Goal: Transaction & Acquisition: Purchase product/service

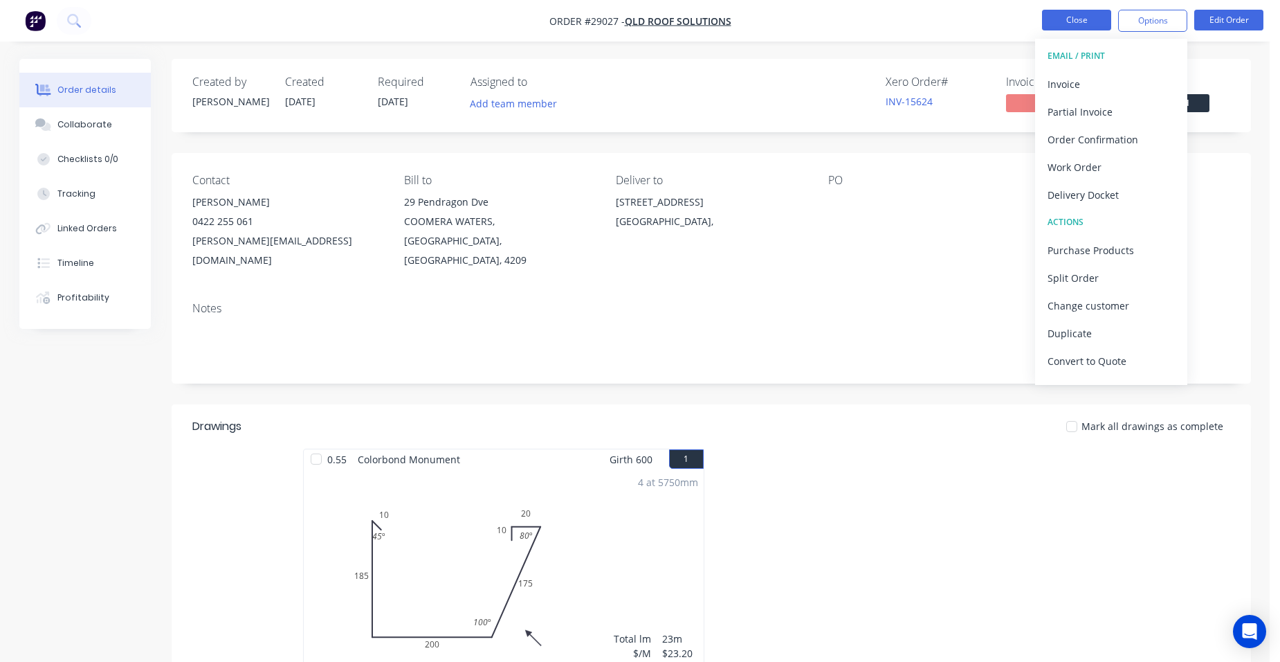
click at [1066, 17] on button "Close" at bounding box center [1076, 20] width 69 height 21
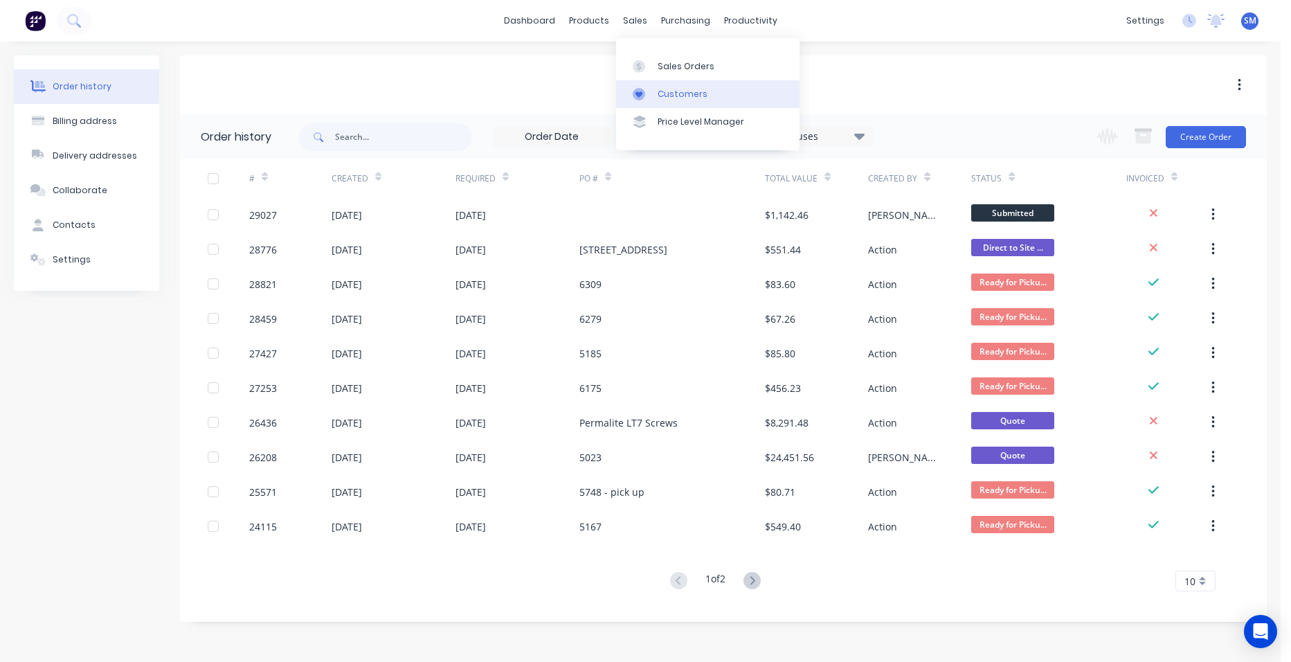
click at [665, 94] on div "Customers" at bounding box center [682, 94] width 50 height 12
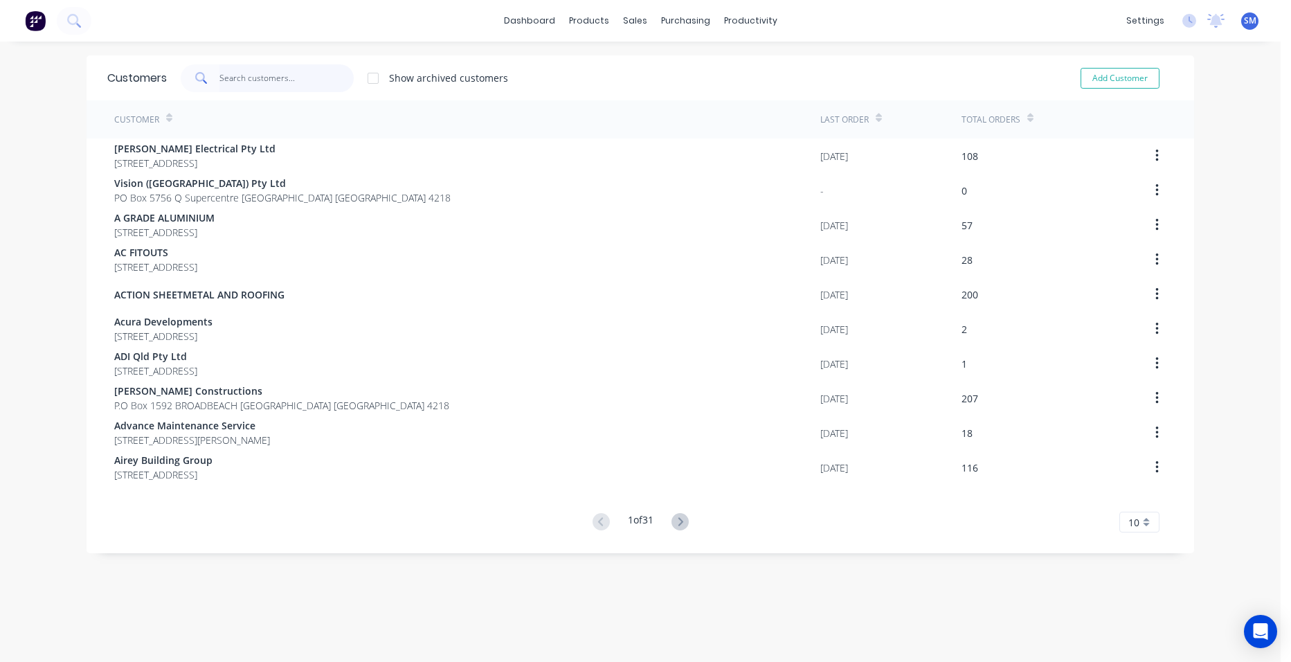
click at [313, 78] on input "text" at bounding box center [286, 78] width 135 height 28
click at [702, 70] on div "Sales Orders" at bounding box center [681, 66] width 57 height 12
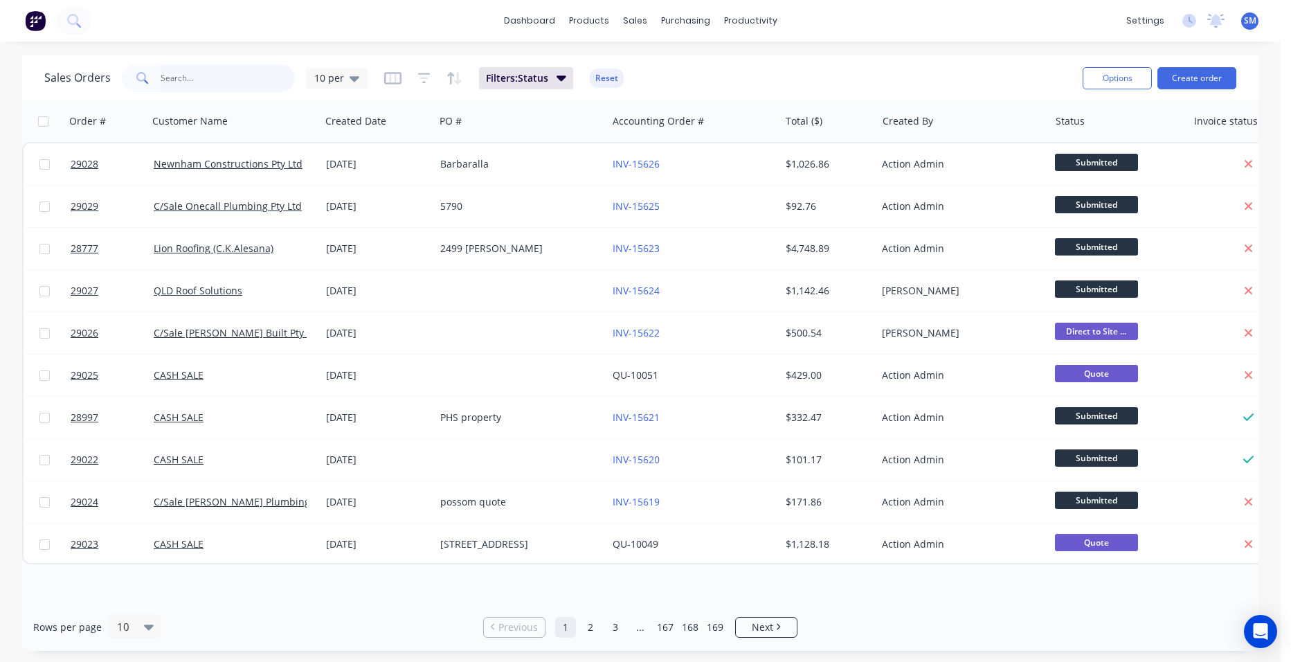
click at [221, 75] on input "text" at bounding box center [228, 78] width 135 height 28
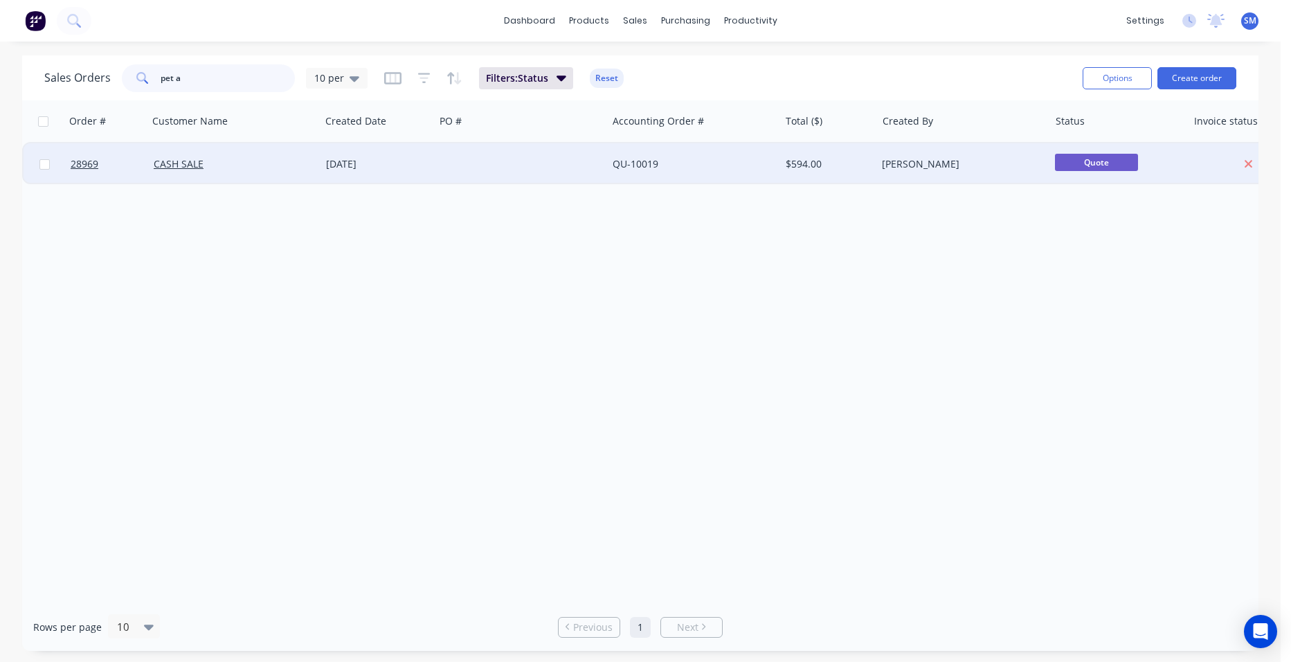
type input "pet a"
click at [541, 159] on div at bounding box center [521, 164] width 172 height 42
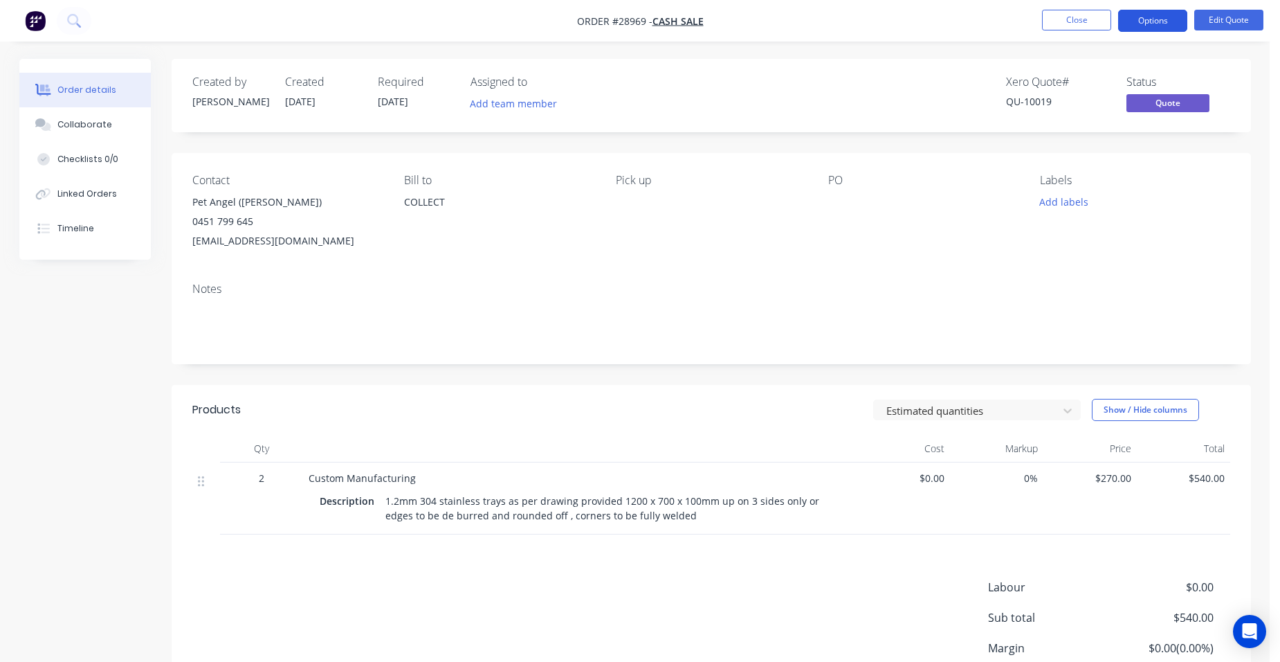
click at [1150, 12] on button "Options" at bounding box center [1152, 21] width 69 height 22
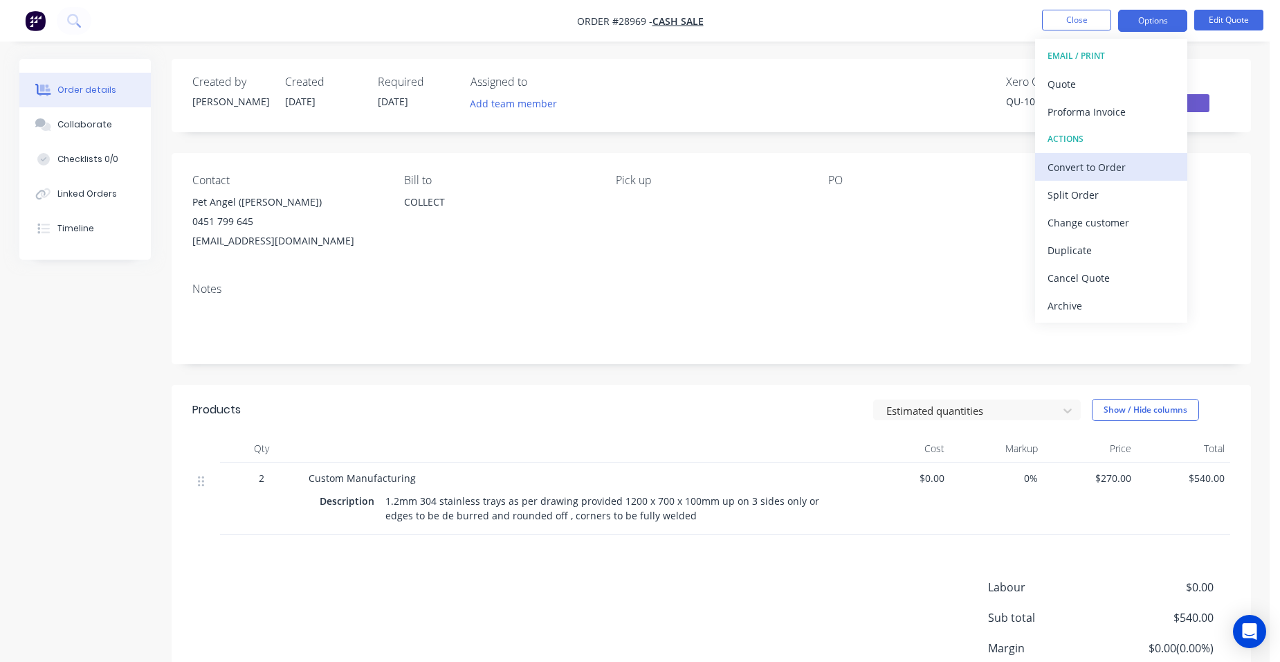
click at [1124, 165] on div "Convert to Order" at bounding box center [1111, 167] width 127 height 20
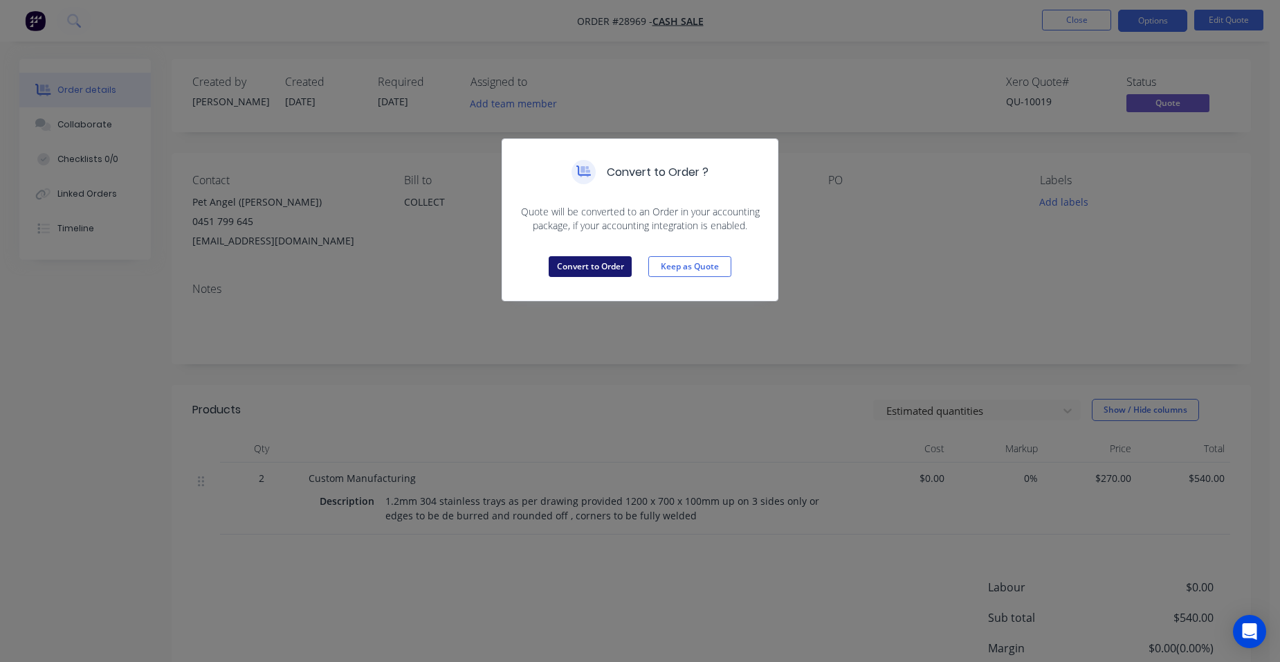
click at [590, 262] on button "Convert to Order" at bounding box center [590, 266] width 83 height 21
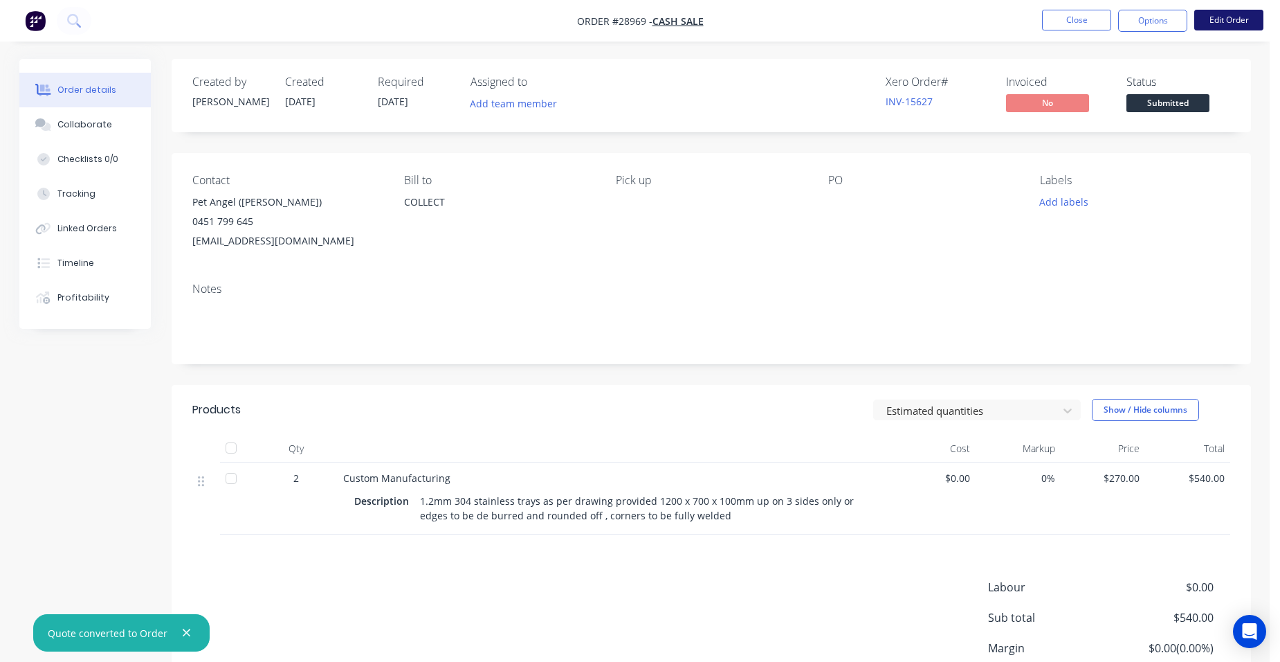
click at [1208, 21] on button "Edit Order" at bounding box center [1228, 20] width 69 height 21
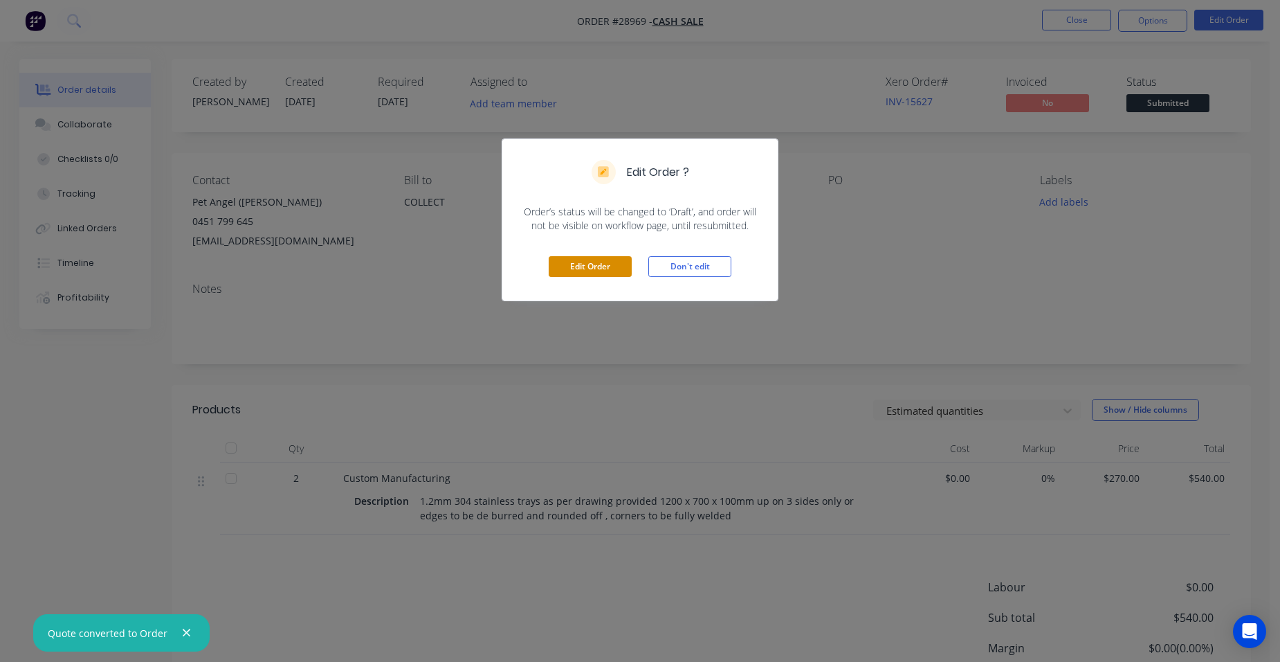
click at [571, 257] on button "Edit Order" at bounding box center [590, 266] width 83 height 21
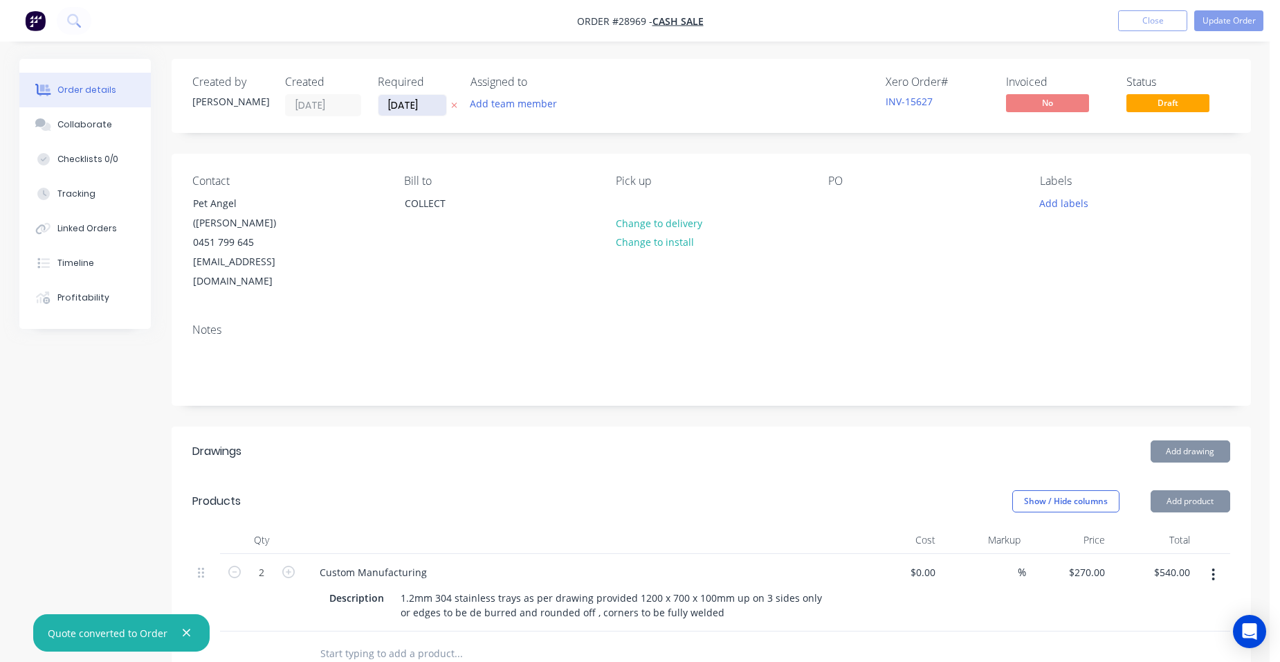
click at [406, 105] on input "[DATE]" at bounding box center [413, 105] width 68 height 21
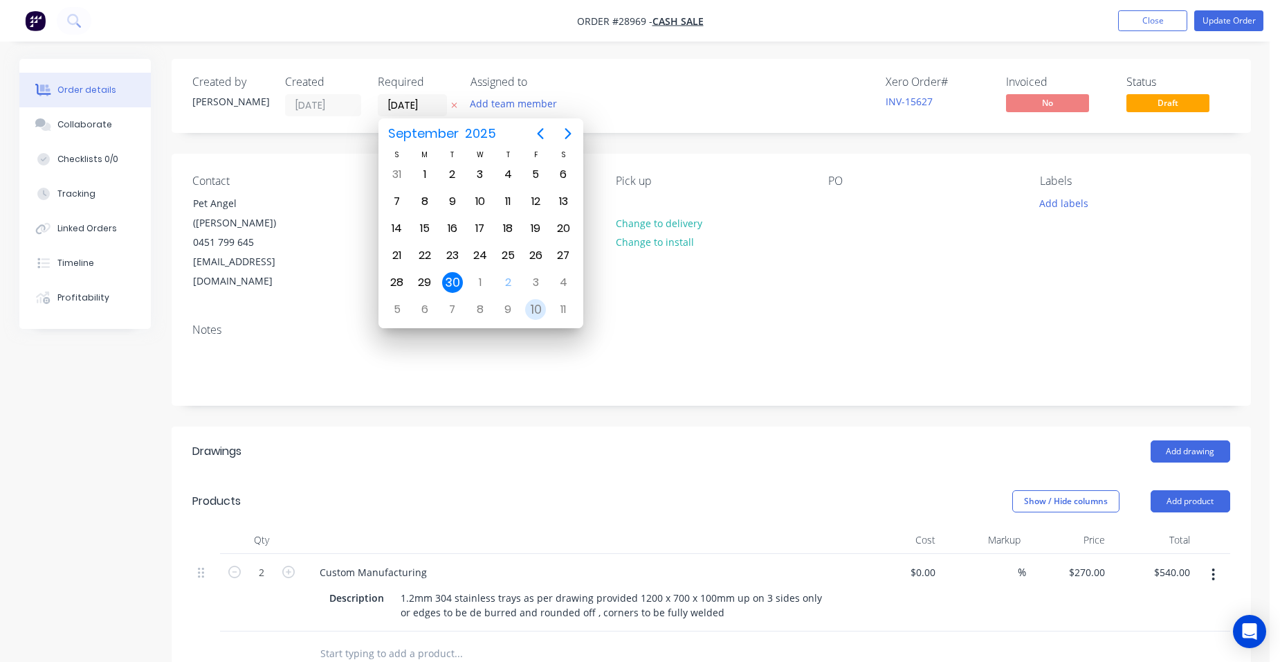
click at [523, 306] on div "10" at bounding box center [536, 309] width 28 height 26
type input "[DATE]"
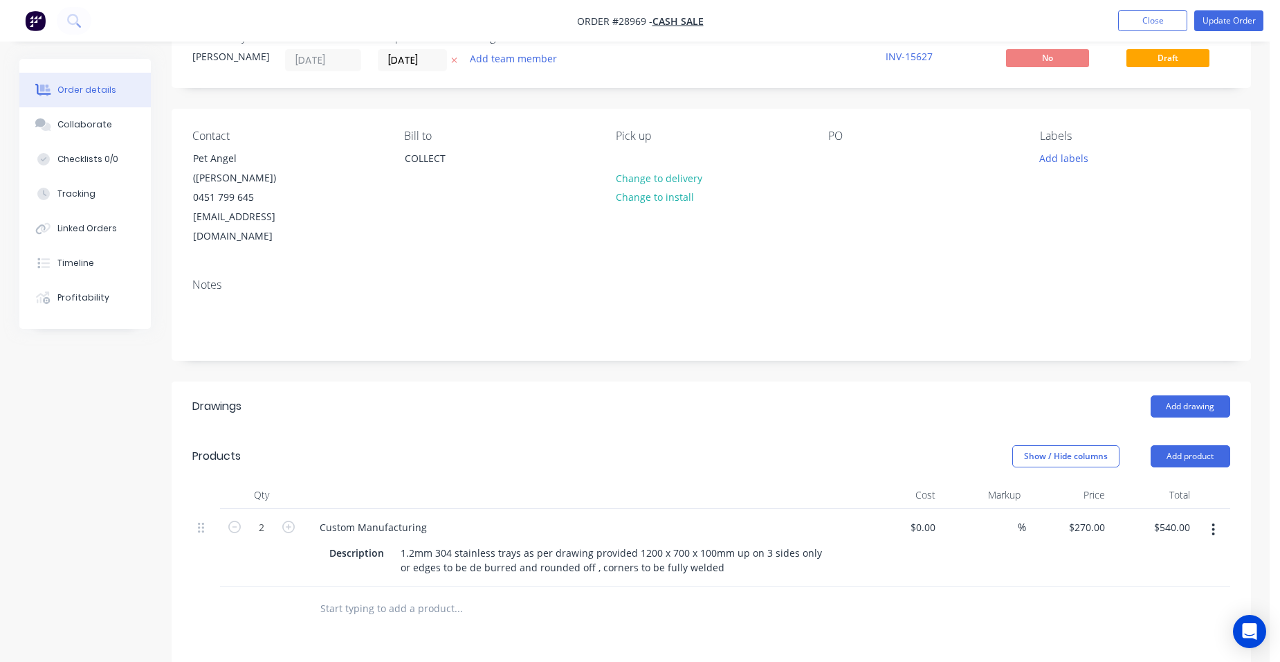
scroll to position [69, 0]
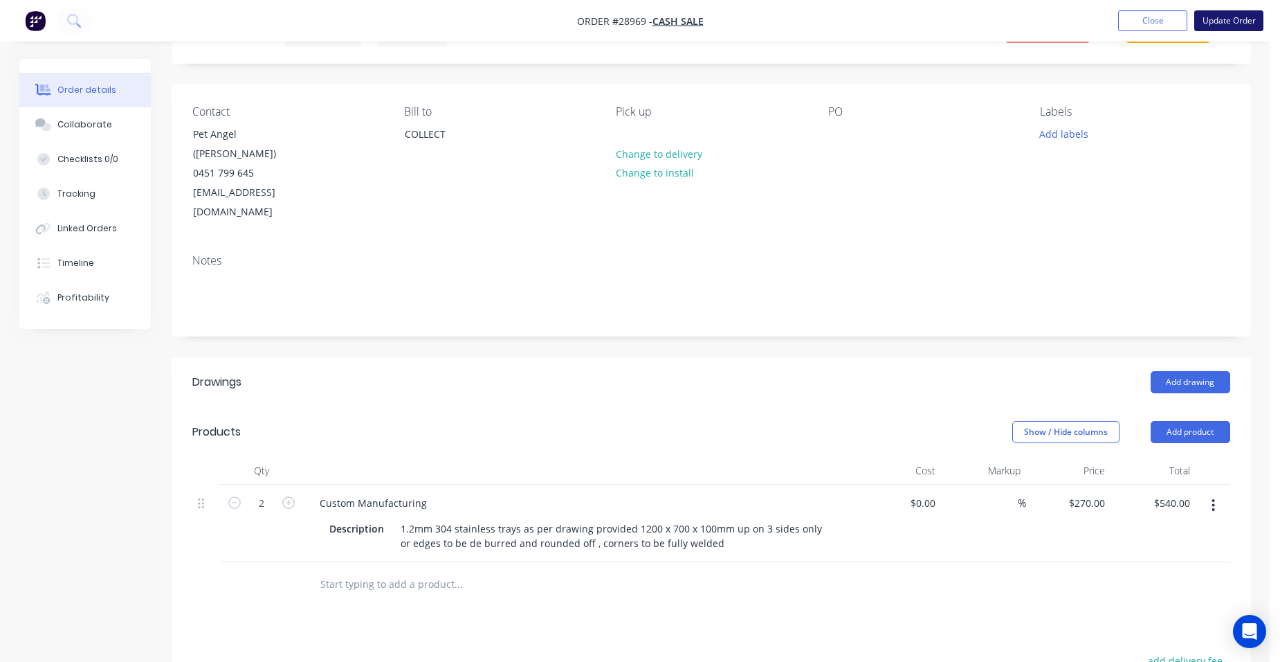
click at [1235, 23] on button "Update Order" at bounding box center [1228, 20] width 69 height 21
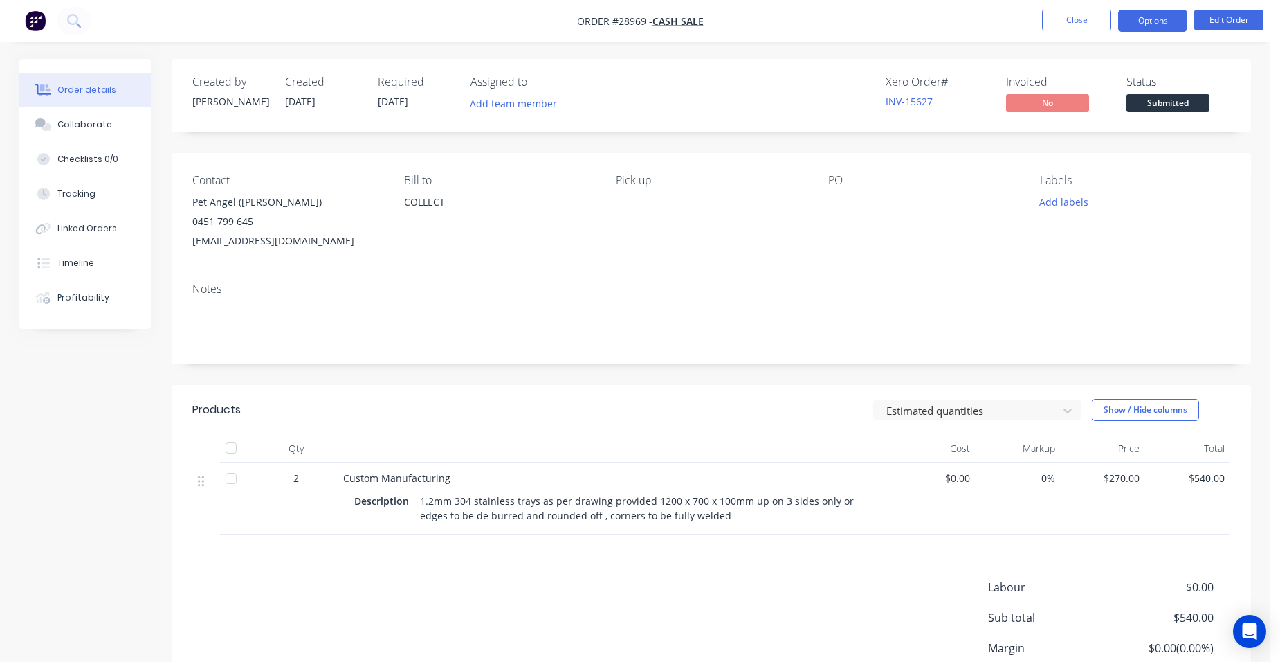
click at [1151, 22] on button "Options" at bounding box center [1152, 21] width 69 height 22
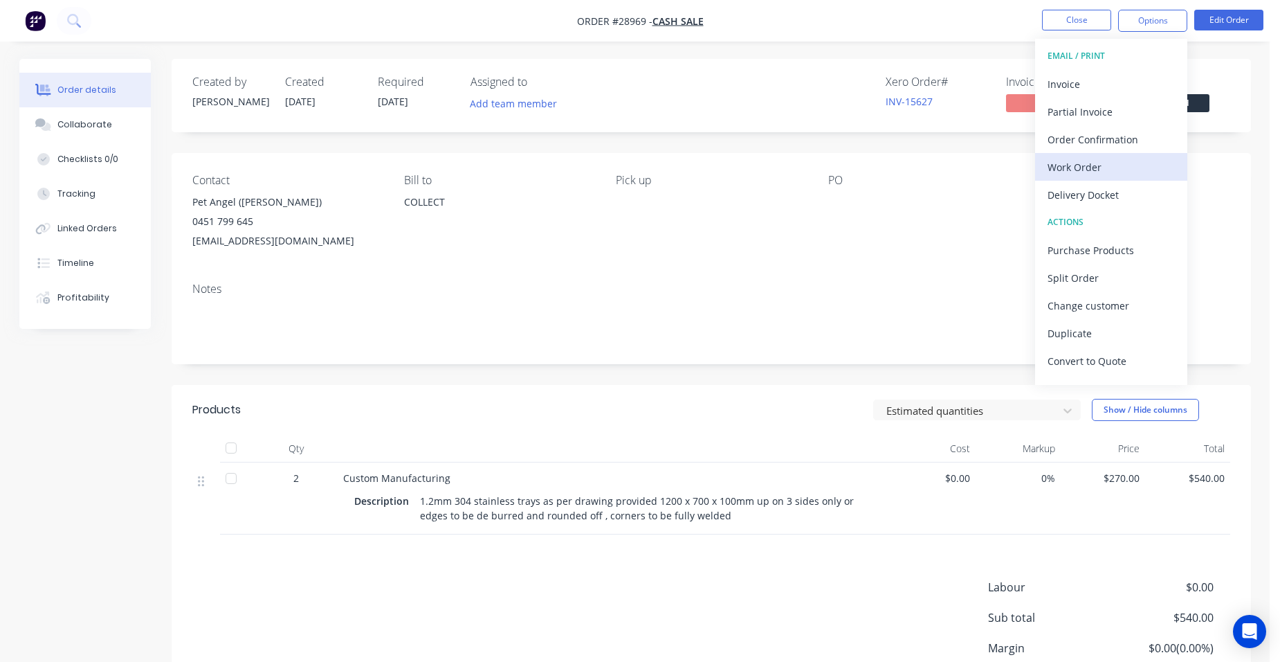
click at [1122, 172] on div "Work Order" at bounding box center [1111, 167] width 127 height 20
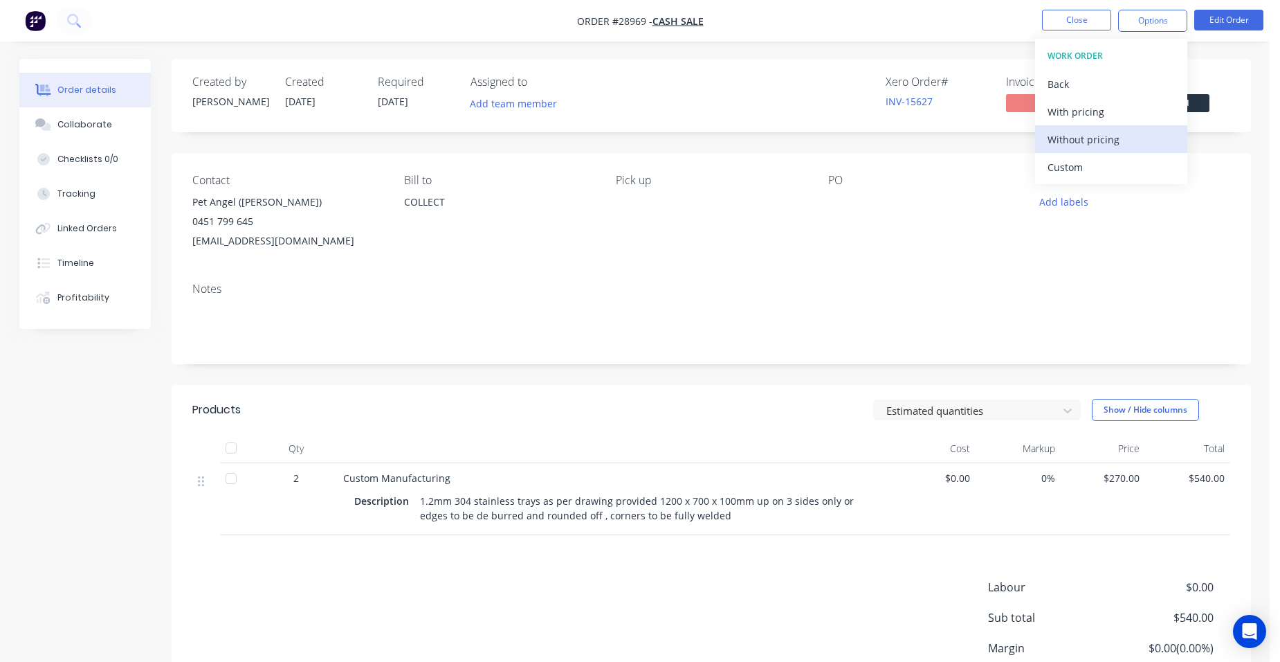
click at [1132, 152] on button "Without pricing" at bounding box center [1111, 139] width 152 height 28
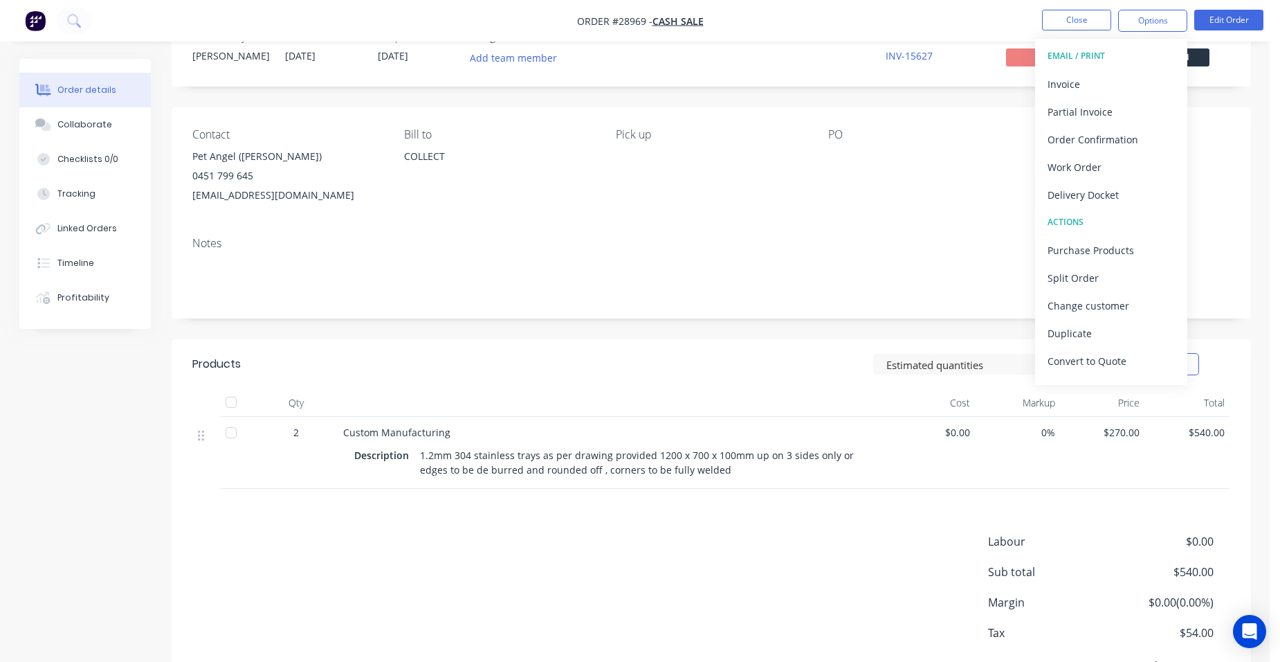
scroll to position [119, 0]
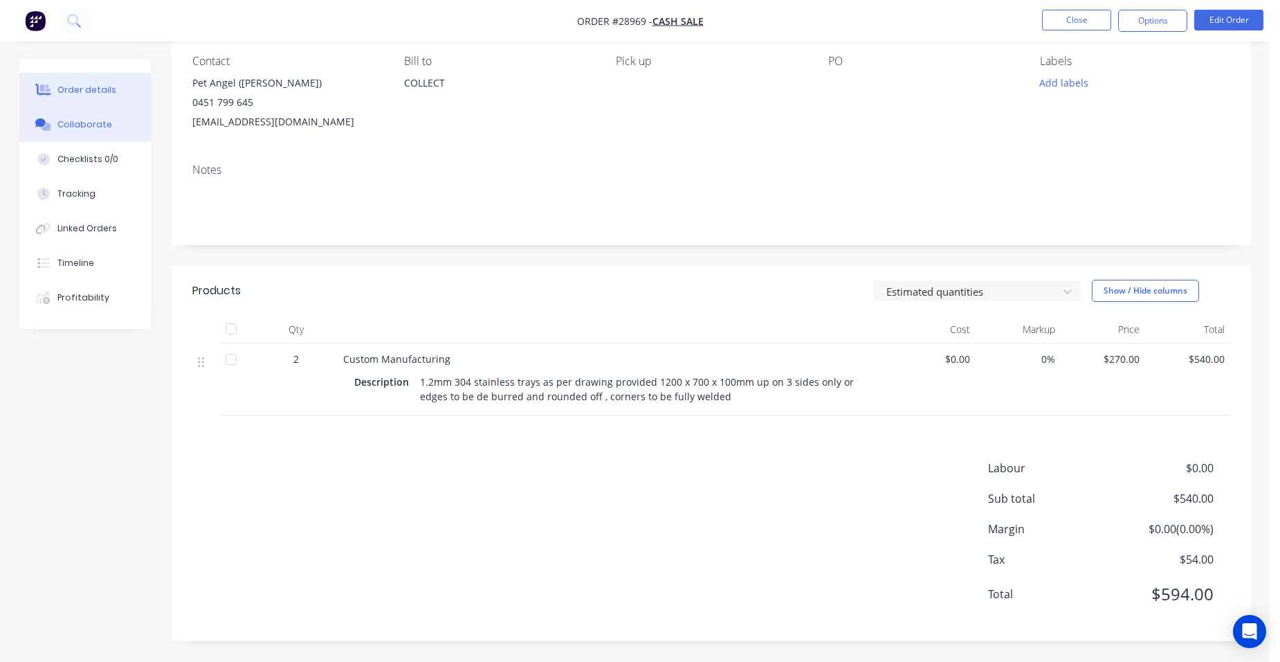
click at [81, 119] on div "Collaborate" at bounding box center [84, 124] width 55 height 12
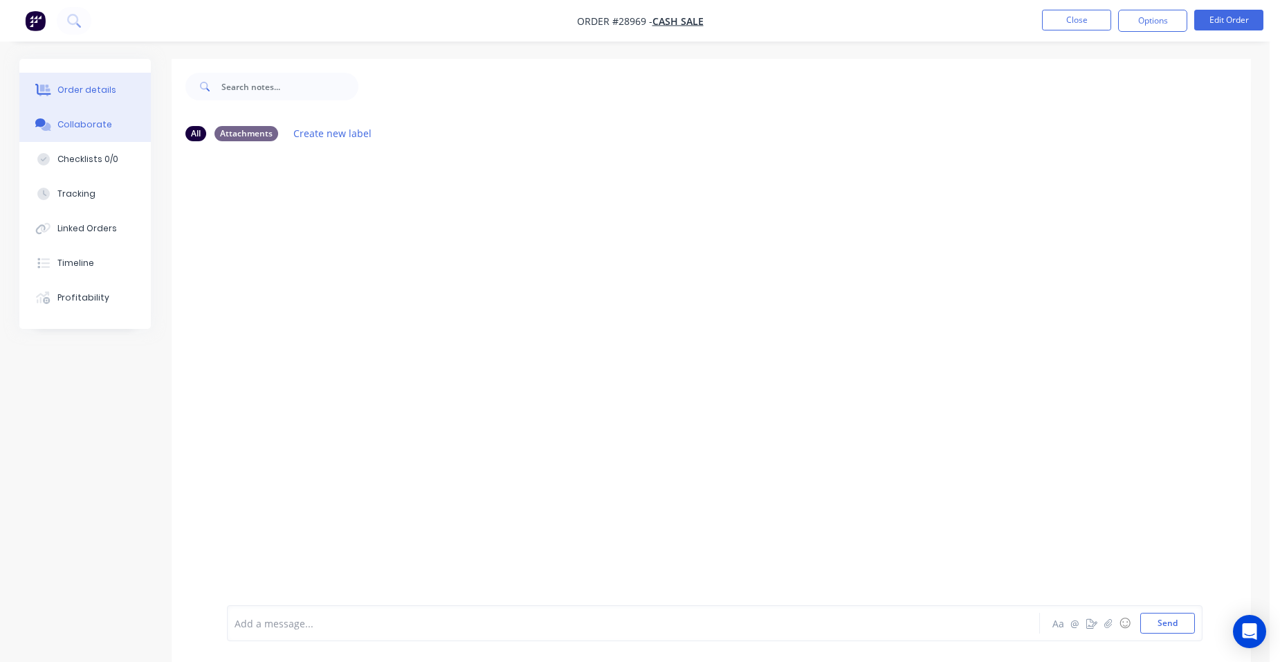
click at [97, 89] on div "Order details" at bounding box center [86, 90] width 59 height 12
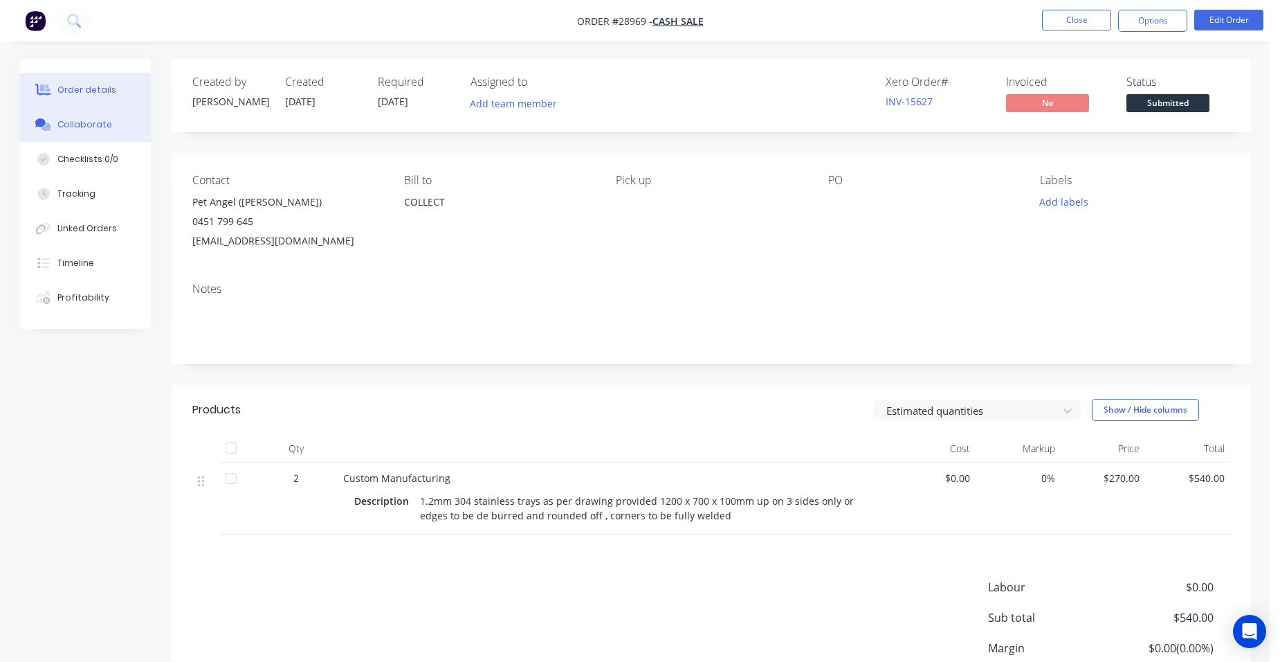
click at [97, 118] on button "Collaborate" at bounding box center [84, 124] width 131 height 35
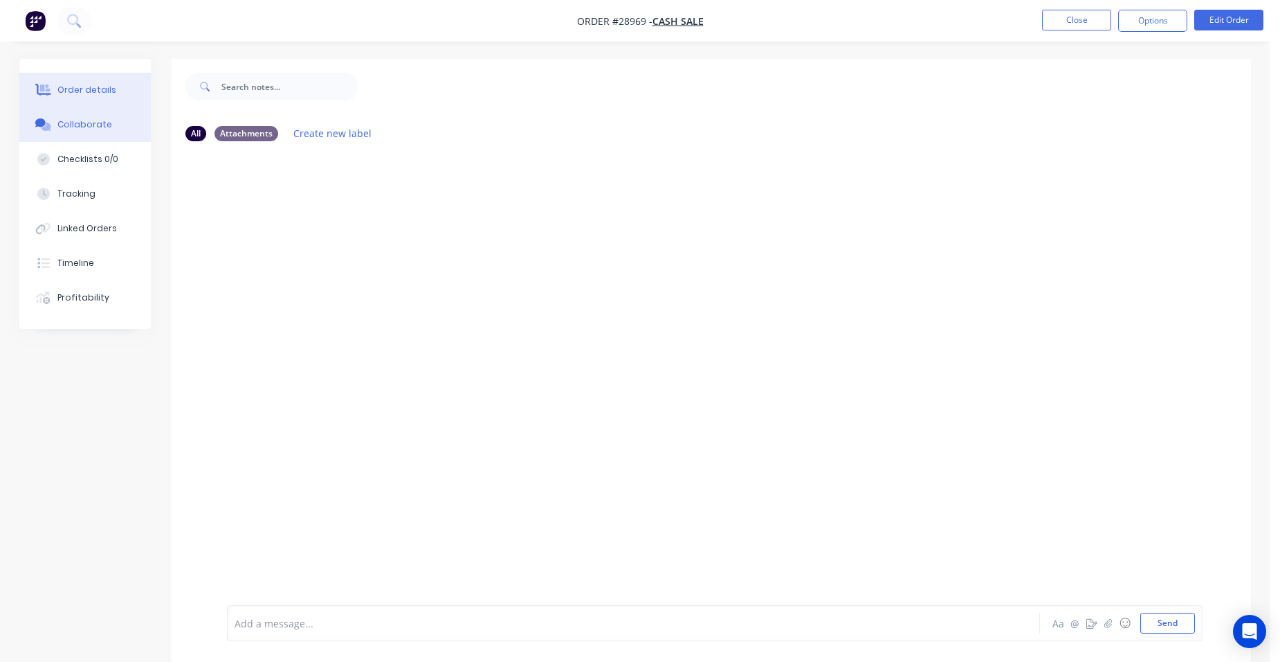
click at [84, 84] on div "Order details" at bounding box center [86, 90] width 59 height 12
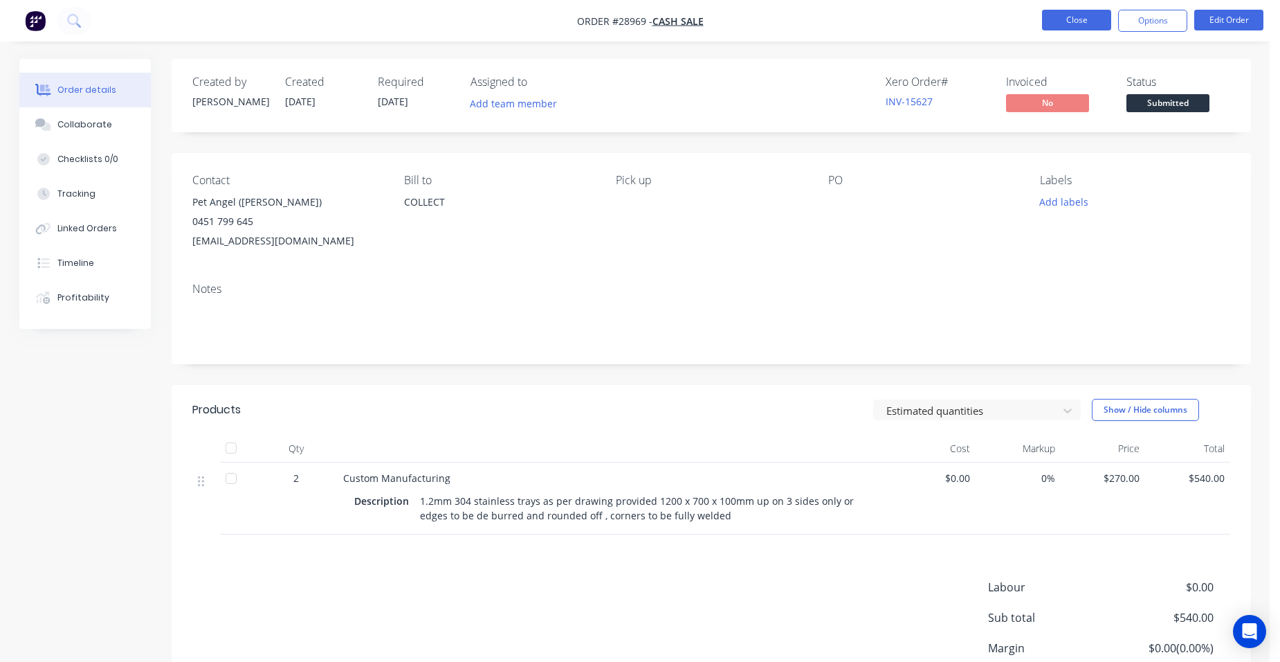
click at [1077, 24] on button "Close" at bounding box center [1076, 20] width 69 height 21
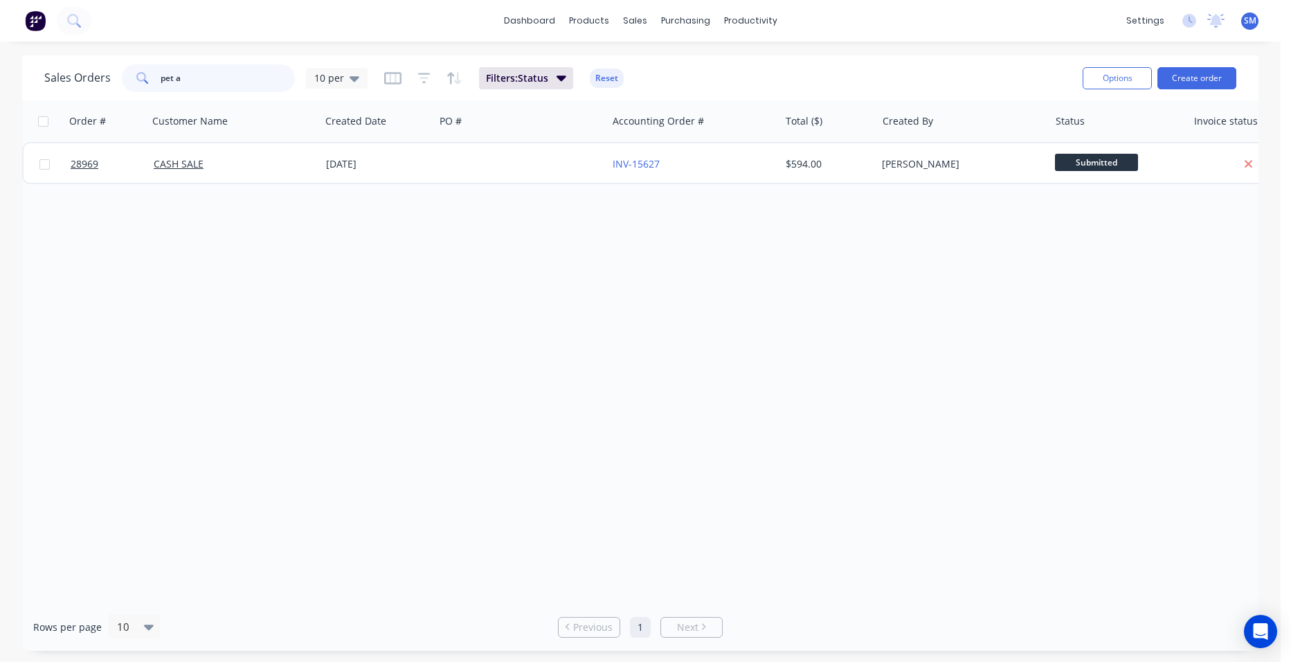
drag, startPoint x: 186, startPoint y: 73, endPoint x: -31, endPoint y: 63, distance: 217.5
click at [0, 63] on html "dashboard products sales purchasing productivity dashboard products Product Cat…" at bounding box center [645, 331] width 1291 height 662
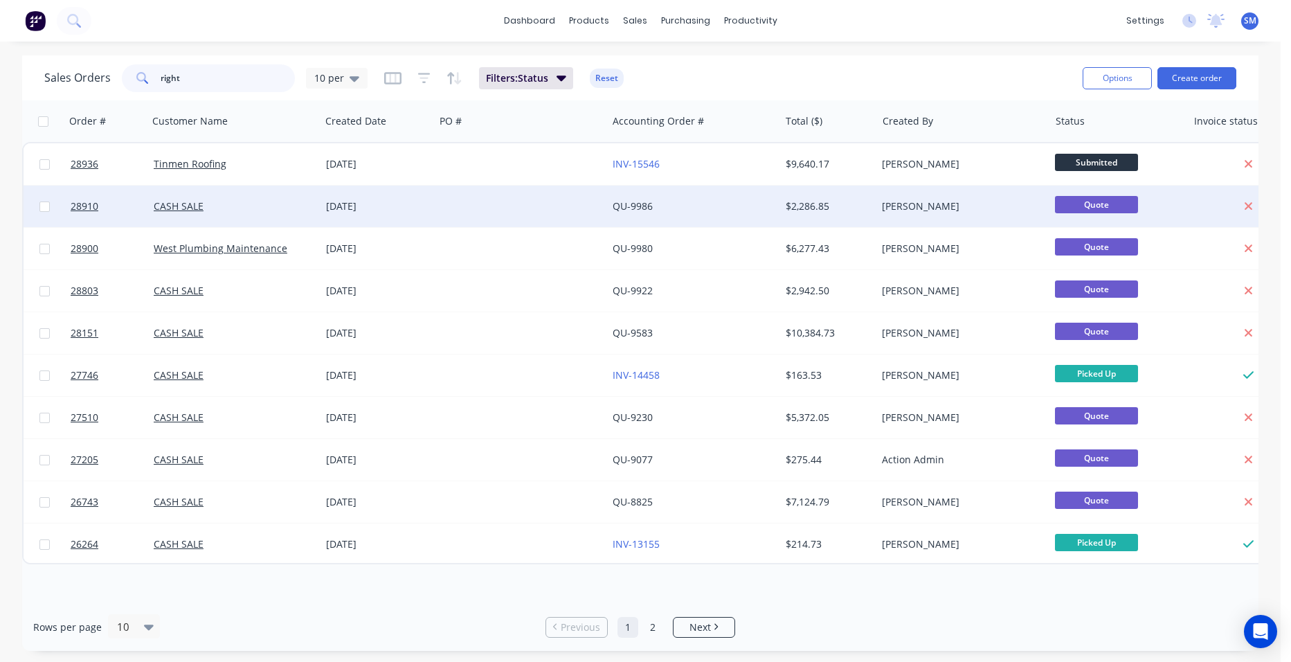
type input "right"
click at [490, 206] on div at bounding box center [521, 206] width 172 height 42
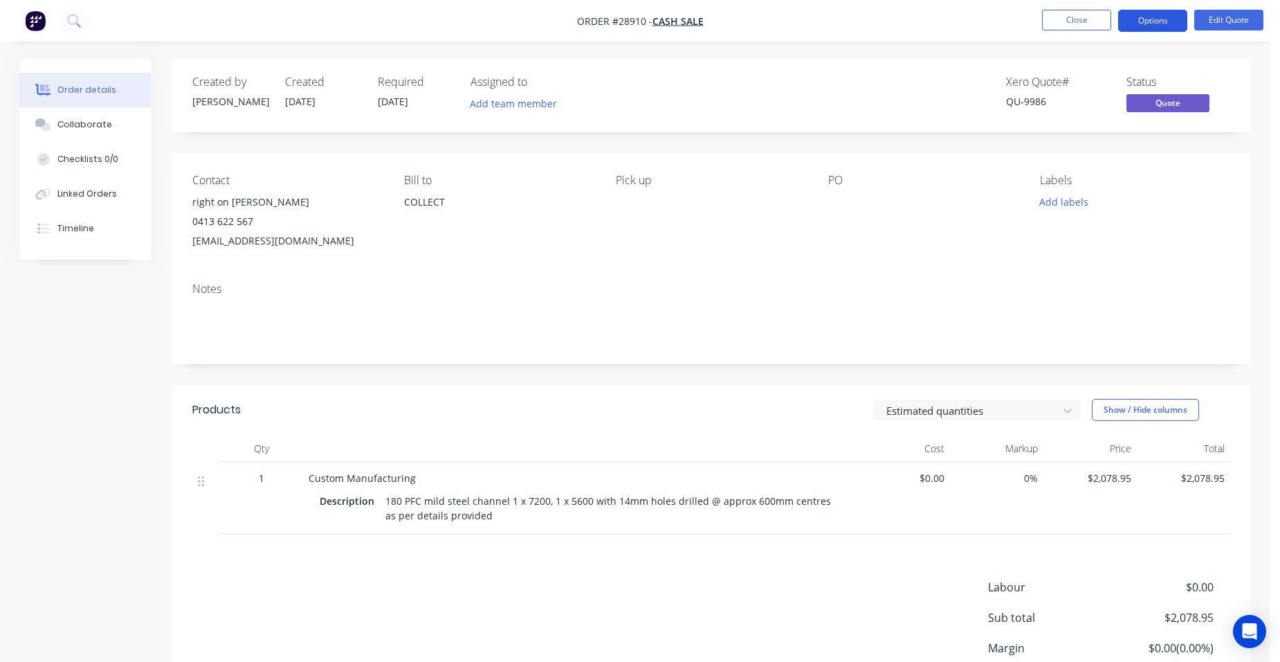
click at [1149, 21] on button "Options" at bounding box center [1152, 21] width 69 height 22
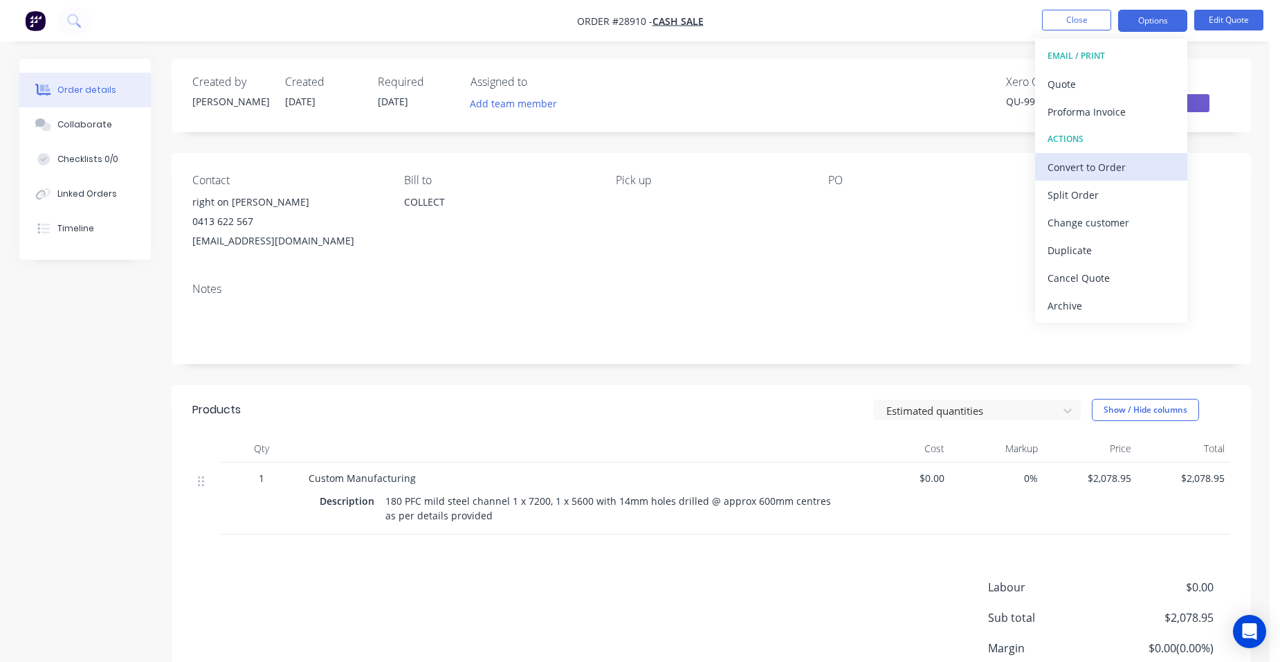
click at [1109, 166] on div "Convert to Order" at bounding box center [1111, 167] width 127 height 20
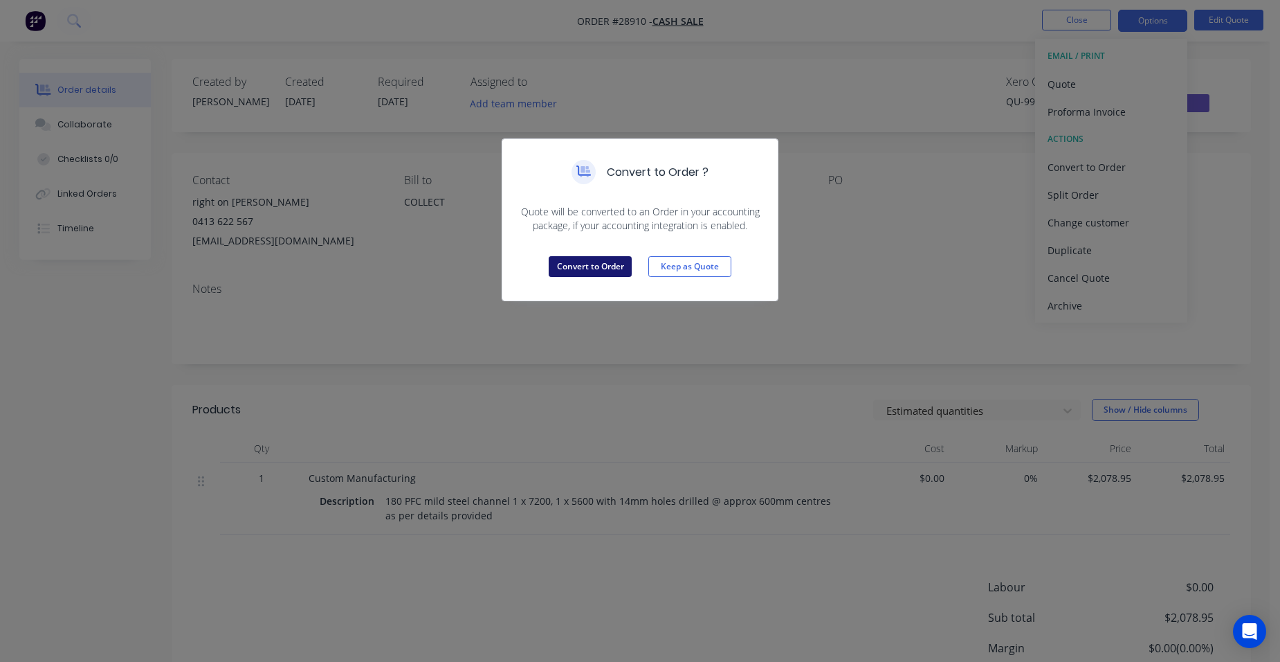
click at [577, 270] on button "Convert to Order" at bounding box center [590, 266] width 83 height 21
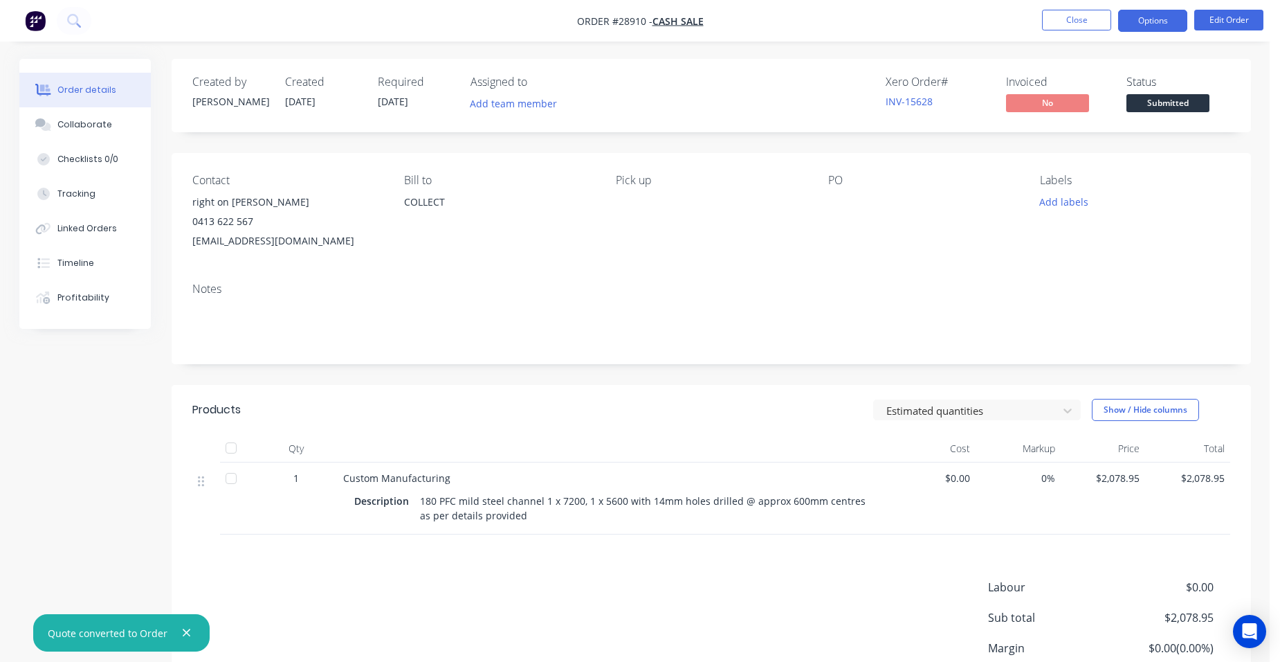
click at [1161, 21] on button "Options" at bounding box center [1152, 21] width 69 height 22
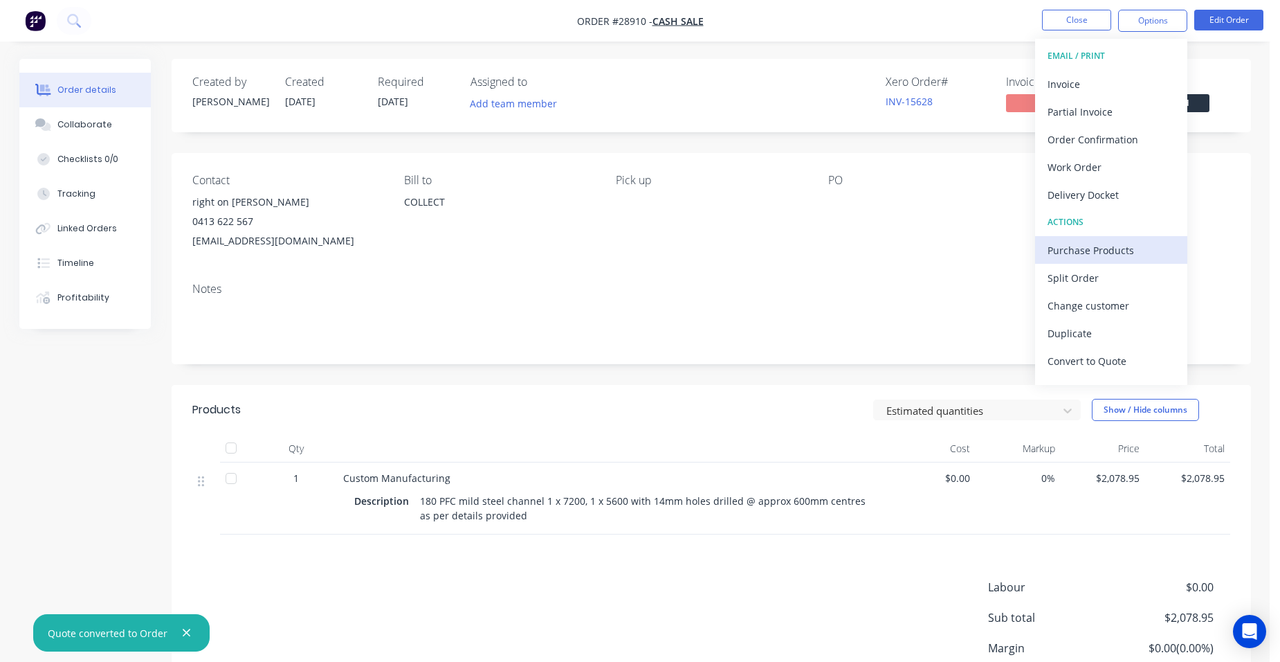
click at [1119, 249] on div "Purchase Products" at bounding box center [1111, 250] width 127 height 20
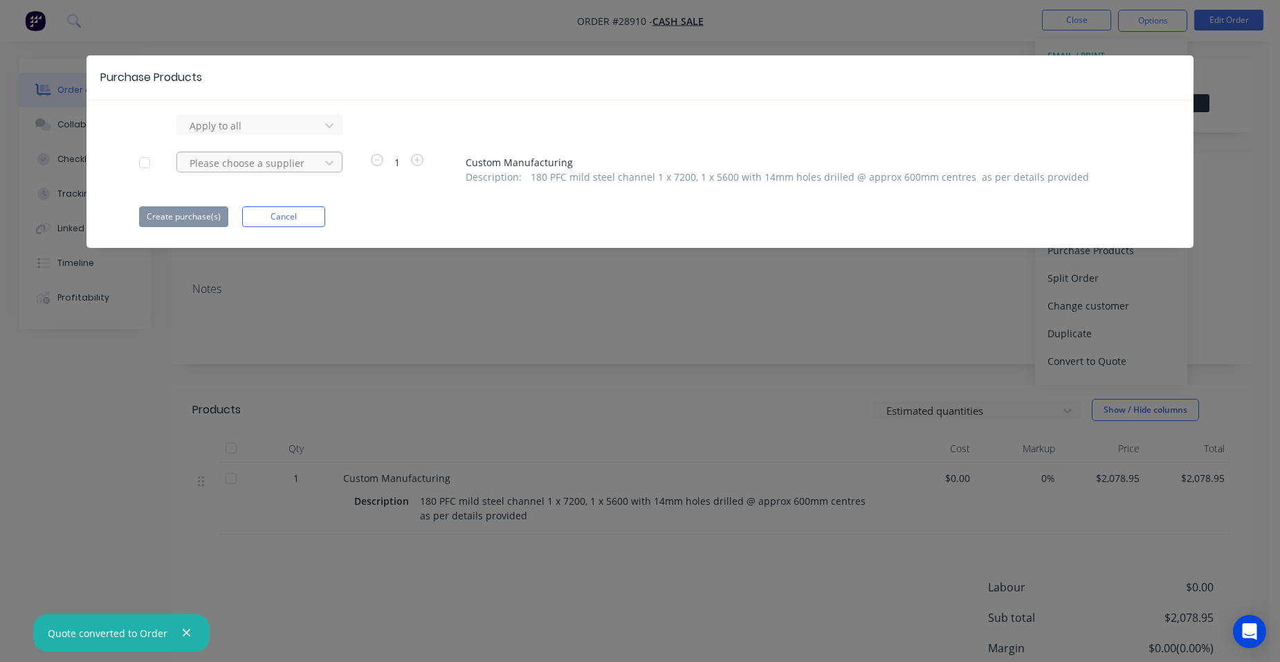
click at [237, 167] on div at bounding box center [250, 162] width 125 height 17
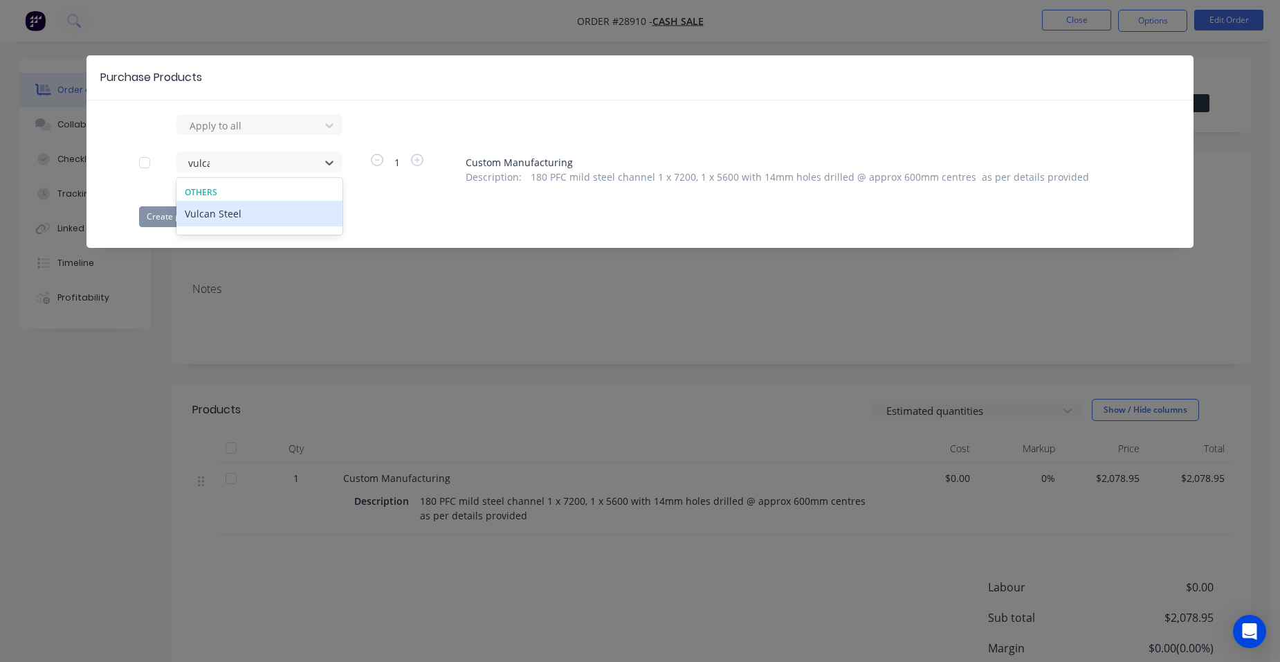
type input "vulcan"
click at [228, 212] on div "Vulcan Steel" at bounding box center [259, 214] width 166 height 26
click at [218, 217] on button "Create purchase(s)" at bounding box center [183, 216] width 89 height 21
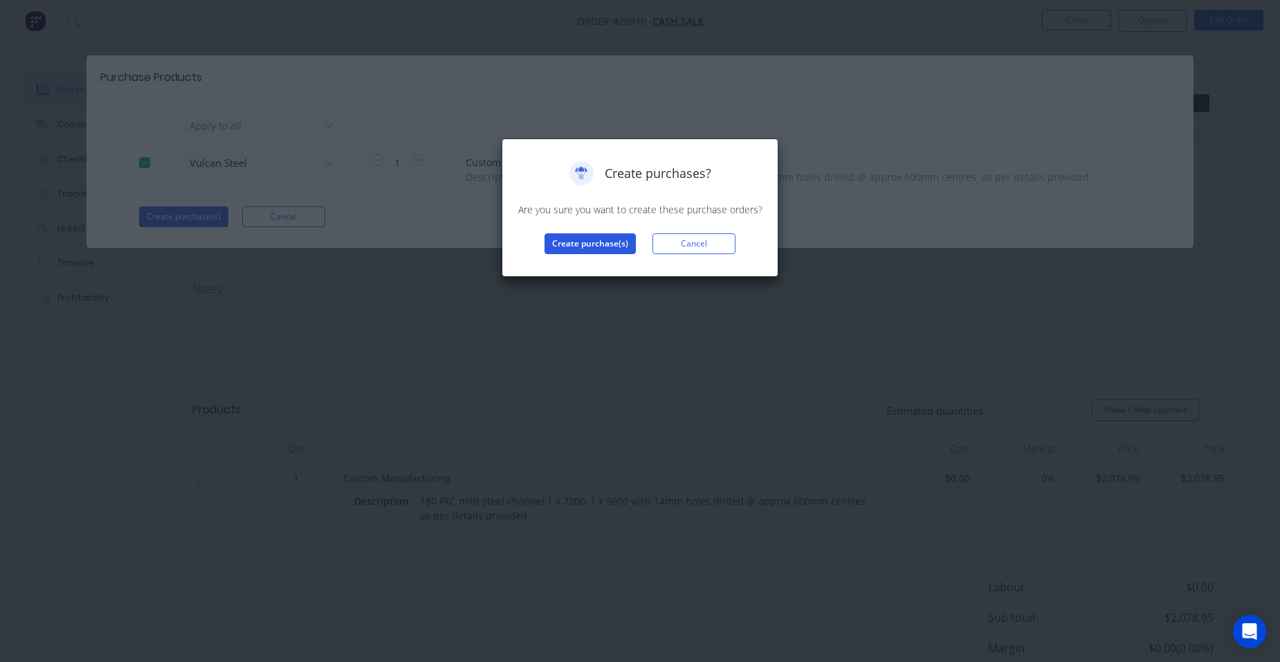
click at [606, 239] on button "Create purchase(s)" at bounding box center [590, 243] width 91 height 21
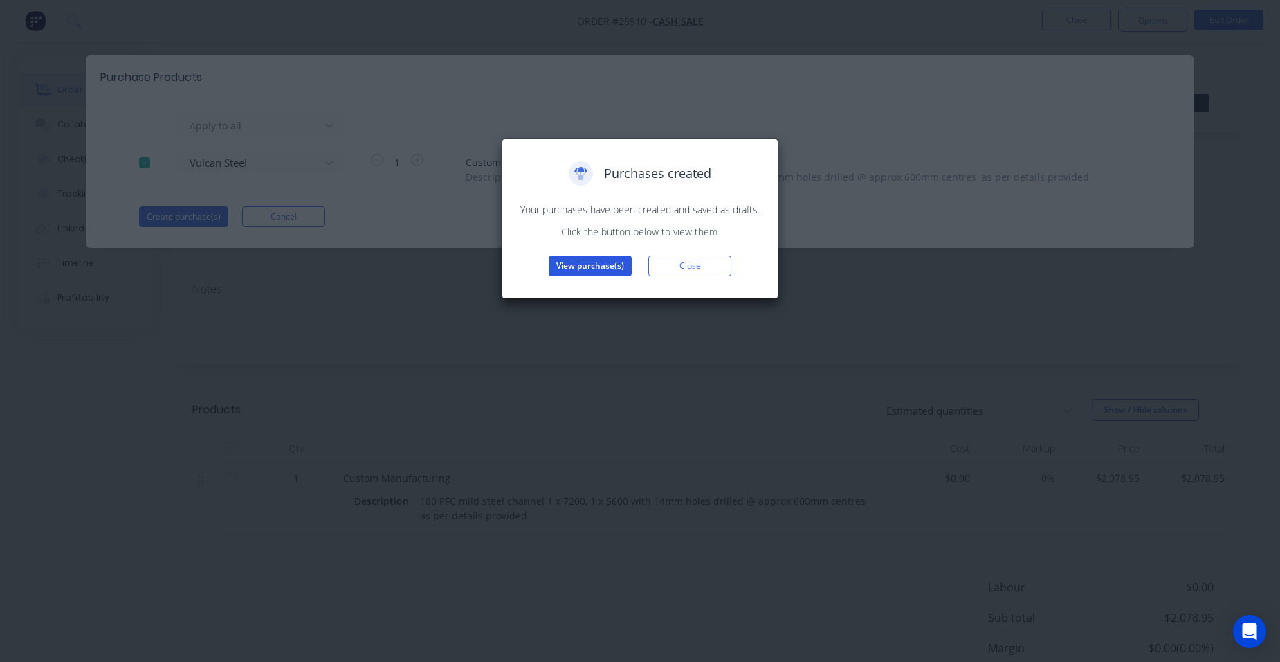
click at [592, 259] on button "View purchase(s)" at bounding box center [590, 265] width 83 height 21
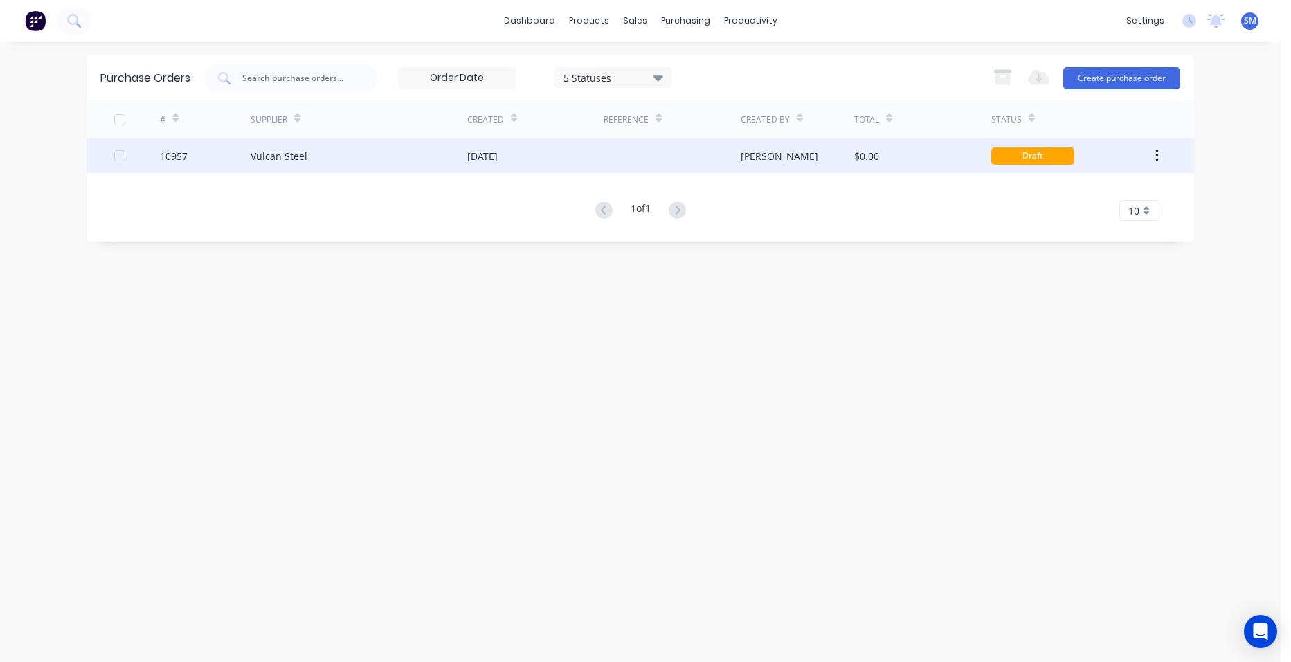
click at [541, 167] on div "[DATE]" at bounding box center [535, 155] width 136 height 35
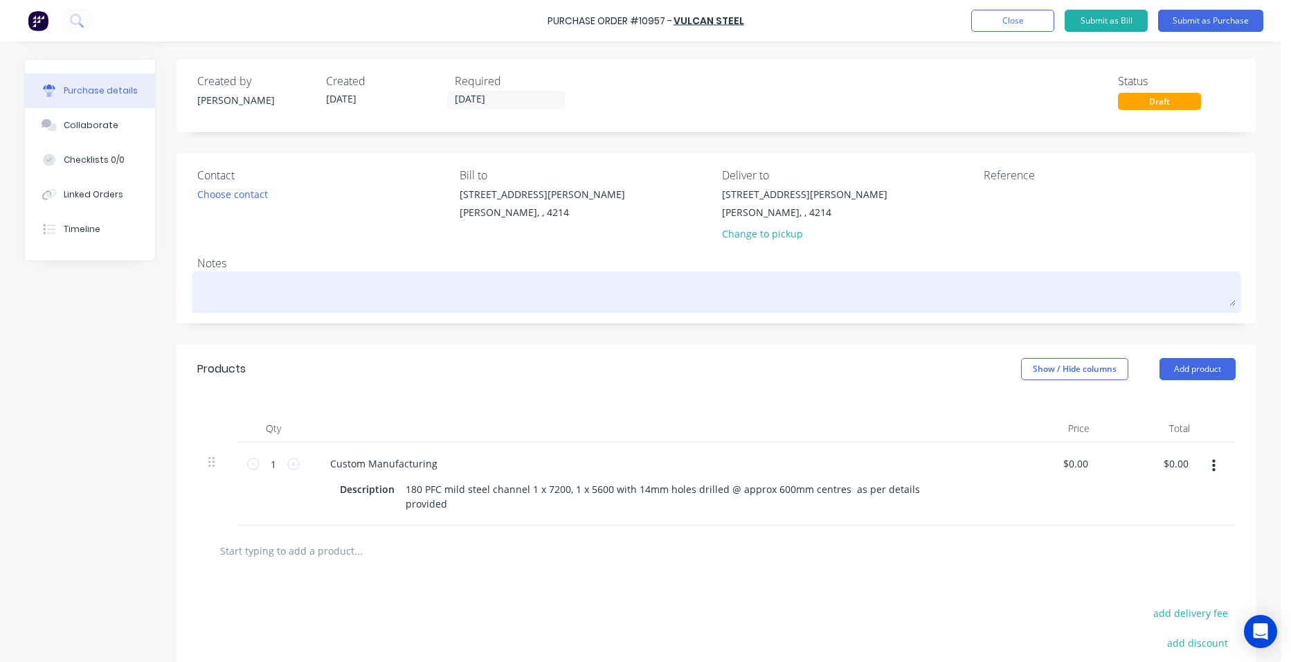
scroll to position [141, 0]
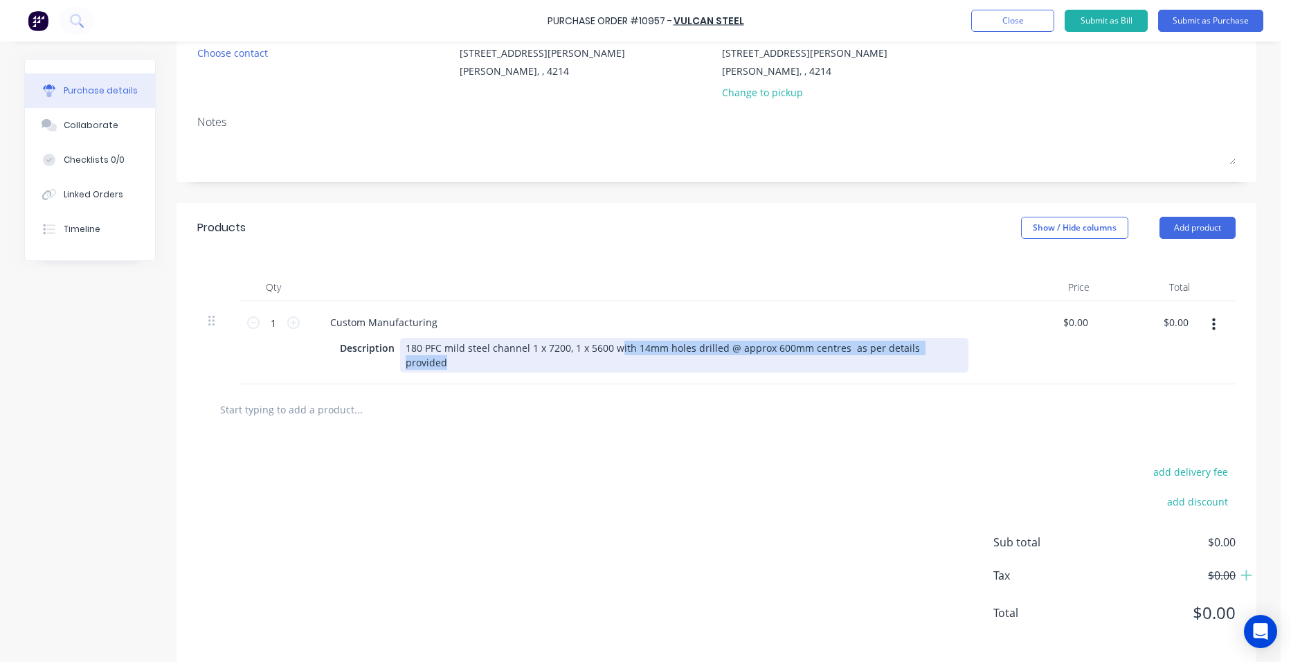
drag, startPoint x: 939, startPoint y: 342, endPoint x: 628, endPoint y: 322, distance: 311.3
click at [621, 328] on div "Custom Manufacturing Description 180 PFC mild steel channel 1 x 7200, 1 x 5600 …" at bounding box center [654, 342] width 692 height 83
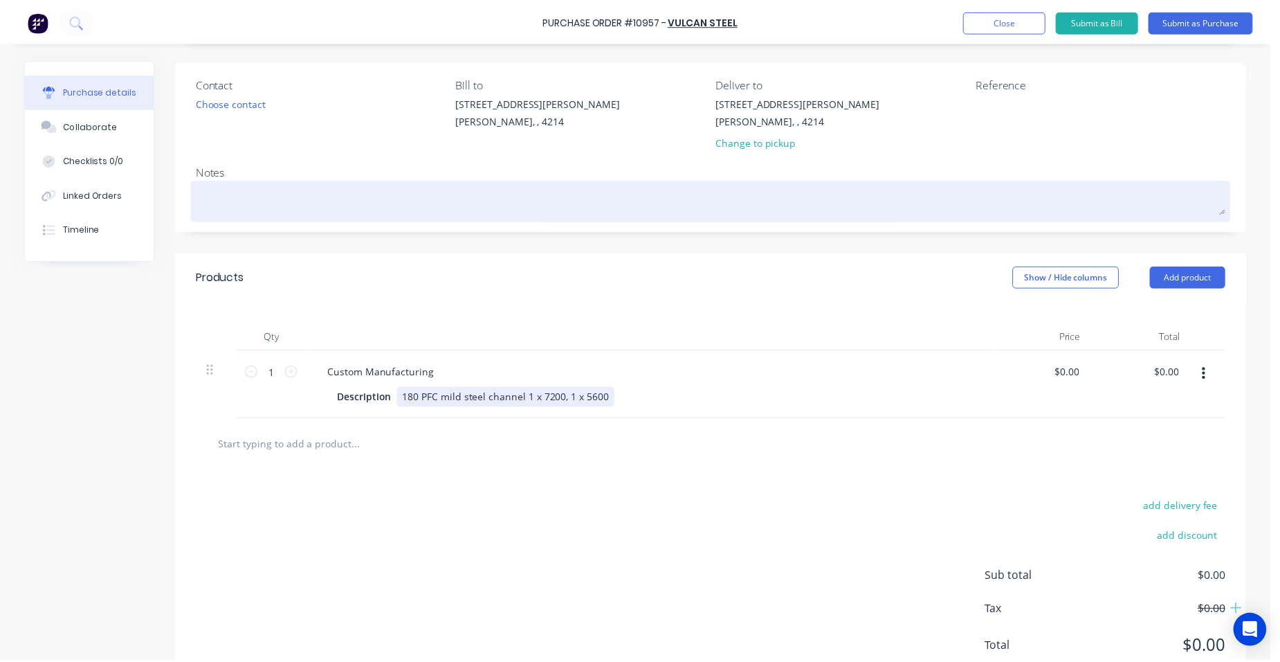
scroll to position [0, 0]
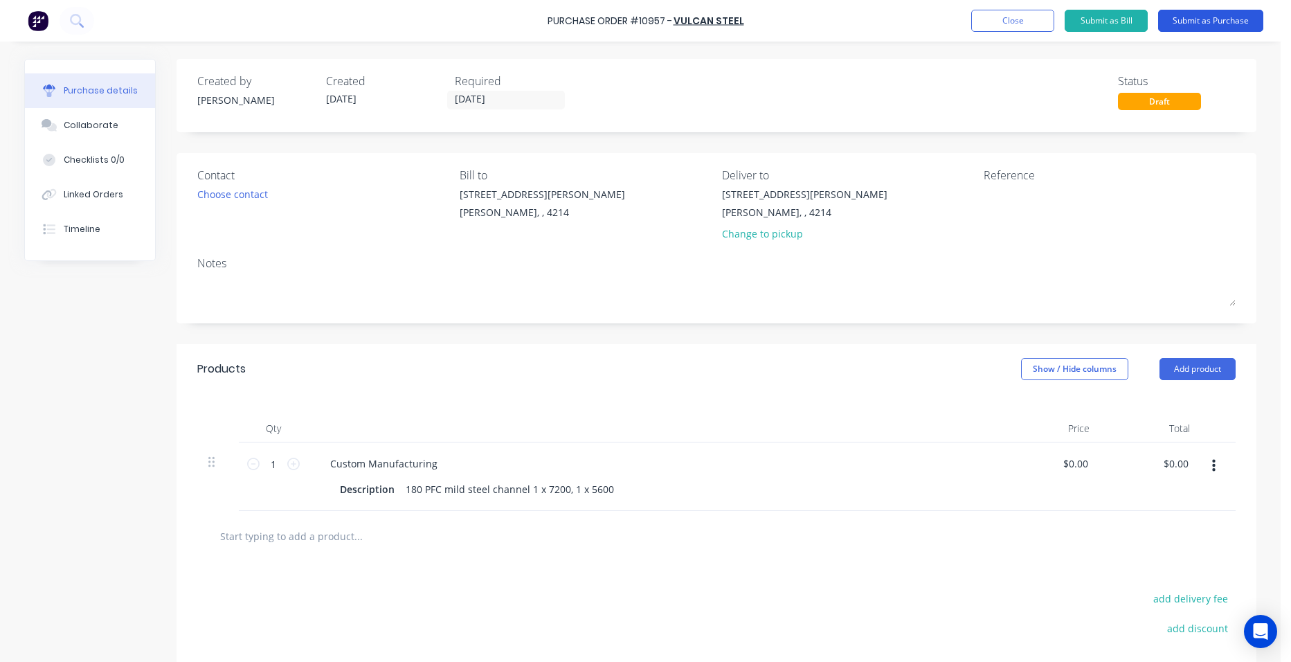
click at [1231, 21] on button "Submit as Purchase" at bounding box center [1210, 21] width 105 height 22
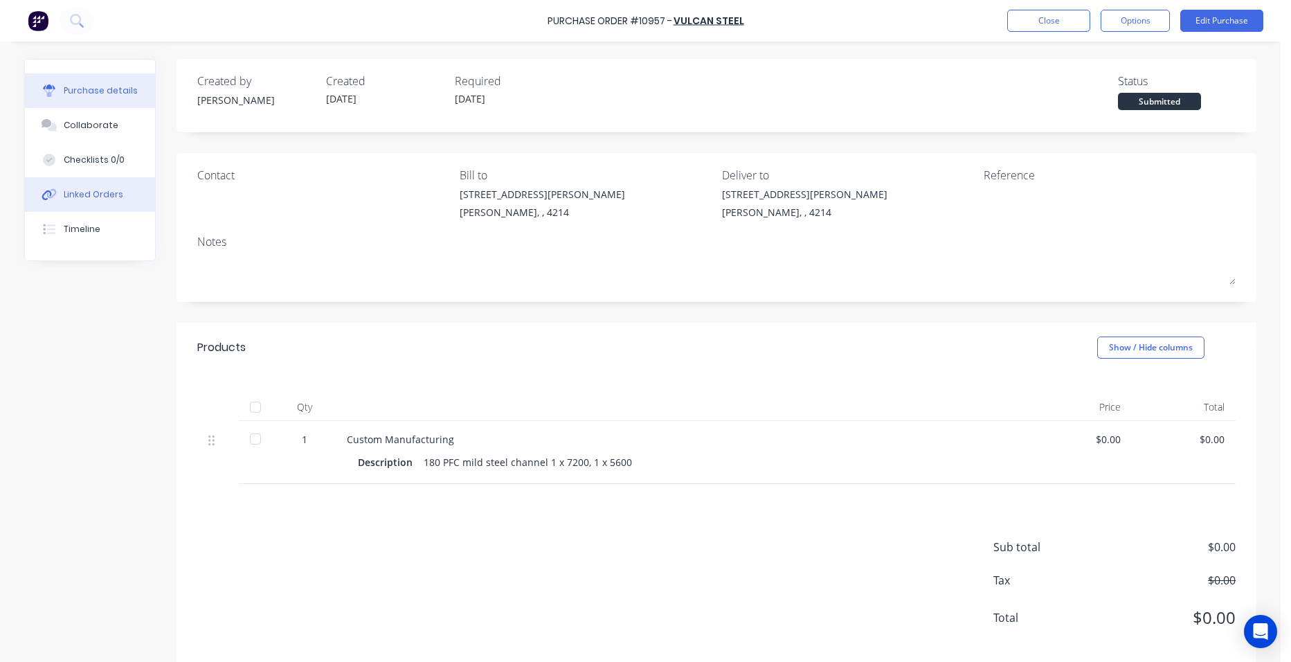
drag, startPoint x: 42, startPoint y: 192, endPoint x: 61, endPoint y: 185, distance: 19.7
click at [44, 192] on icon at bounding box center [47, 195] width 10 height 10
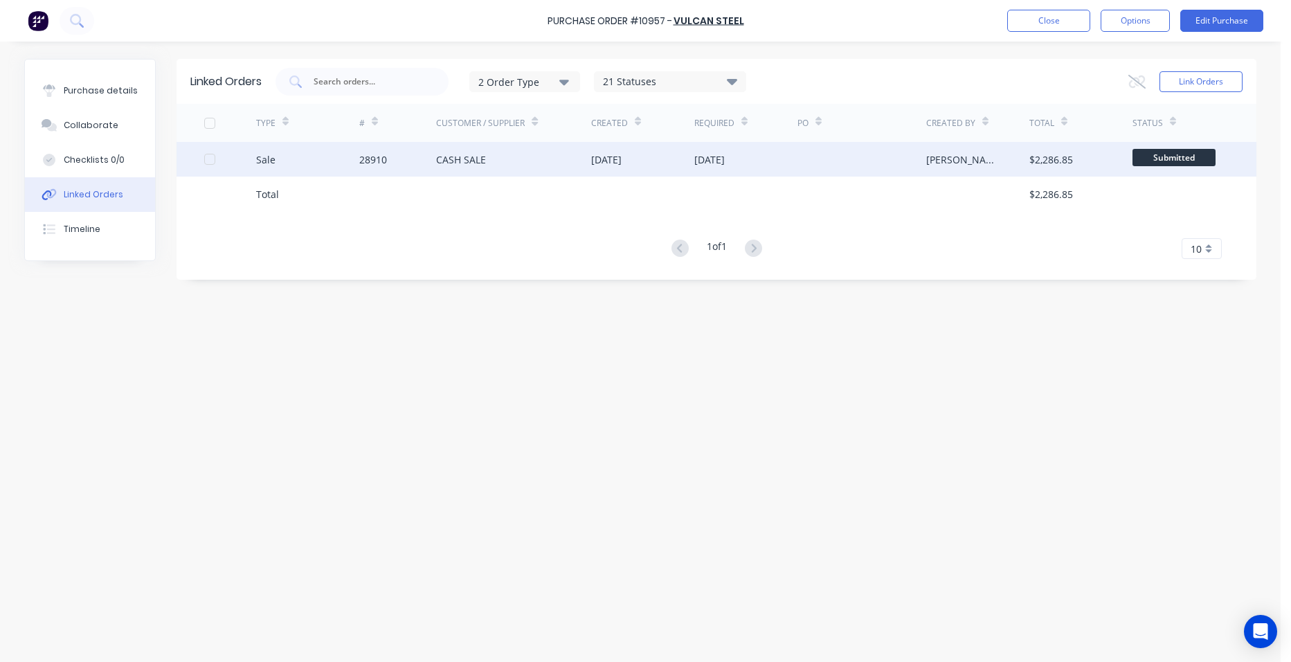
click at [471, 157] on div "CASH SALE" at bounding box center [461, 159] width 50 height 15
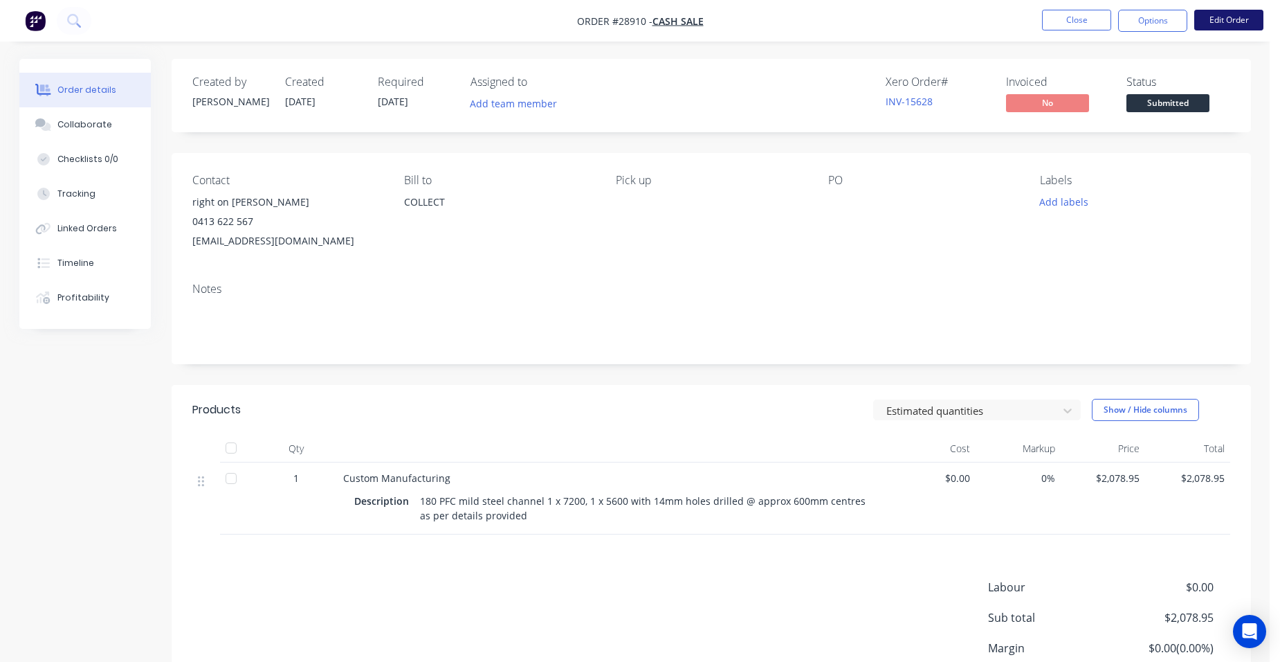
click at [1255, 20] on button "Edit Order" at bounding box center [1228, 20] width 69 height 21
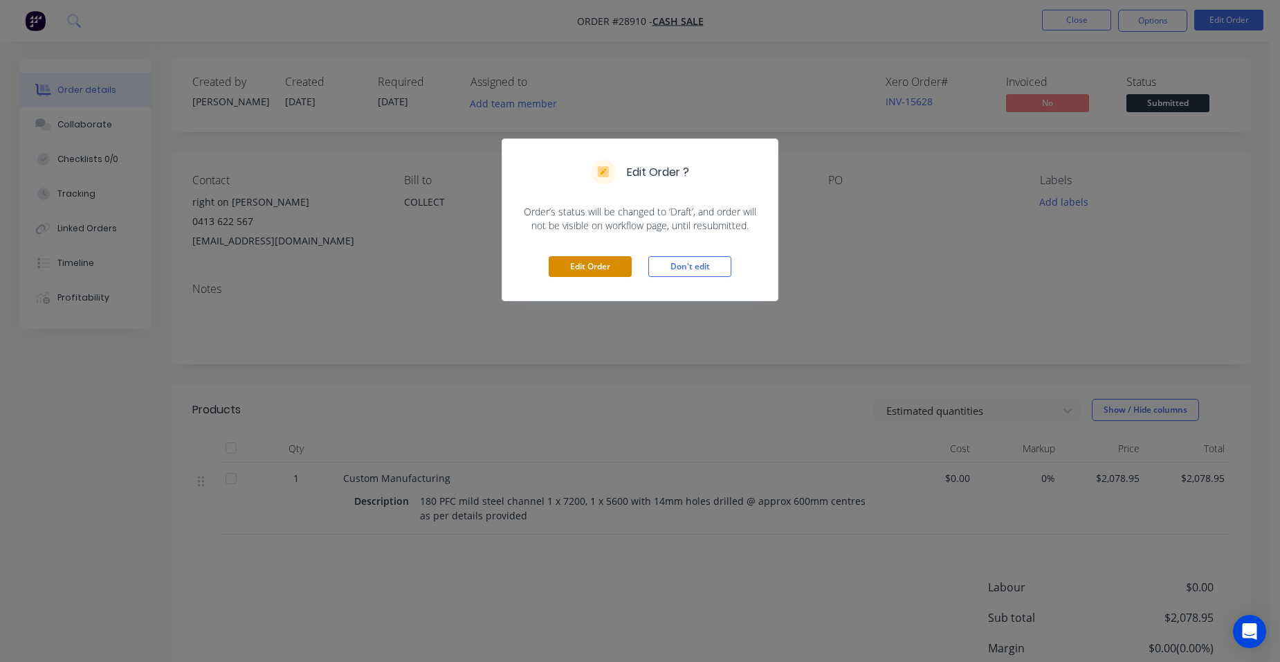
click at [612, 260] on button "Edit Order" at bounding box center [590, 266] width 83 height 21
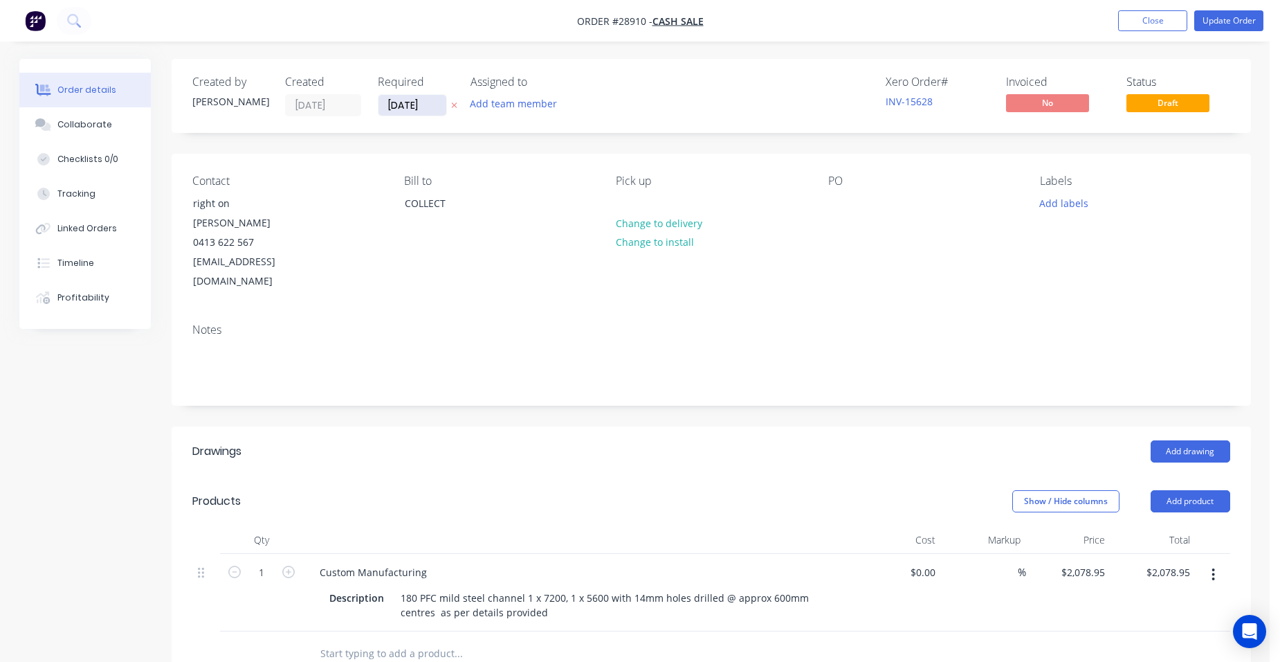
click at [430, 112] on input "[DATE]" at bounding box center [413, 105] width 68 height 21
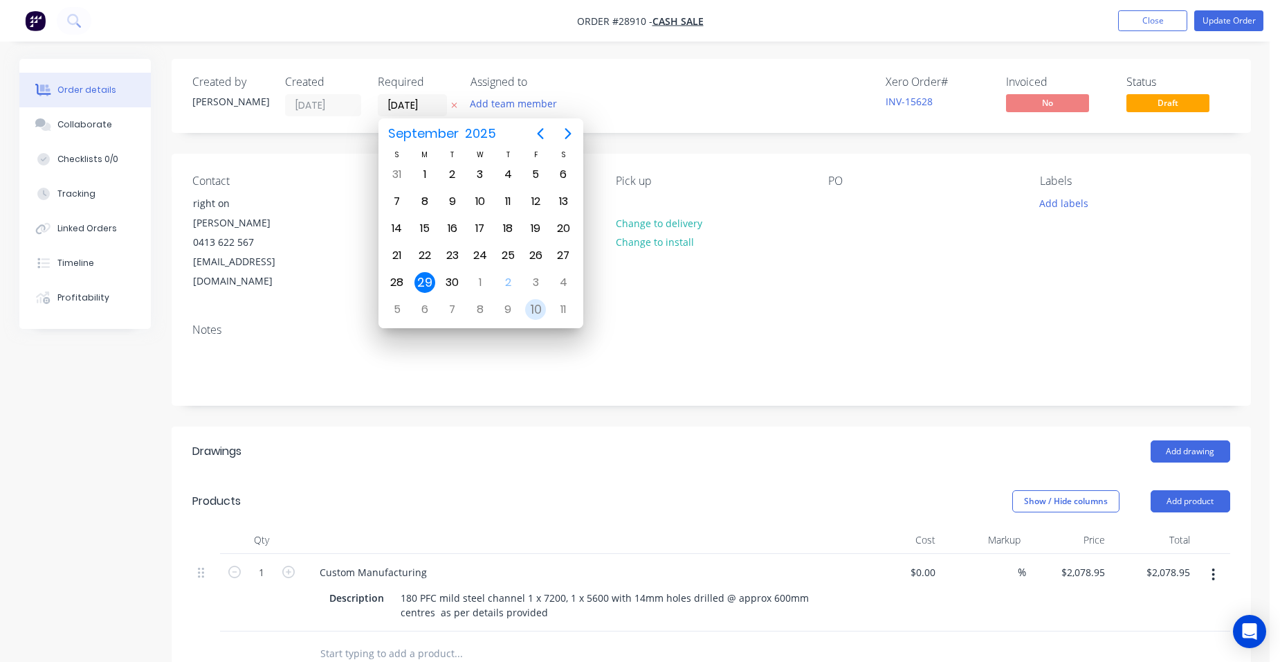
click at [524, 301] on div "10" at bounding box center [536, 309] width 28 height 26
type input "[DATE]"
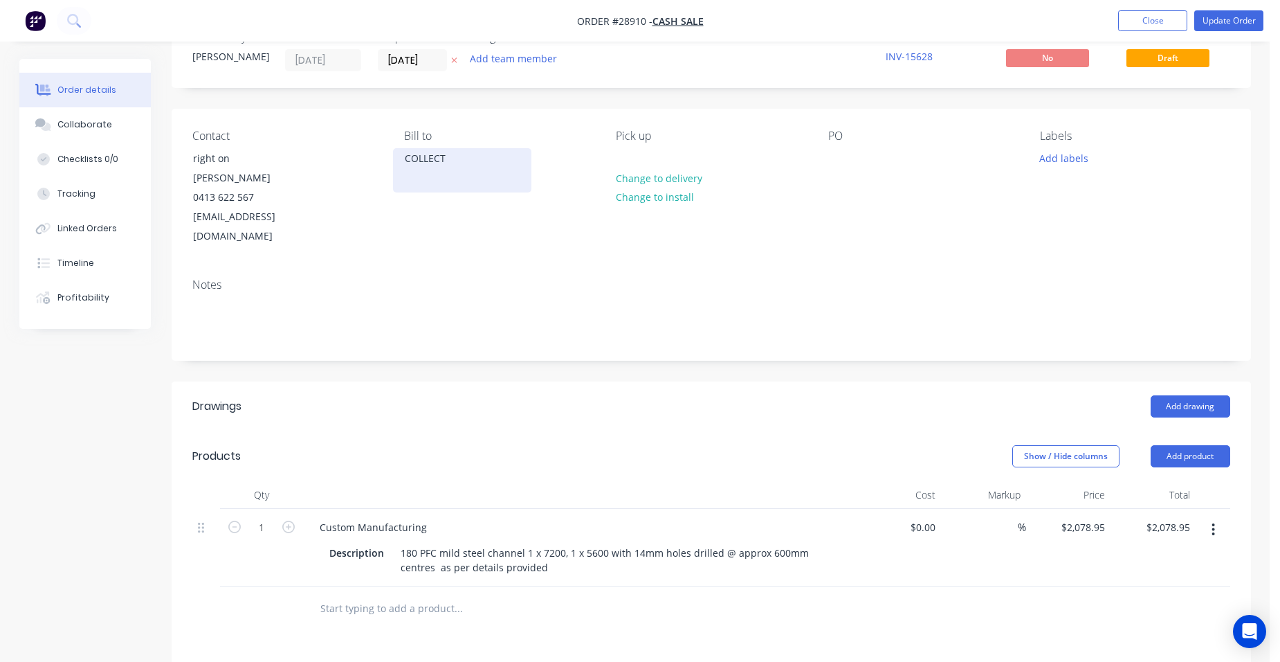
scroll to position [69, 0]
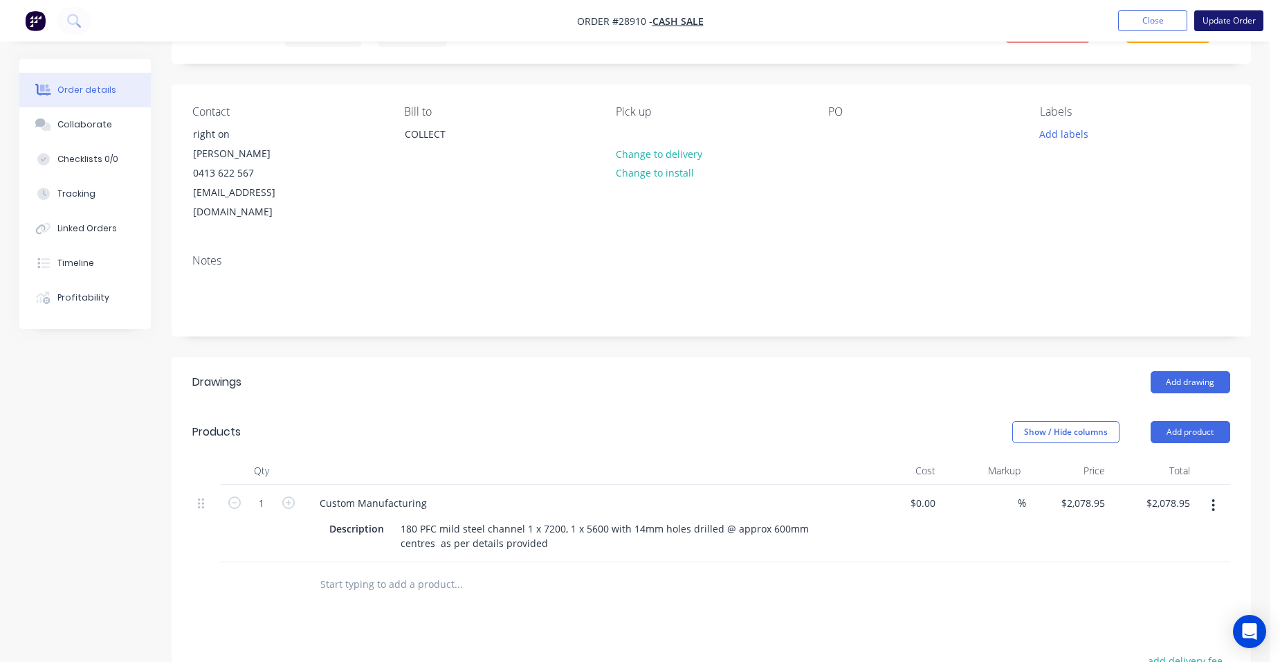
click at [1233, 24] on button "Update Order" at bounding box center [1228, 20] width 69 height 21
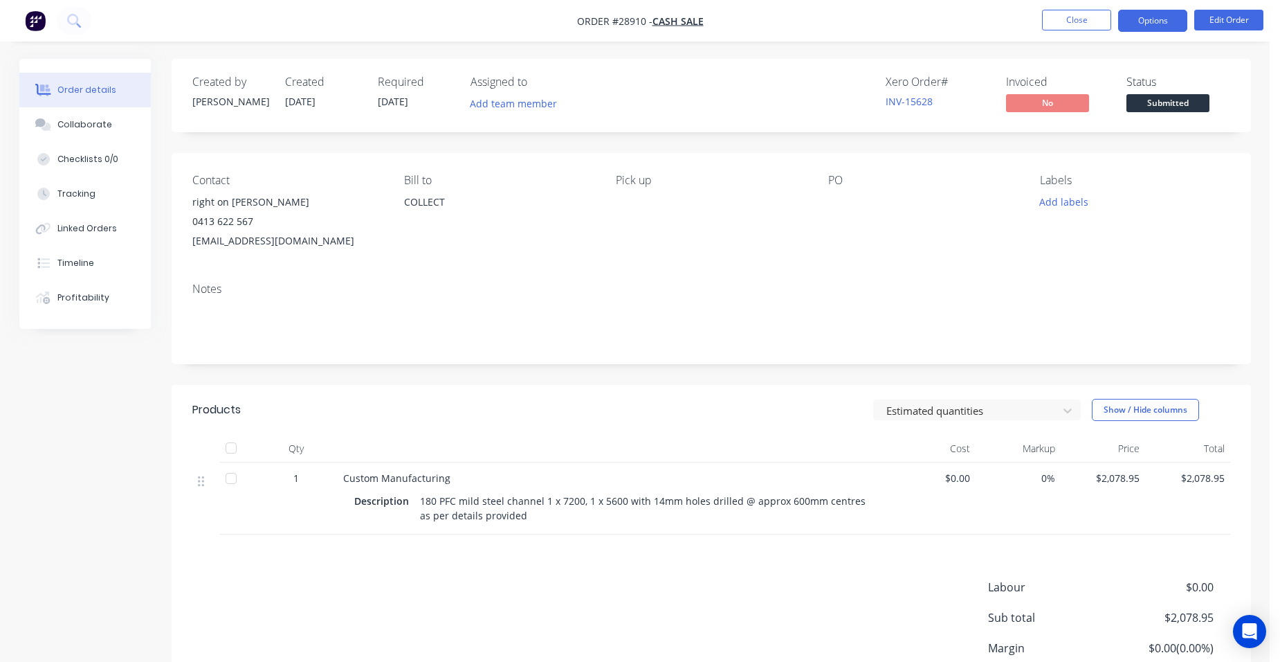
click at [1164, 21] on button "Options" at bounding box center [1152, 21] width 69 height 22
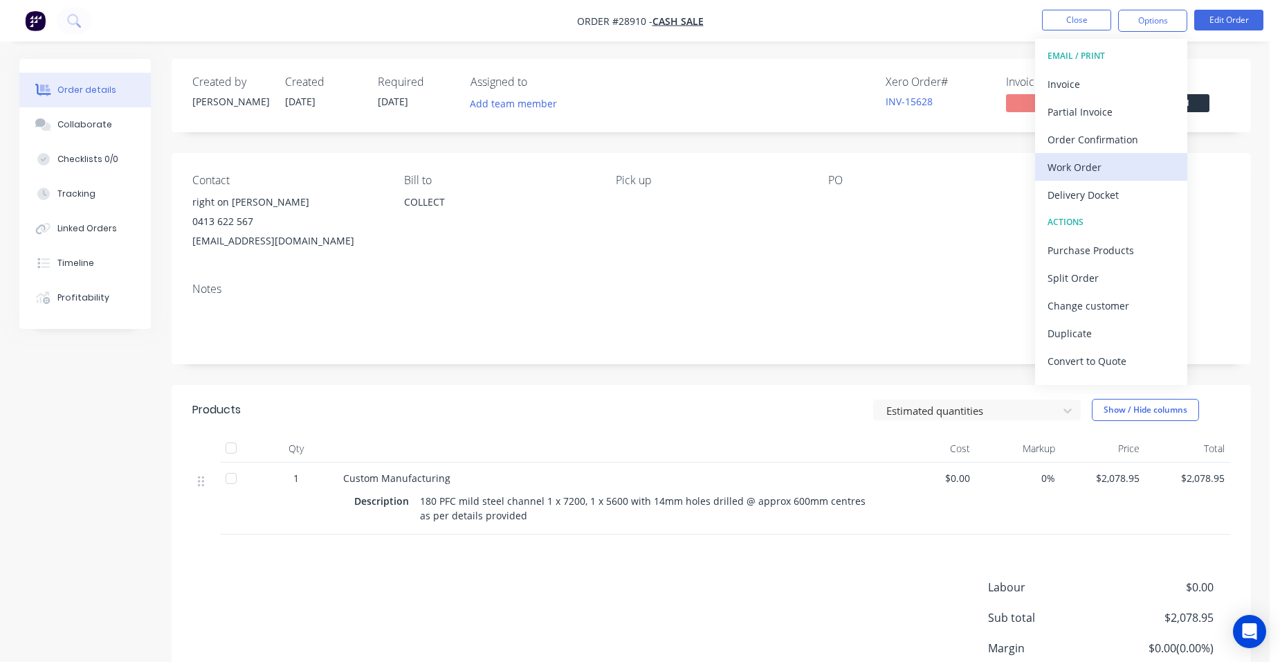
click at [1120, 167] on div "Work Order" at bounding box center [1111, 167] width 127 height 20
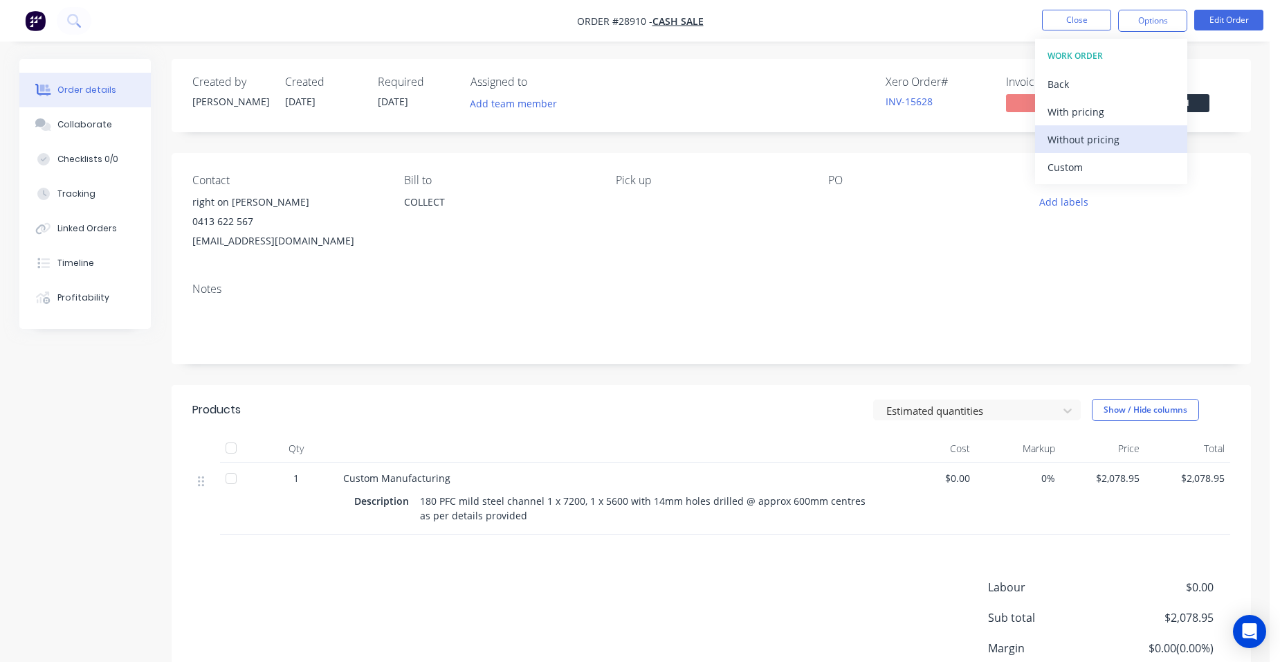
click at [1120, 141] on div "Without pricing" at bounding box center [1111, 139] width 127 height 20
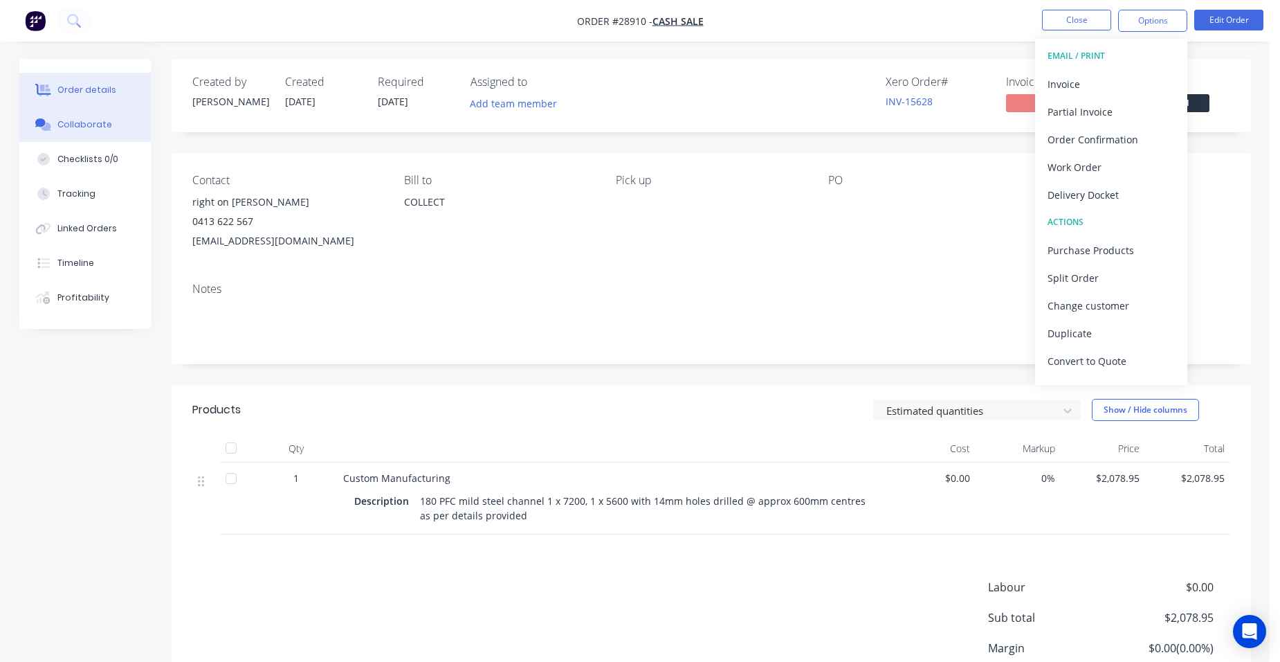
click at [98, 124] on div "Collaborate" at bounding box center [84, 124] width 55 height 12
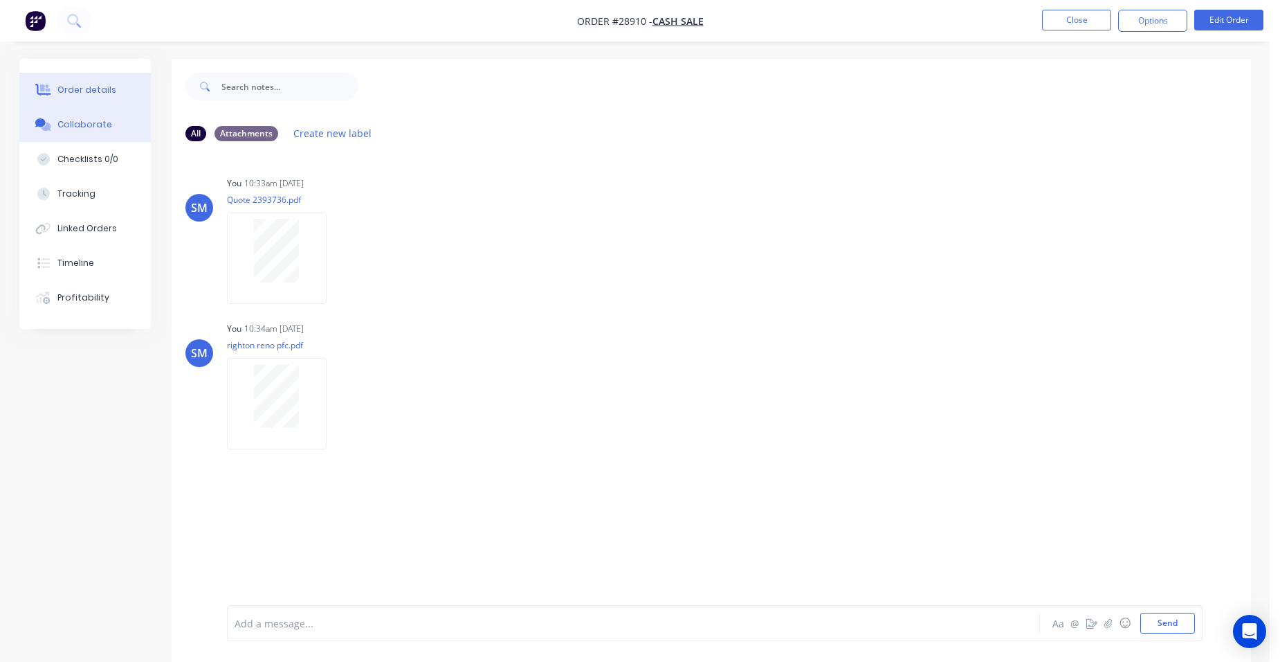
click at [66, 92] on div "Order details" at bounding box center [86, 90] width 59 height 12
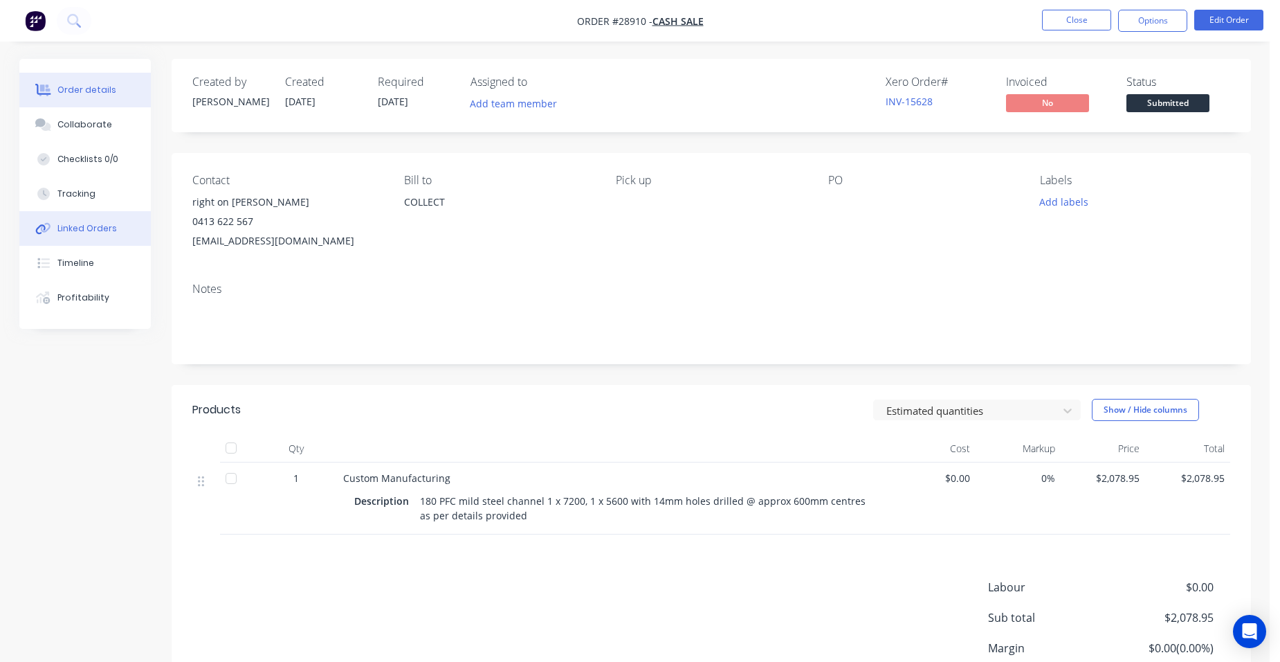
click at [104, 223] on div "Linked Orders" at bounding box center [87, 228] width 60 height 12
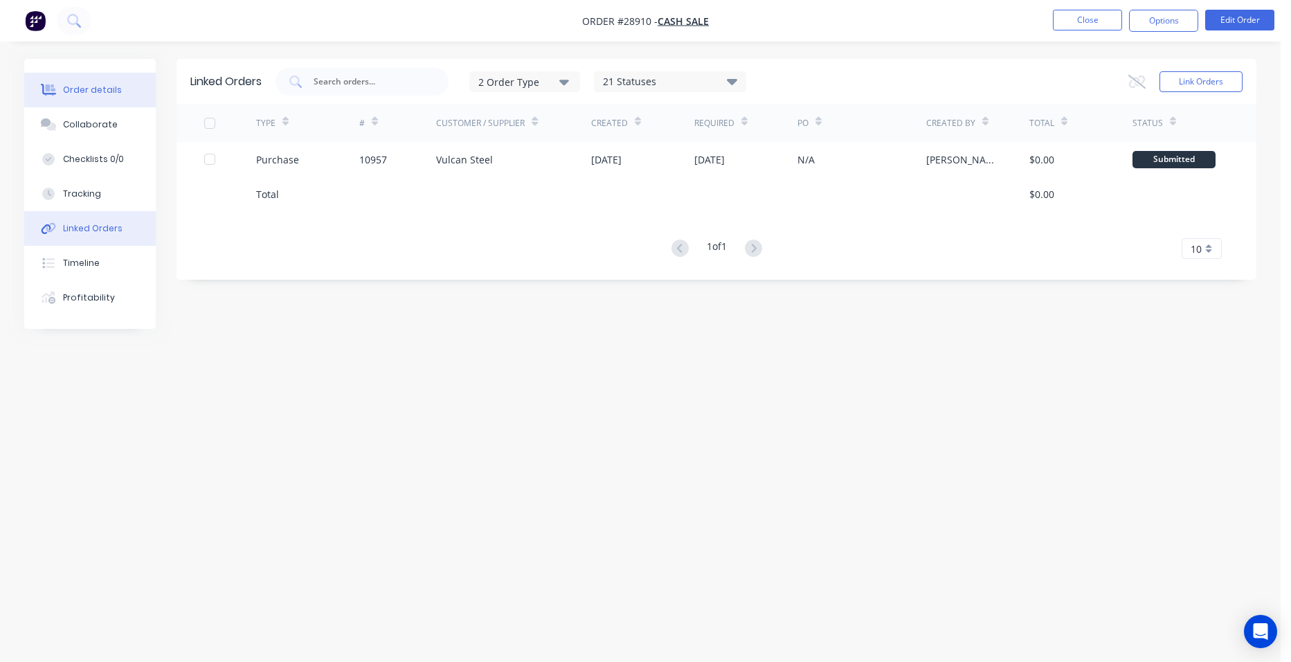
click at [94, 86] on div "Order details" at bounding box center [92, 90] width 59 height 12
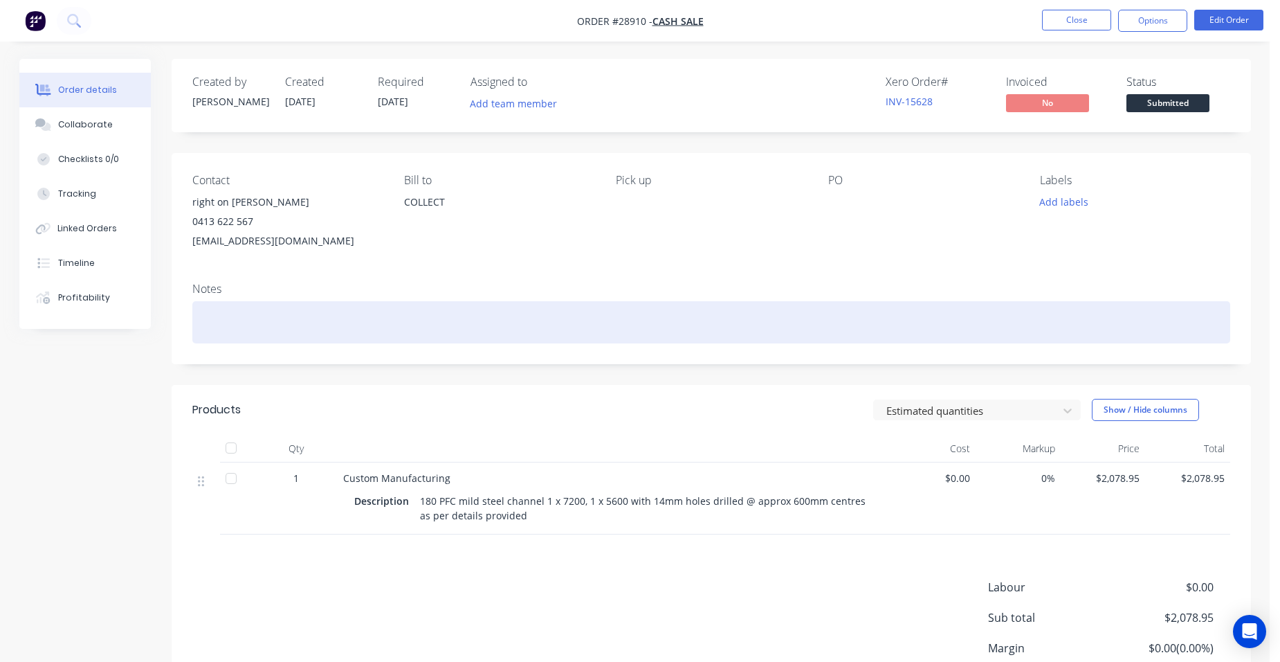
click at [197, 311] on div at bounding box center [711, 322] width 1038 height 42
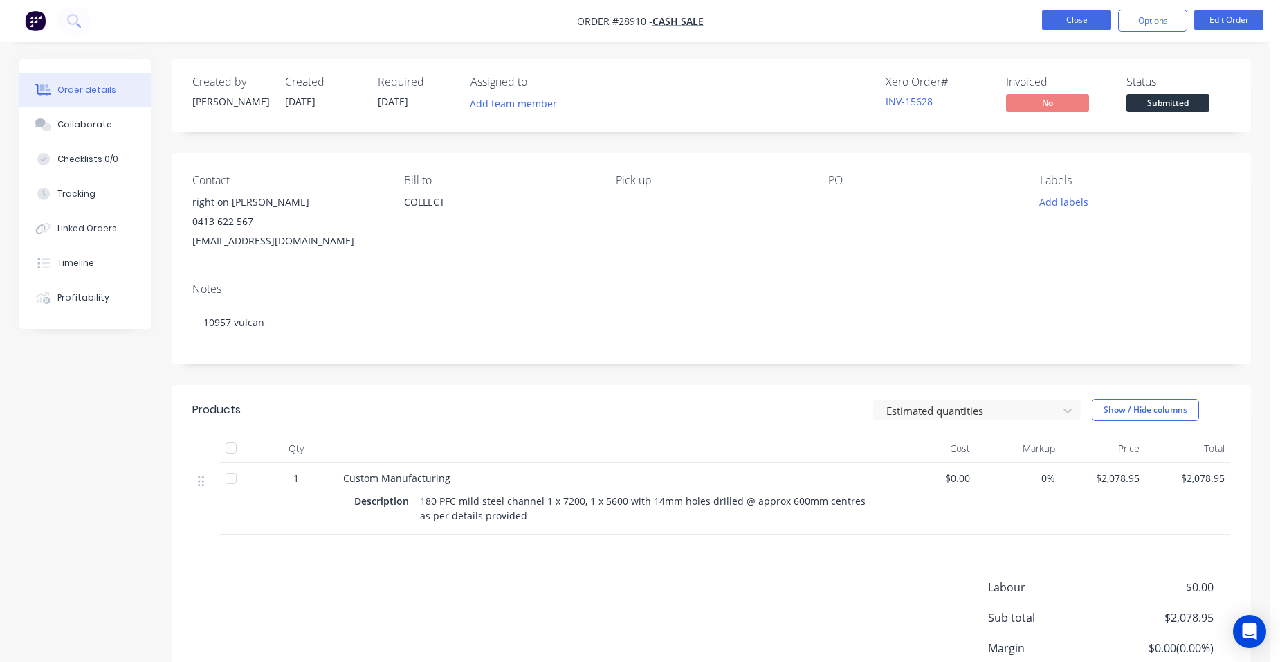
click at [1057, 11] on button "Close" at bounding box center [1076, 20] width 69 height 21
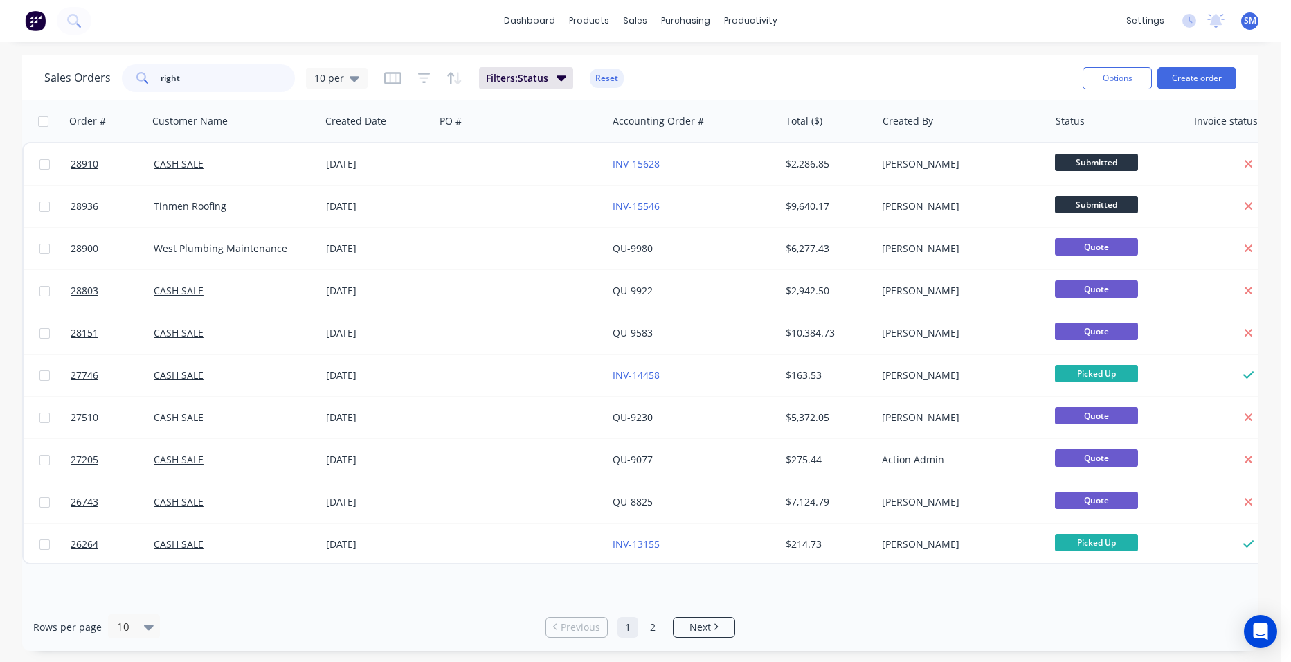
drag, startPoint x: 185, startPoint y: 78, endPoint x: 70, endPoint y: 78, distance: 114.9
click at [70, 78] on div "Sales Orders right 10 per" at bounding box center [205, 78] width 323 height 28
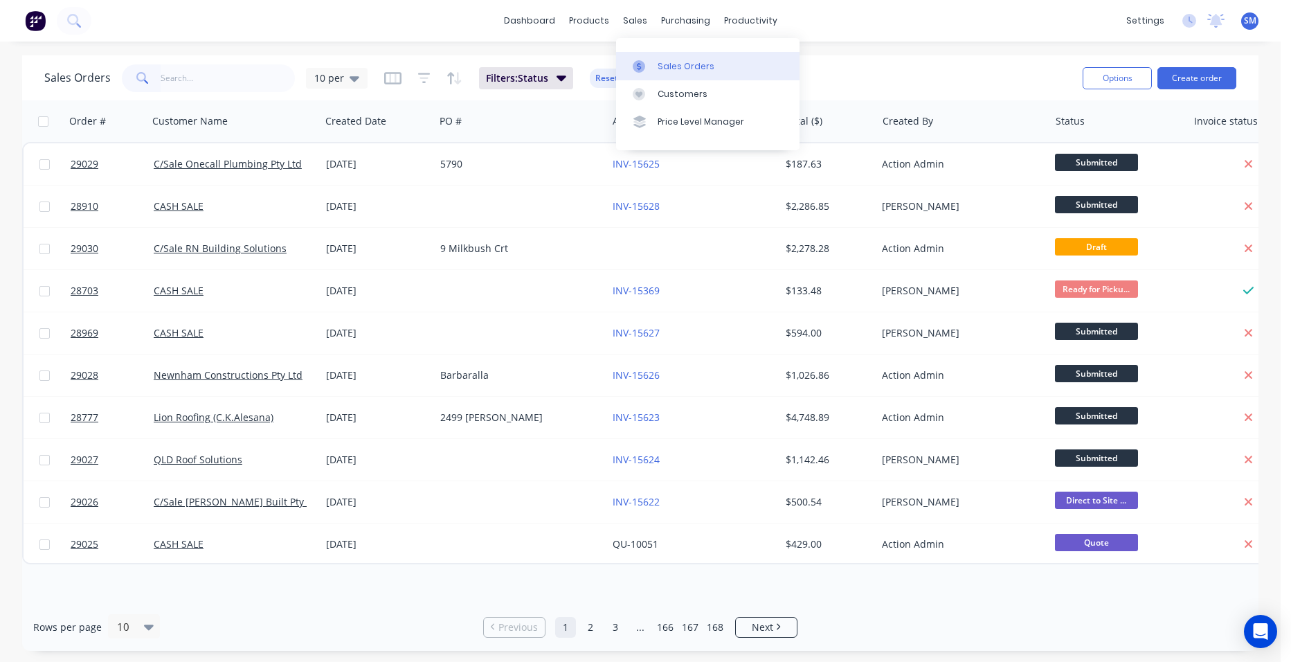
click at [674, 66] on div "Sales Orders" at bounding box center [685, 66] width 57 height 12
click at [652, 95] on div at bounding box center [642, 94] width 21 height 12
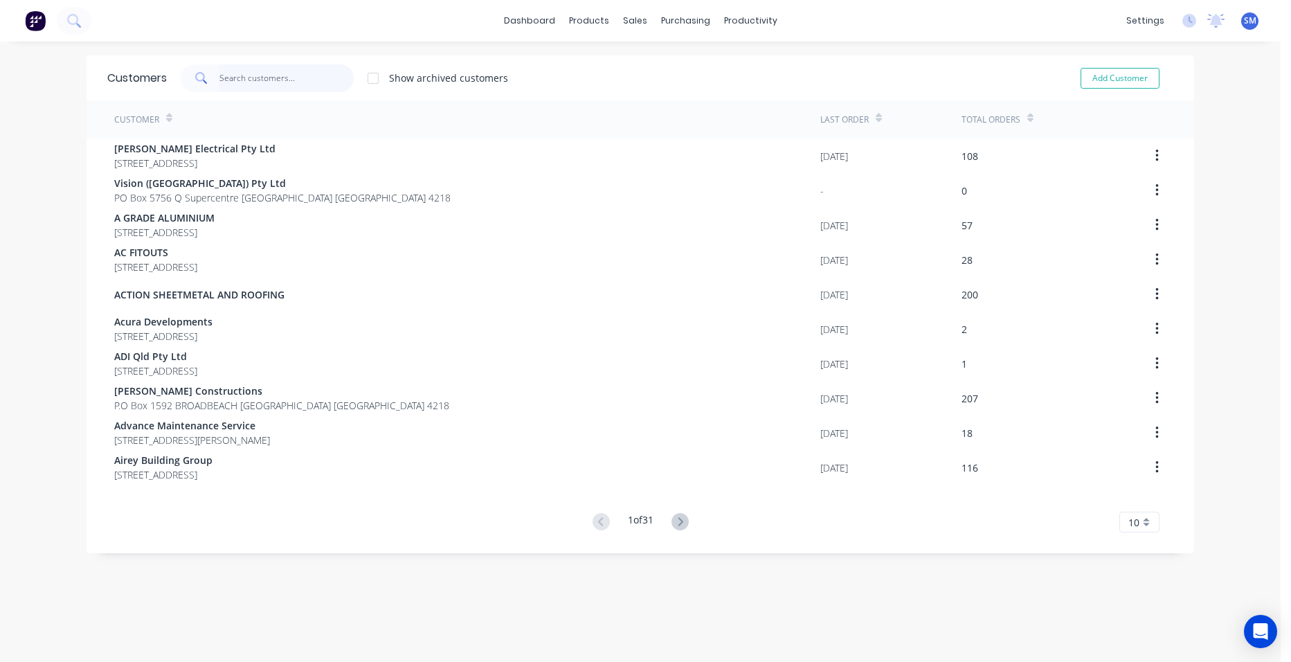
click at [235, 78] on input "text" at bounding box center [286, 78] width 135 height 28
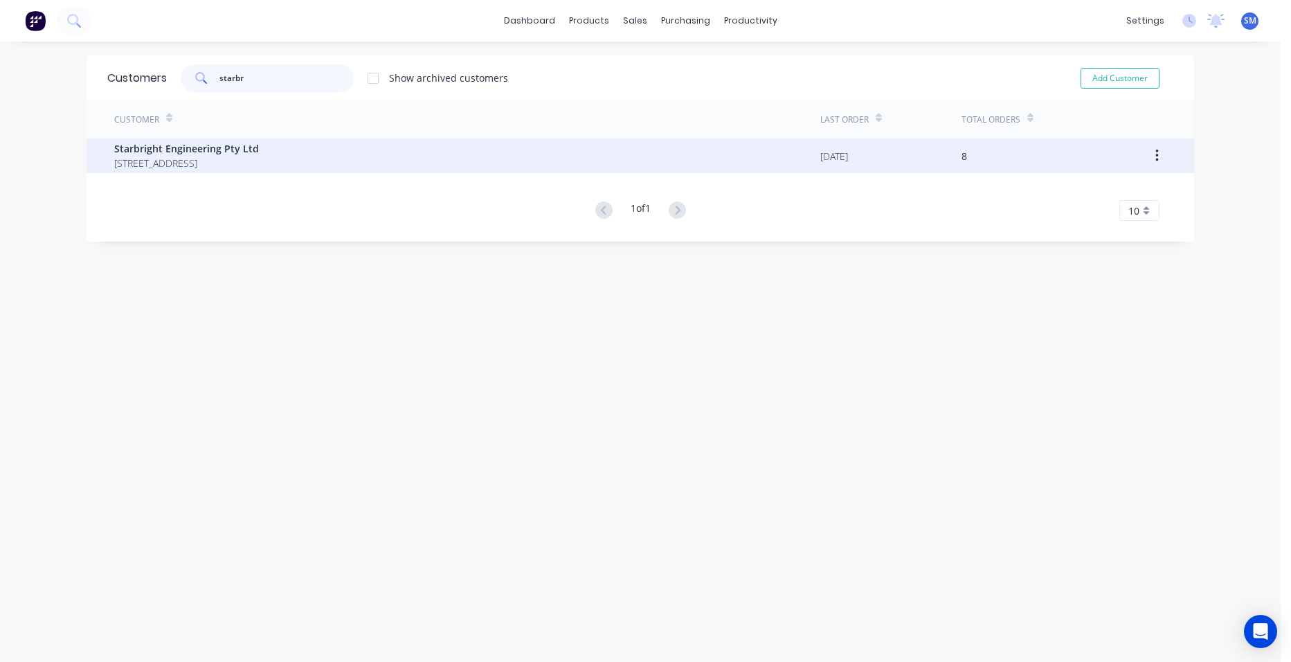
type input "starbr"
click at [259, 161] on span "10 Industrial Ave MOLENDINAR Queensland Australia 4214" at bounding box center [186, 163] width 145 height 15
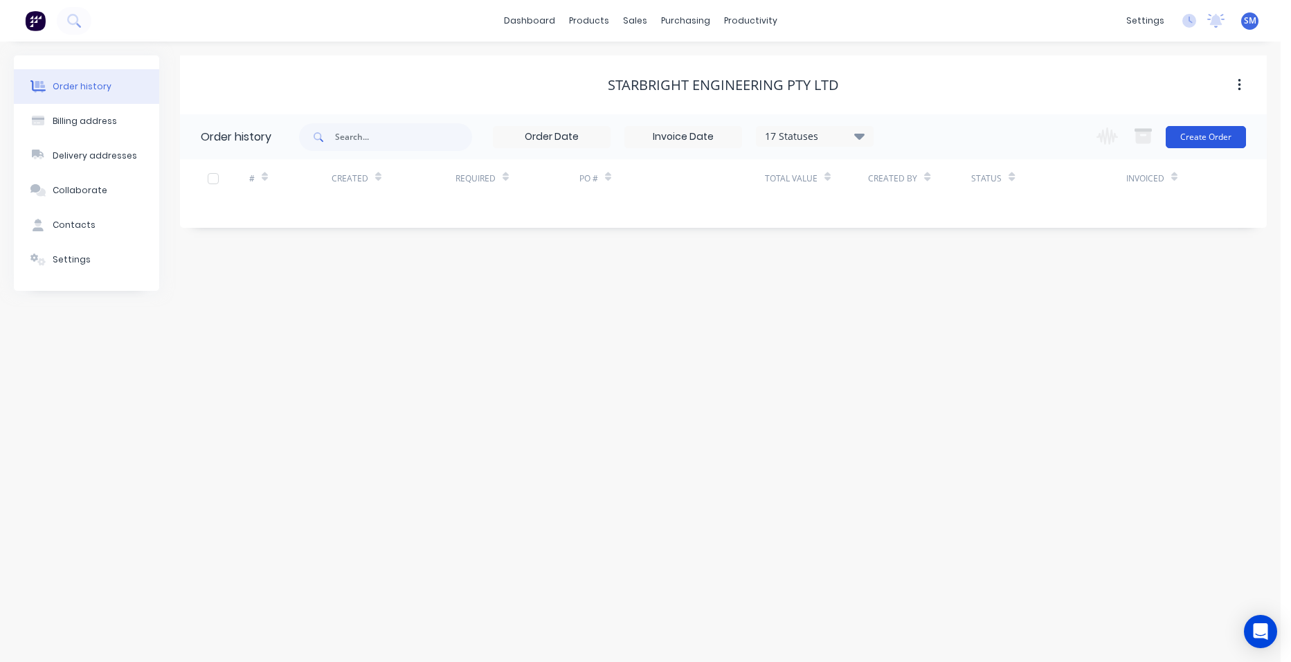
click at [1179, 143] on button "Create Order" at bounding box center [1205, 137] width 80 height 22
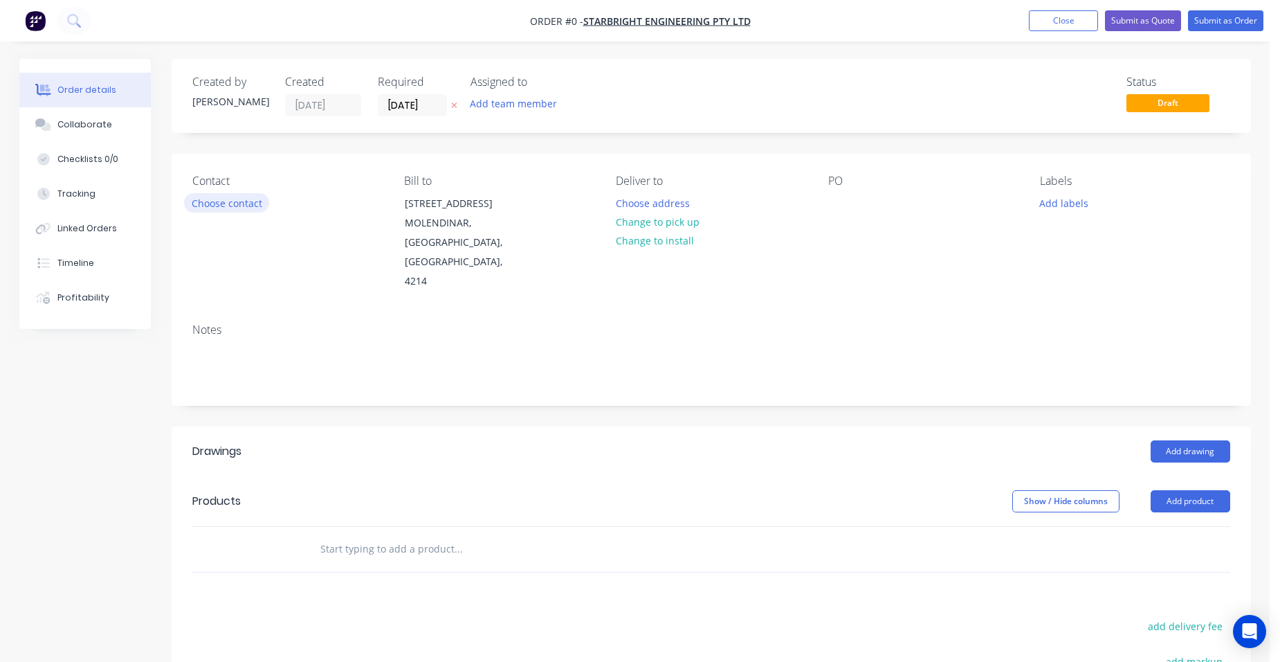
click at [259, 201] on button "Choose contact" at bounding box center [226, 202] width 85 height 19
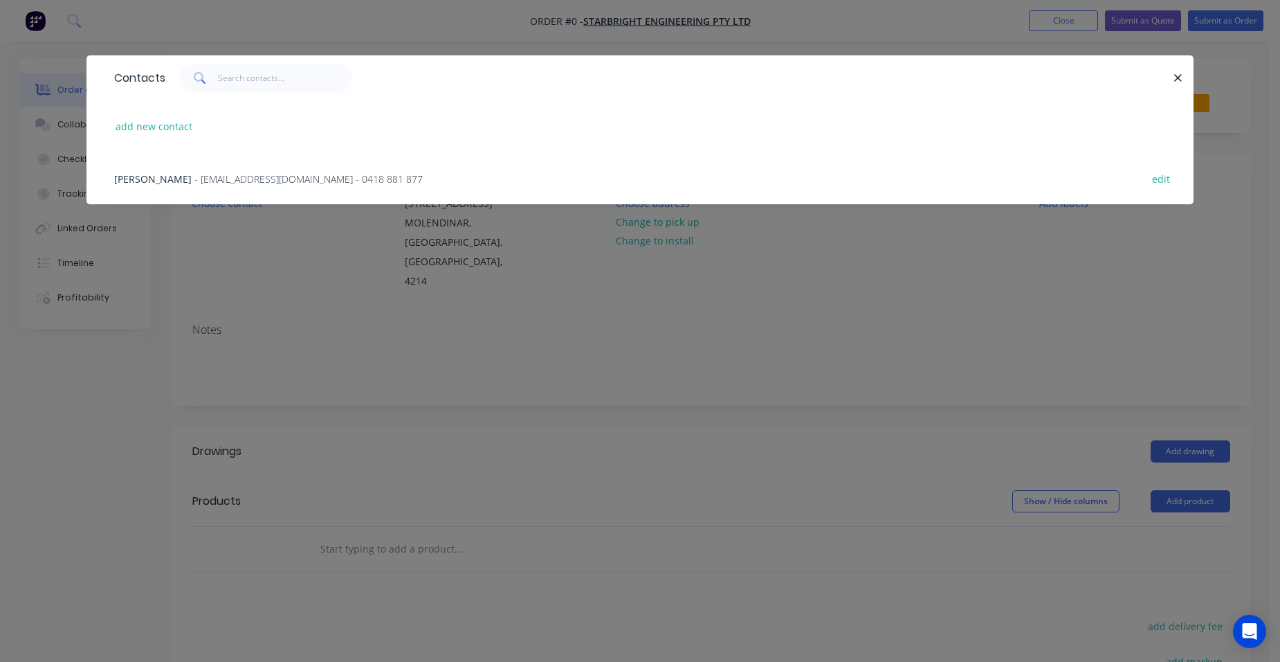
click at [217, 172] on span "- admin@starbright.net.au - 0418 881 877" at bounding box center [308, 178] width 228 height 13
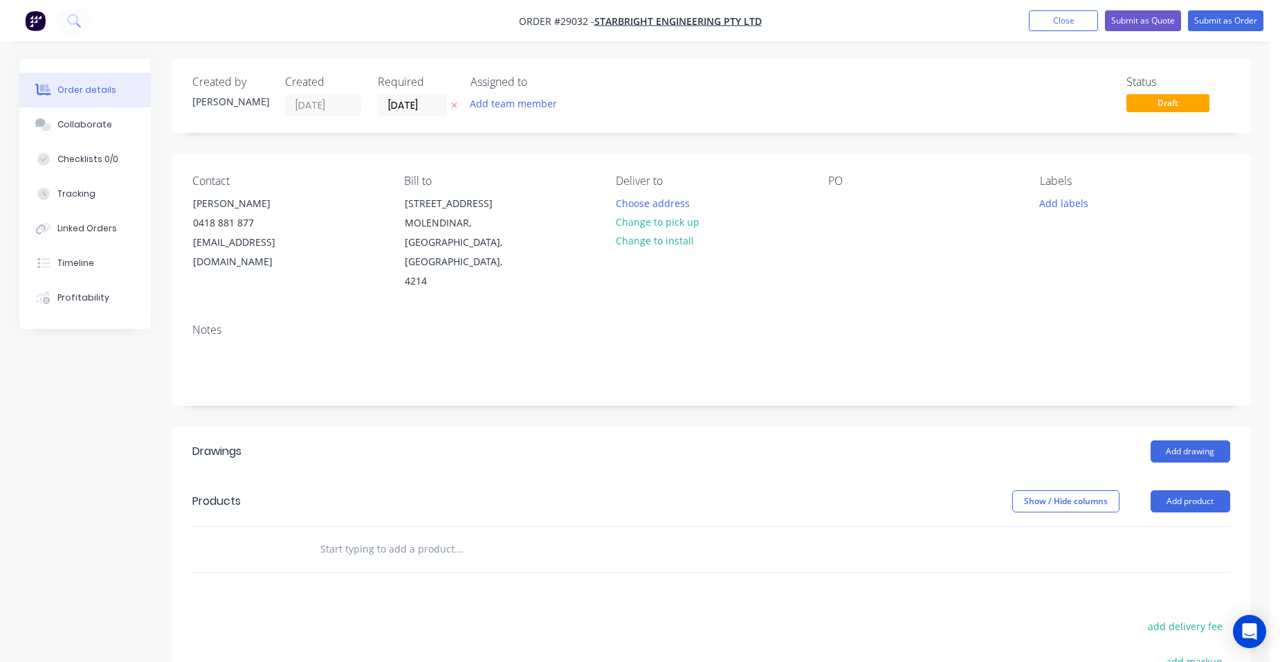
drag, startPoint x: 644, startPoint y: 217, endPoint x: 509, endPoint y: 170, distance: 142.9
click at [644, 217] on button "Change to pick up" at bounding box center [657, 221] width 98 height 19
click at [402, 104] on input "[DATE]" at bounding box center [413, 105] width 68 height 21
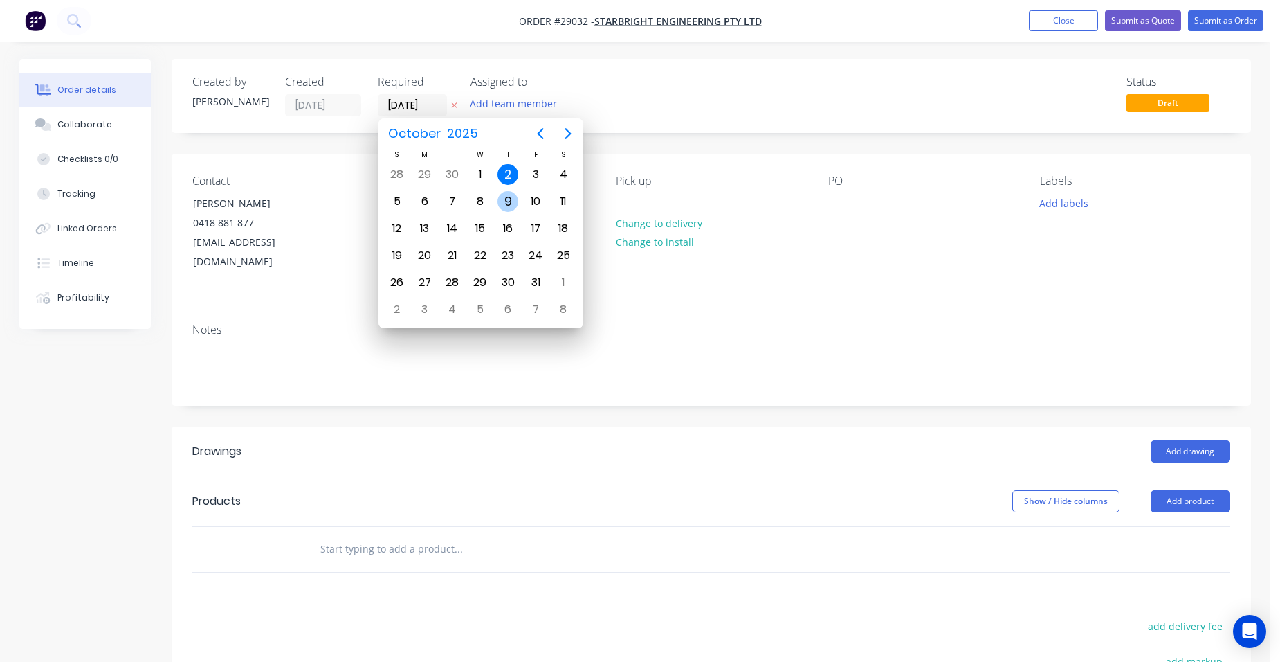
click at [495, 197] on div "9" at bounding box center [508, 201] width 28 height 26
type input "[DATE]"
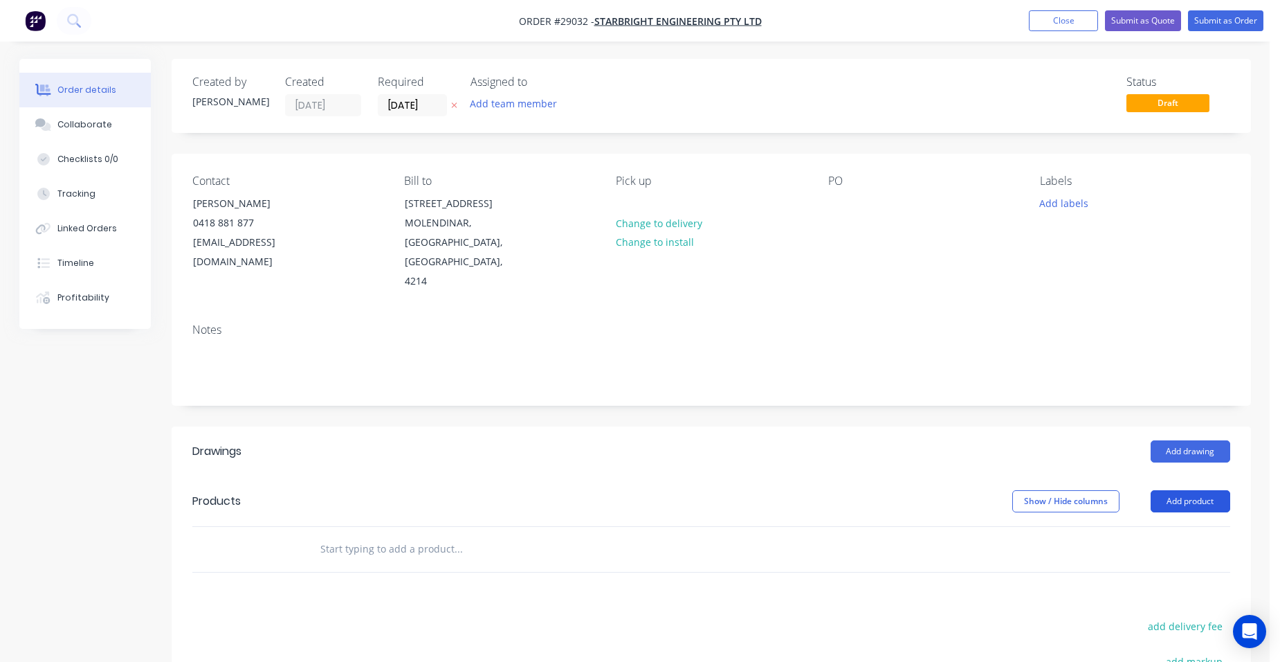
click at [1189, 490] on button "Add product" at bounding box center [1191, 501] width 80 height 22
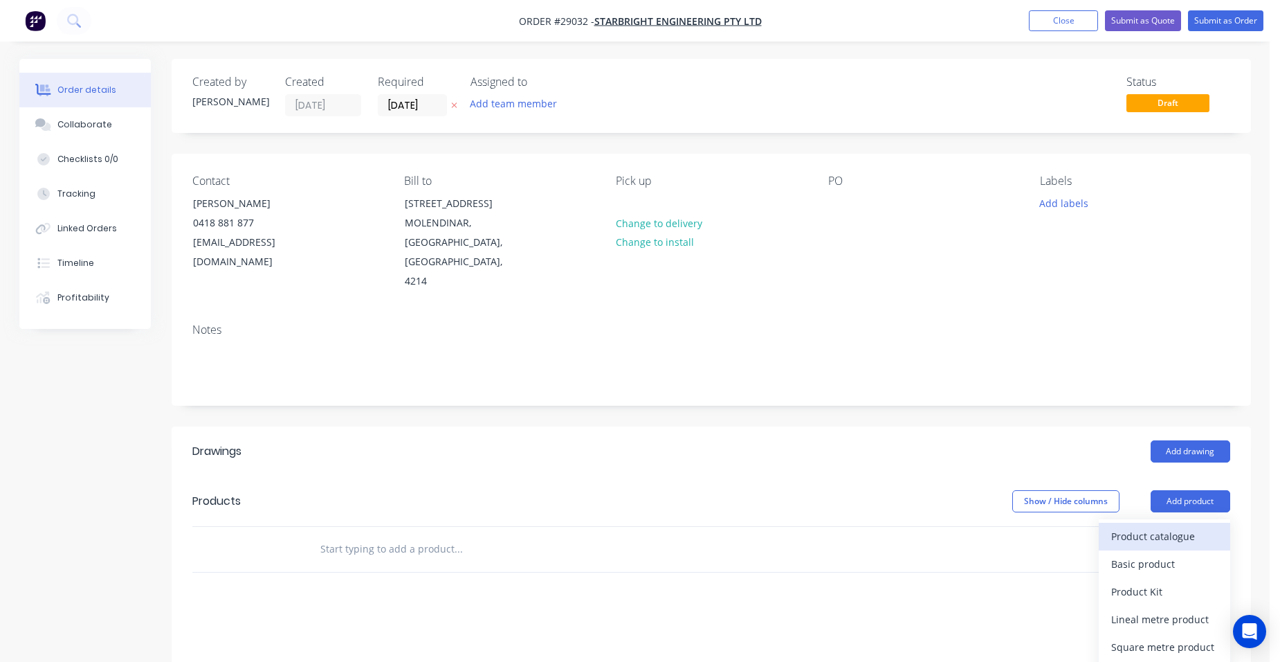
click at [1185, 526] on div "Product catalogue" at bounding box center [1164, 536] width 107 height 20
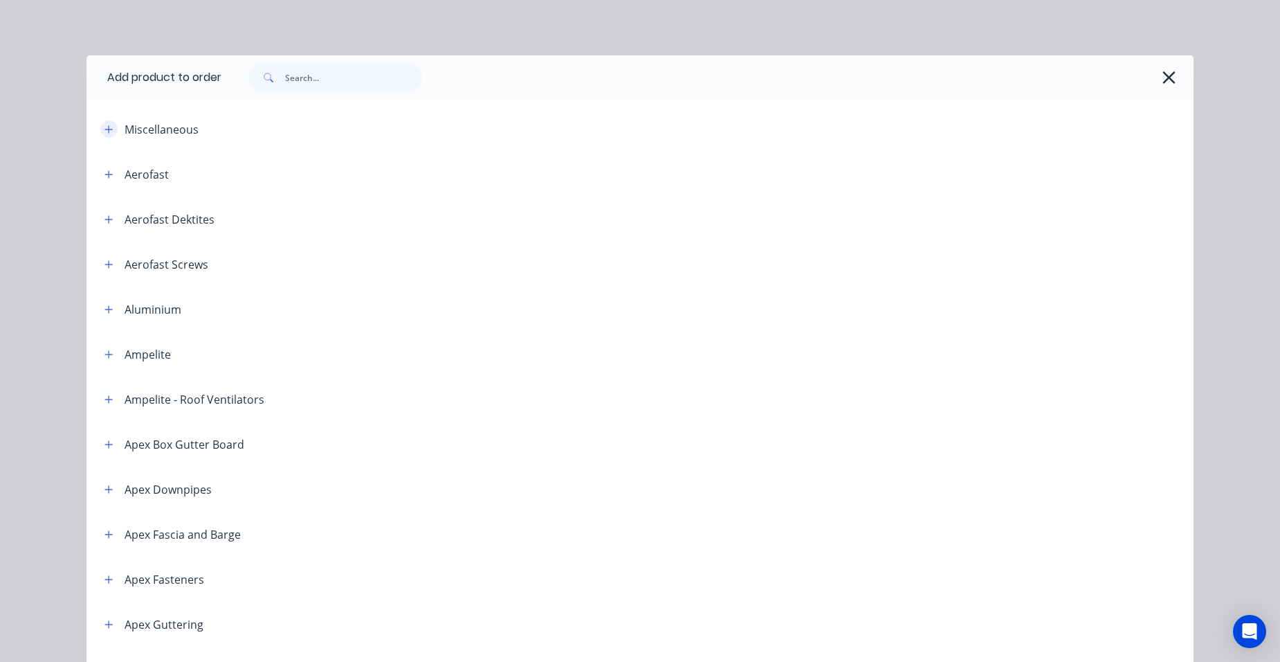
click at [111, 128] on button "button" at bounding box center [108, 128] width 17 height 17
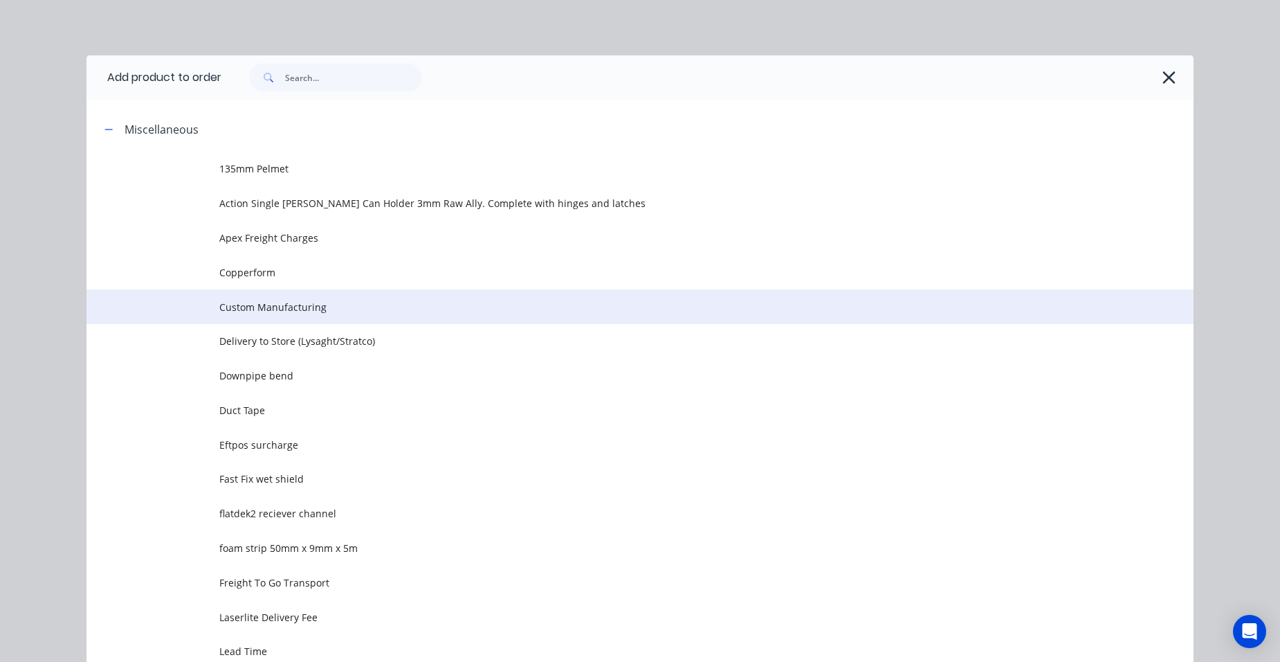
click at [327, 304] on span "Custom Manufacturing" at bounding box center [608, 307] width 779 height 15
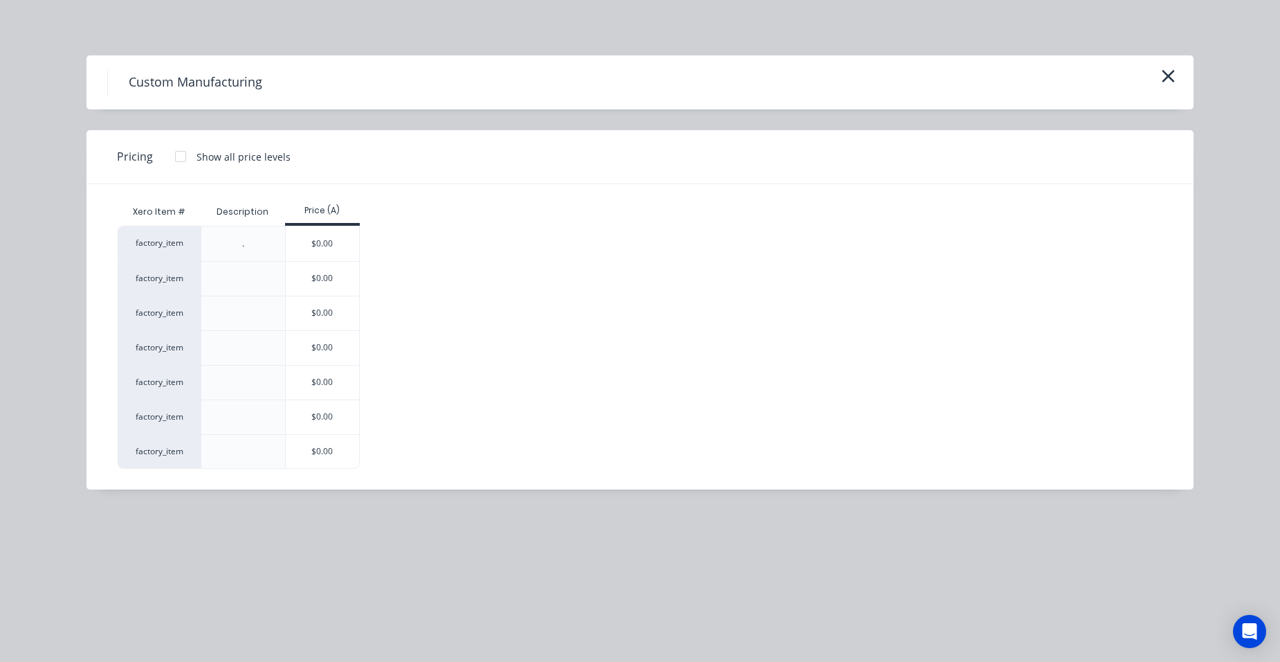
click at [319, 401] on div "$0.00" at bounding box center [323, 417] width 74 height 34
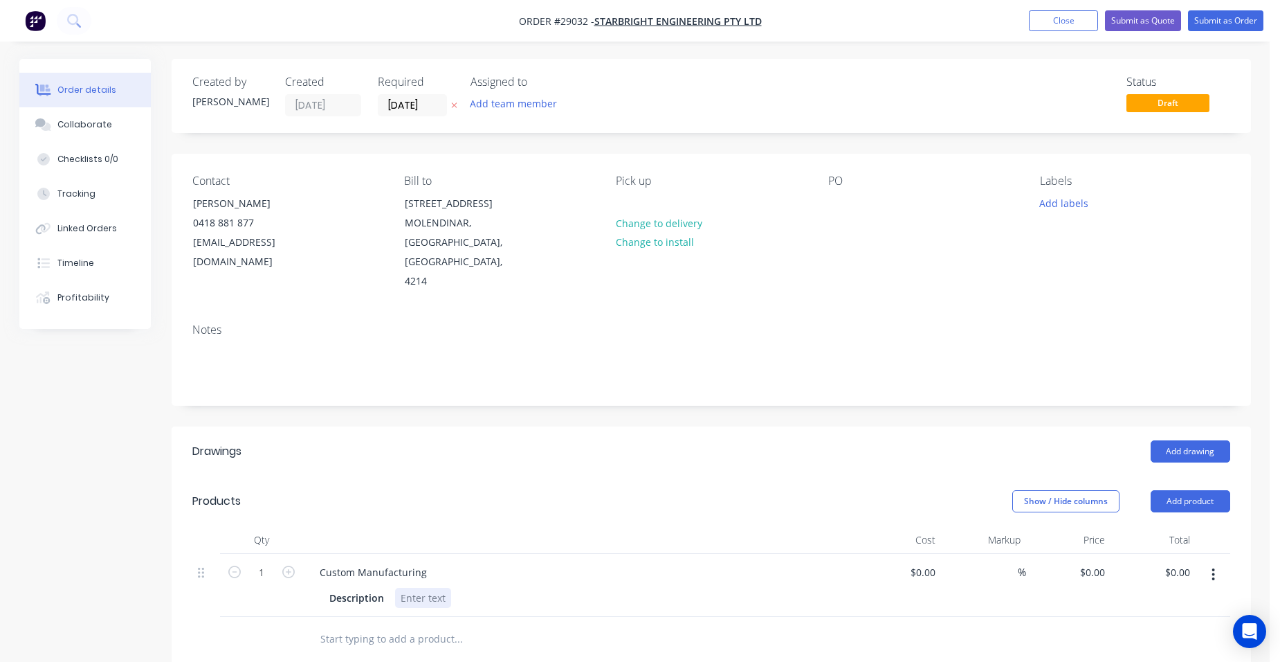
drag, startPoint x: 423, startPoint y: 576, endPoint x: 386, endPoint y: 590, distance: 39.4
click at [417, 587] on div at bounding box center [423, 597] width 56 height 20
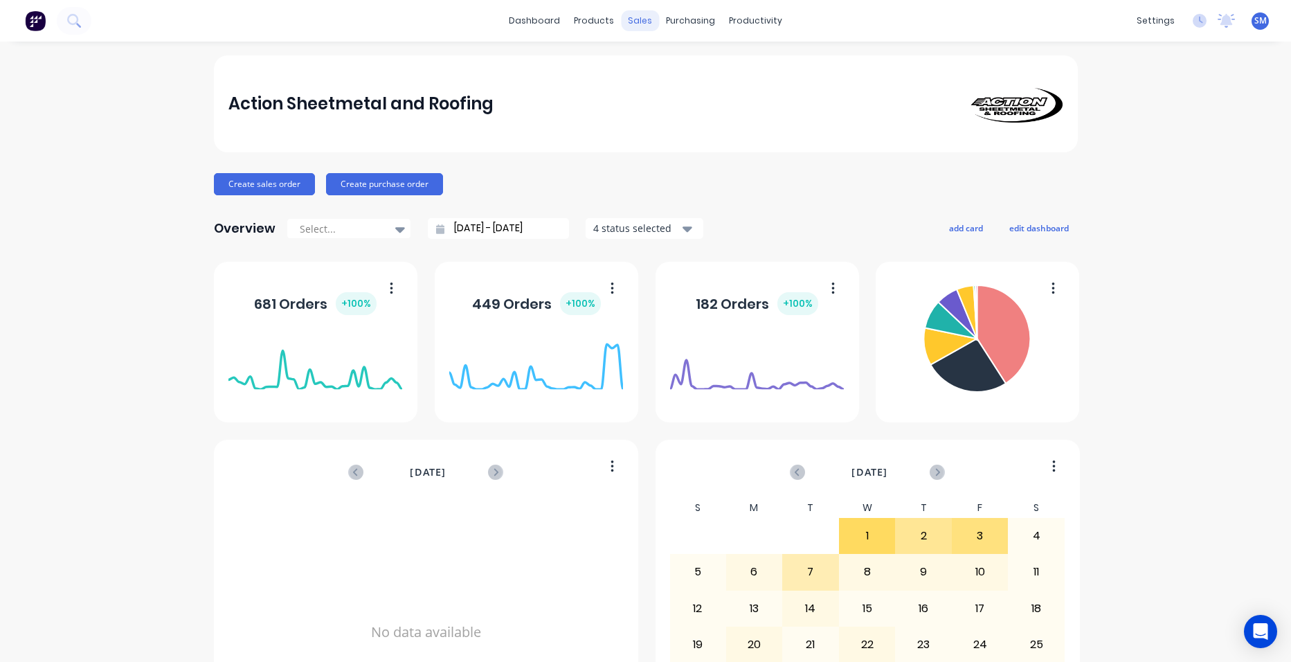
click at [630, 22] on div "sales" at bounding box center [640, 20] width 38 height 21
click at [669, 69] on div "Sales Orders" at bounding box center [685, 66] width 57 height 12
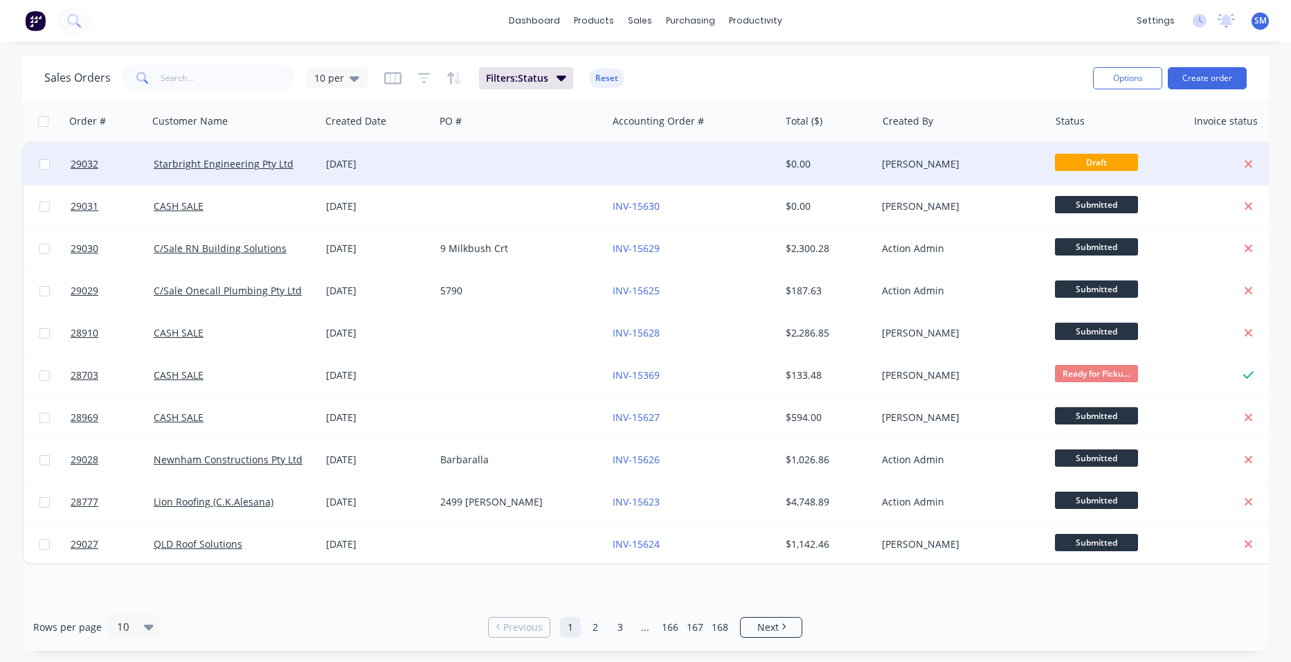
click at [495, 155] on div at bounding box center [521, 164] width 172 height 42
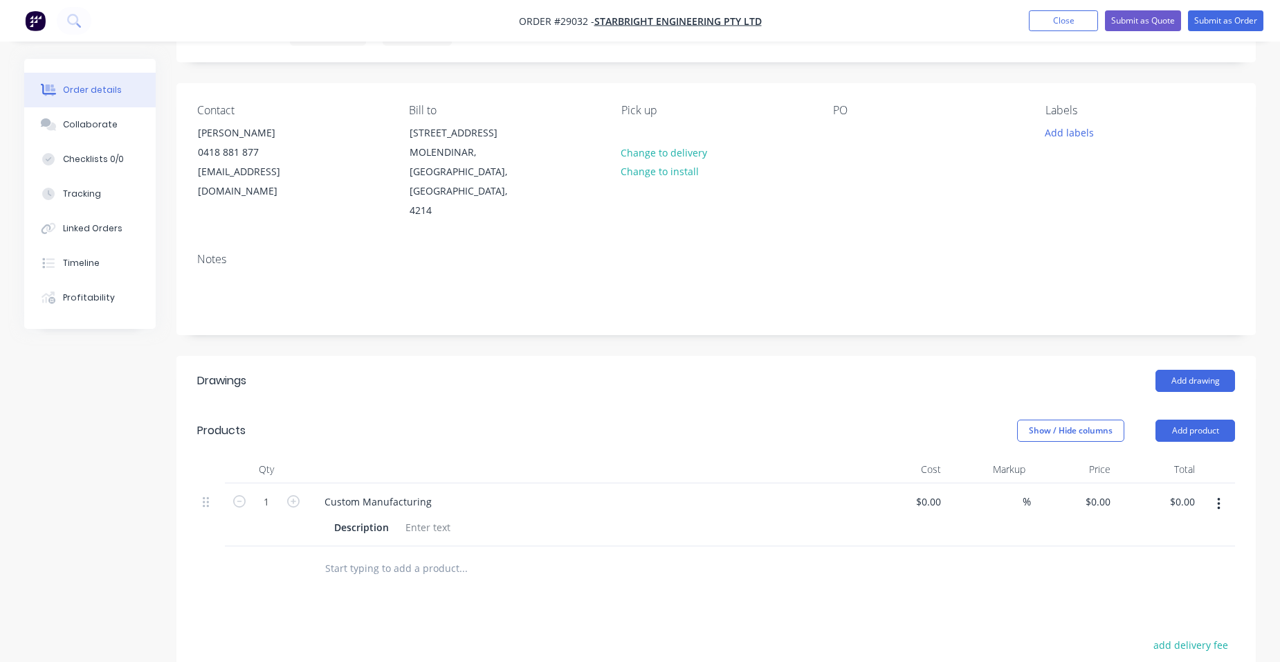
scroll to position [138, 0]
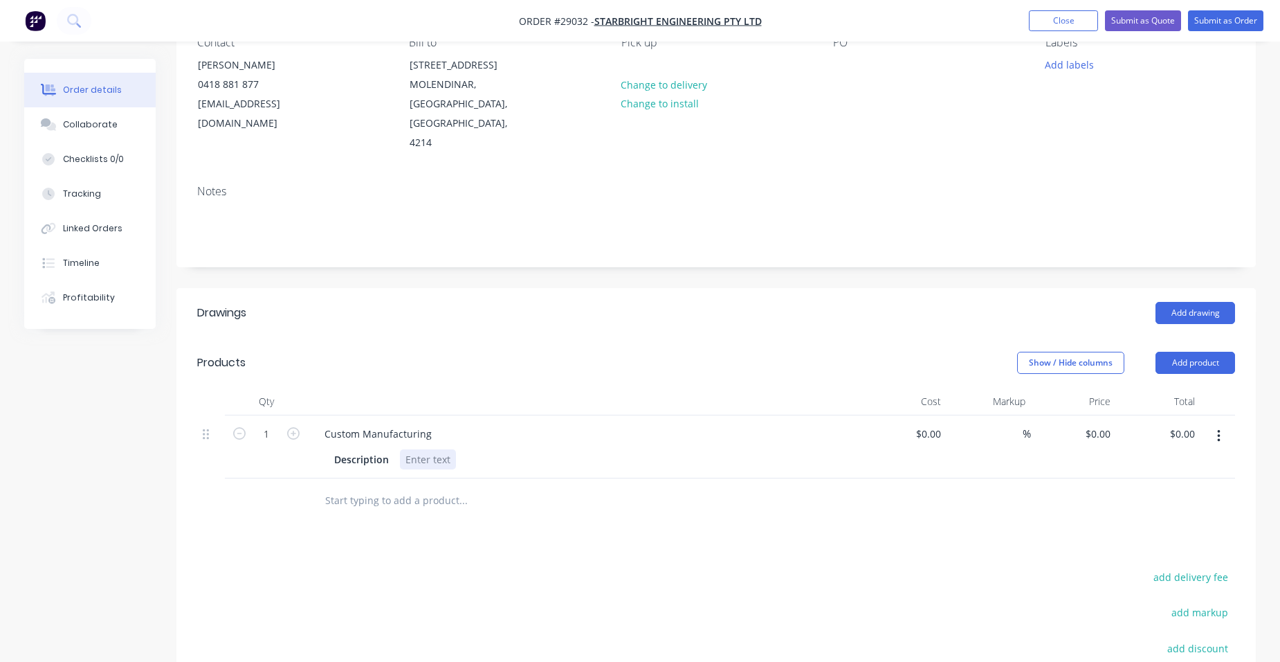
click at [418, 449] on div at bounding box center [428, 459] width 56 height 20
click at [444, 449] on div "Description to cut" at bounding box center [582, 459] width 507 height 20
click at [437, 449] on div "to cut" at bounding box center [418, 459] width 37 height 20
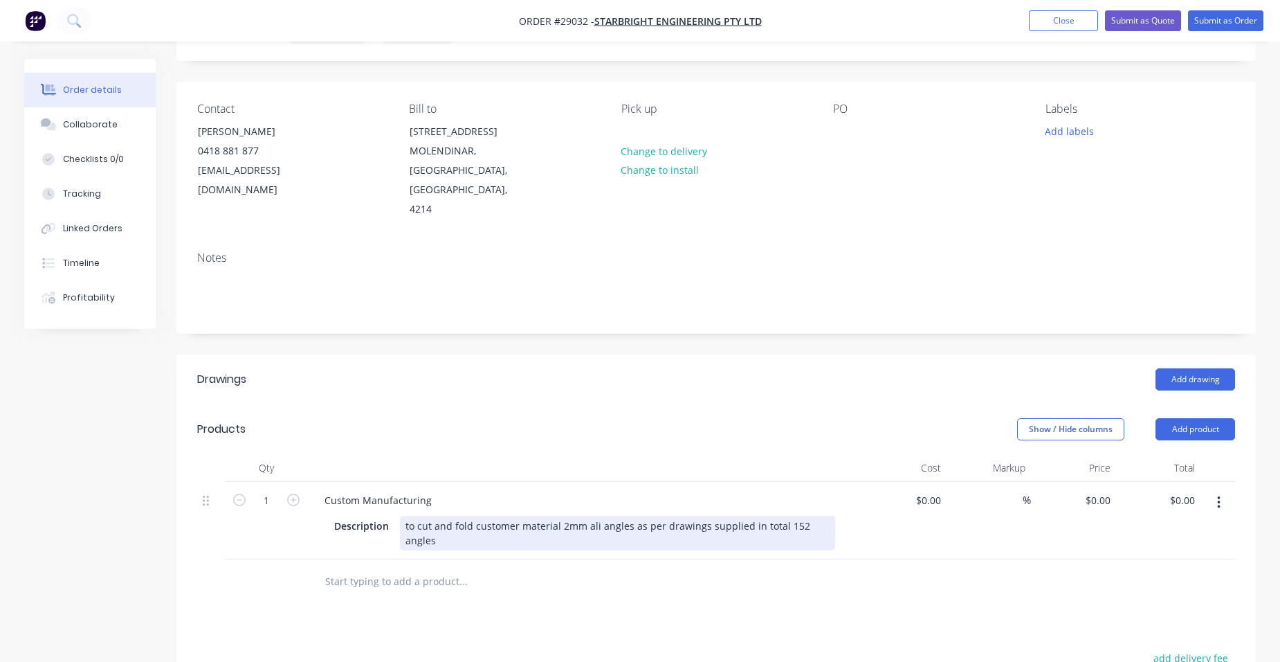
scroll to position [0, 0]
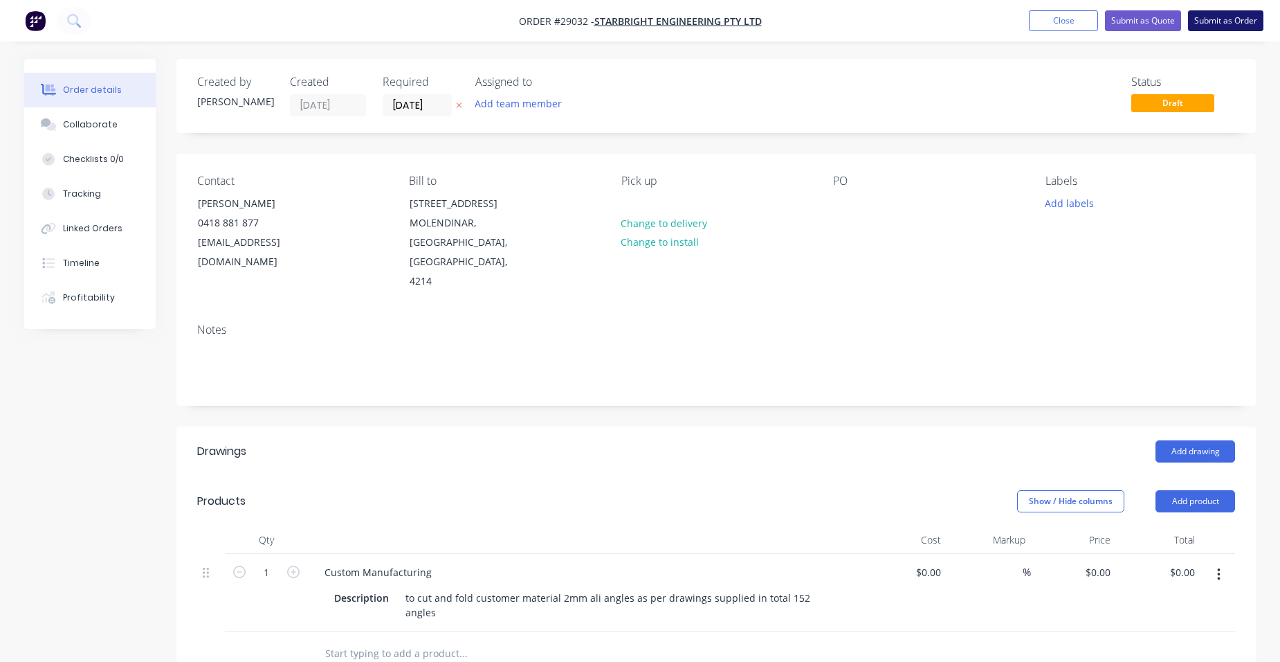
click at [1203, 17] on button "Submit as Order" at bounding box center [1225, 20] width 75 height 21
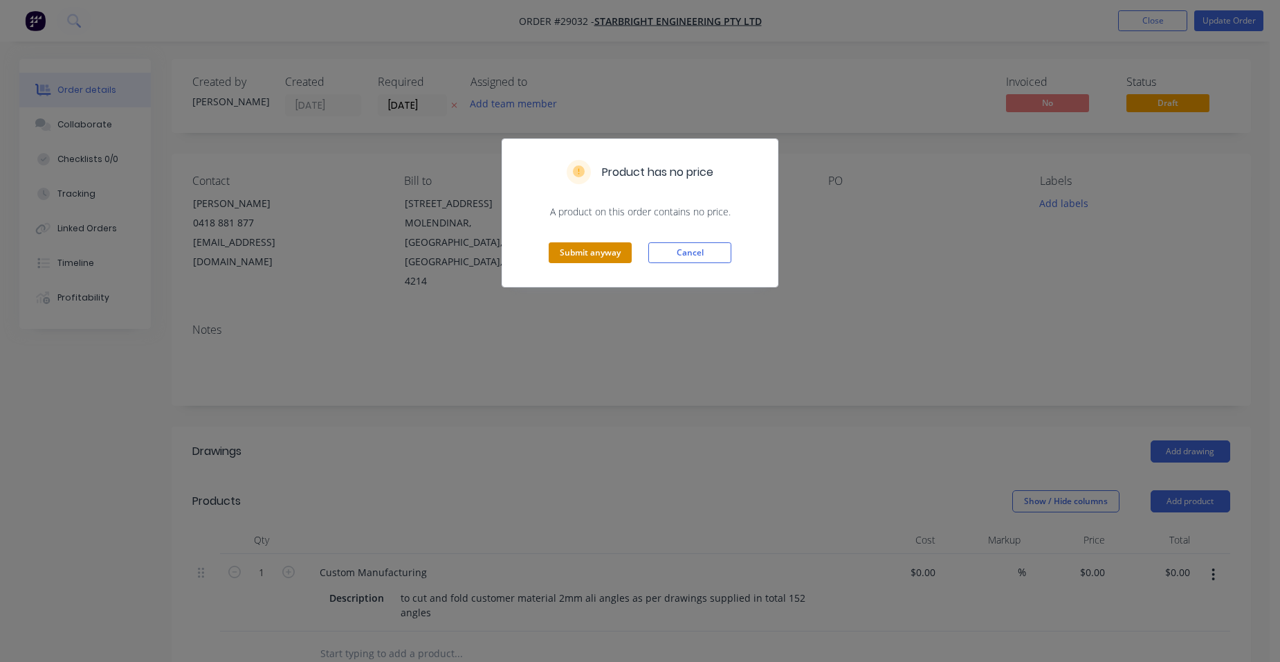
click at [583, 253] on button "Submit anyway" at bounding box center [590, 252] width 83 height 21
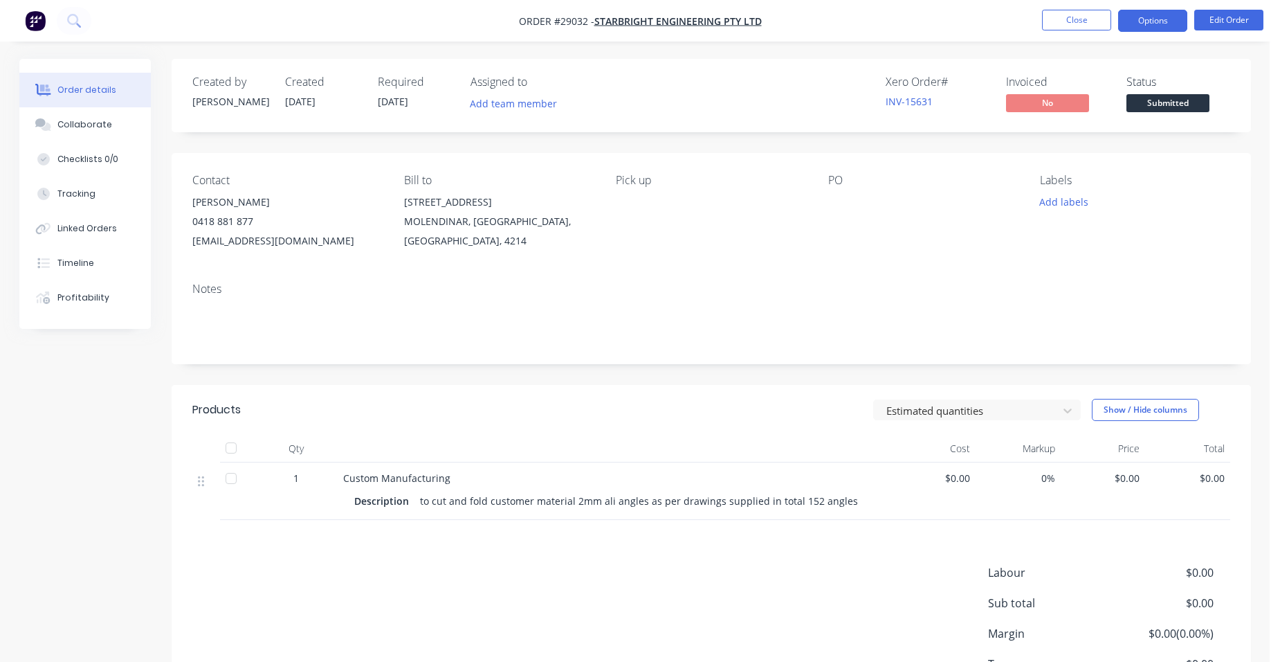
click at [1163, 27] on button "Options" at bounding box center [1152, 21] width 69 height 22
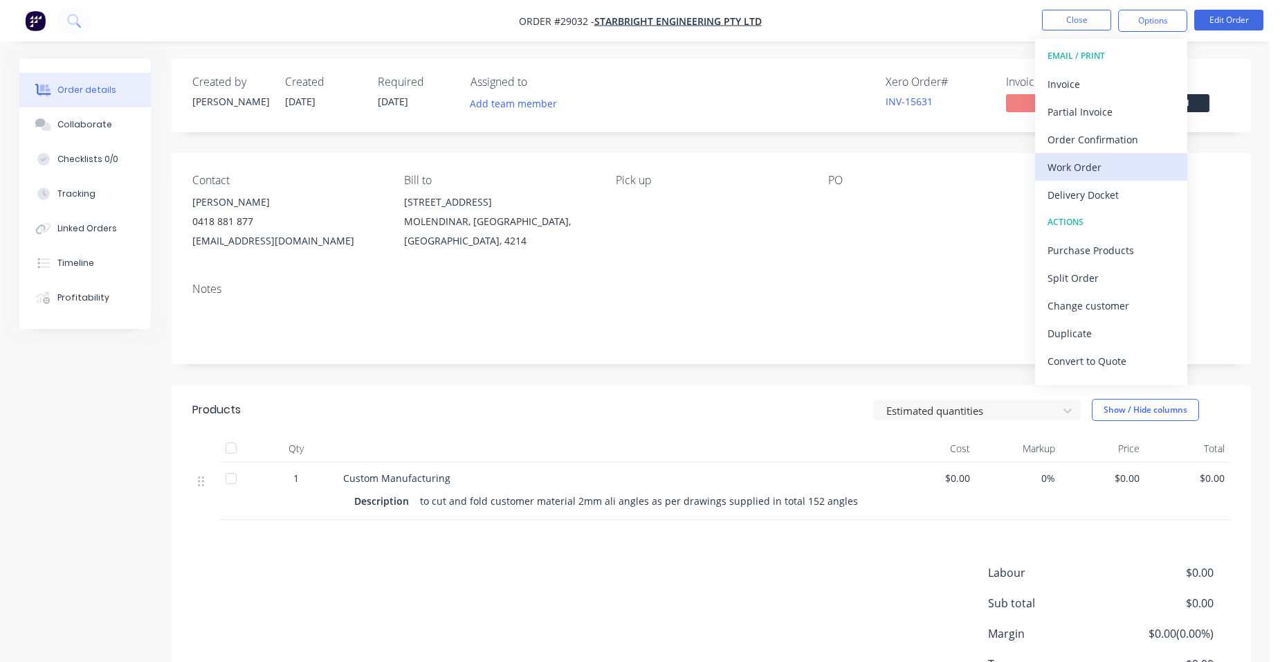
click at [1120, 170] on div "Work Order" at bounding box center [1111, 167] width 127 height 20
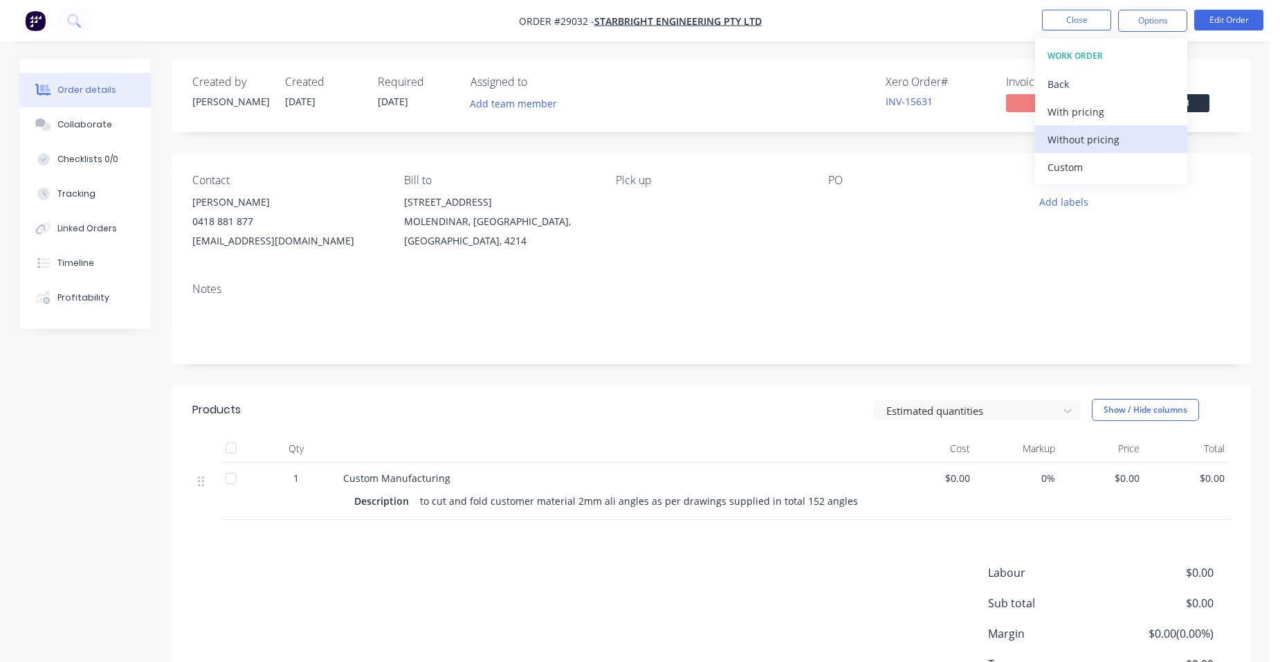
click at [1118, 133] on div "Without pricing" at bounding box center [1111, 139] width 127 height 20
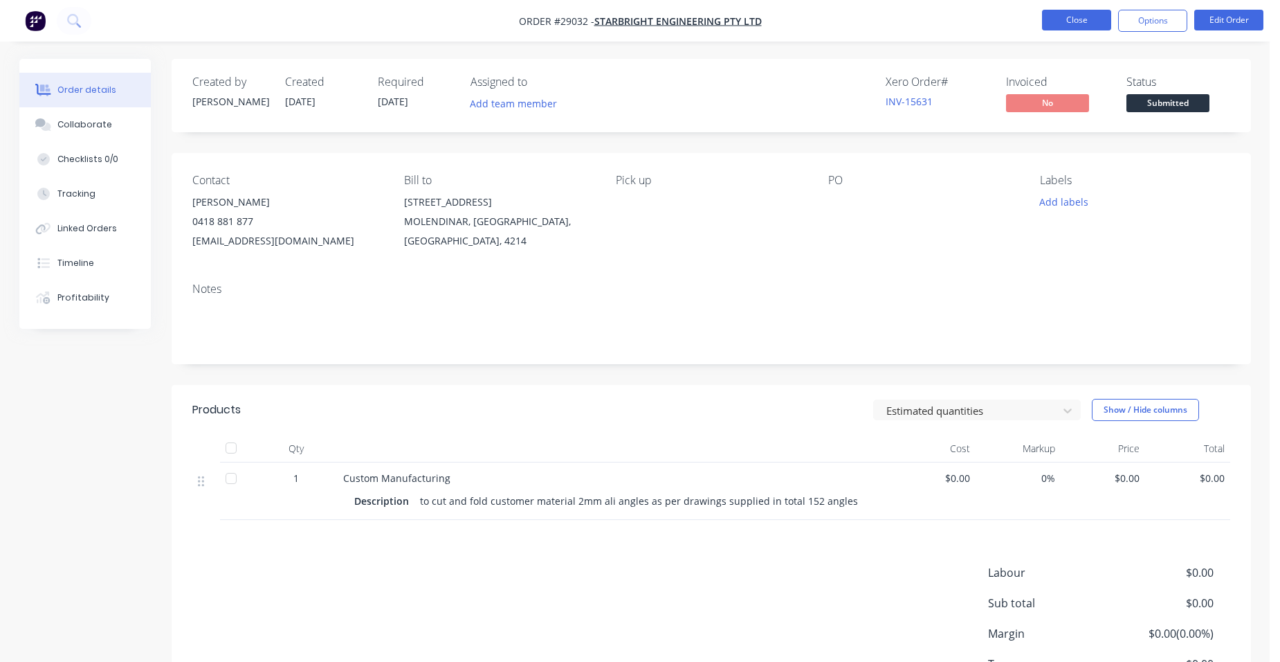
click at [1082, 21] on button "Close" at bounding box center [1076, 20] width 69 height 21
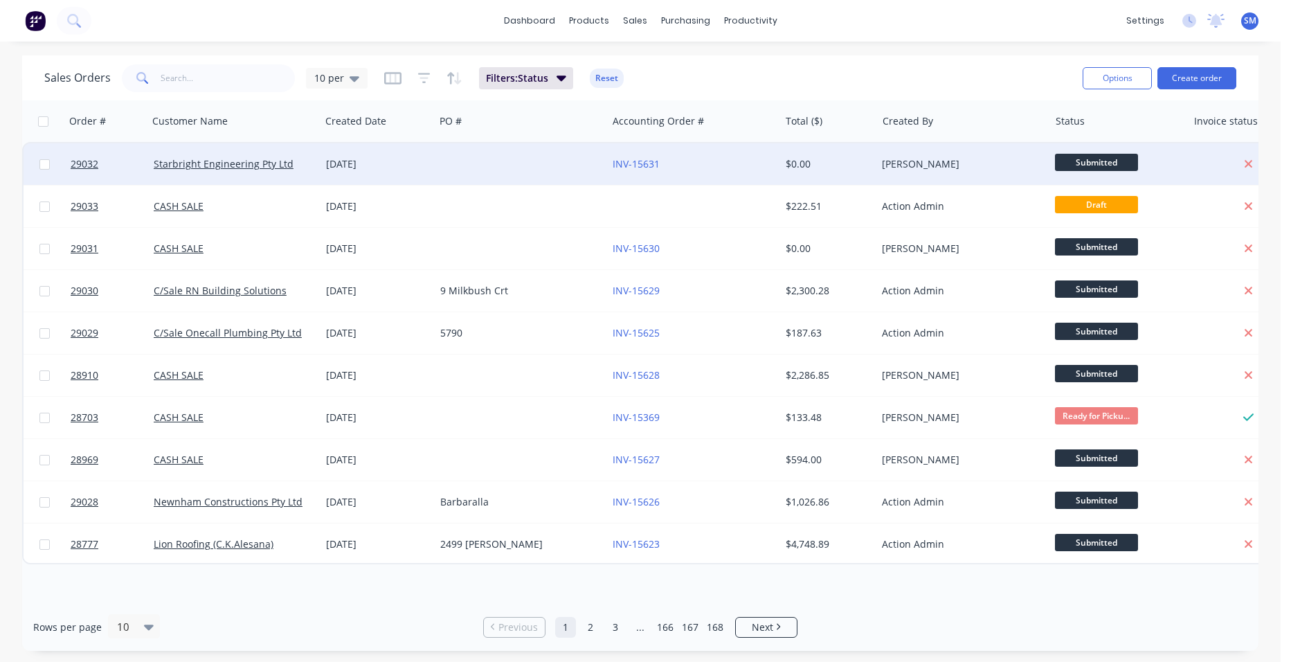
click at [420, 158] on div "[DATE]" at bounding box center [377, 164] width 103 height 14
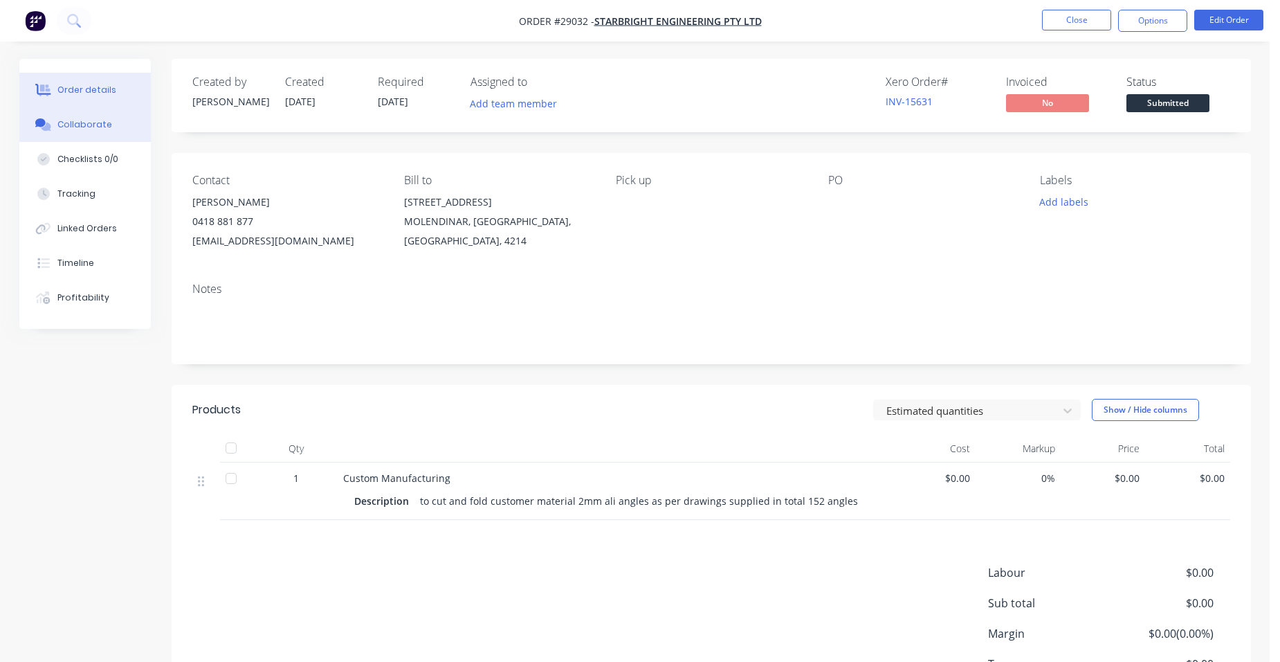
click at [75, 131] on button "Collaborate" at bounding box center [84, 124] width 131 height 35
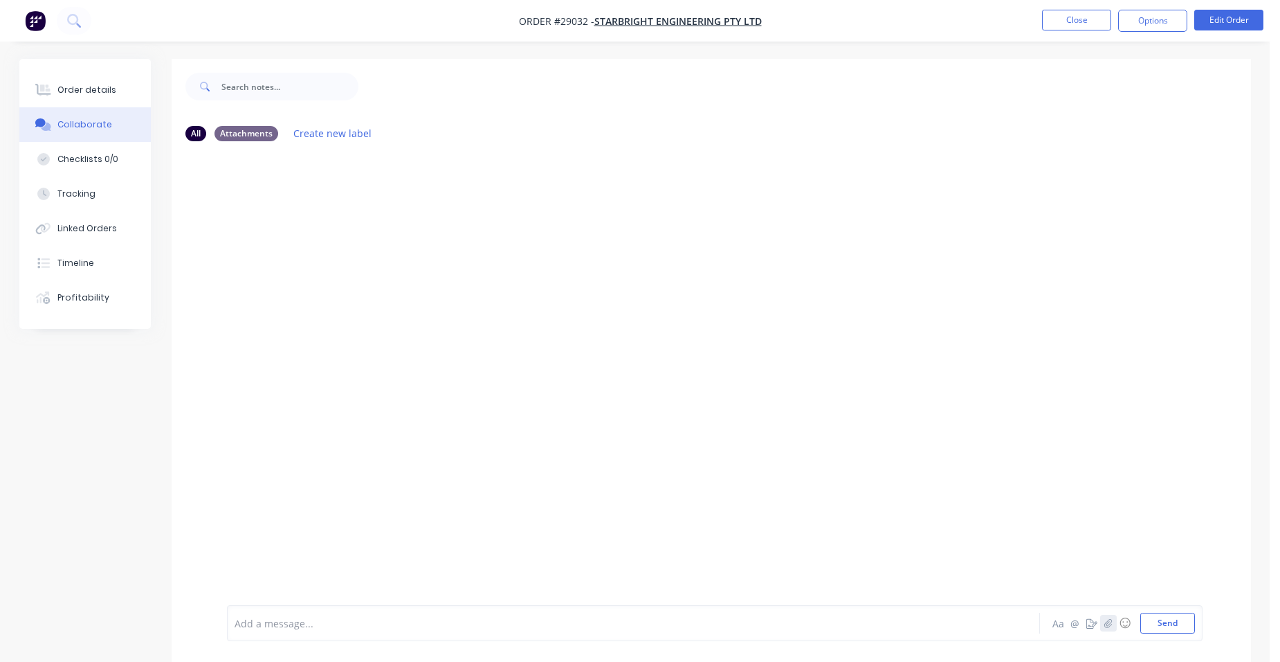
click at [1108, 621] on icon "button" at bounding box center [1108, 623] width 8 height 10
click at [1158, 619] on button "Send" at bounding box center [1167, 622] width 55 height 21
click at [111, 91] on button "Order details" at bounding box center [84, 90] width 131 height 35
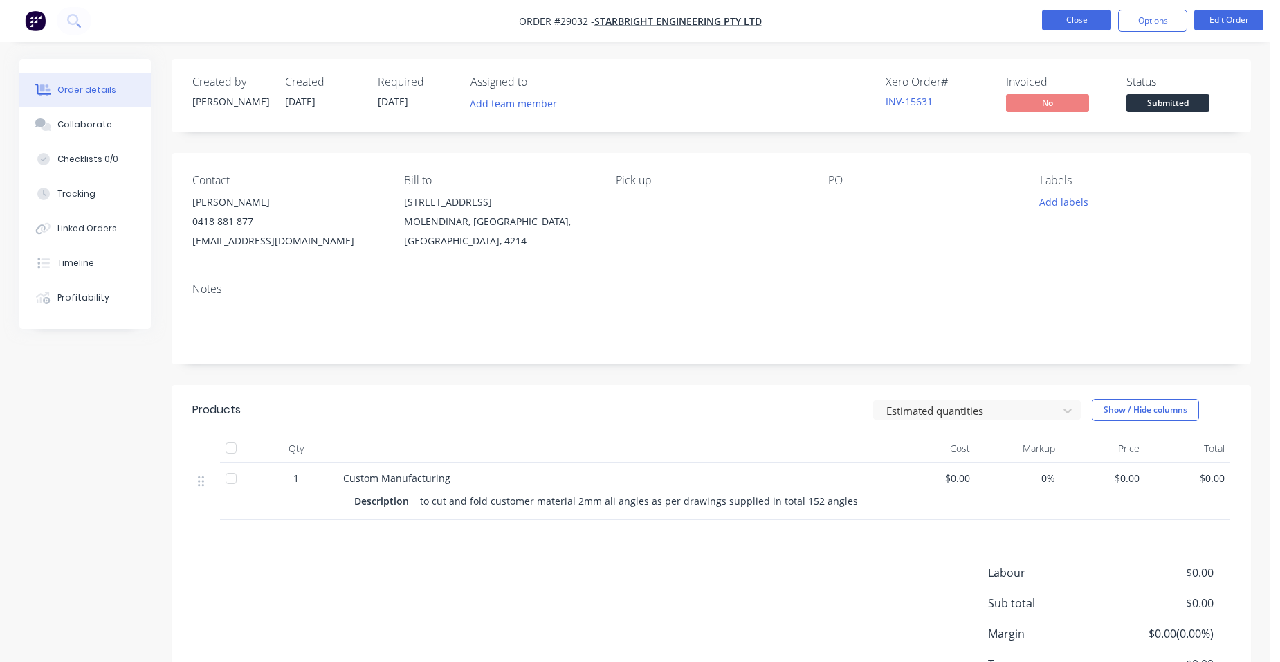
click at [1078, 26] on button "Close" at bounding box center [1076, 20] width 69 height 21
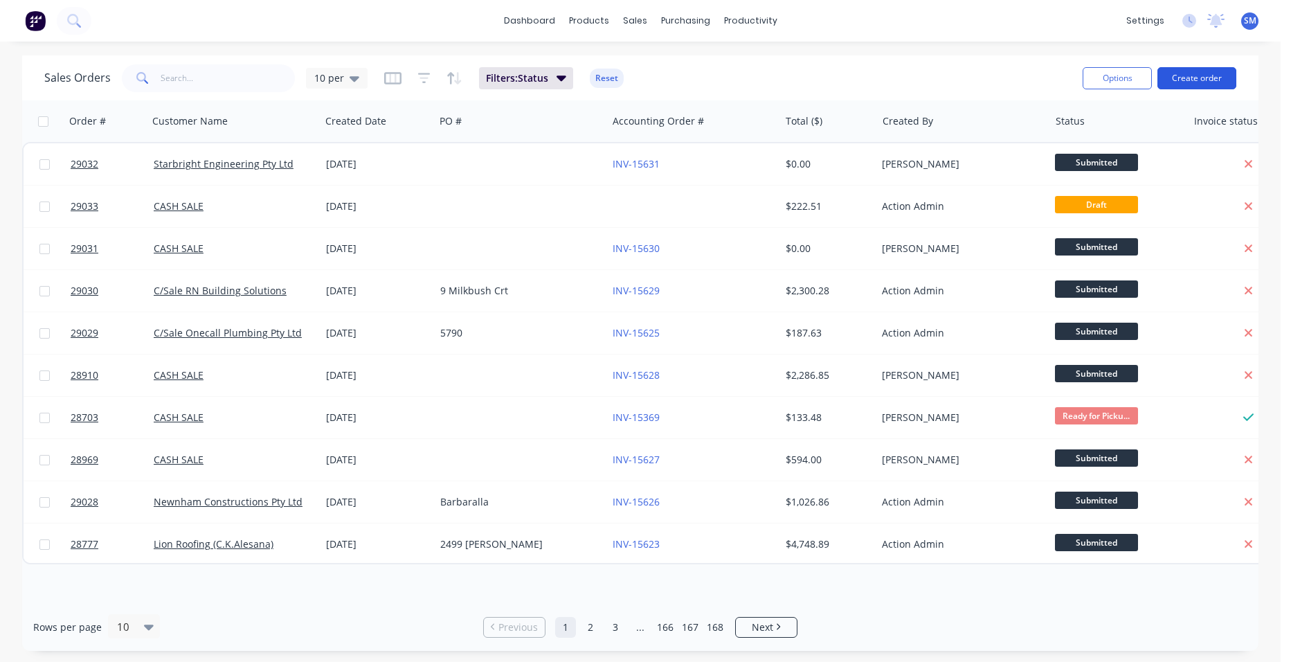
click at [1204, 81] on button "Create order" at bounding box center [1196, 78] width 79 height 22
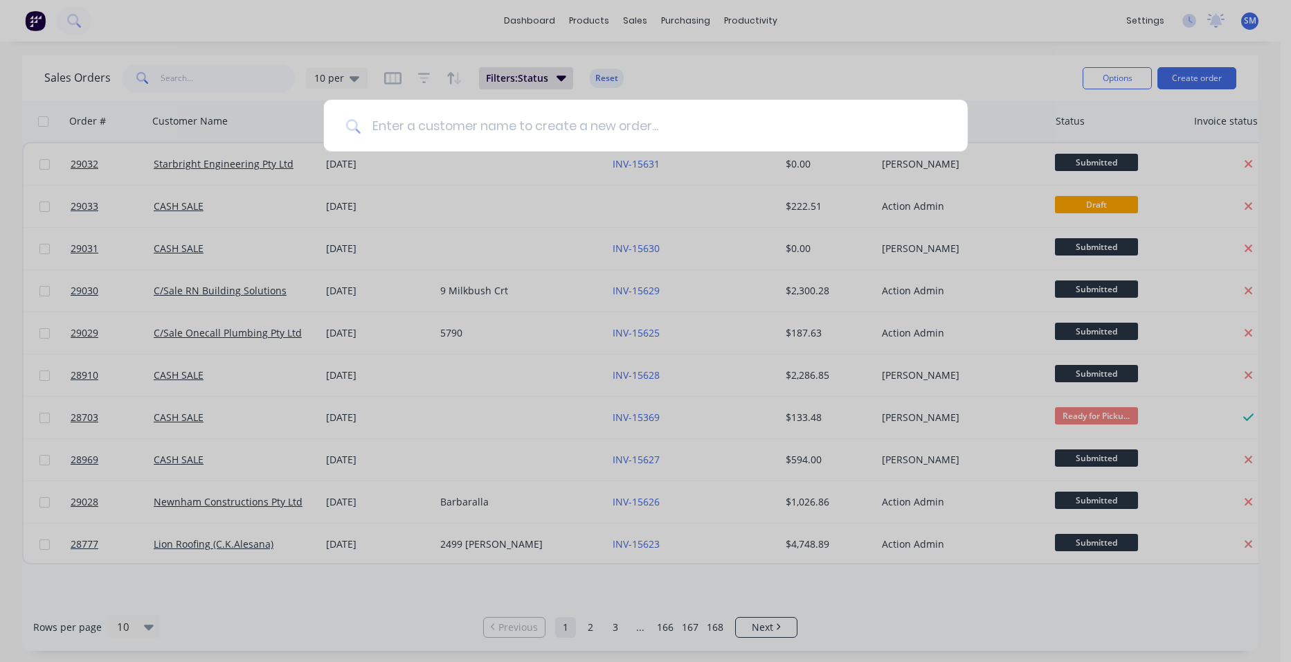
type input "h"
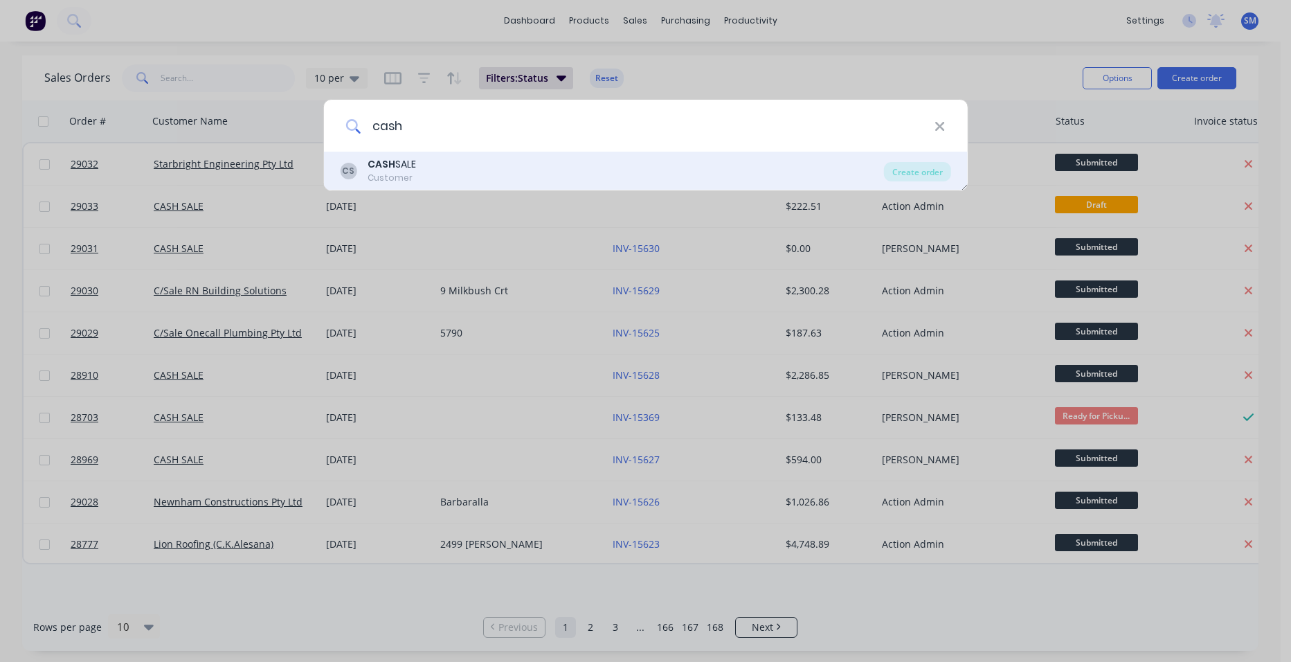
type input "cash"
click at [403, 167] on div "CASH SALE" at bounding box center [391, 164] width 48 height 15
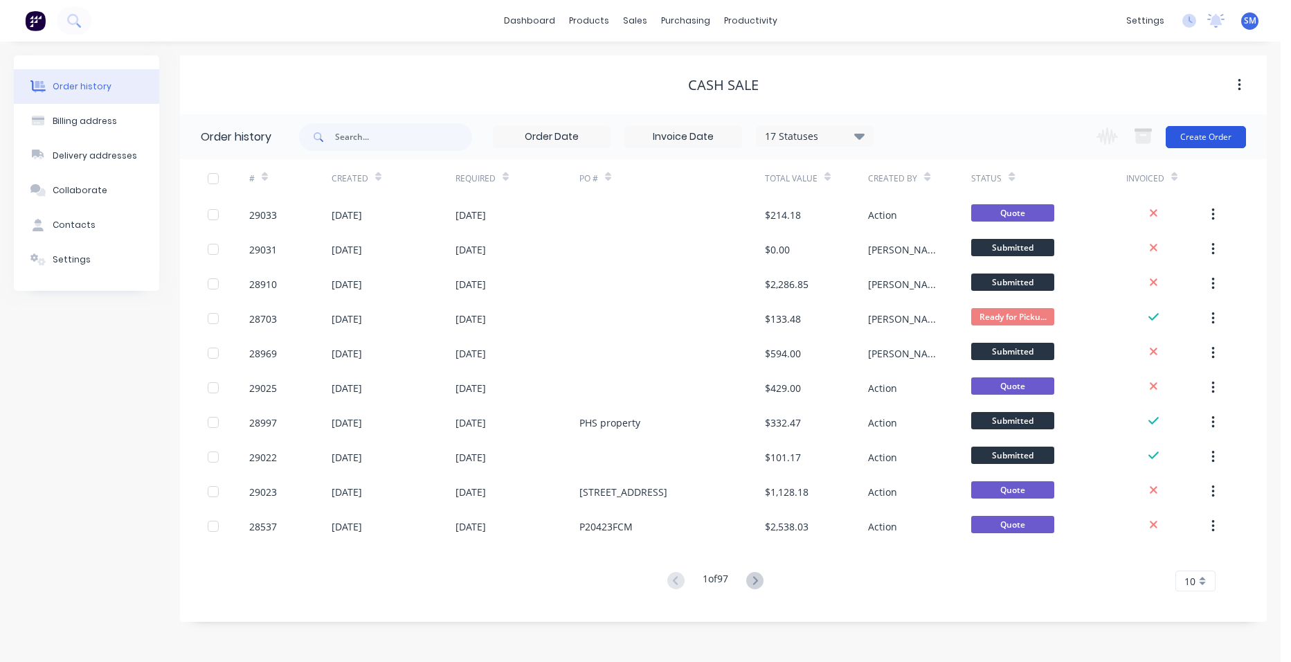
click at [1207, 129] on button "Create Order" at bounding box center [1205, 137] width 80 height 22
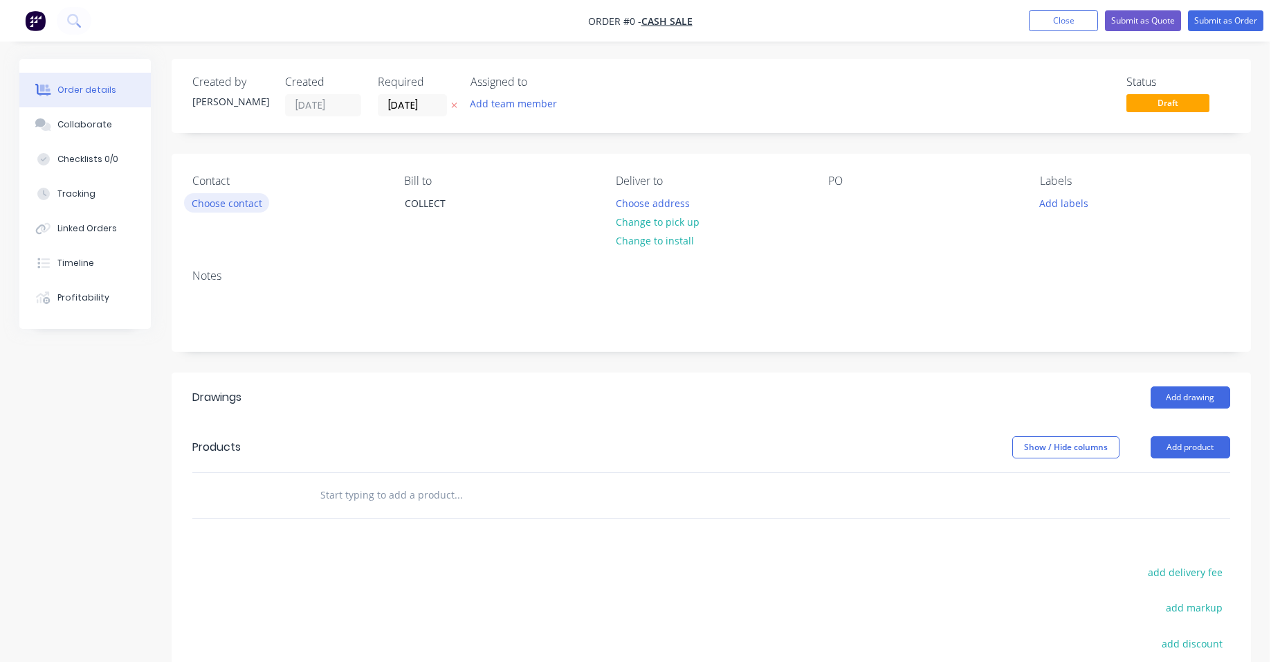
click at [228, 194] on button "Choose contact" at bounding box center [226, 202] width 85 height 19
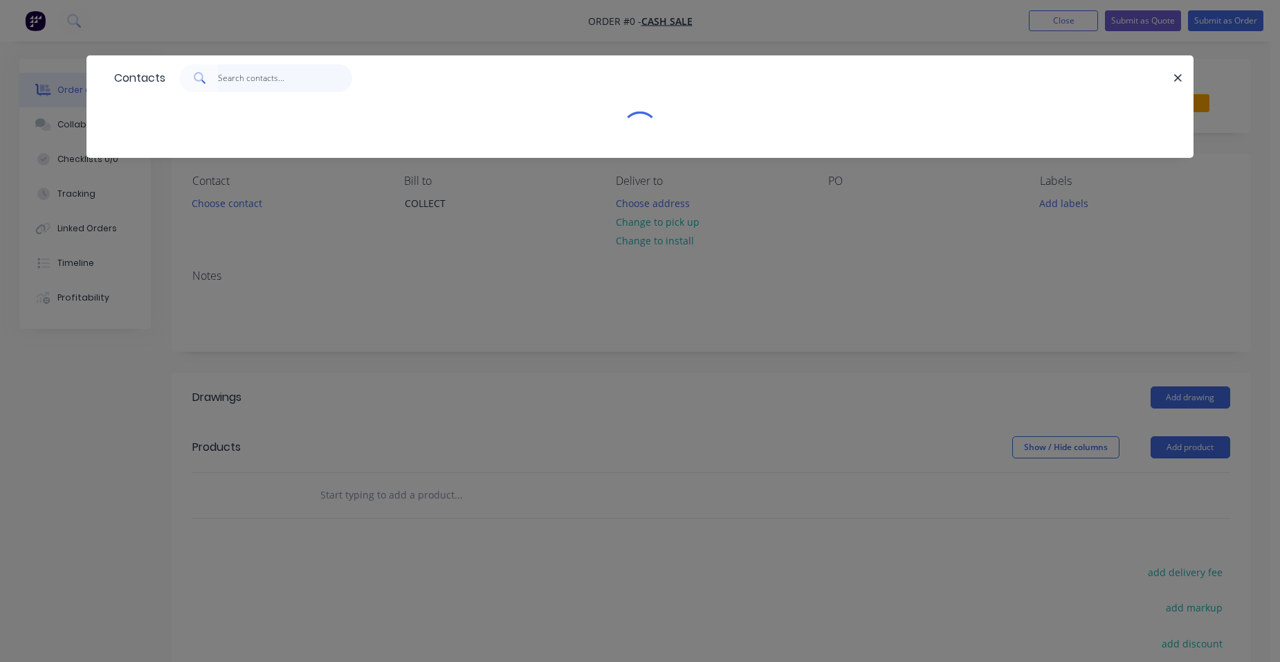
click at [238, 83] on input "text" at bounding box center [285, 78] width 135 height 28
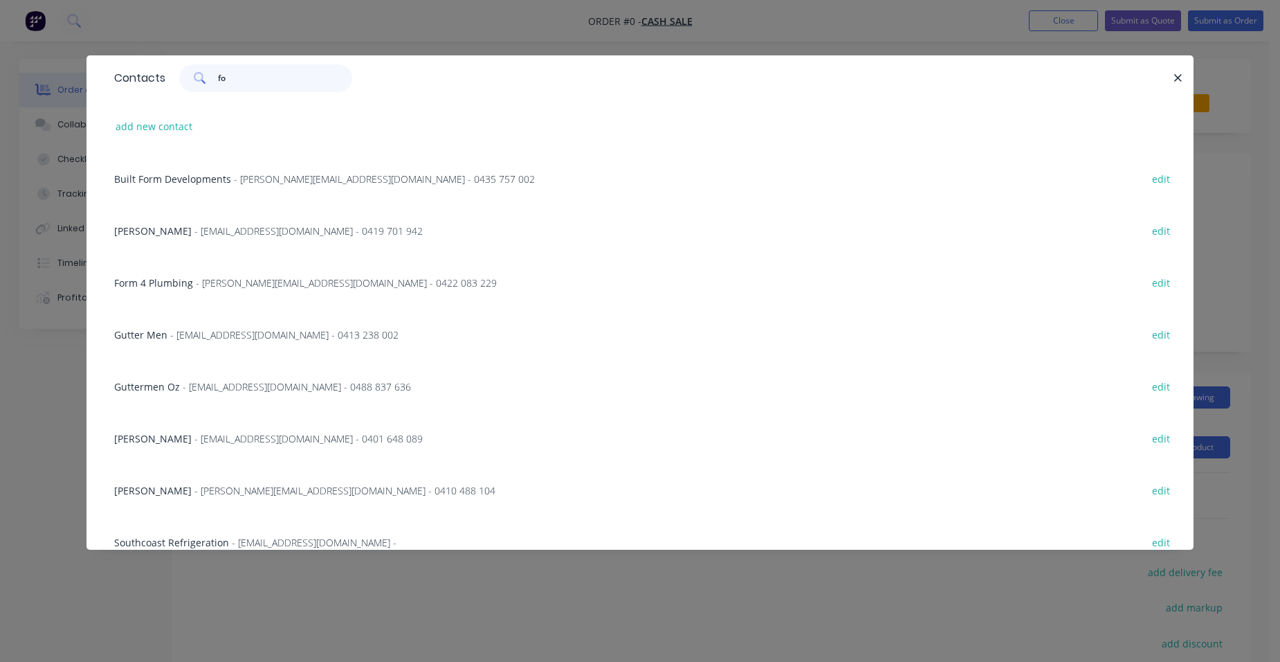
type input "f"
click at [1182, 76] on icon "button" at bounding box center [1178, 78] width 9 height 12
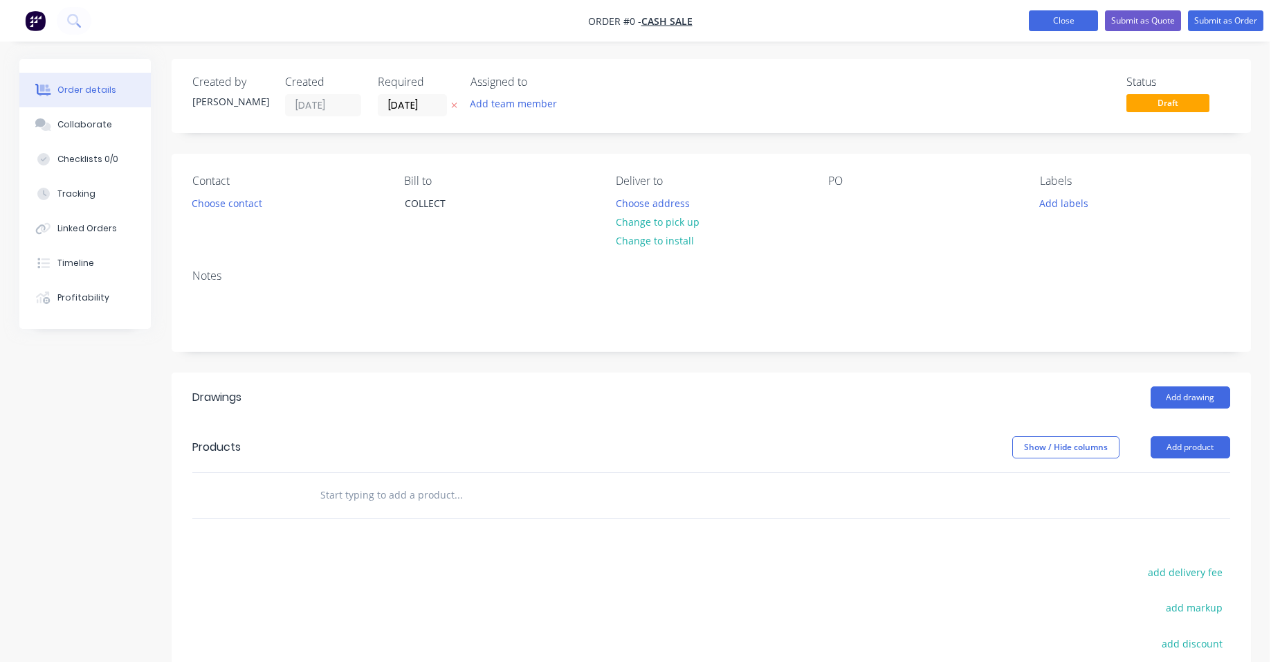
click at [1060, 15] on button "Close" at bounding box center [1063, 20] width 69 height 21
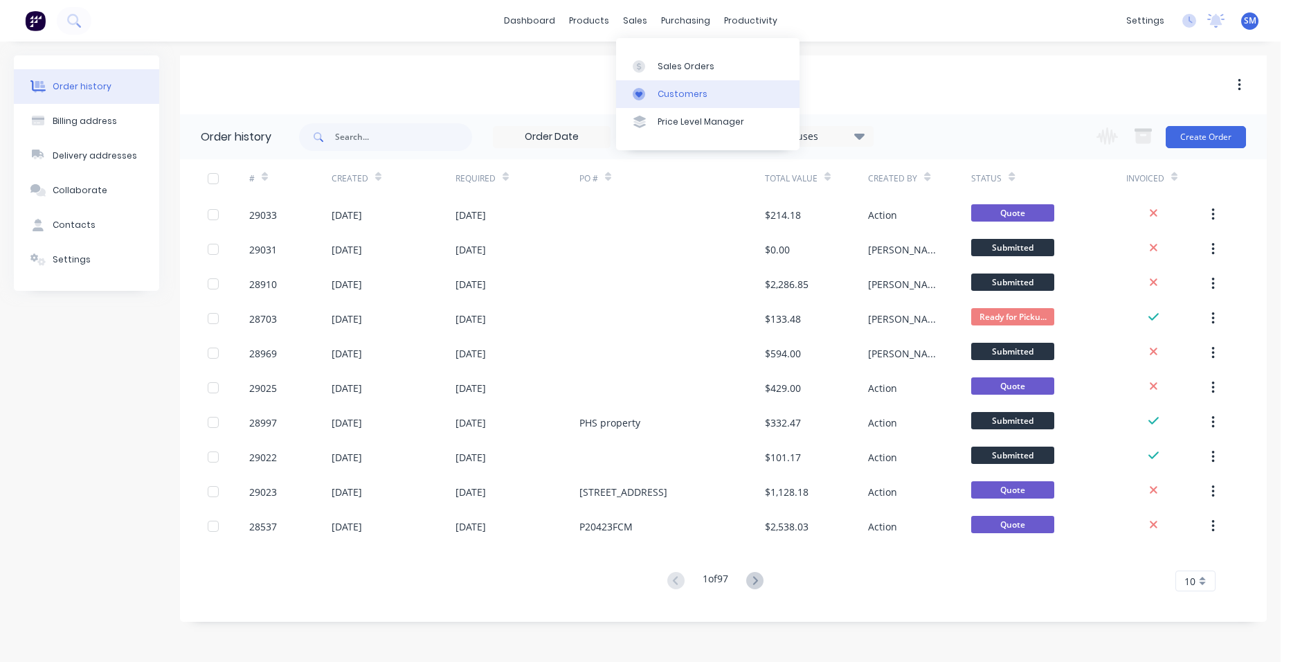
click at [661, 84] on link "Customers" at bounding box center [707, 94] width 183 height 28
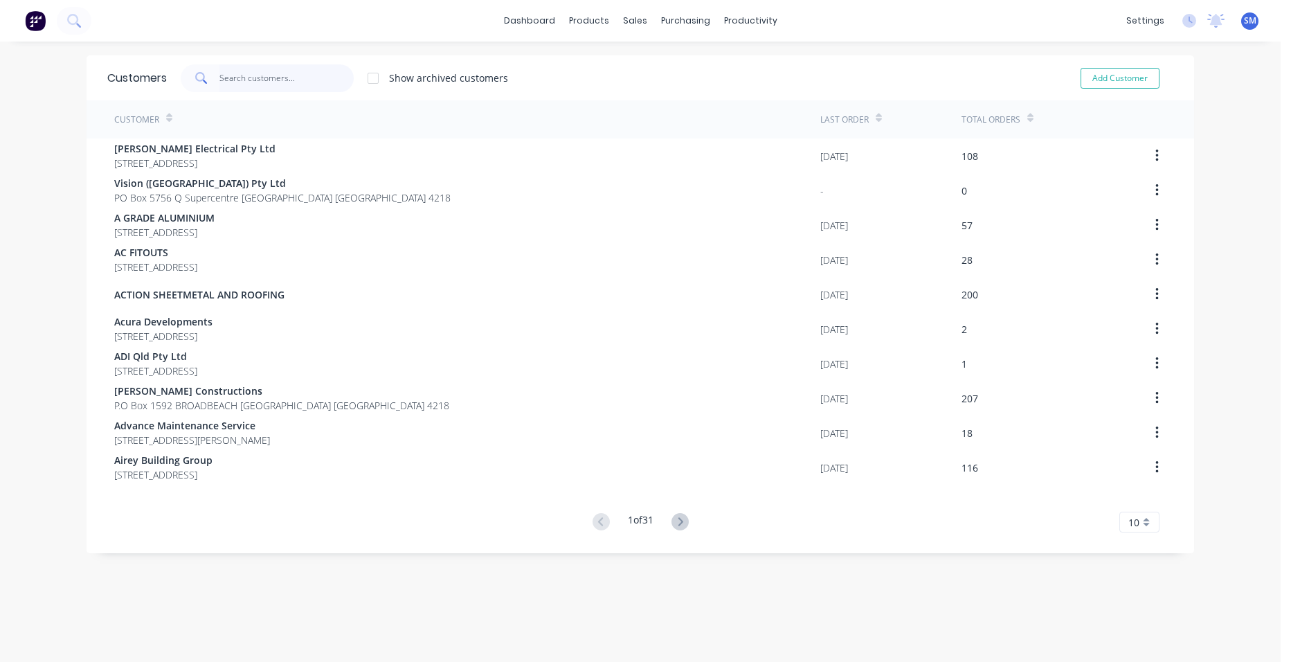
click at [268, 82] on input "text" at bounding box center [286, 78] width 135 height 28
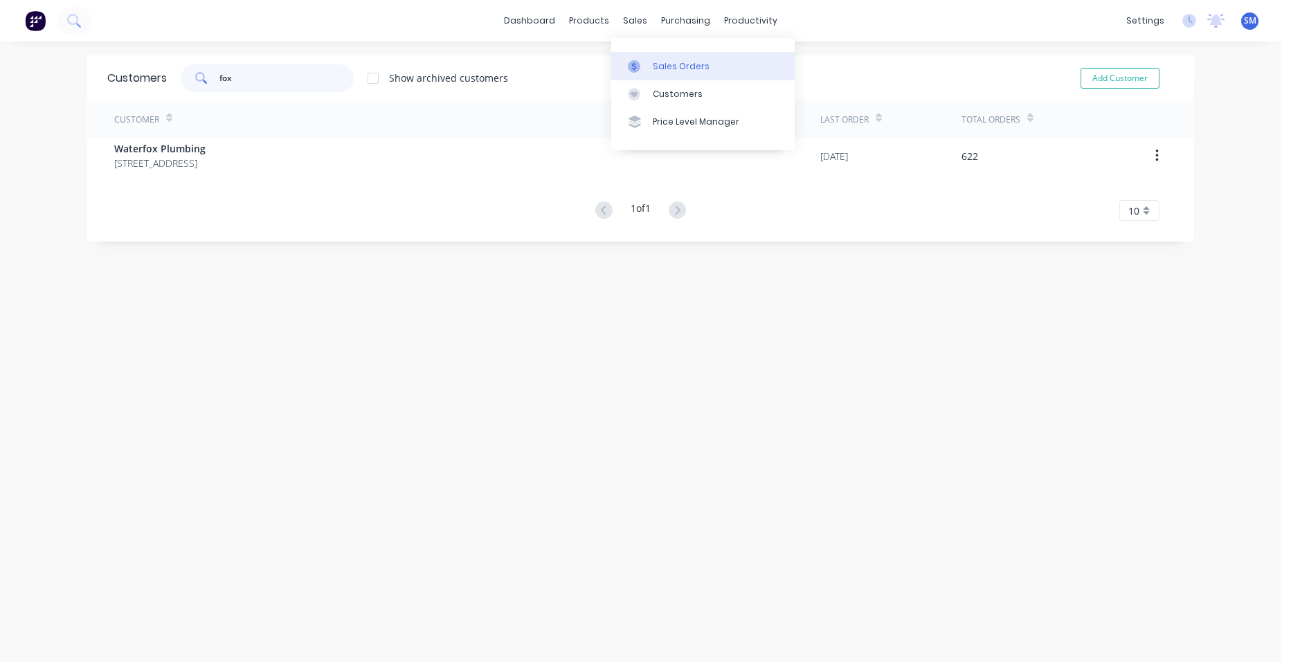
type input "fox"
click at [648, 66] on div at bounding box center [638, 66] width 21 height 12
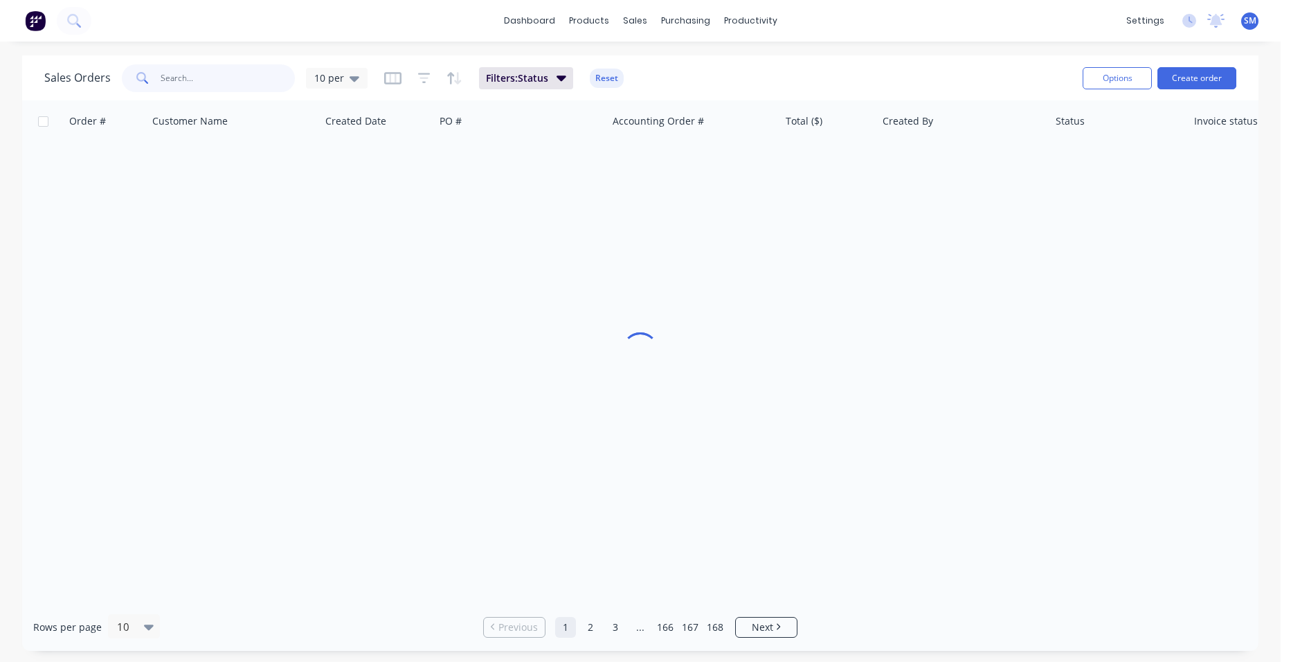
click at [215, 76] on input "text" at bounding box center [228, 78] width 135 height 28
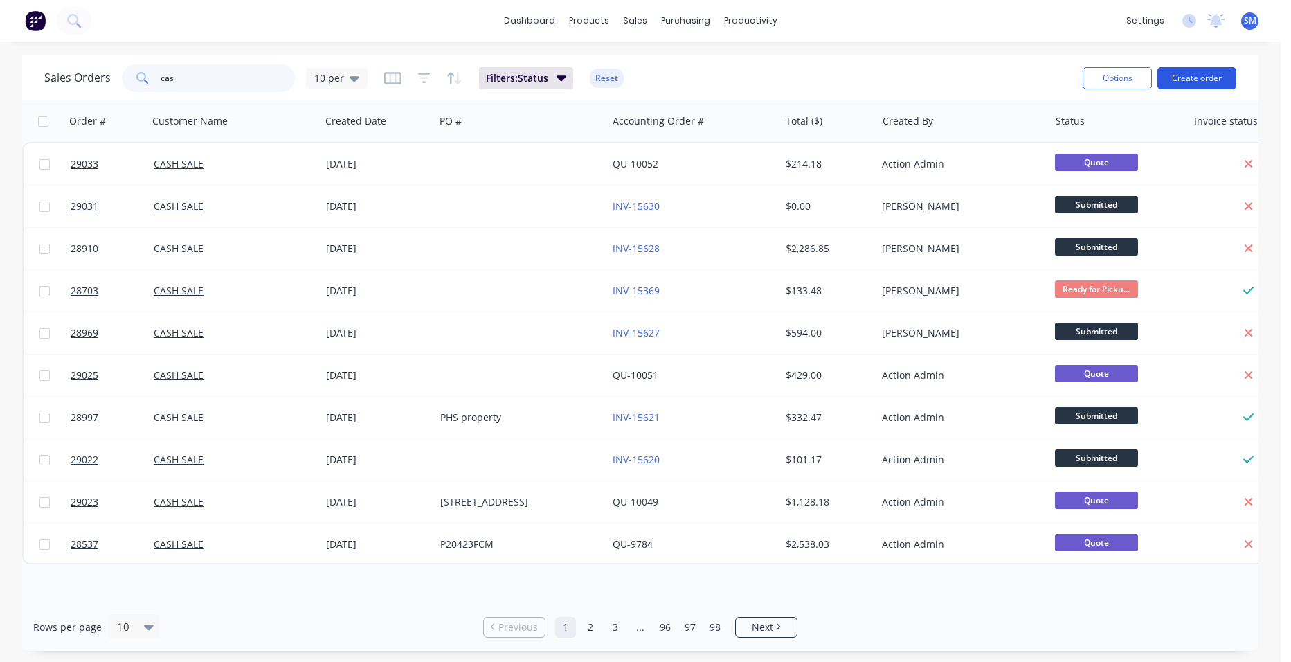
type input "cas"
click at [1198, 73] on button "Create order" at bounding box center [1196, 78] width 79 height 22
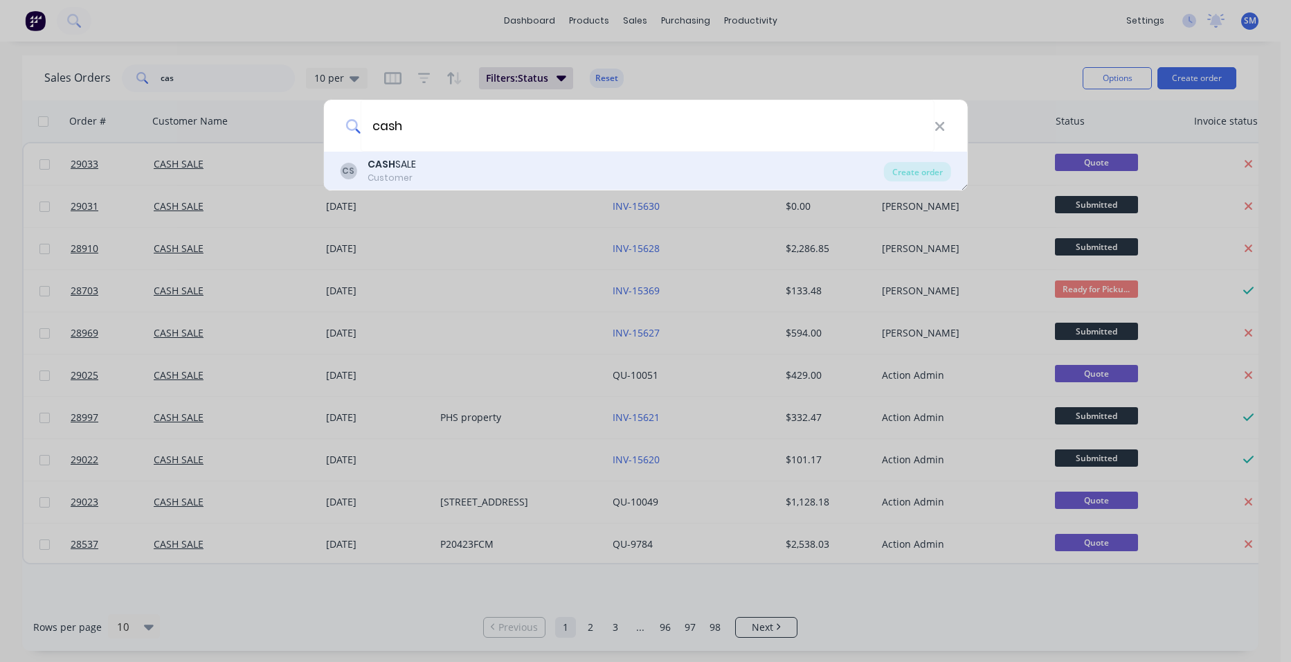
type input "cash"
click at [410, 167] on div "CASH SALE" at bounding box center [391, 164] width 48 height 15
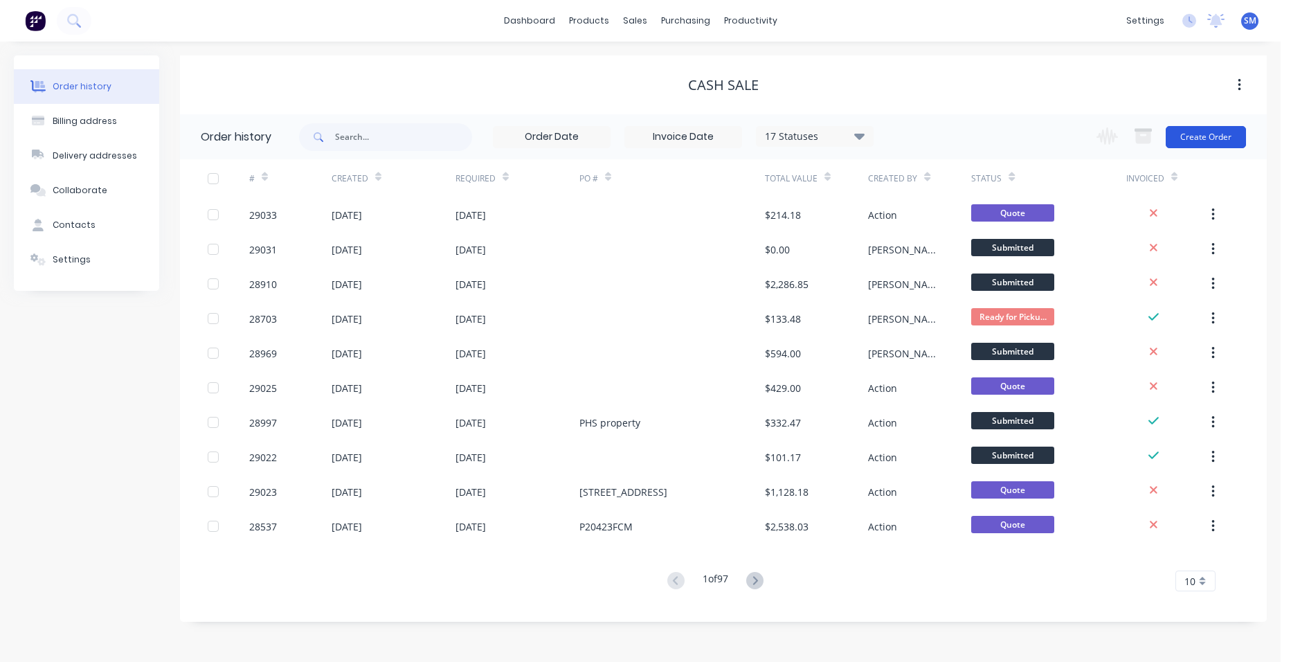
click at [1213, 129] on button "Create Order" at bounding box center [1205, 137] width 80 height 22
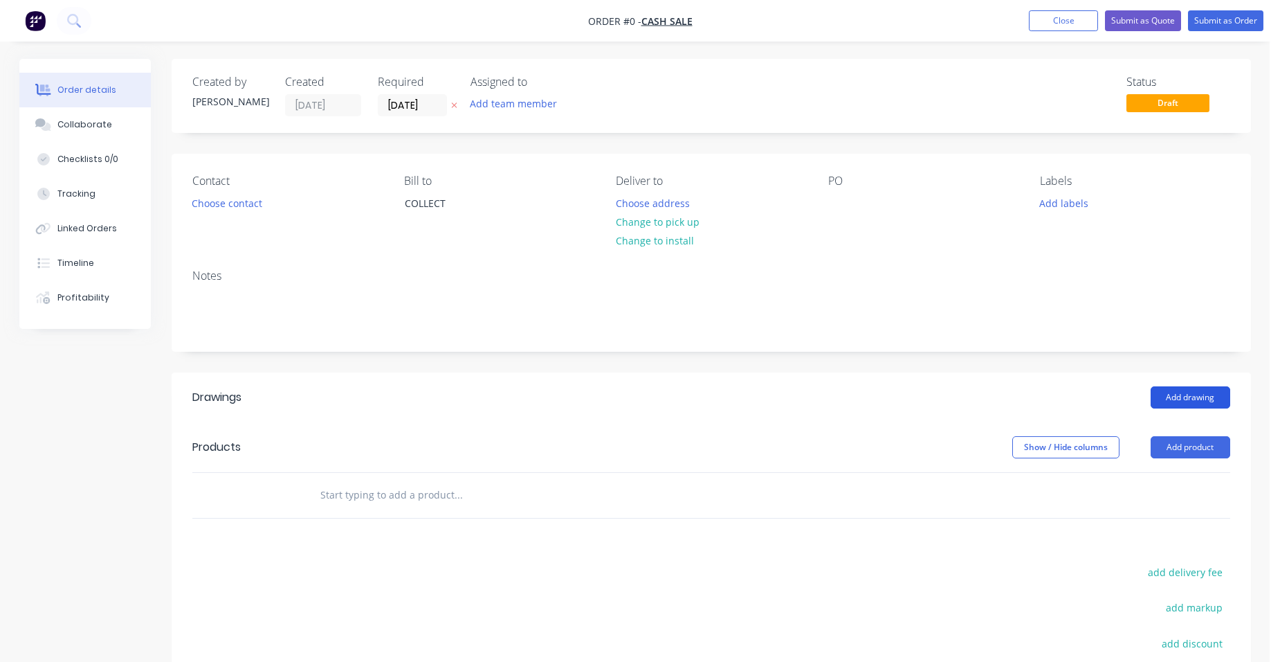
click at [1185, 395] on button "Add drawing" at bounding box center [1191, 397] width 80 height 22
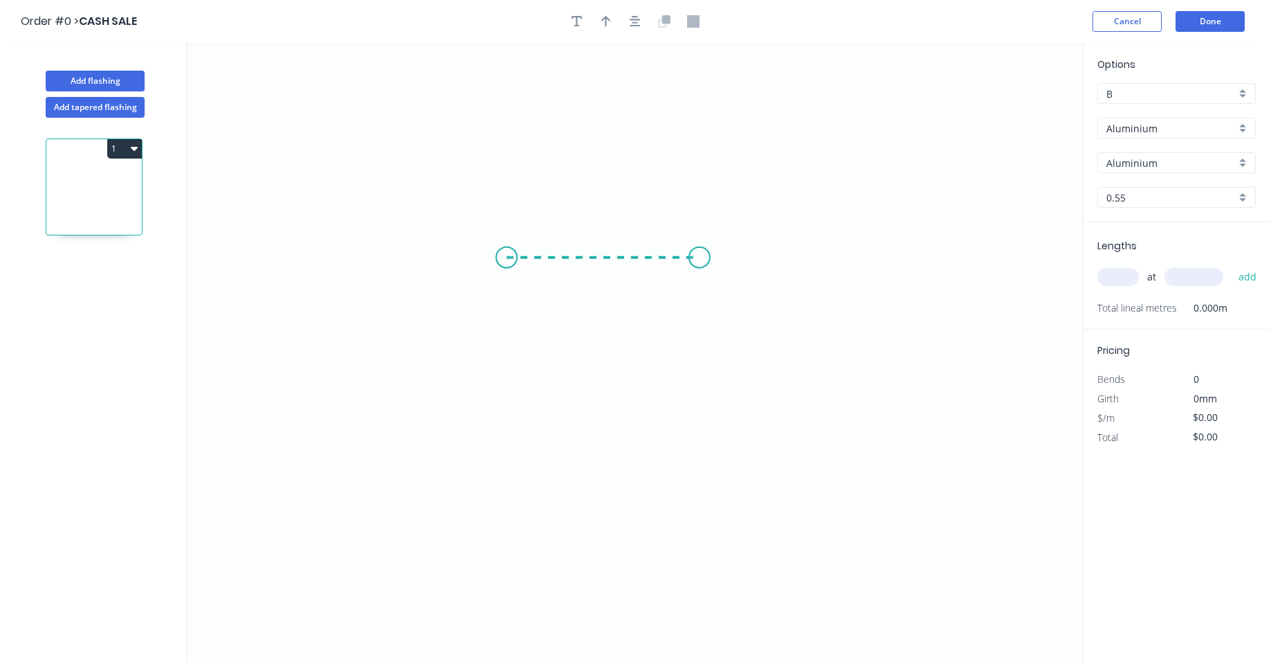
drag, startPoint x: 507, startPoint y: 257, endPoint x: 700, endPoint y: 274, distance: 193.8
click at [700, 274] on icon "0" at bounding box center [635, 352] width 896 height 619
click at [700, 255] on circle at bounding box center [699, 257] width 21 height 21
click at [615, 277] on rect at bounding box center [604, 272] width 28 height 19
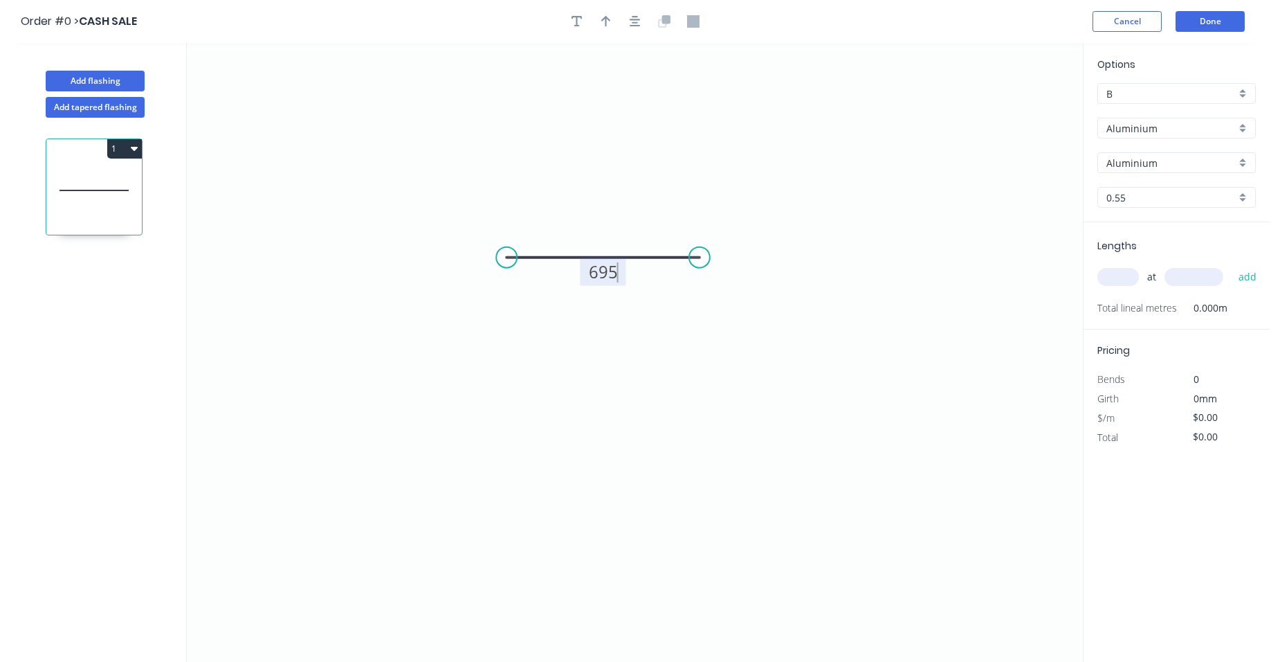
drag, startPoint x: 1116, startPoint y: 284, endPoint x: 1109, endPoint y: 284, distance: 7.0
click at [1116, 285] on input "text" at bounding box center [1118, 277] width 42 height 18
type input "$1.00"
type input "2"
type input "1095"
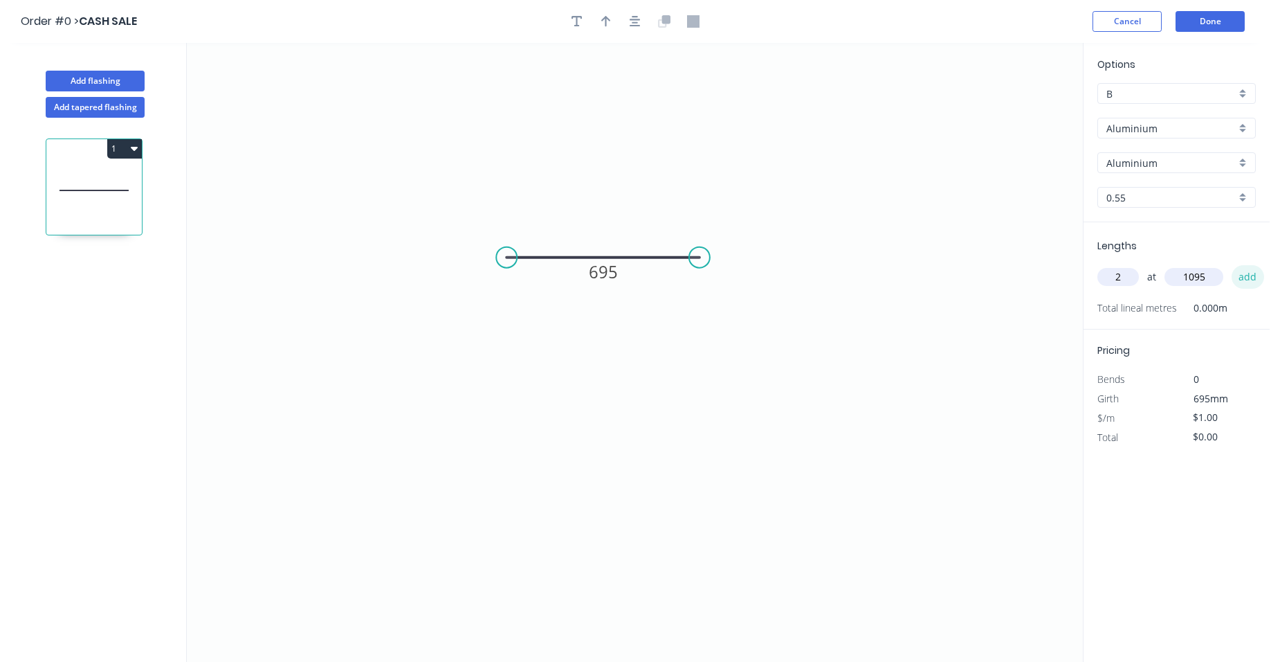
click at [1237, 268] on button "add" at bounding box center [1248, 277] width 33 height 24
type input "$2.19"
click at [1243, 131] on div "Aluminium" at bounding box center [1176, 128] width 158 height 21
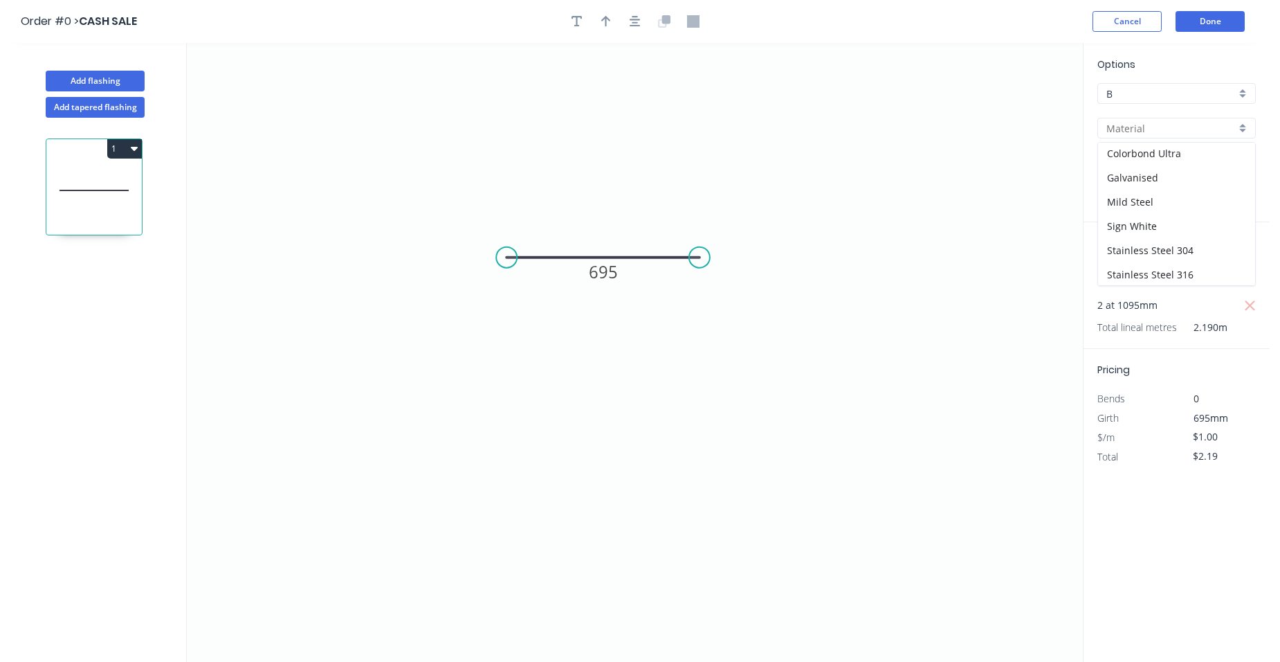
scroll to position [124, 0]
click at [1192, 181] on div "Sign White" at bounding box center [1176, 176] width 157 height 24
type input "Sign White"
type input "$24.88"
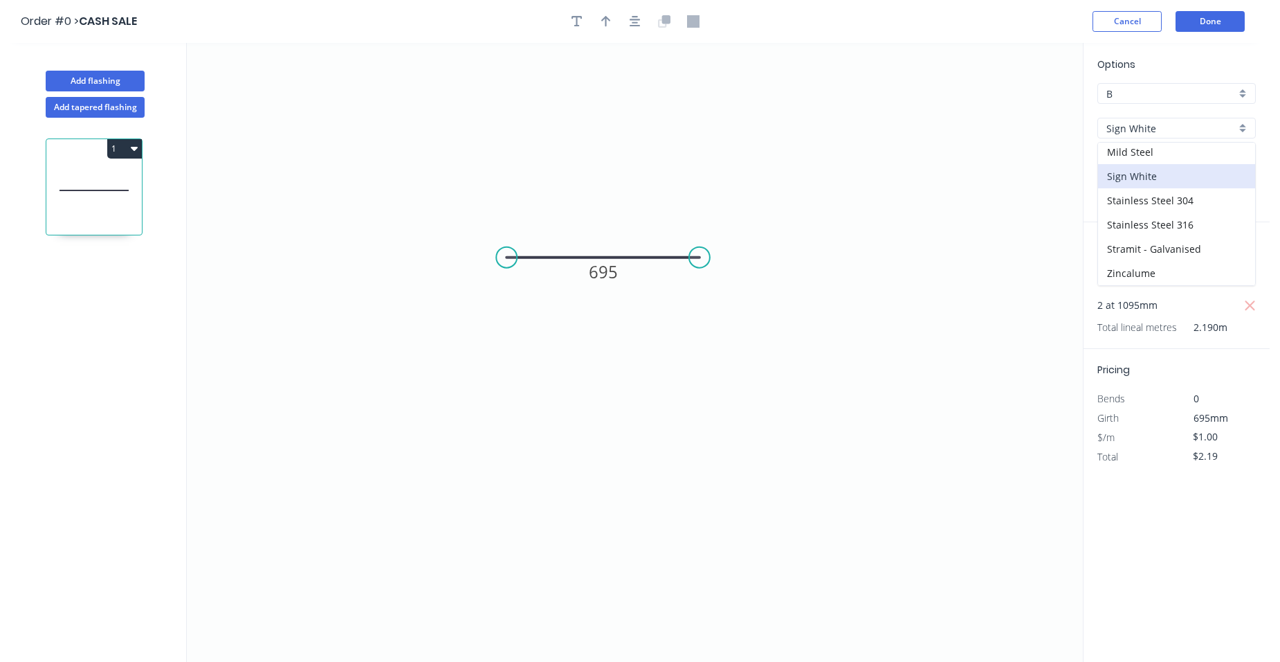
type input "$54.49"
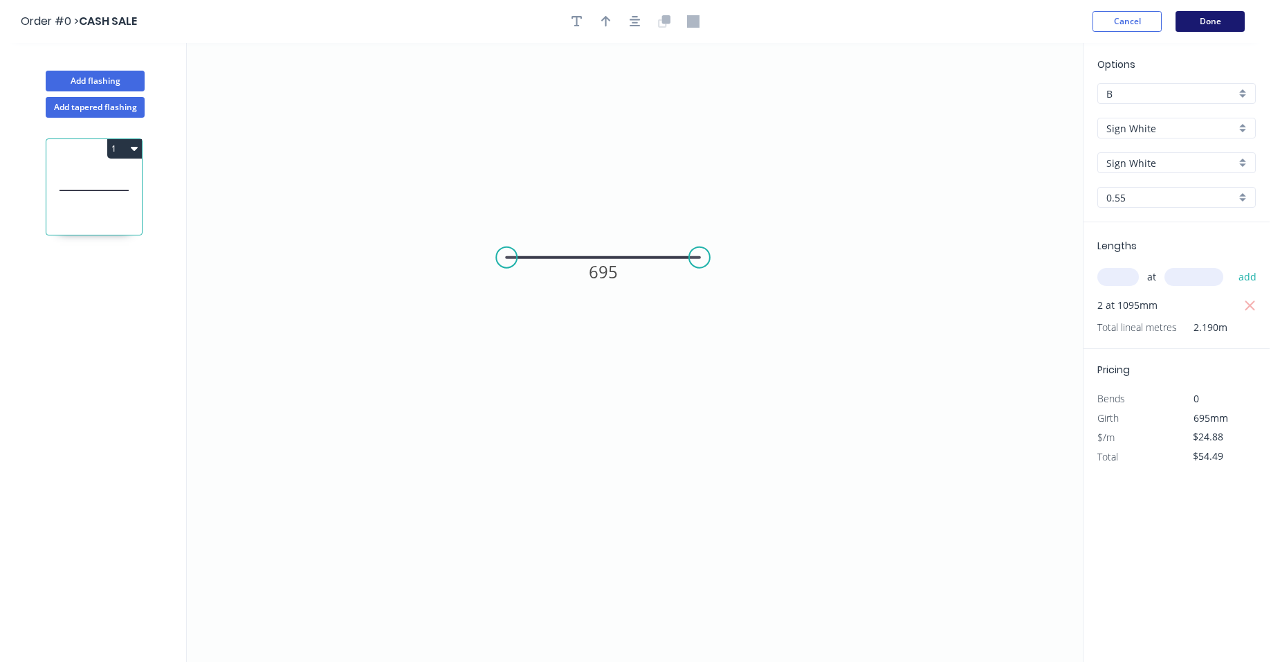
click at [1225, 24] on button "Done" at bounding box center [1210, 21] width 69 height 21
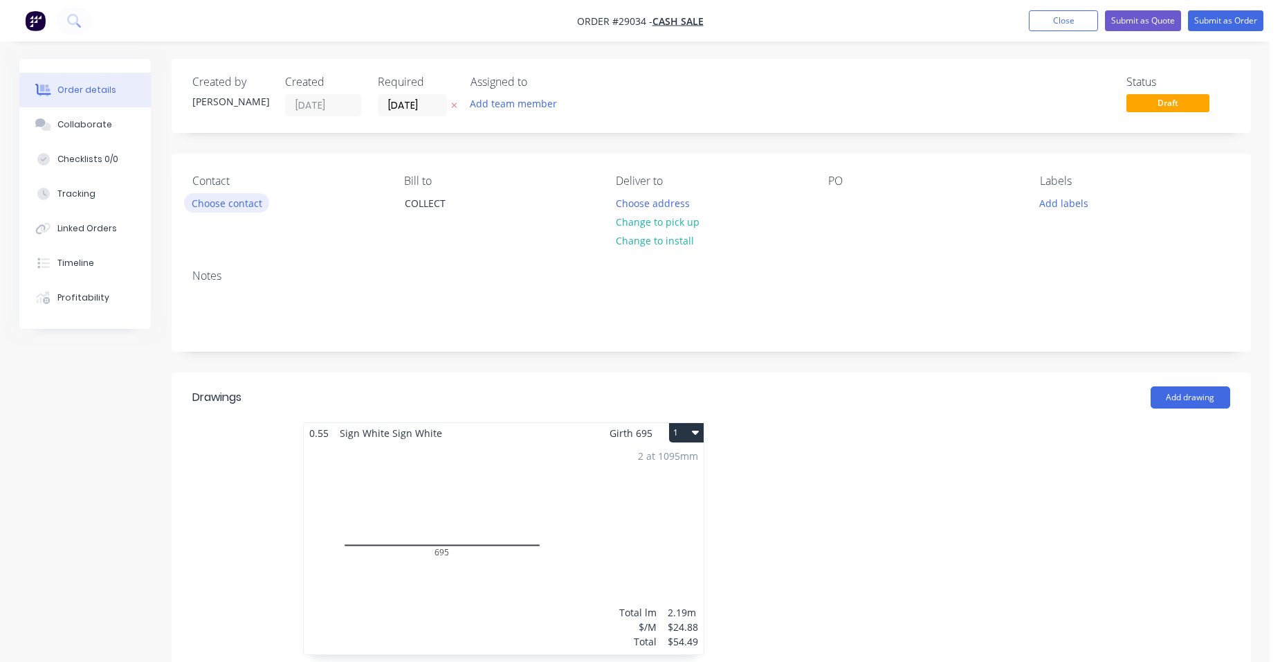
click at [236, 208] on button "Choose contact" at bounding box center [226, 202] width 85 height 19
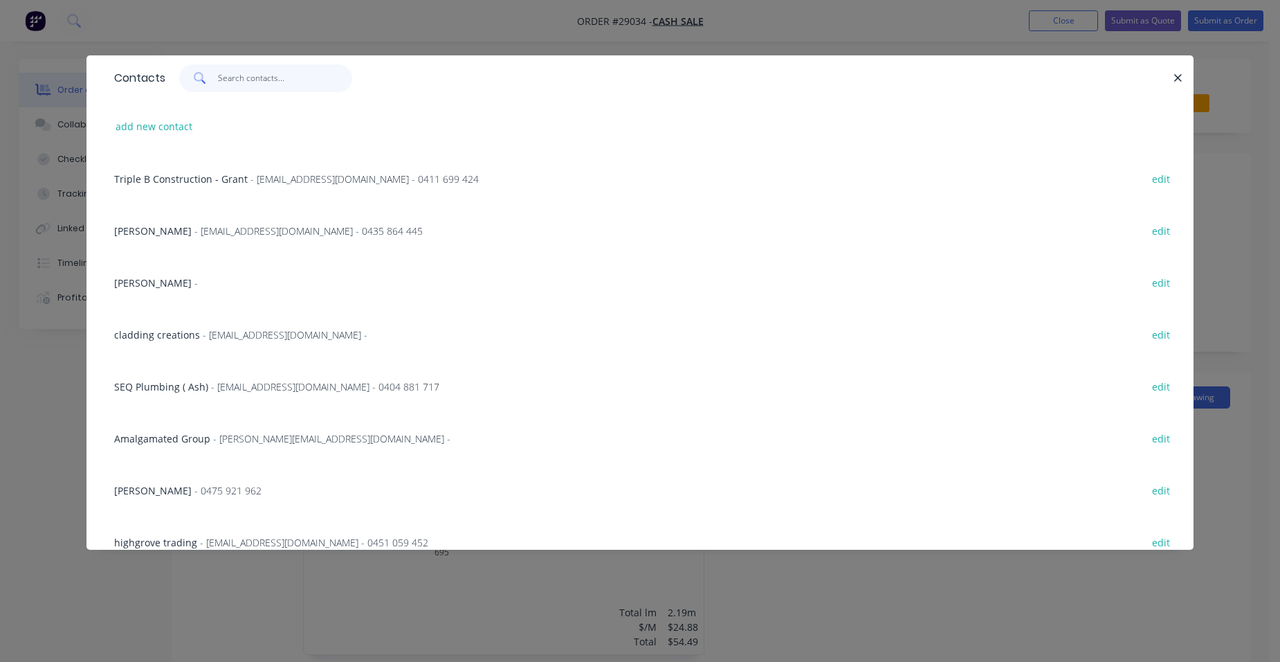
click at [260, 84] on input "text" at bounding box center [285, 78] width 135 height 28
type input "f"
click at [1176, 82] on icon "button" at bounding box center [1178, 78] width 9 height 12
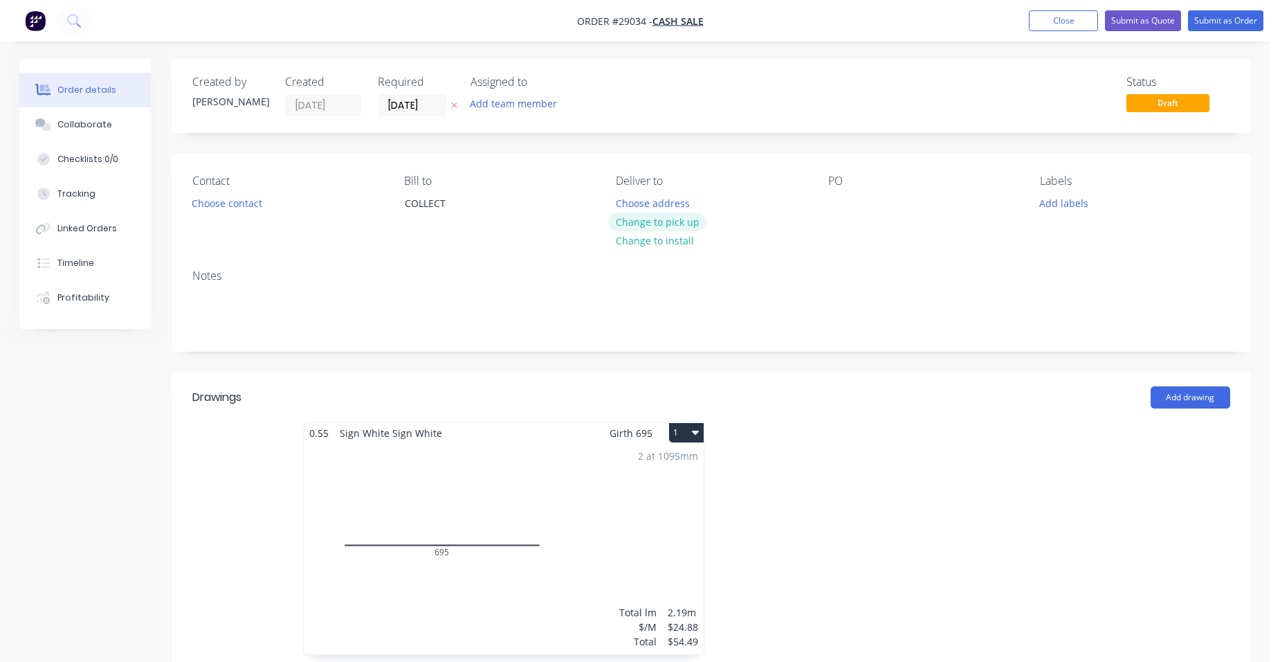
click at [639, 214] on button "Change to pick up" at bounding box center [657, 221] width 98 height 19
click at [1042, 24] on button "Close" at bounding box center [1063, 20] width 69 height 21
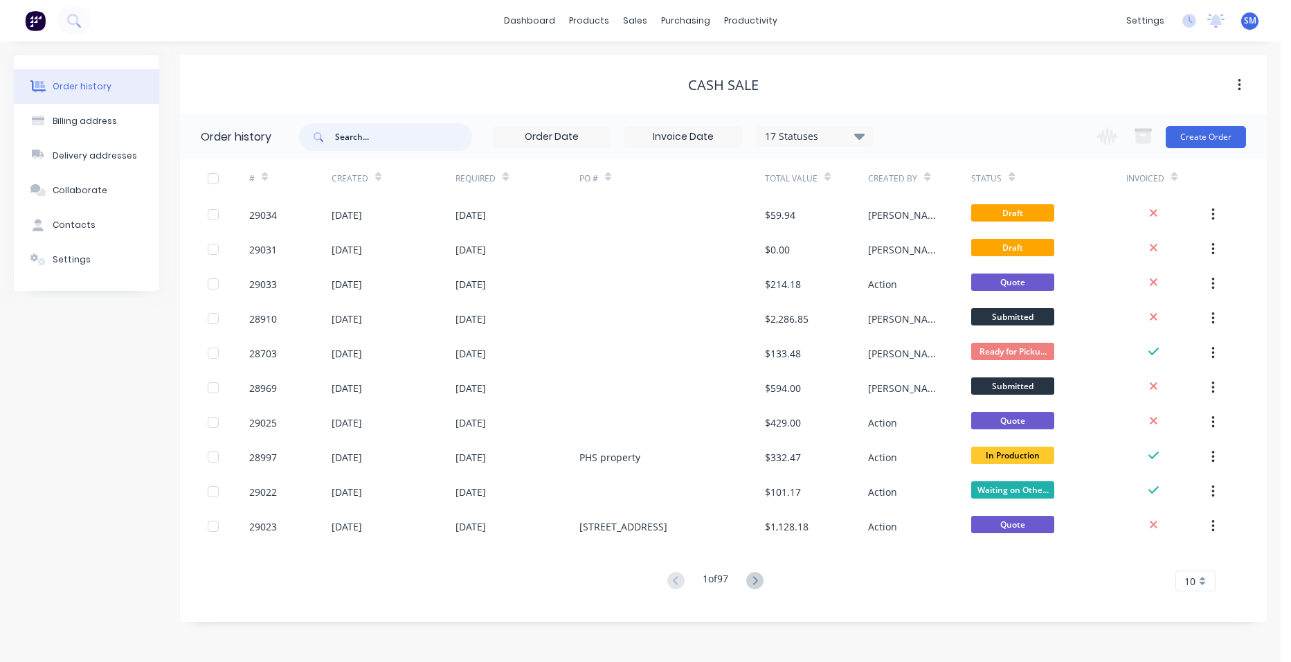
click at [420, 147] on input "text" at bounding box center [403, 137] width 137 height 28
type input "pet angel"
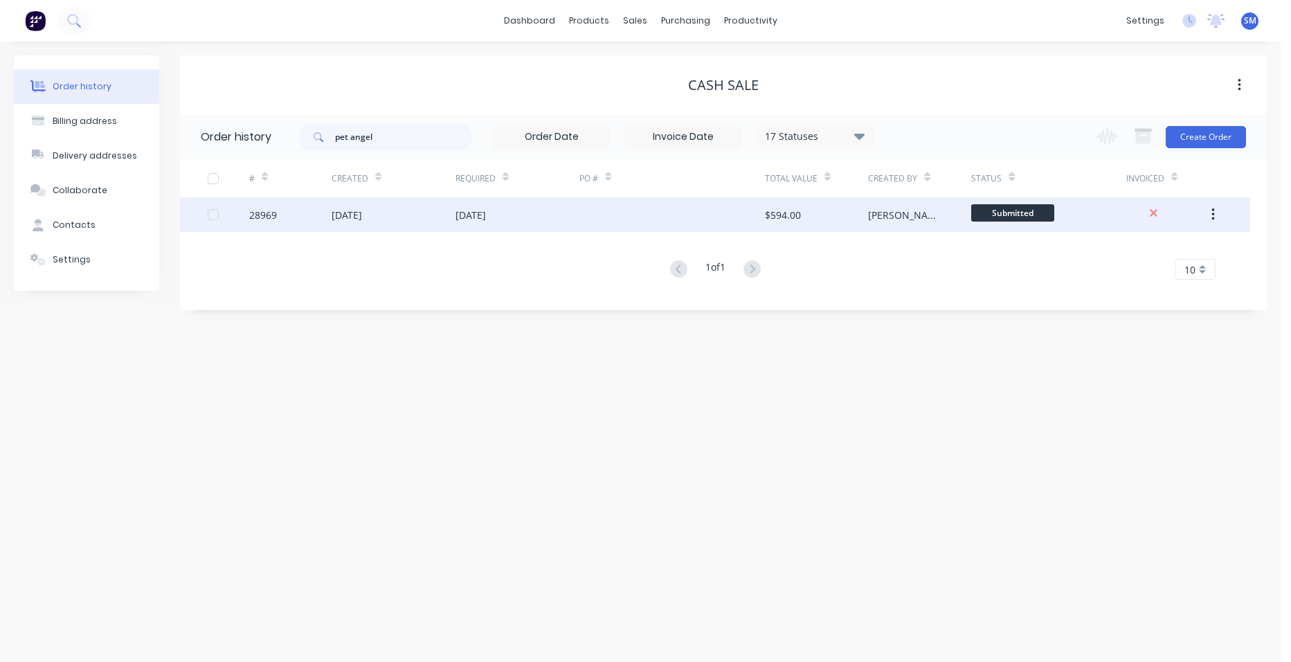
click at [630, 208] on div at bounding box center [671, 214] width 185 height 35
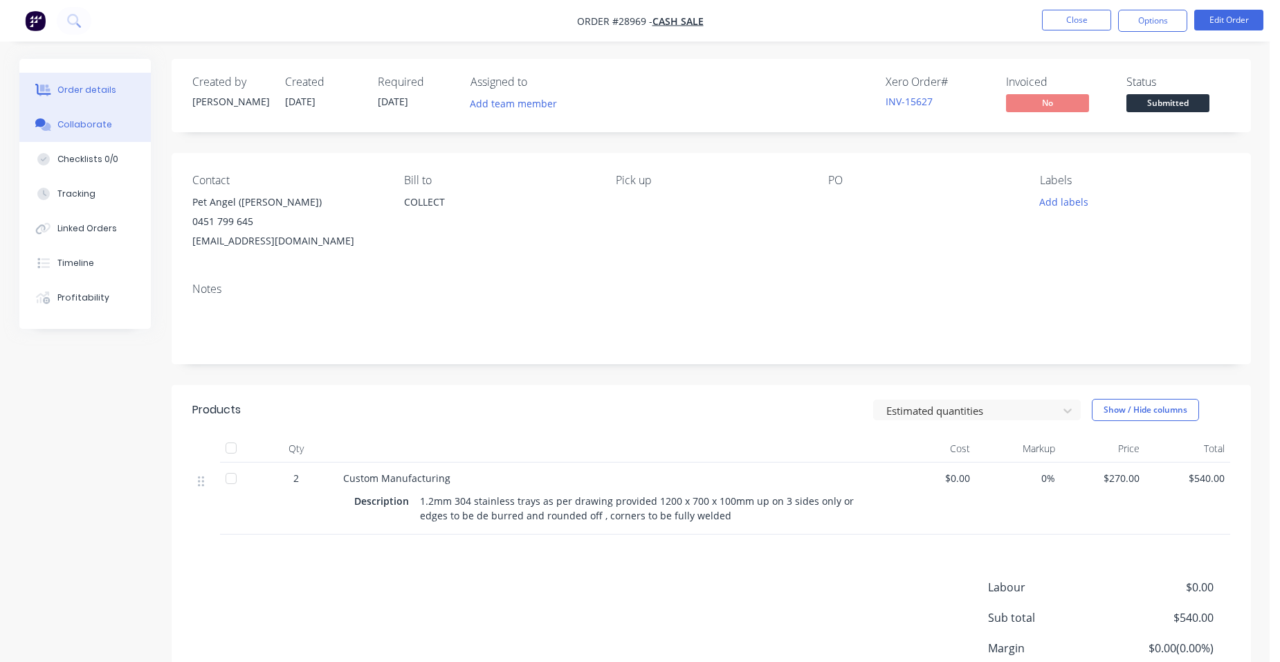
click at [113, 129] on button "Collaborate" at bounding box center [84, 124] width 131 height 35
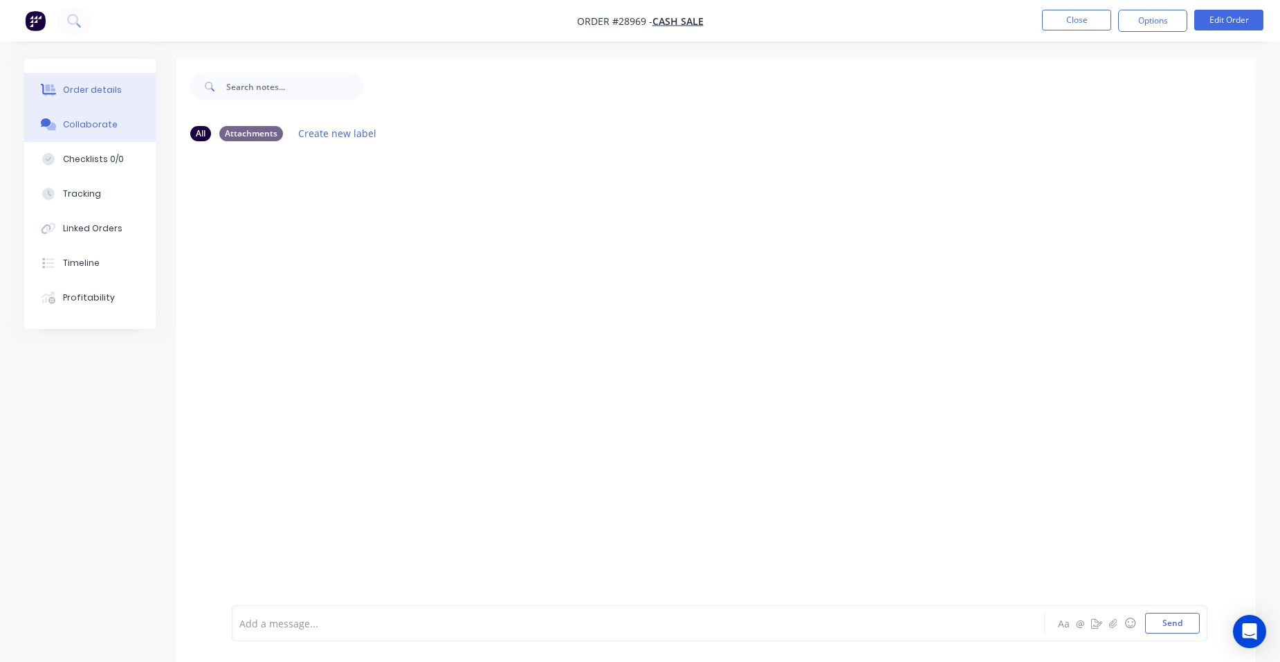
click at [95, 93] on div "Order details" at bounding box center [92, 90] width 59 height 12
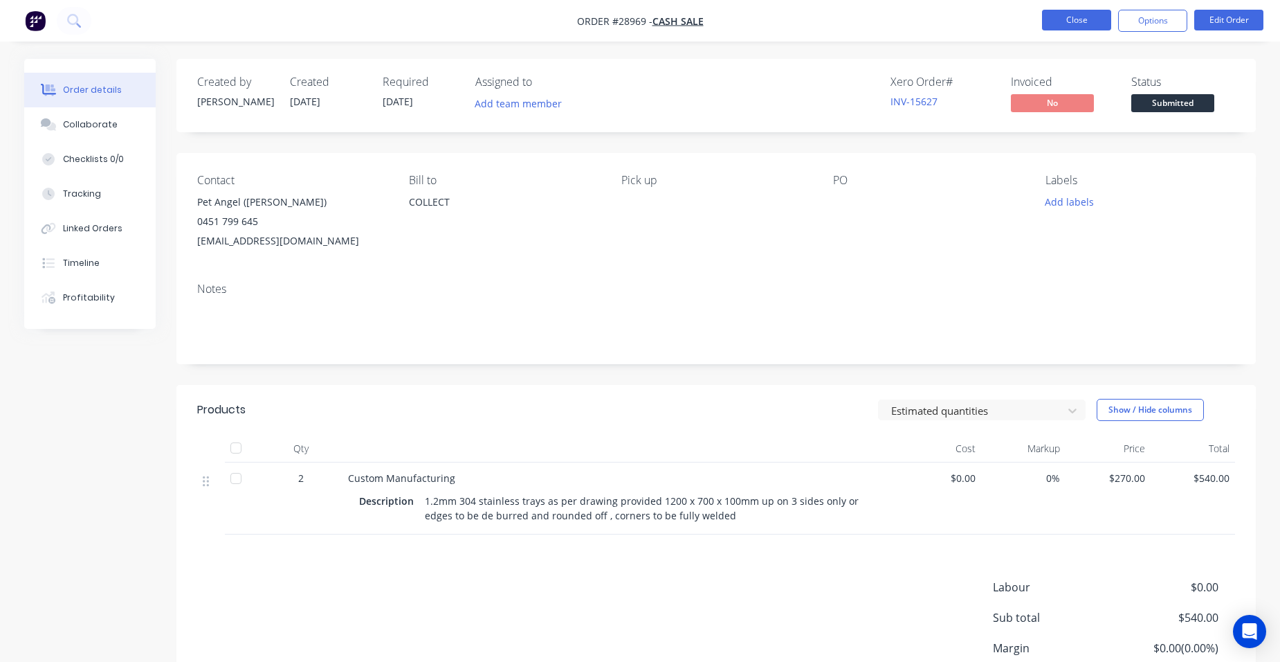
click at [1050, 10] on button "Close" at bounding box center [1076, 20] width 69 height 21
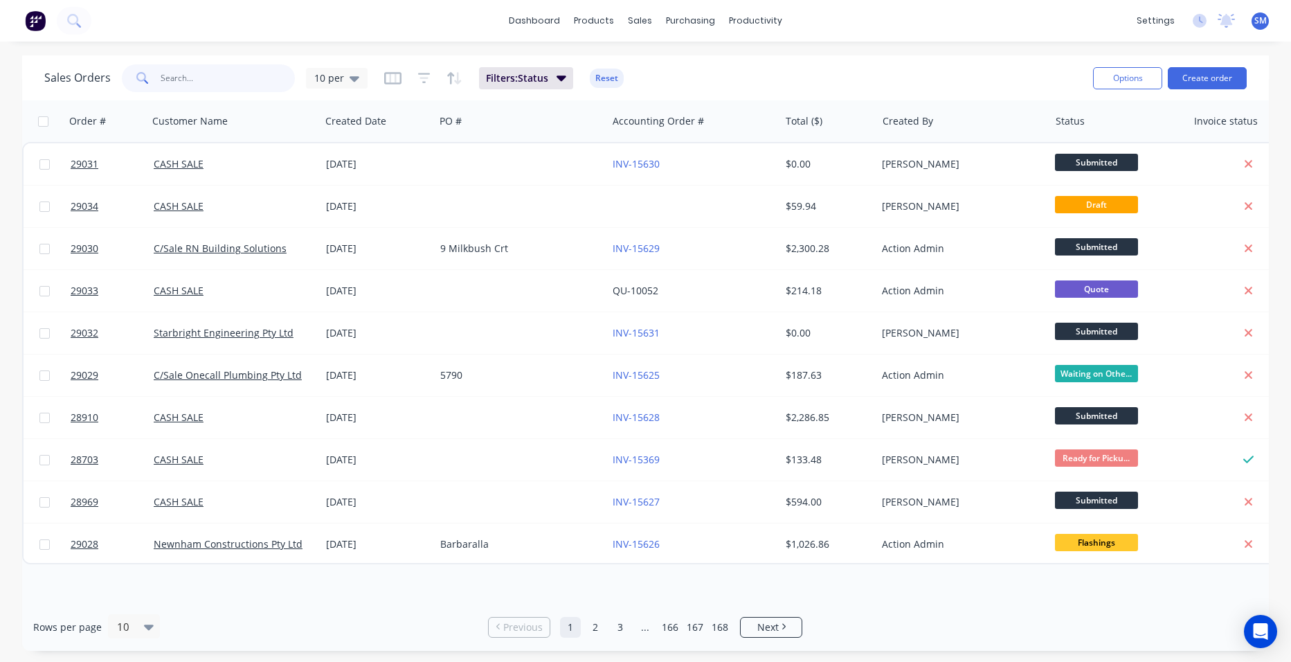
click at [189, 75] on input "text" at bounding box center [228, 78] width 135 height 28
click at [197, 75] on input "text" at bounding box center [228, 78] width 135 height 28
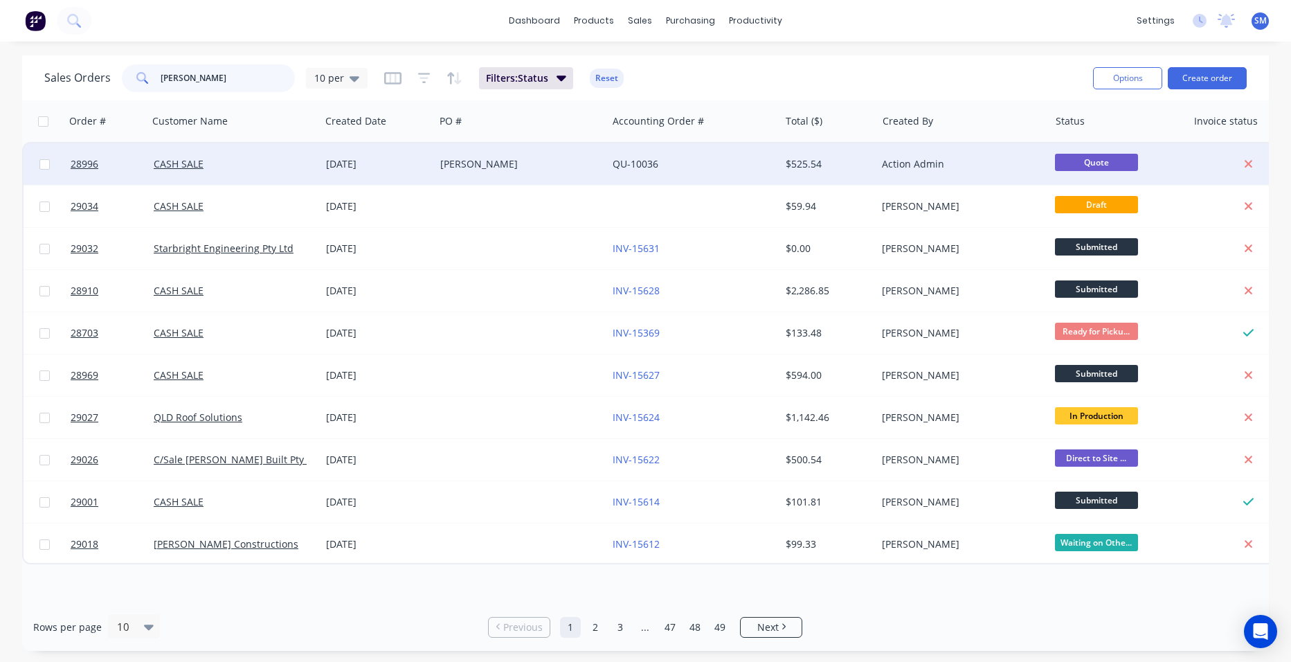
type input "steve"
click at [498, 172] on div "Steve raskovski" at bounding box center [521, 164] width 172 height 42
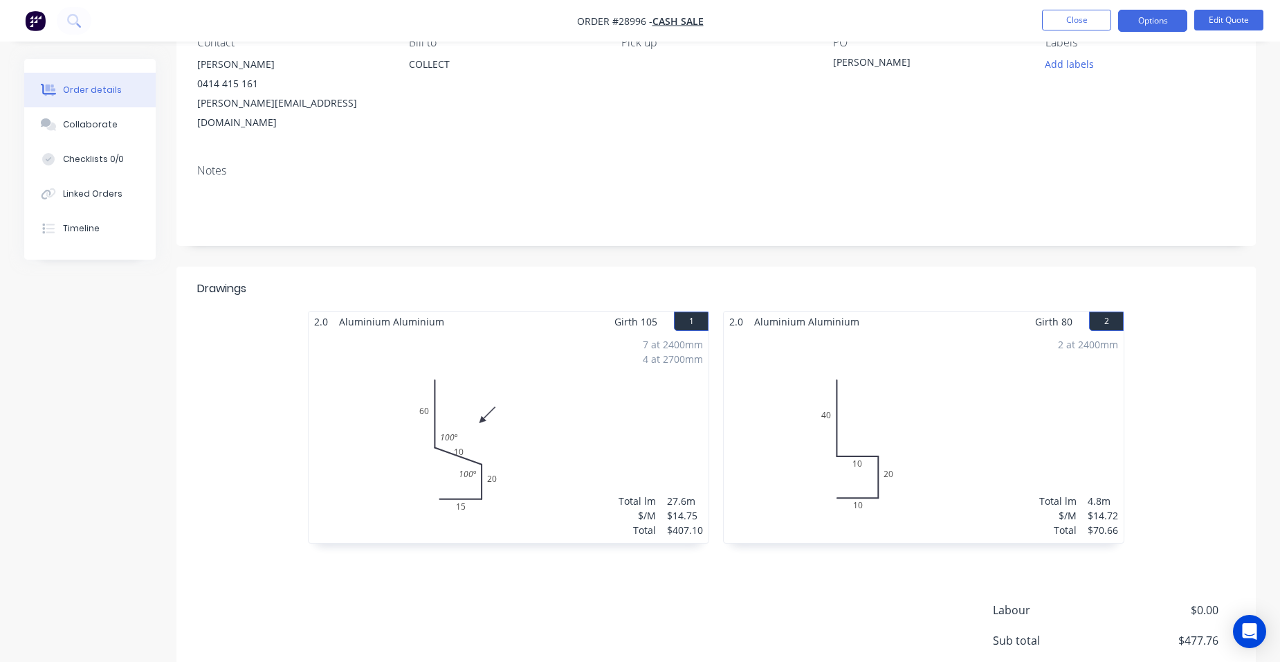
scroll to position [260, 0]
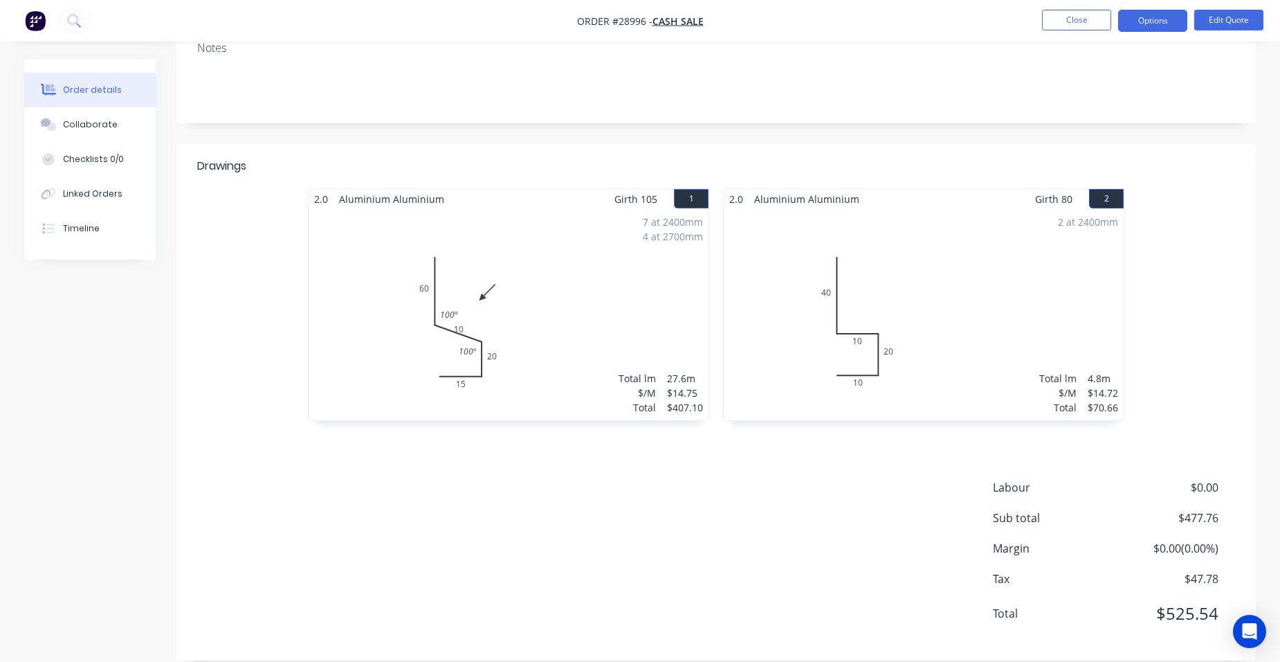
click at [1107, 189] on button "2" at bounding box center [1106, 198] width 35 height 19
click at [1234, 21] on button "Edit Quote" at bounding box center [1228, 20] width 69 height 21
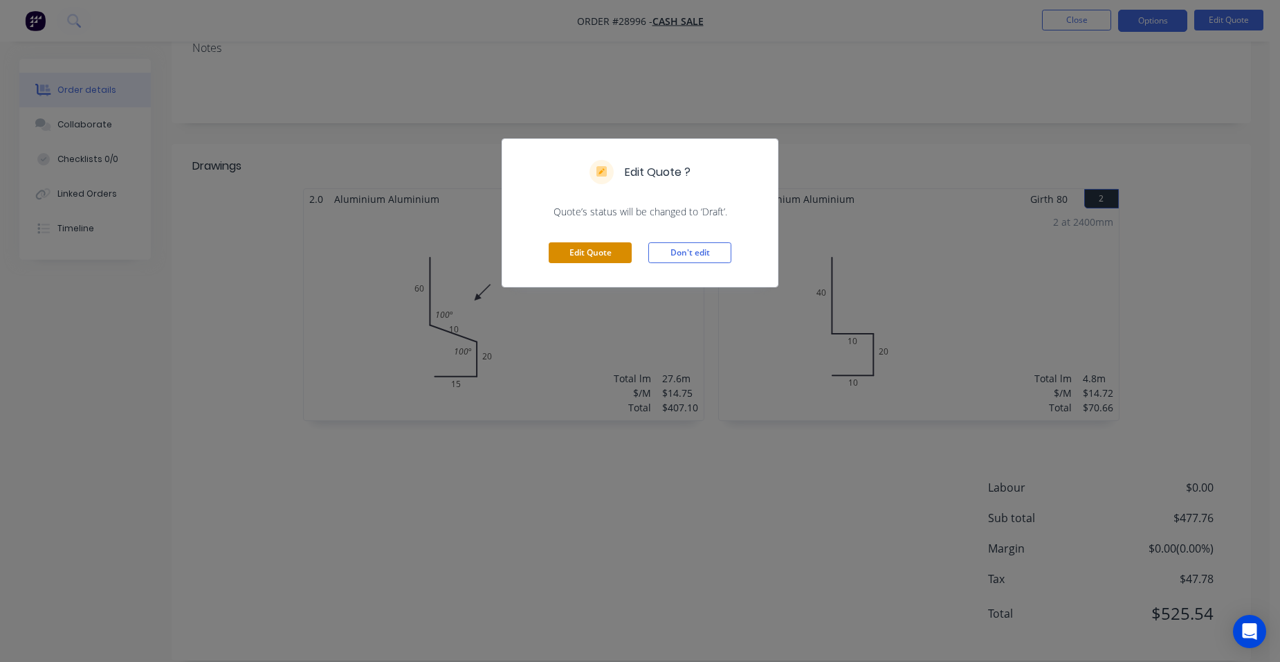
click at [605, 255] on button "Edit Quote" at bounding box center [590, 252] width 83 height 21
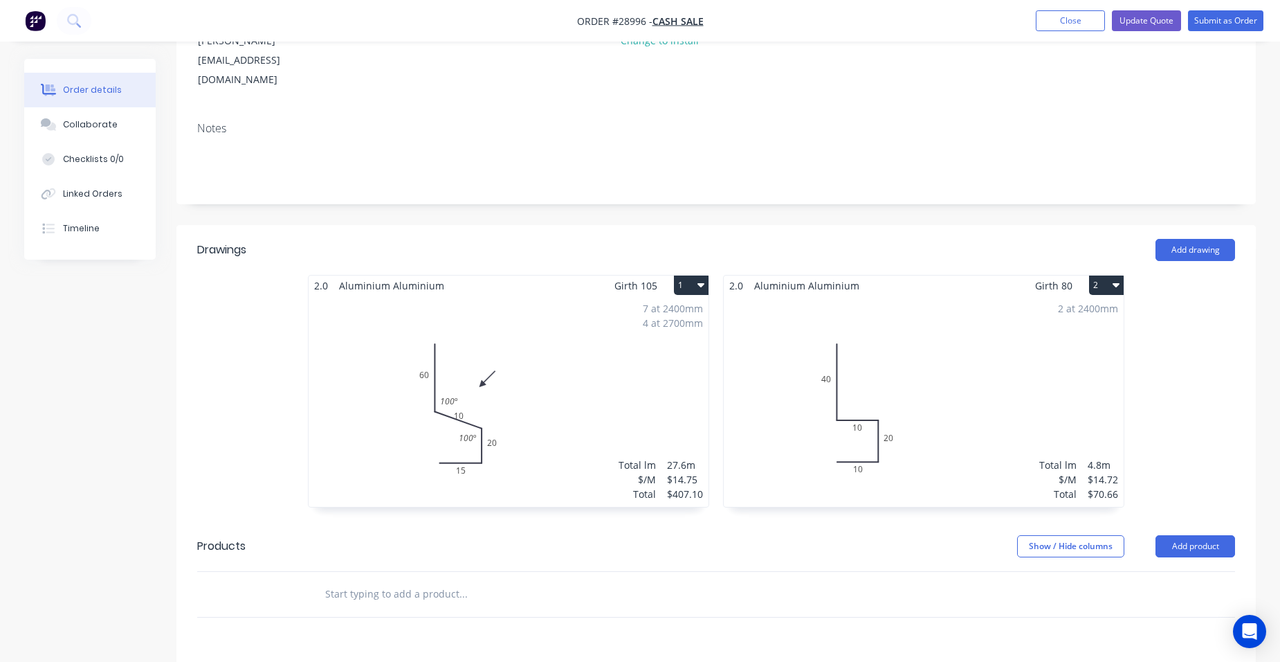
scroll to position [346, 0]
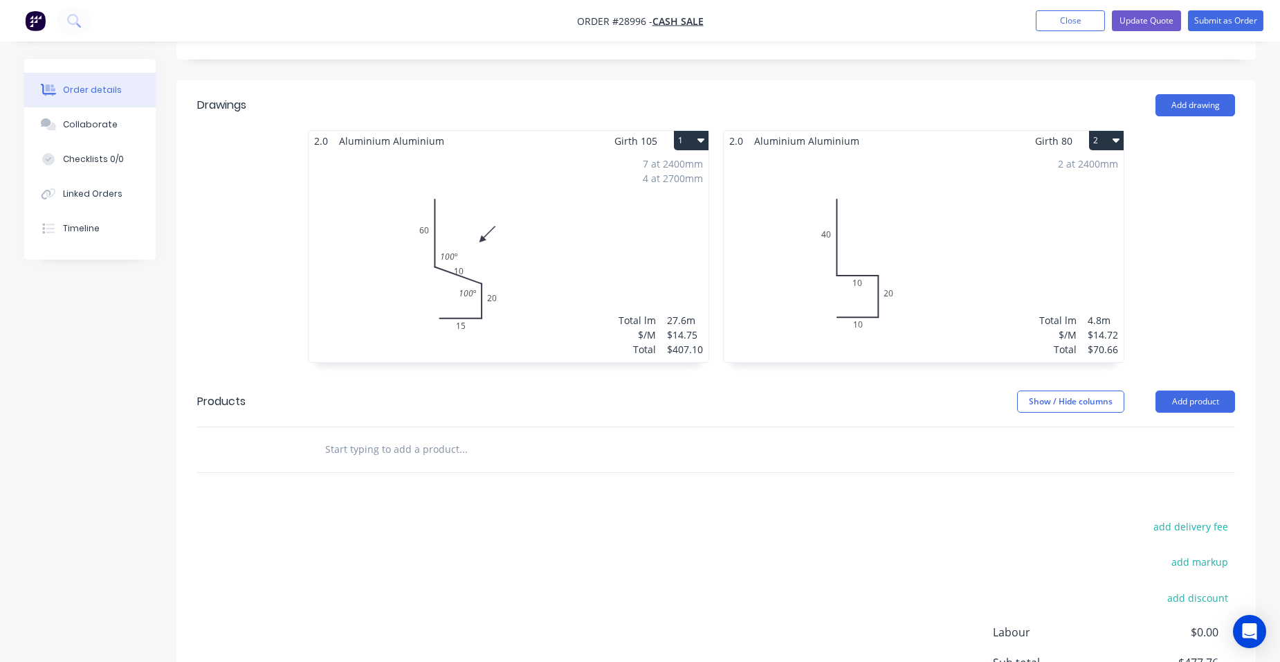
click at [1095, 131] on button "2" at bounding box center [1106, 140] width 35 height 19
click at [1036, 219] on div "Delete" at bounding box center [1058, 229] width 107 height 20
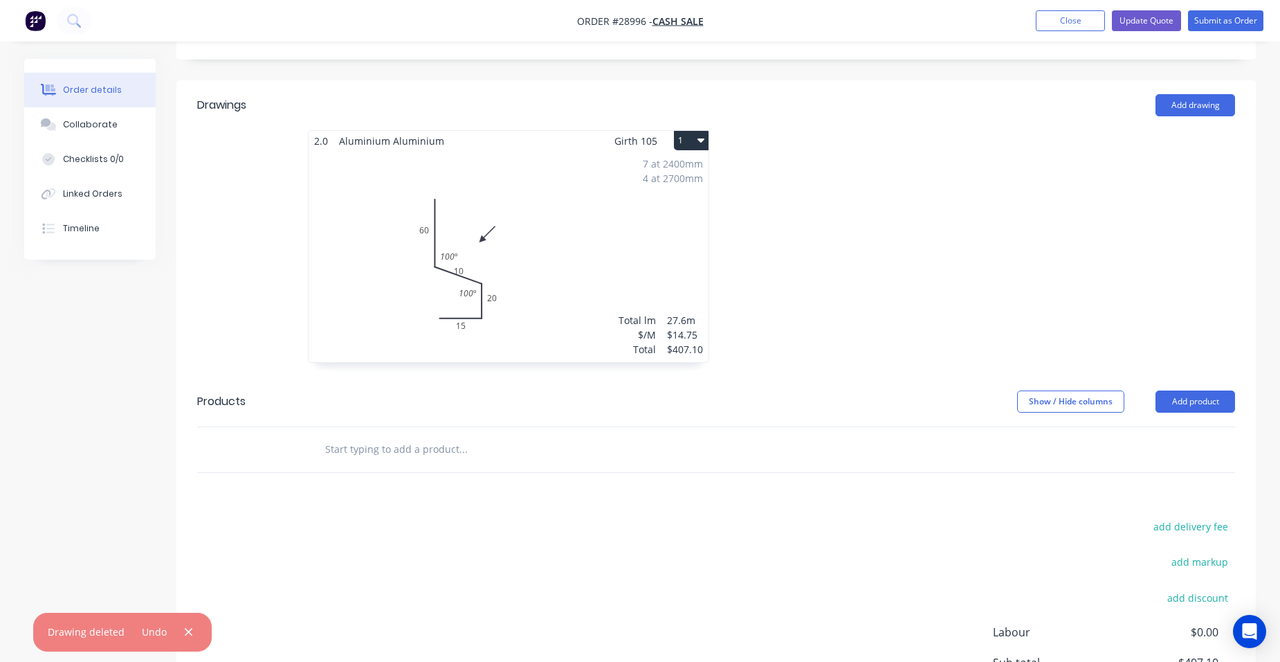
click at [826, 278] on div at bounding box center [923, 253] width 415 height 246
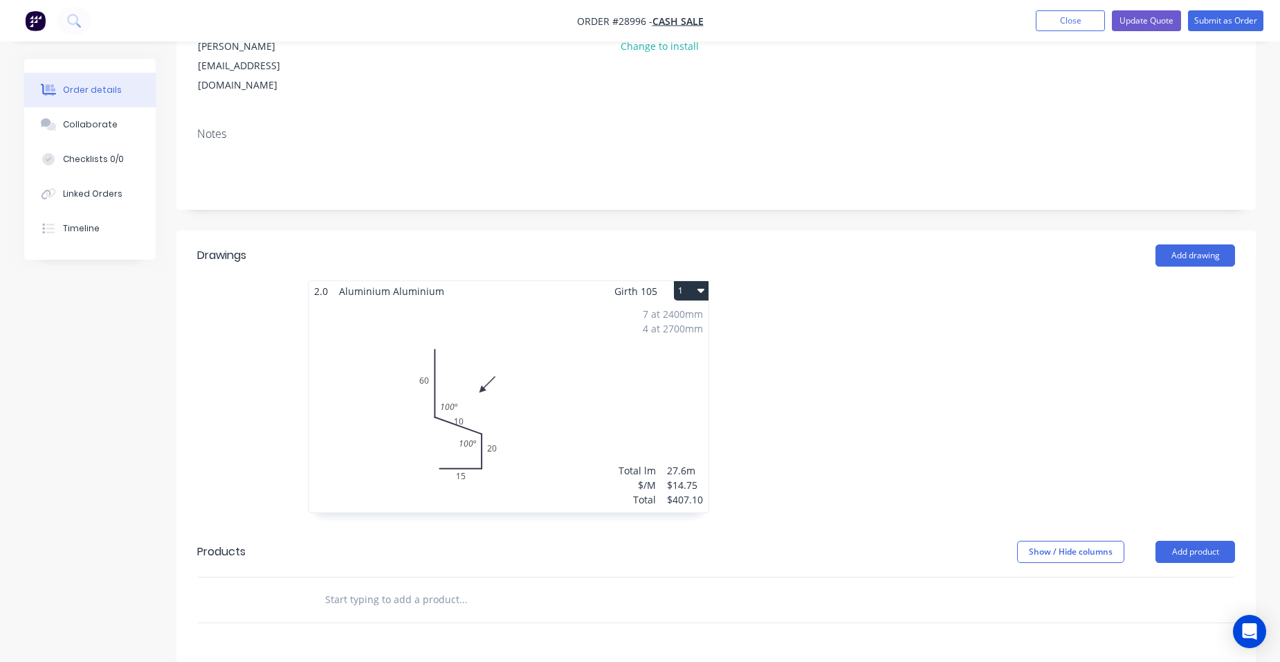
scroll to position [194, 0]
click at [644, 311] on div "7 at 2400mm 4 at 2700mm Total lm $/M Total 27.6m $14.75 $407.10" at bounding box center [509, 407] width 400 height 211
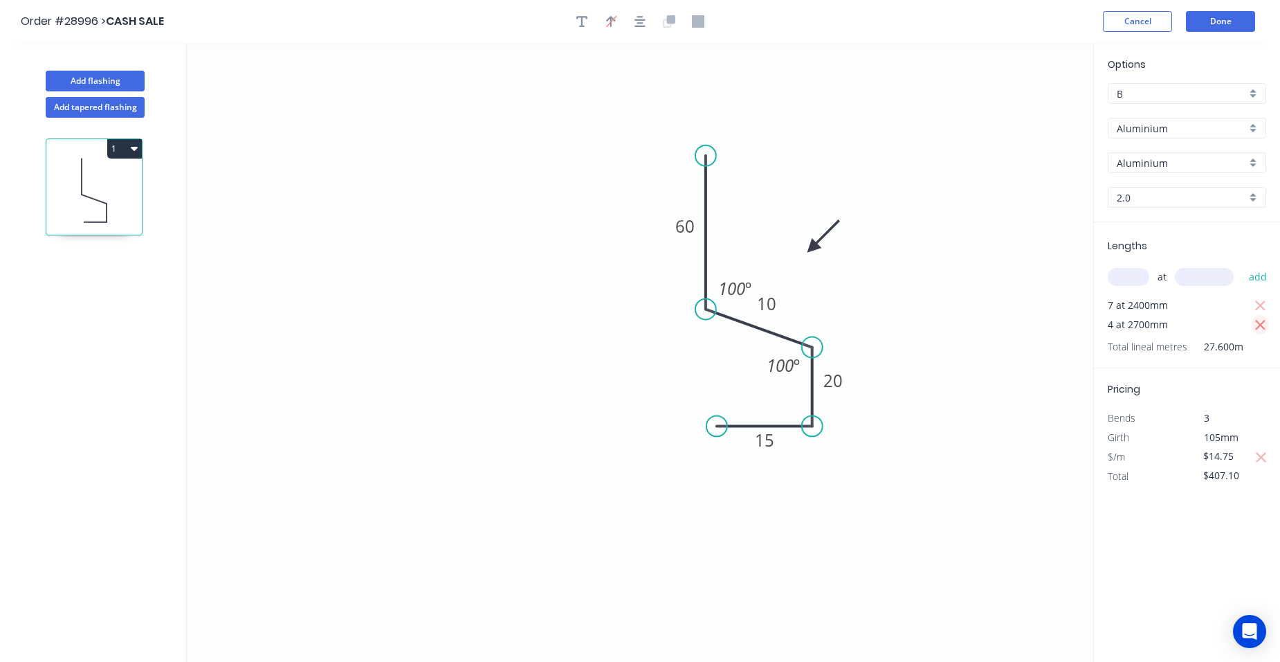
click at [1258, 321] on icon "button" at bounding box center [1261, 325] width 12 height 17
type input "$247.80"
click at [1224, 20] on button "Done" at bounding box center [1220, 21] width 69 height 21
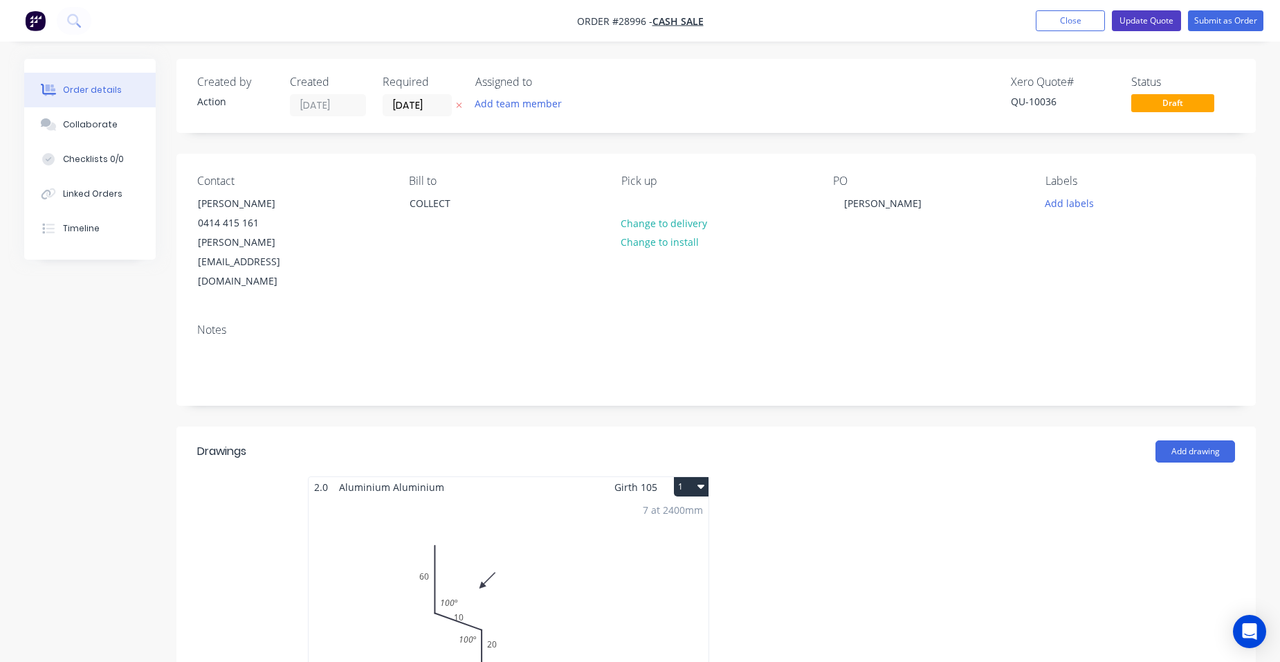
click at [1144, 16] on button "Update Quote" at bounding box center [1146, 20] width 69 height 21
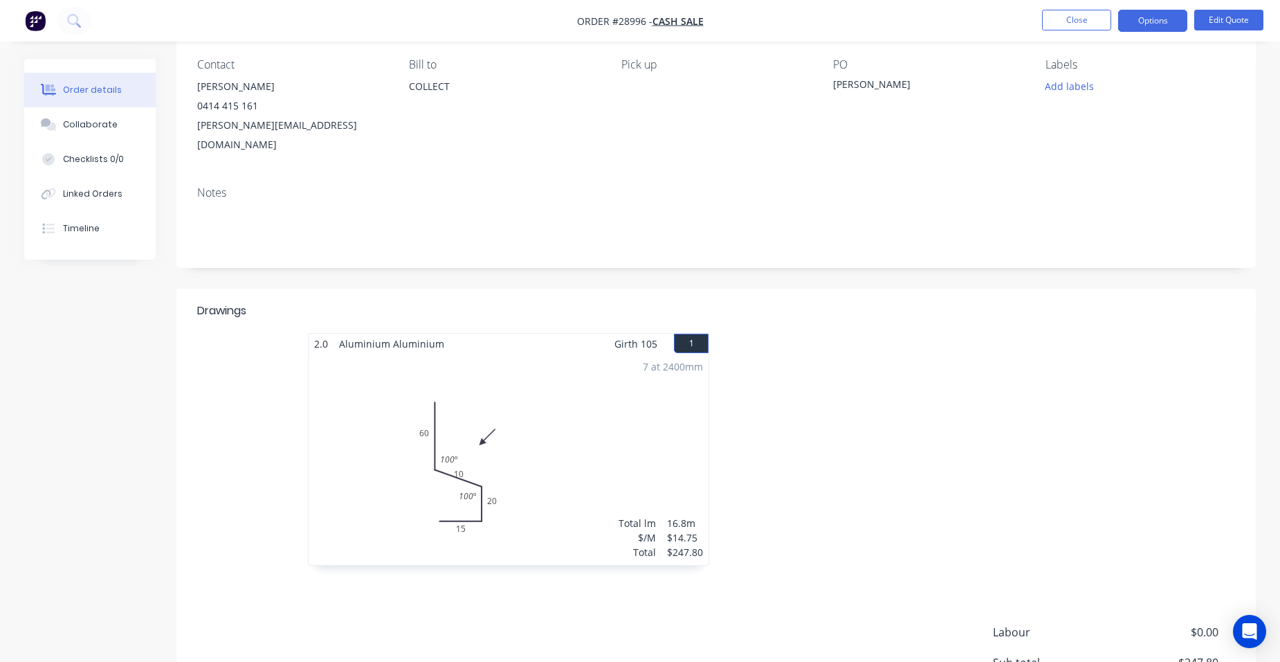
scroll to position [138, 0]
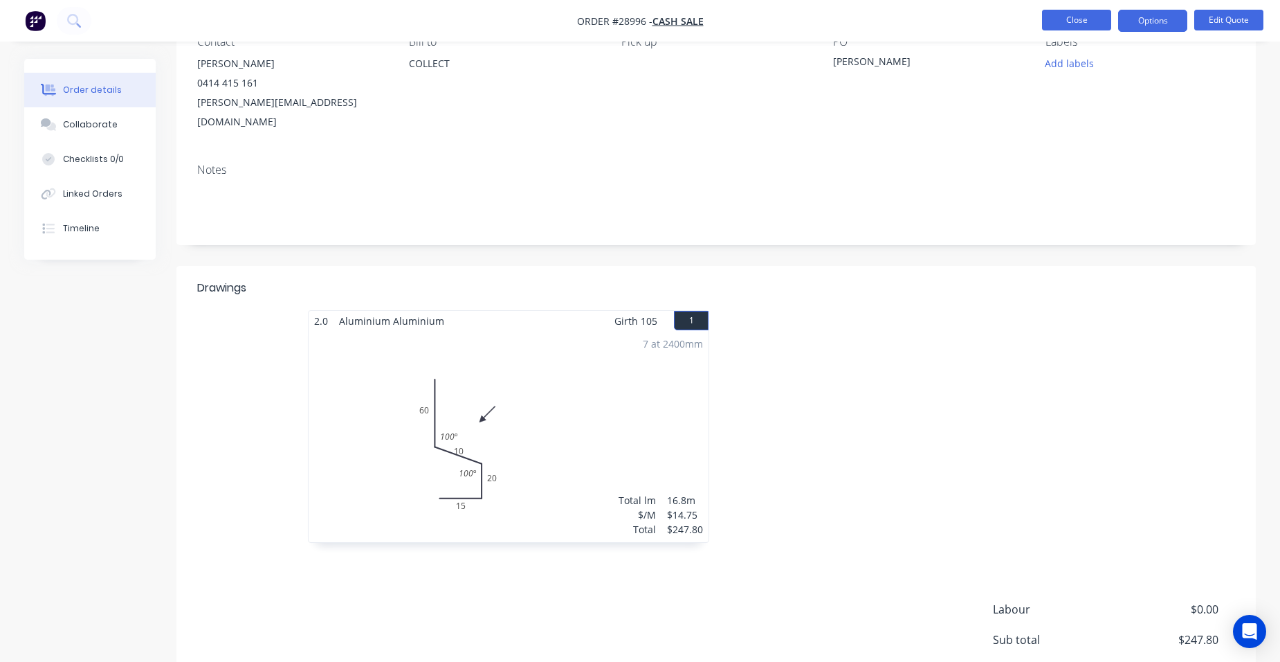
click at [1055, 25] on button "Close" at bounding box center [1076, 20] width 69 height 21
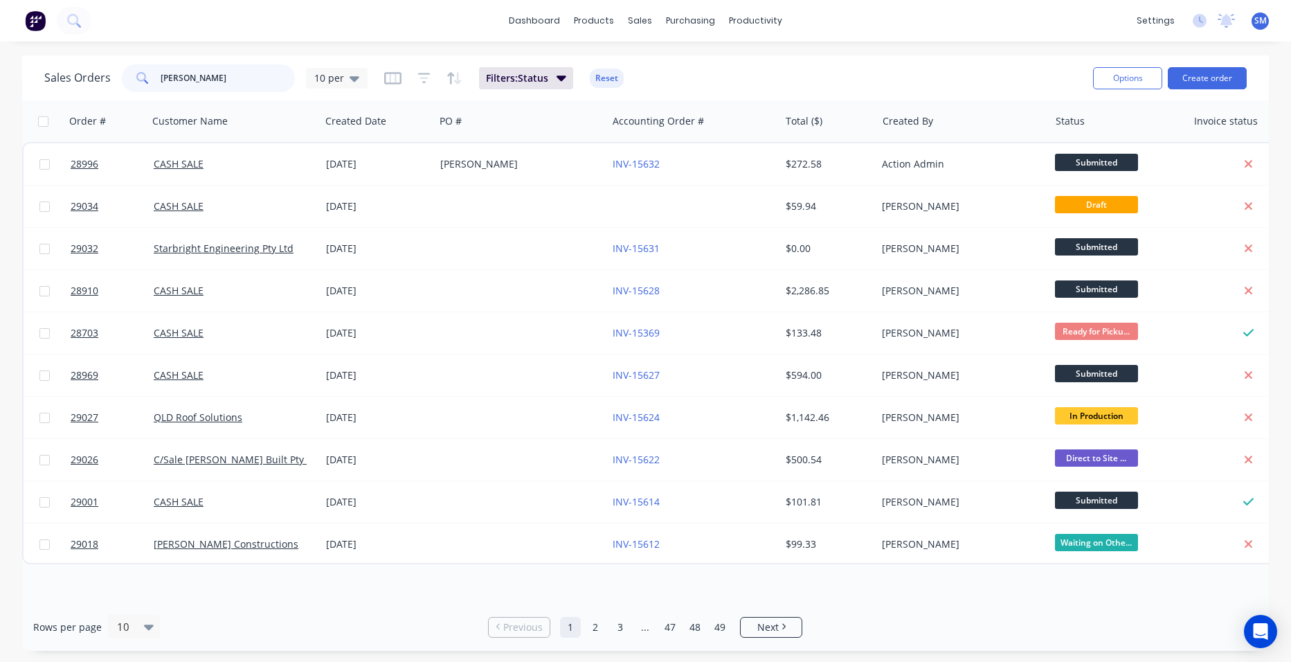
drag, startPoint x: 194, startPoint y: 85, endPoint x: 100, endPoint y: 78, distance: 95.1
click at [111, 75] on div "Sales Orders steve 10 per" at bounding box center [205, 78] width 323 height 28
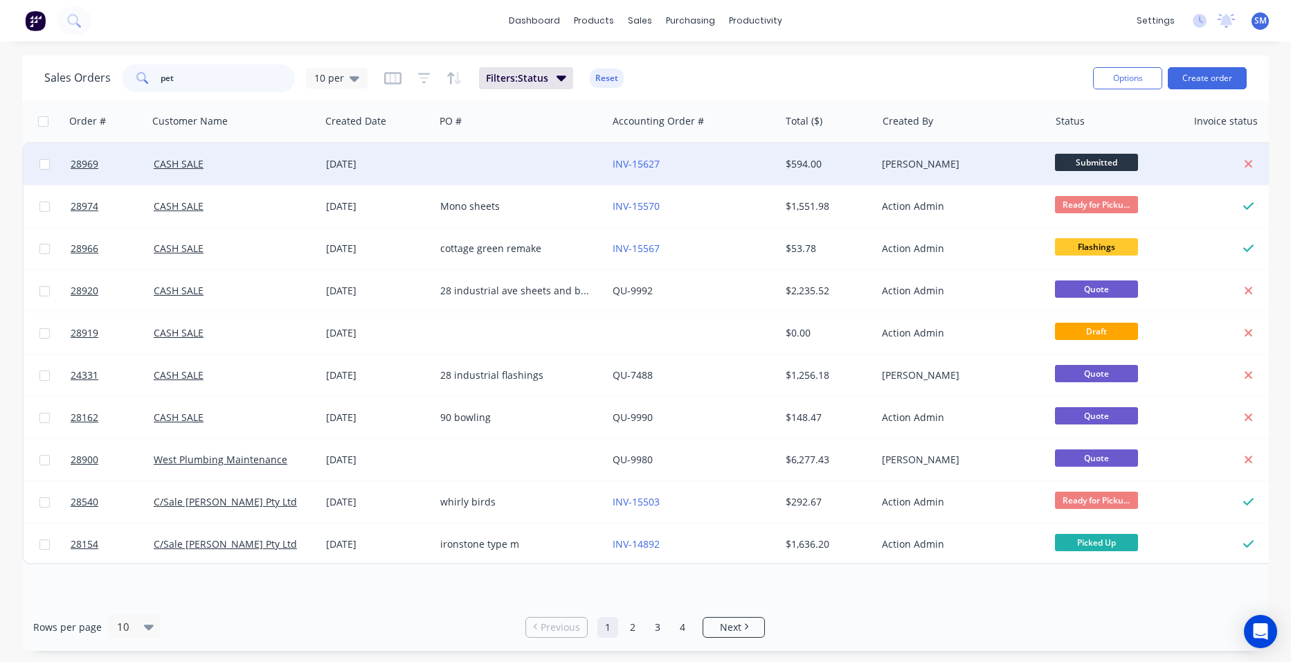
type input "pet"
click at [397, 163] on div "[DATE]" at bounding box center [377, 164] width 103 height 14
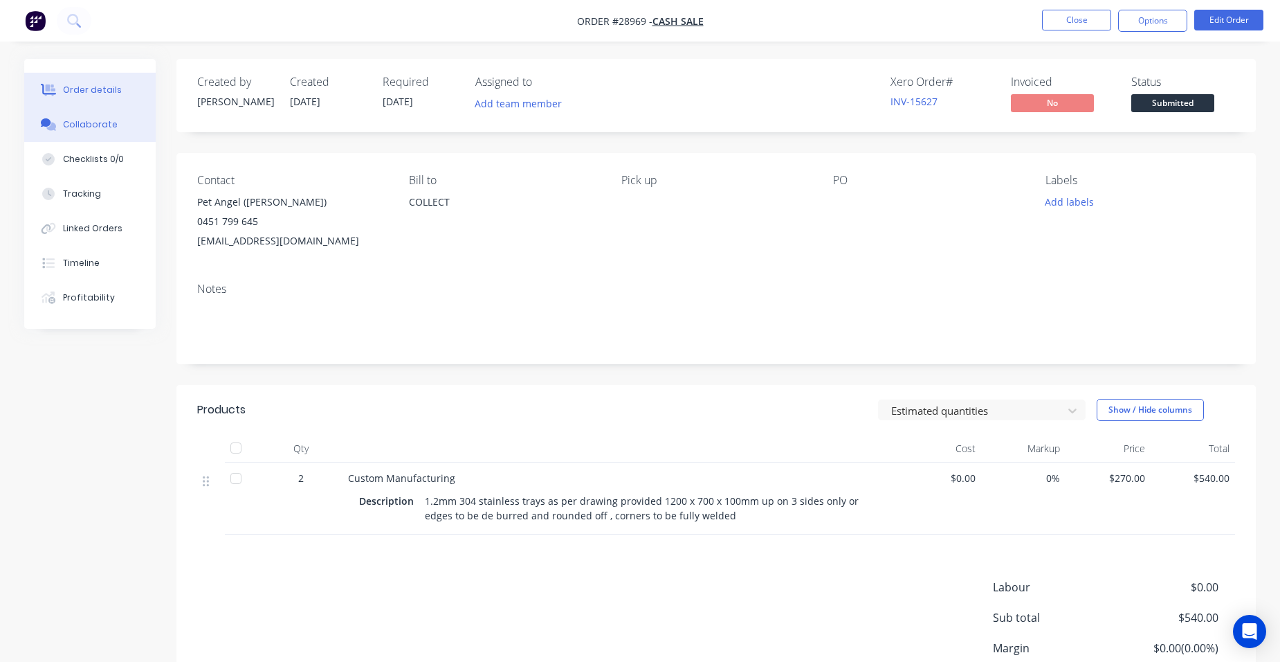
click at [108, 129] on div "Collaborate" at bounding box center [90, 124] width 55 height 12
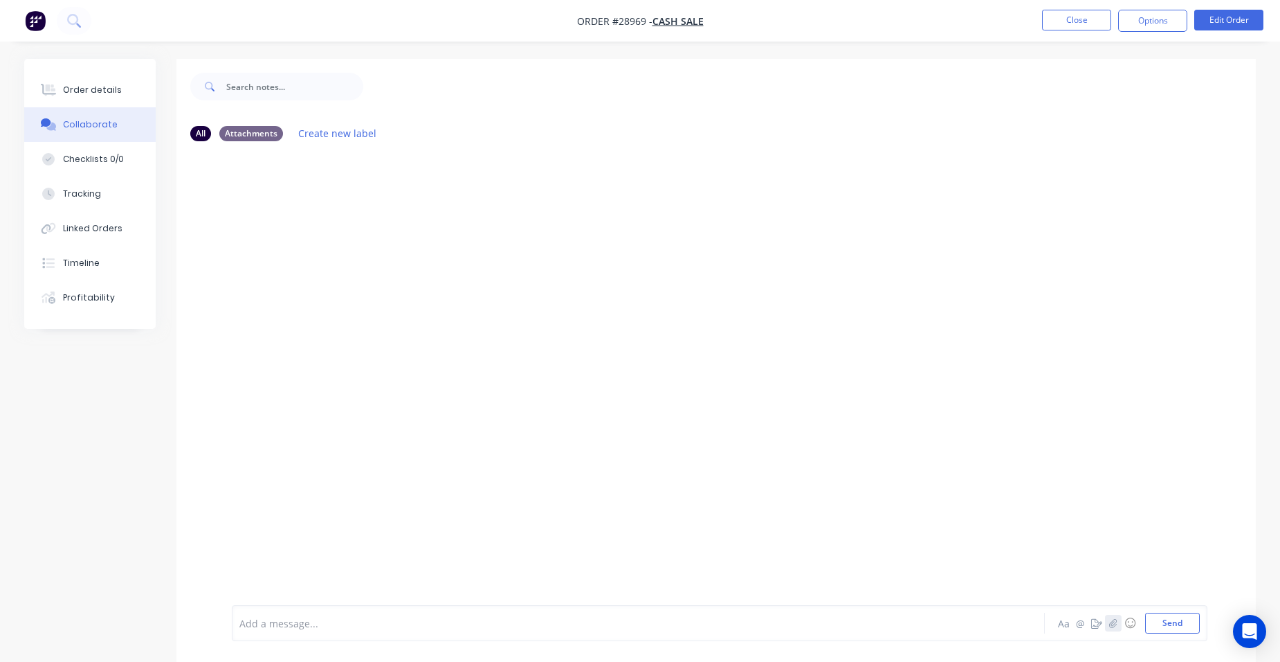
click at [1109, 621] on icon "button" at bounding box center [1113, 623] width 8 height 10
drag, startPoint x: 1176, startPoint y: 616, endPoint x: 1157, endPoint y: 610, distance: 20.2
click at [1176, 618] on button "Send" at bounding box center [1172, 622] width 55 height 21
click at [115, 89] on div "Order details" at bounding box center [92, 90] width 59 height 12
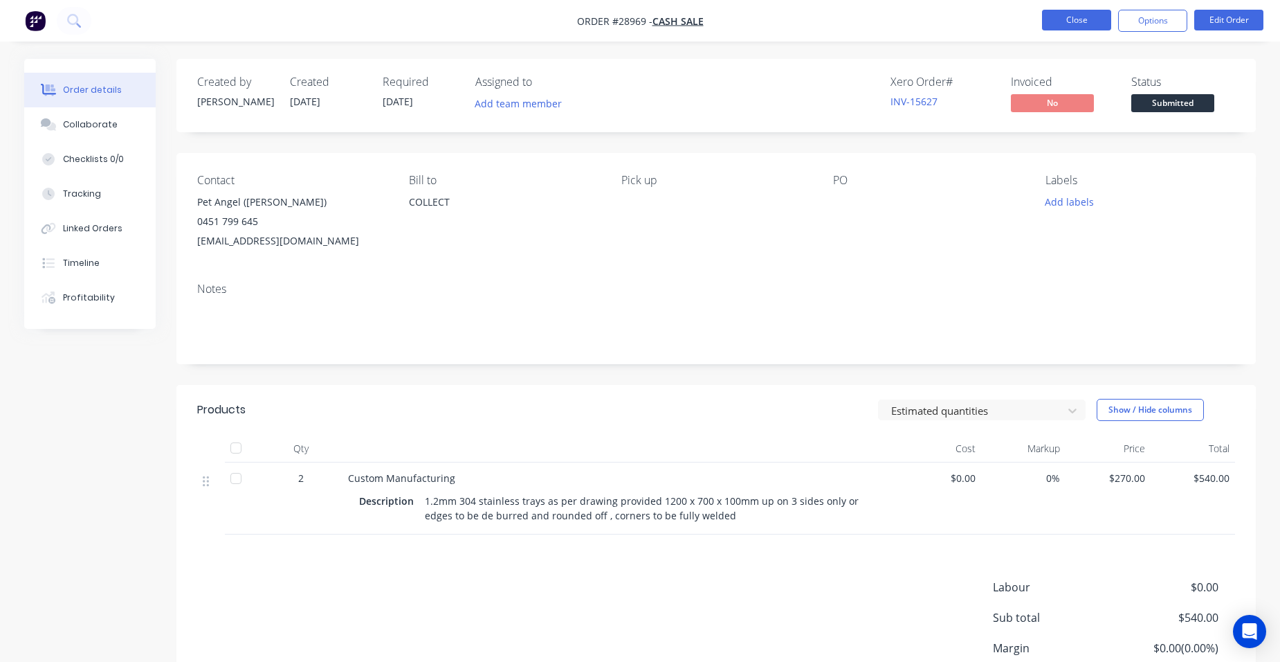
click at [1087, 15] on button "Close" at bounding box center [1076, 20] width 69 height 21
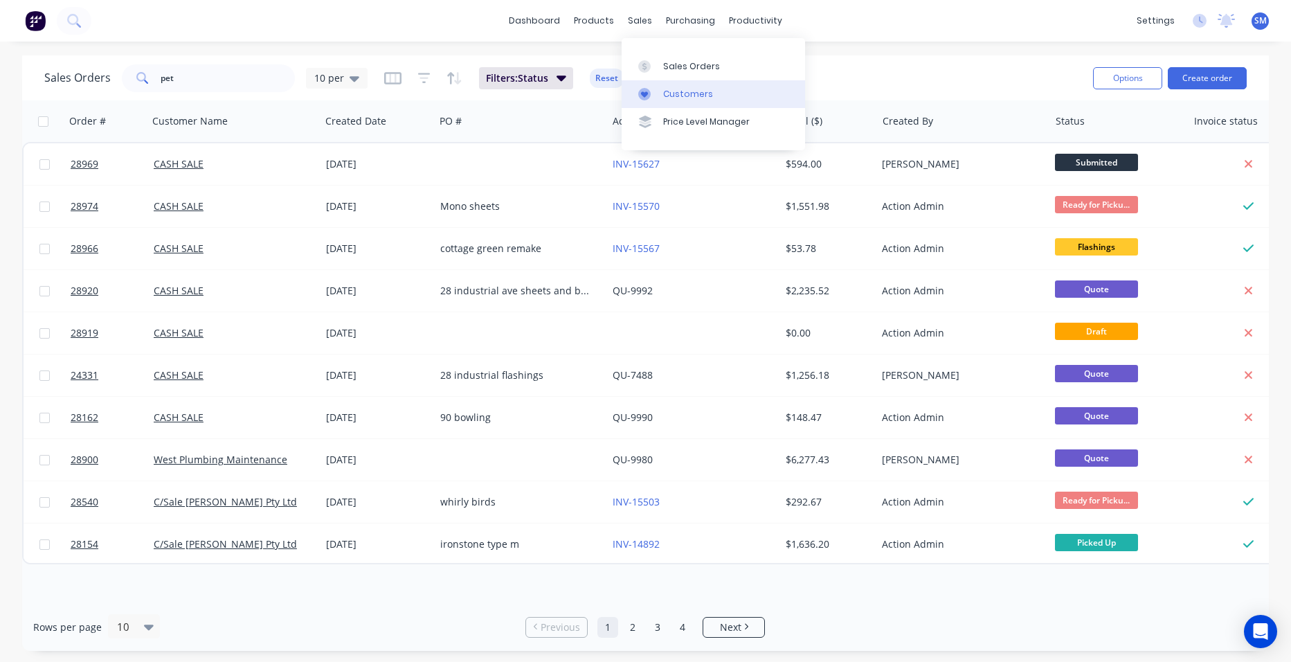
click at [673, 97] on div "Customers" at bounding box center [688, 94] width 50 height 12
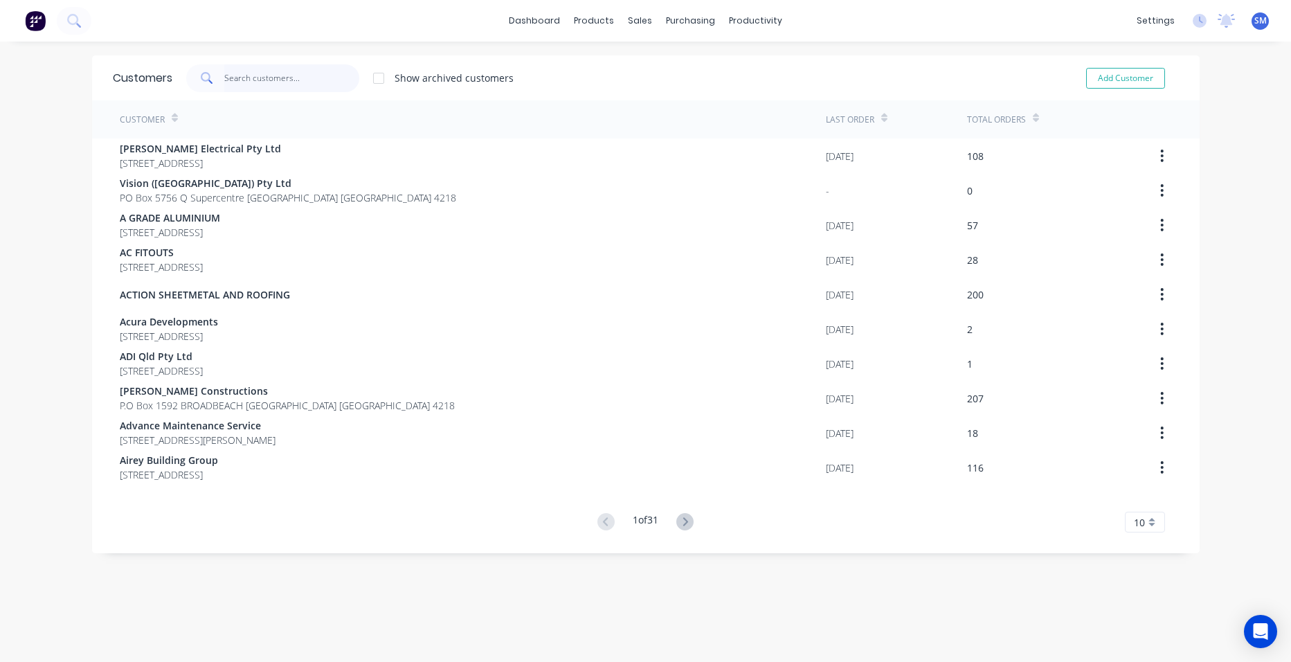
click at [271, 84] on input "text" at bounding box center [291, 78] width 135 height 28
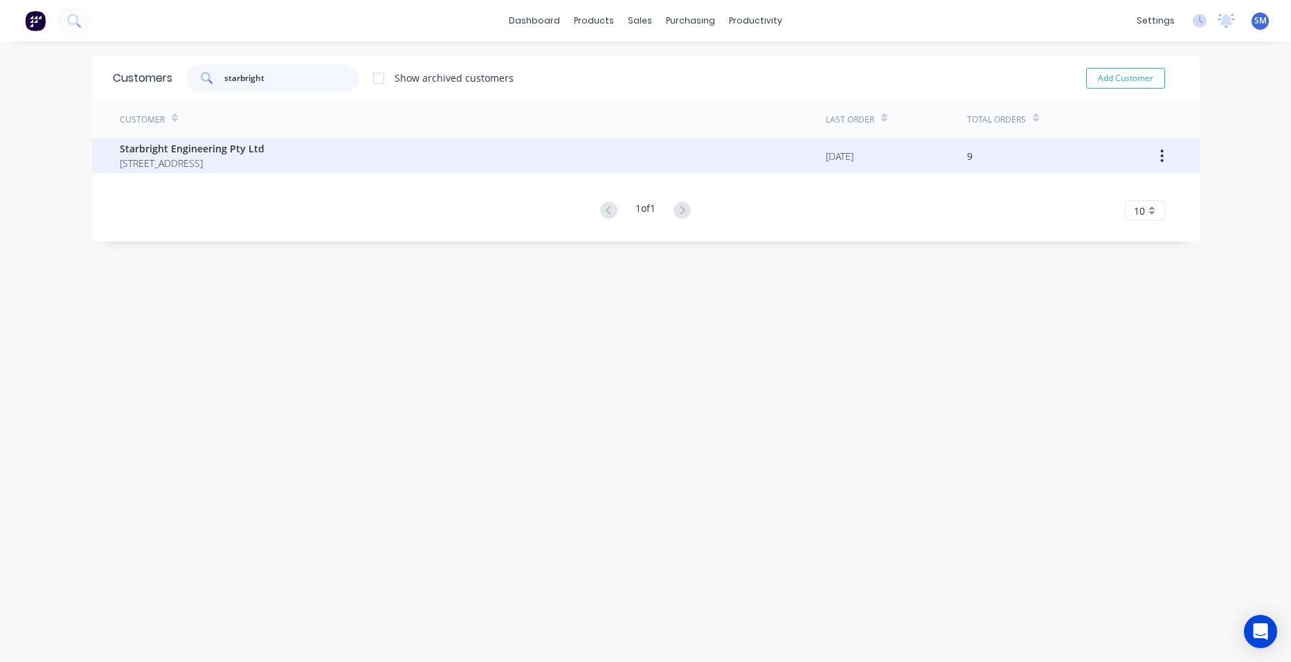
type input "starbright"
click at [230, 147] on span "Starbright Engineering Pty Ltd" at bounding box center [192, 148] width 145 height 15
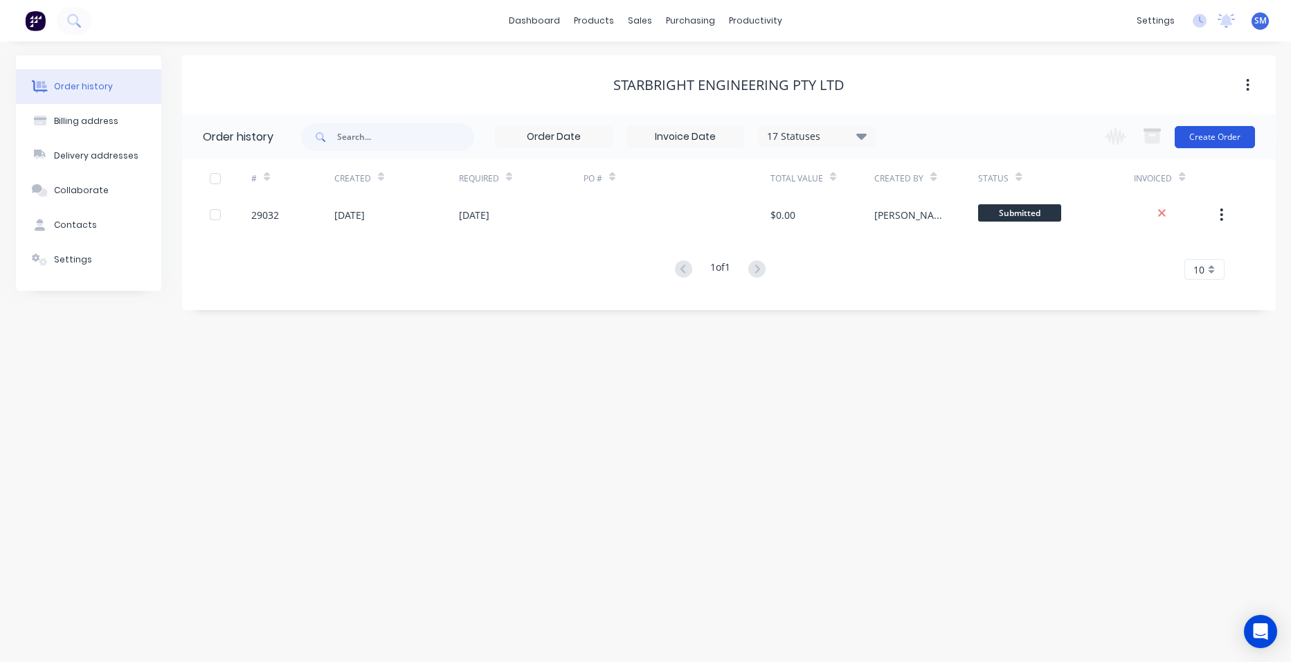
click at [1219, 135] on button "Create Order" at bounding box center [1214, 137] width 80 height 22
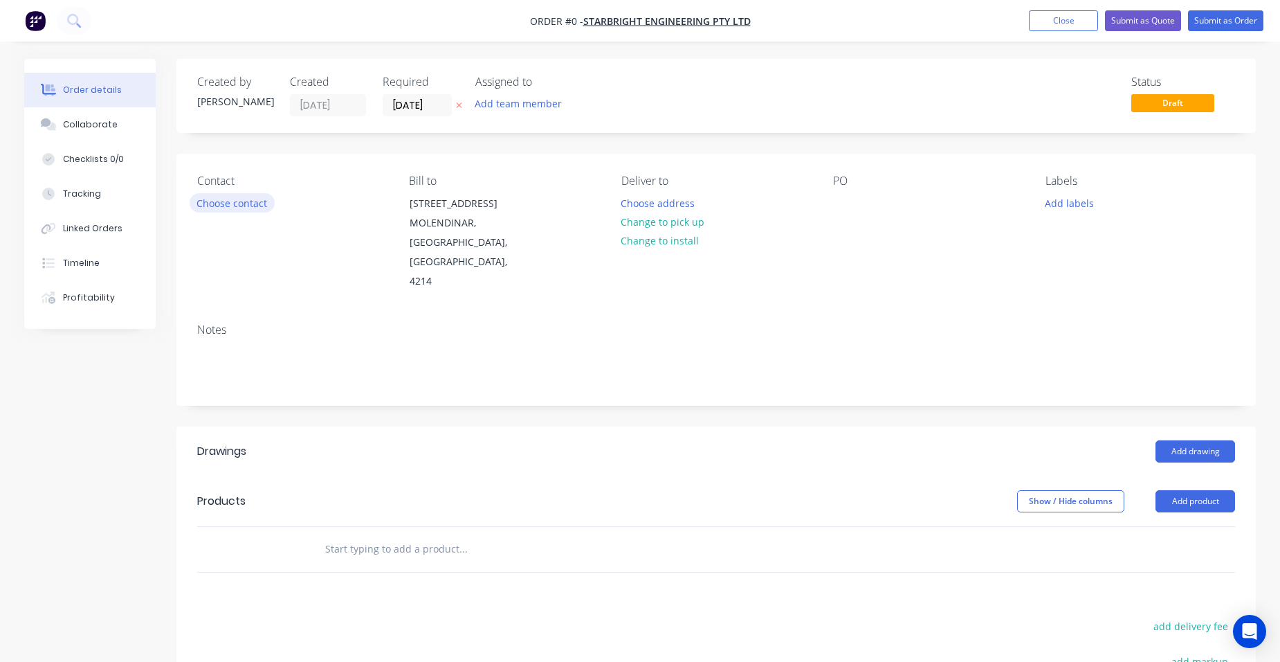
click at [233, 203] on button "Choose contact" at bounding box center [232, 202] width 85 height 19
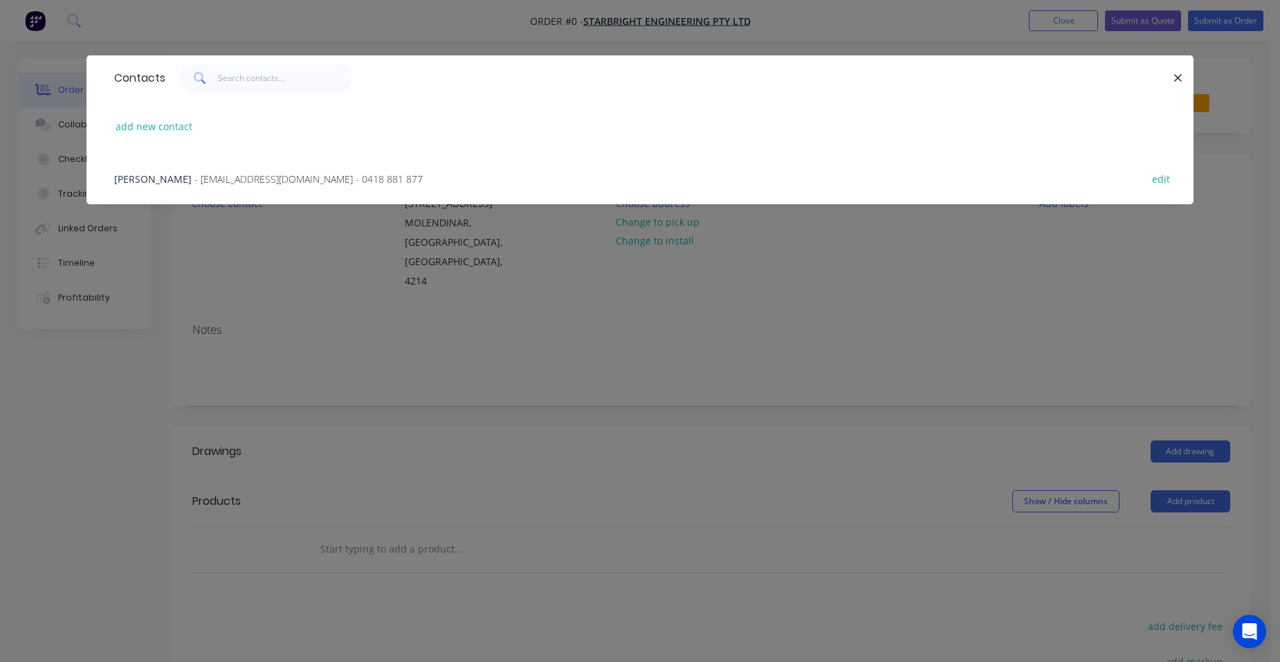
click at [210, 182] on span "- admin@starbright.net.au - 0418 881 877" at bounding box center [308, 178] width 228 height 13
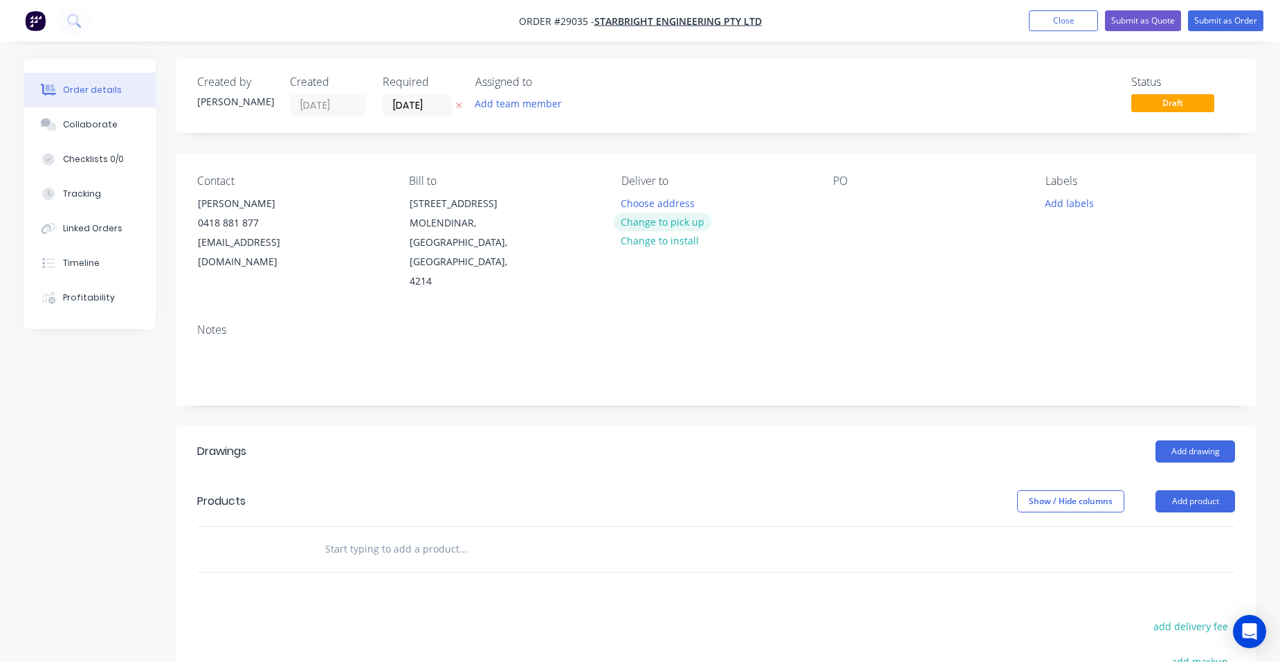
click at [657, 224] on button "Change to pick up" at bounding box center [663, 221] width 98 height 19
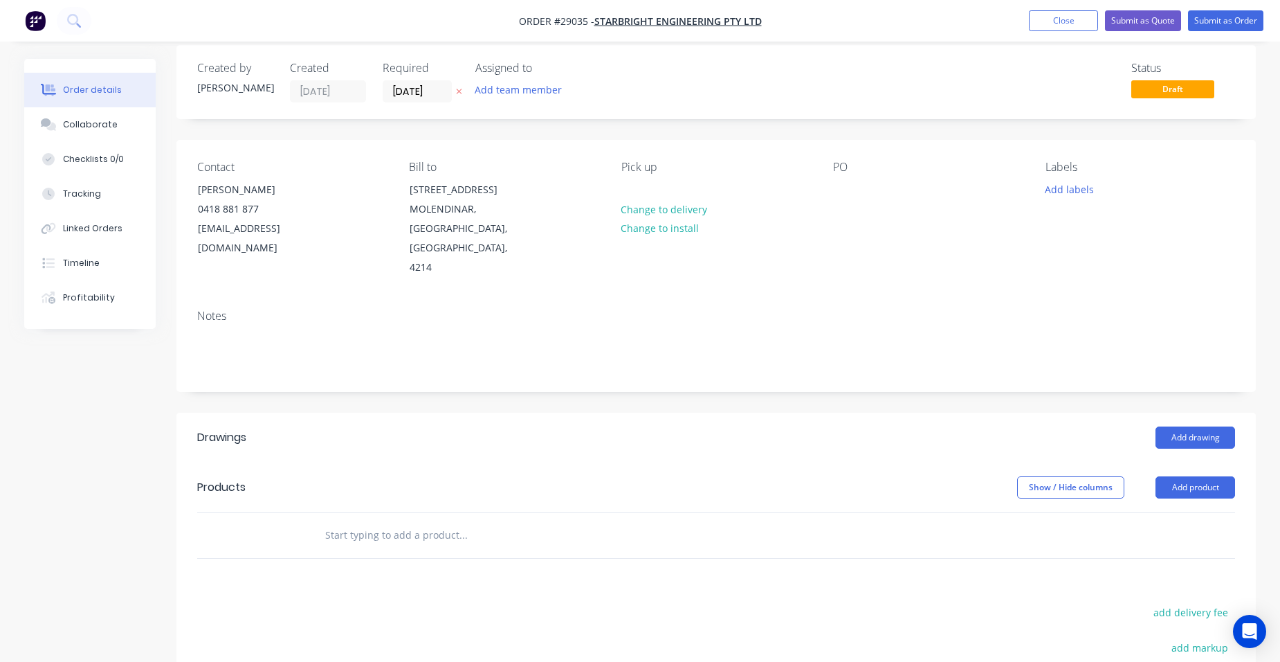
scroll to position [244, 0]
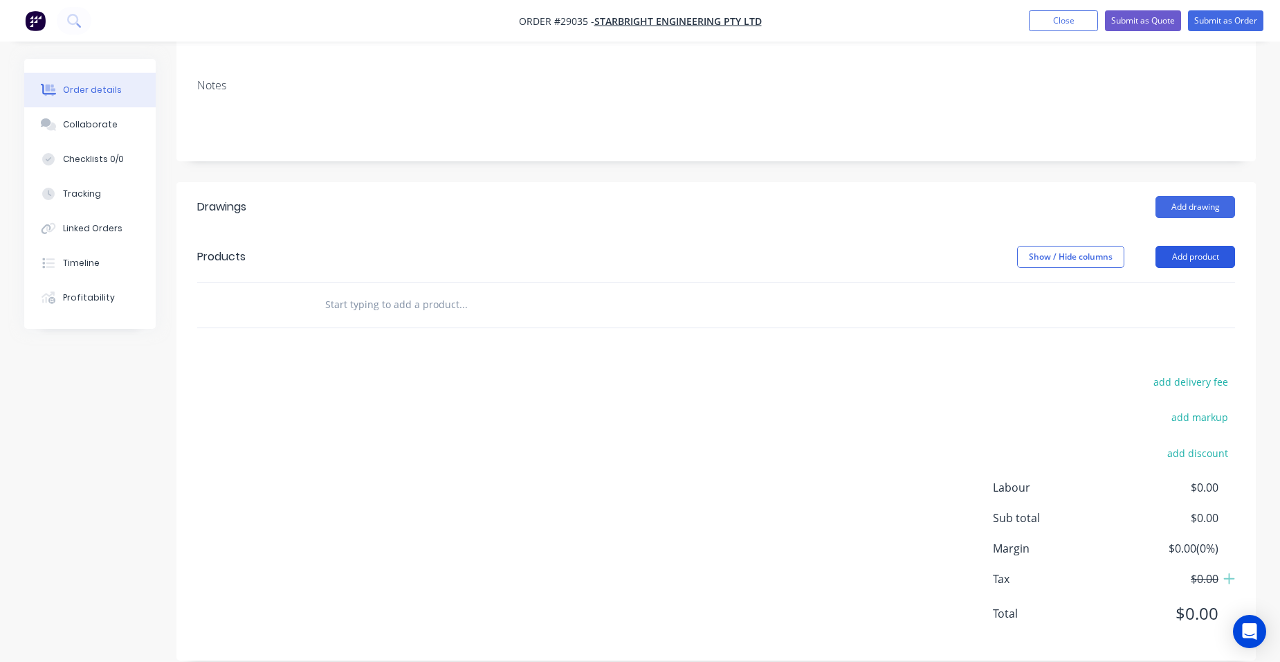
click at [1202, 246] on button "Add product" at bounding box center [1196, 257] width 80 height 22
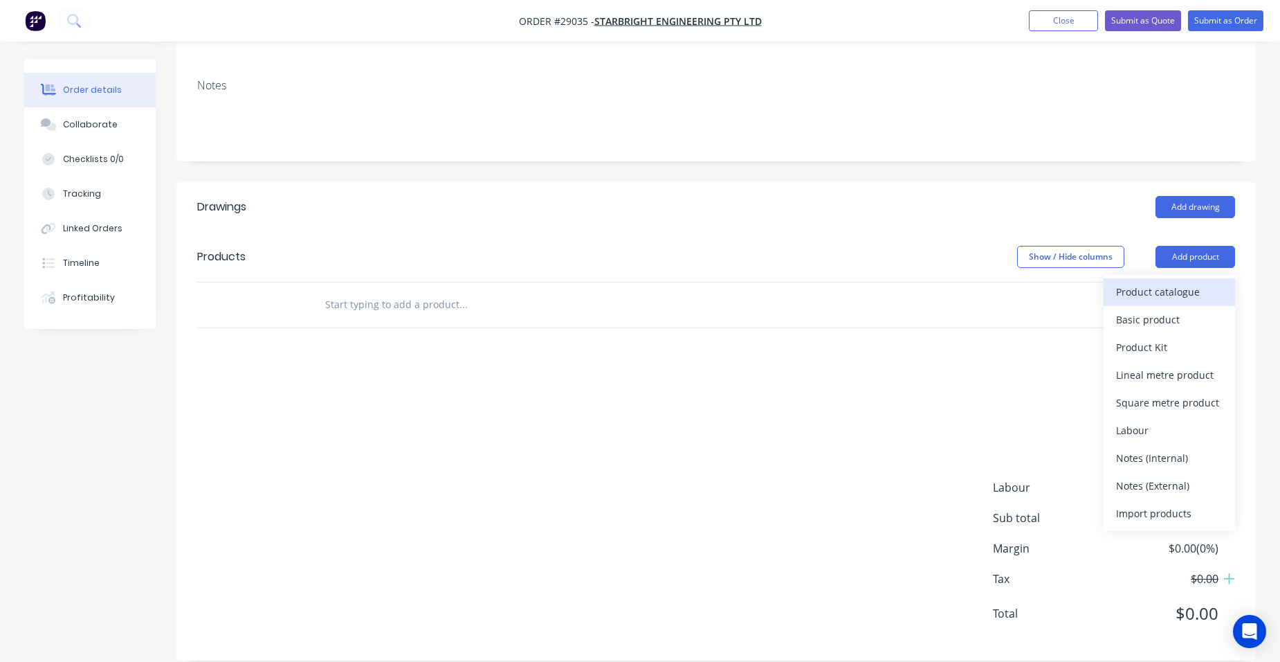
click at [1192, 282] on div "Product catalogue" at bounding box center [1169, 292] width 107 height 20
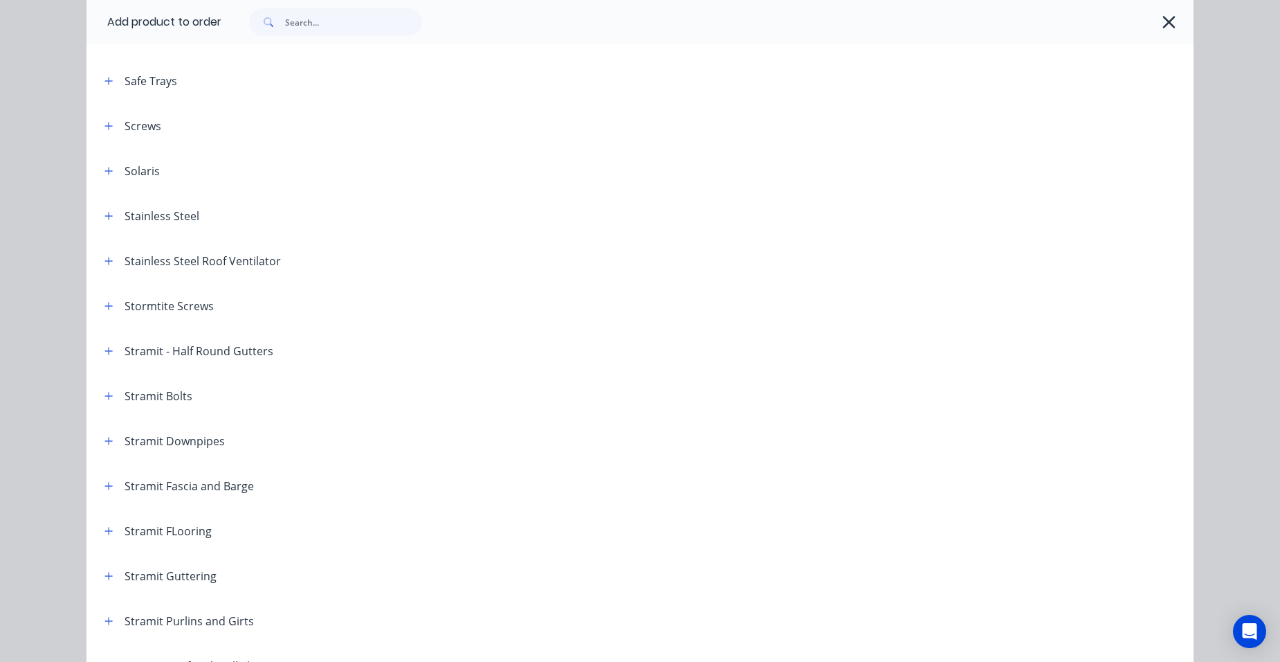
scroll to position [2284, 0]
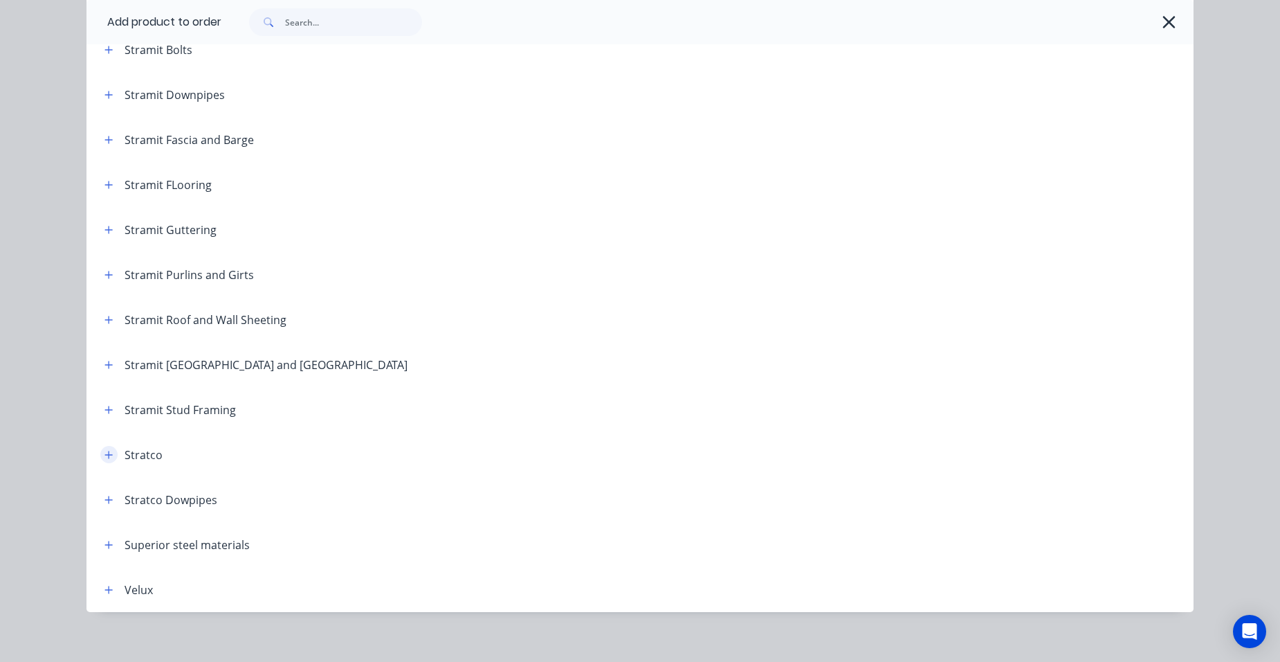
click at [104, 450] on icon "button" at bounding box center [108, 455] width 8 height 10
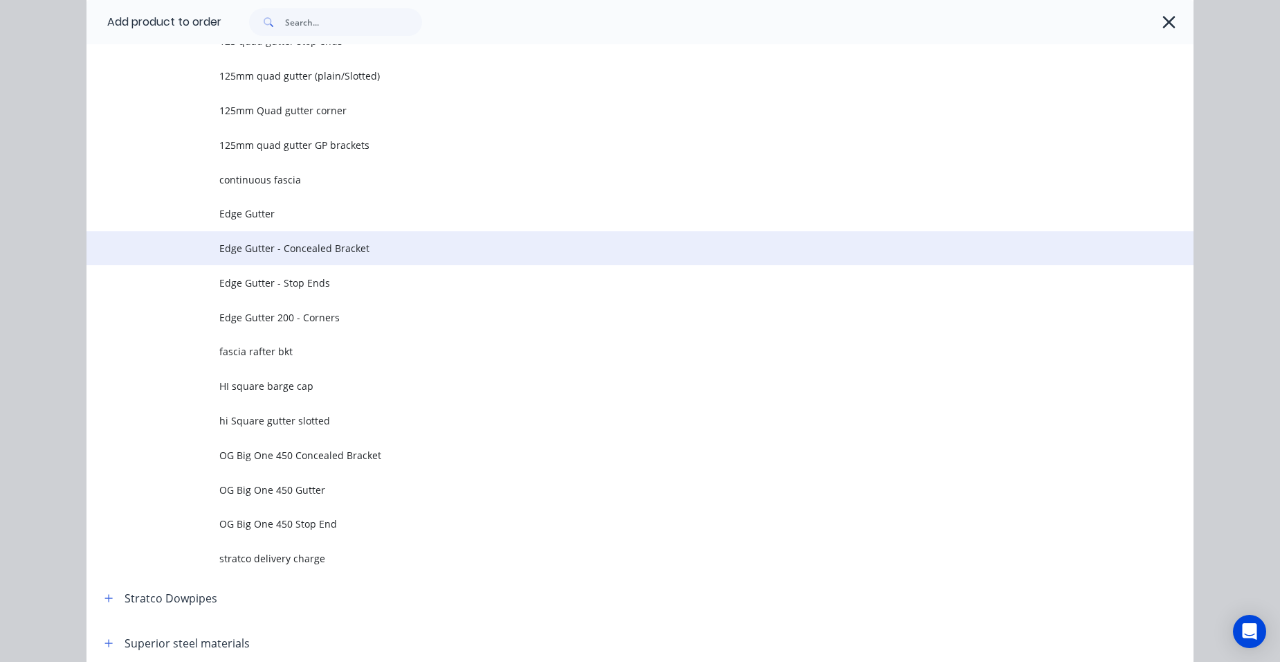
scroll to position [2768, 0]
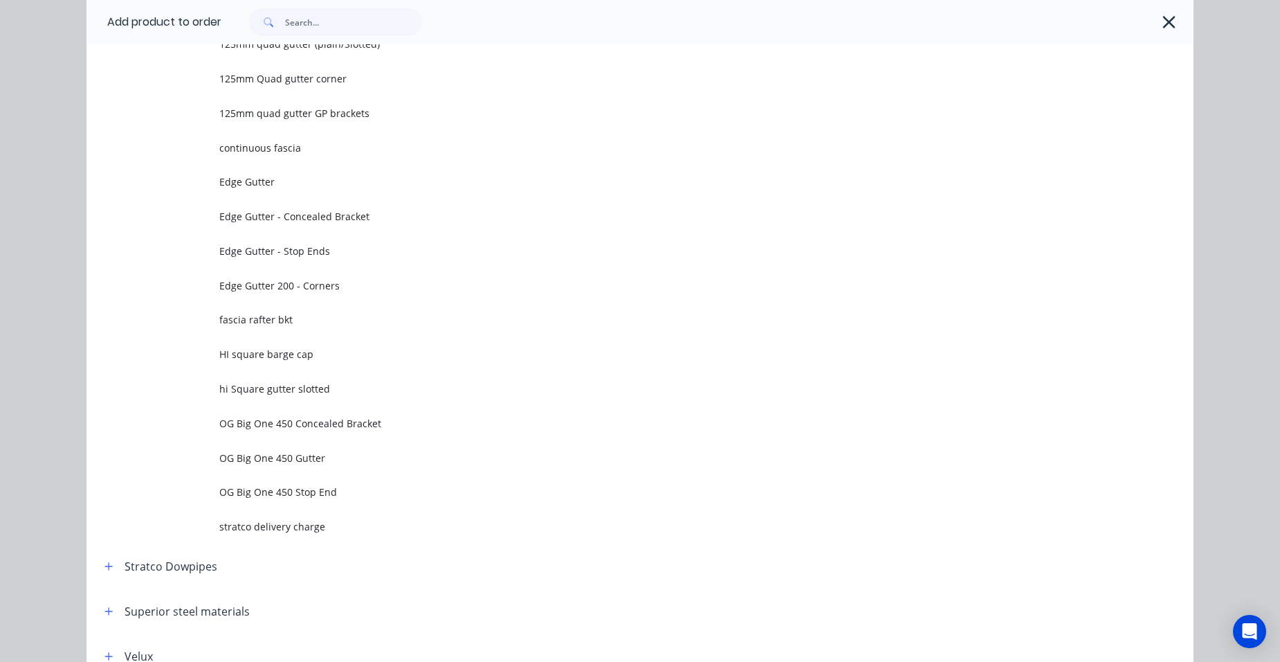
click at [290, 388] on span "hi Square gutter slotted" at bounding box center [608, 388] width 779 height 15
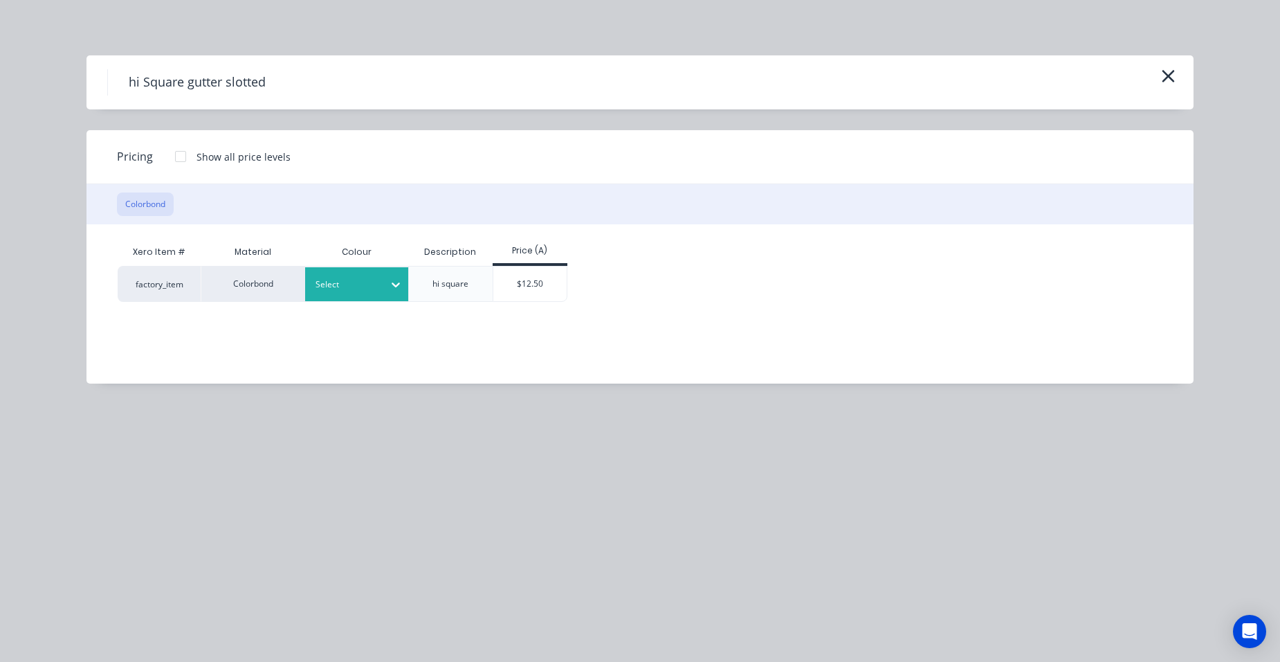
click at [332, 293] on div "Select" at bounding box center [345, 284] width 78 height 18
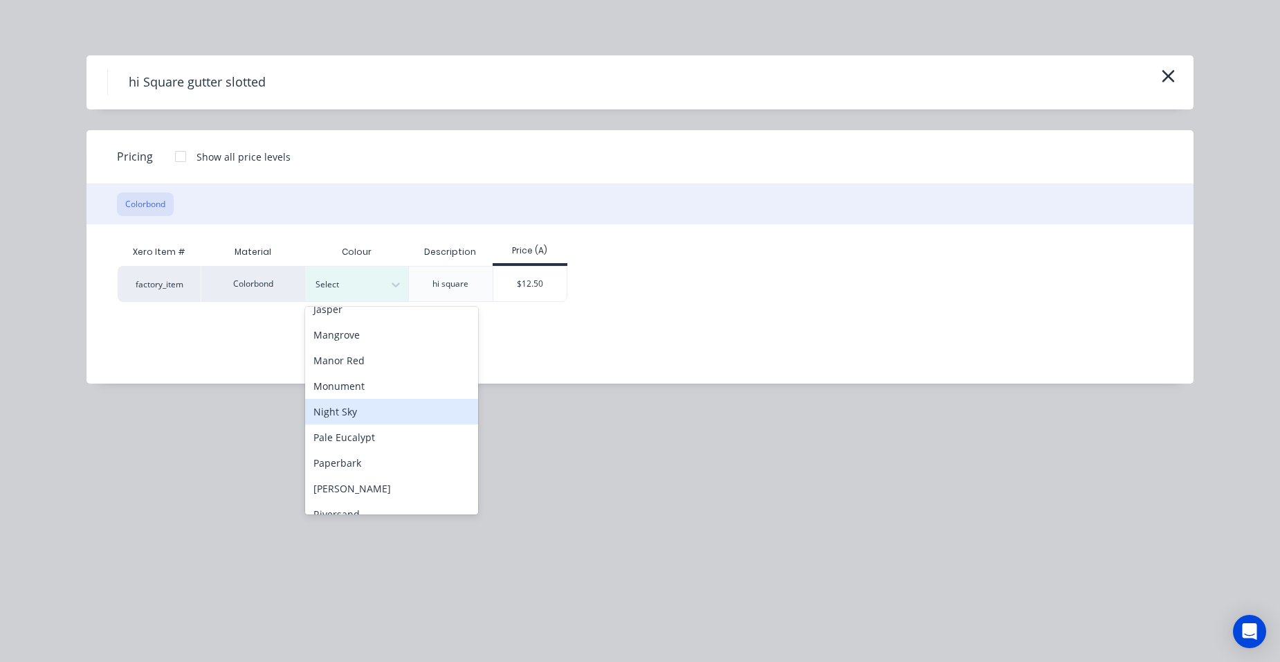
scroll to position [484, 0]
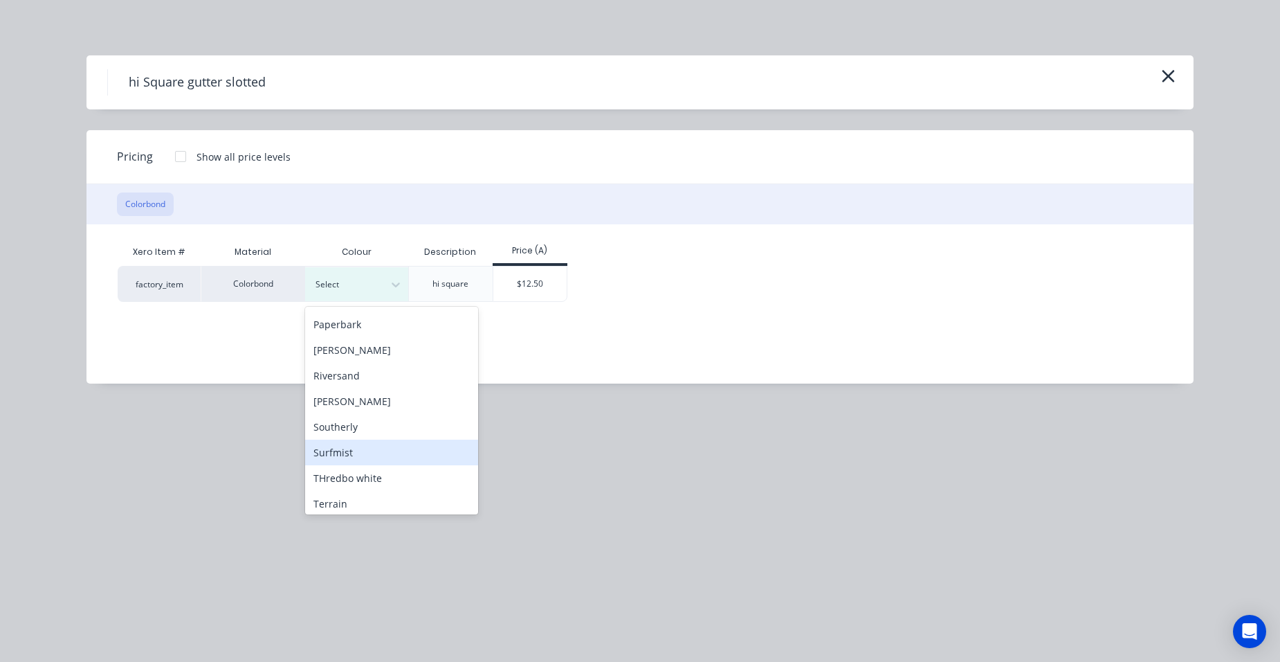
click at [345, 447] on div "Surfmist" at bounding box center [391, 452] width 173 height 26
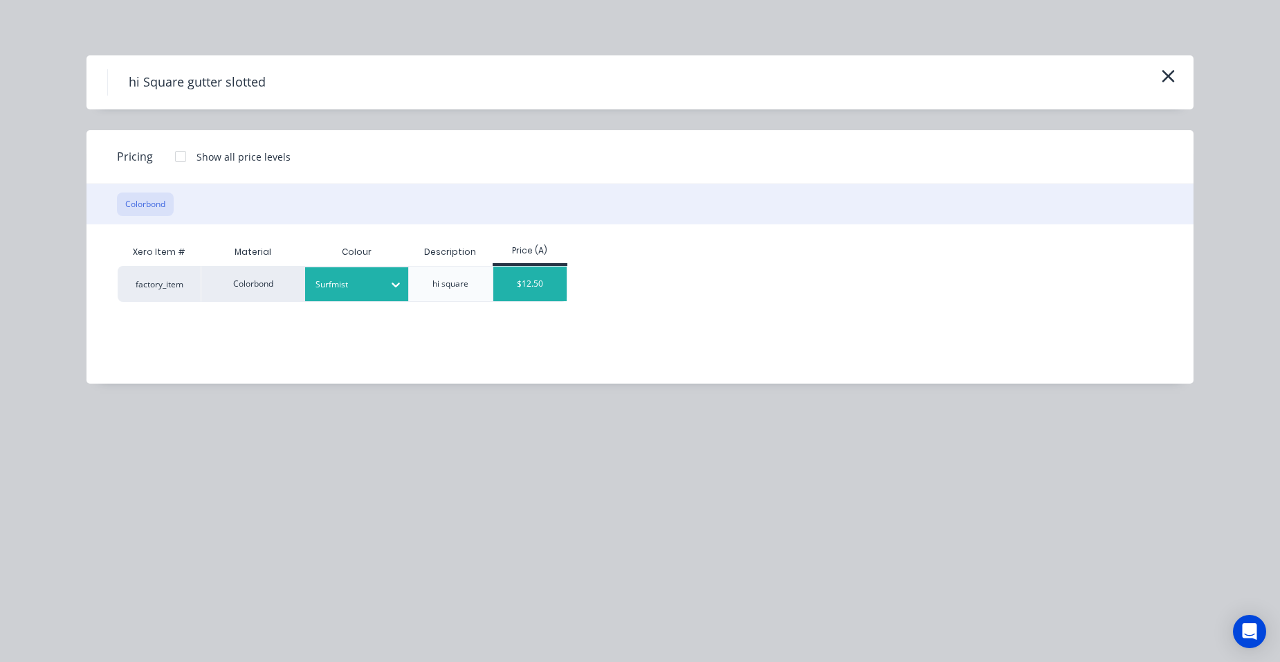
click at [511, 293] on div "$12.50" at bounding box center [530, 283] width 74 height 35
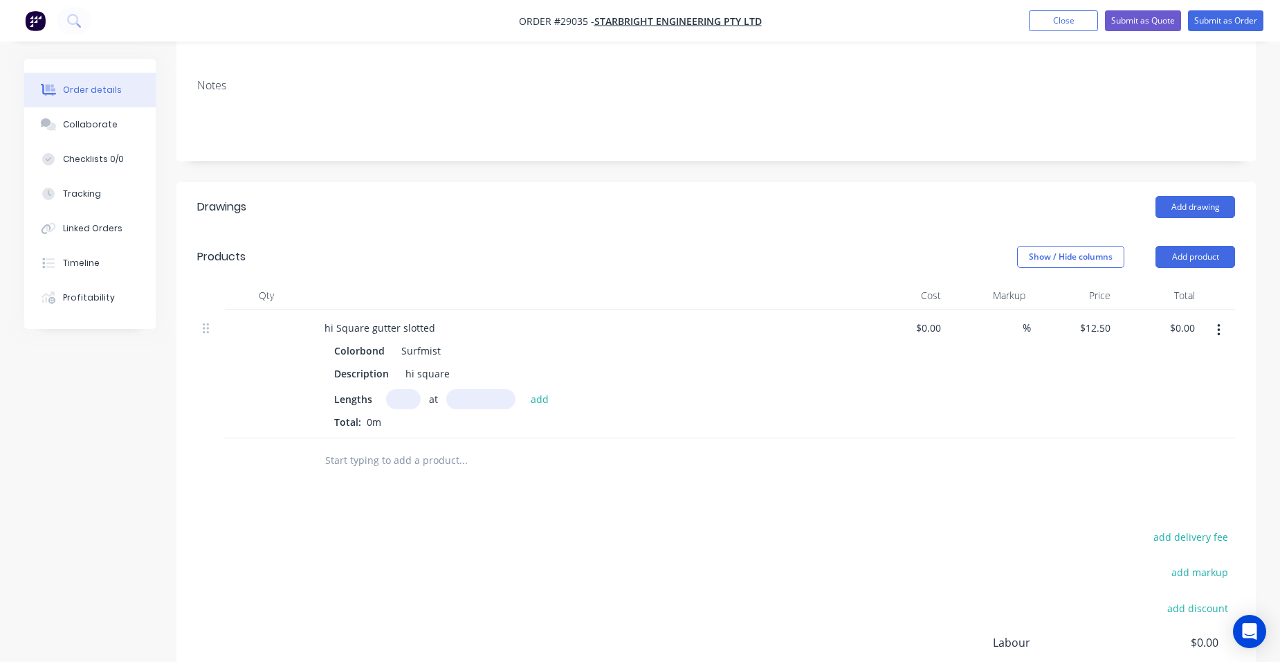
click at [410, 389] on input "text" at bounding box center [403, 399] width 35 height 20
type input "2"
type input "5000"
click at [524, 389] on button "add" at bounding box center [540, 398] width 33 height 19
type input "$125.00"
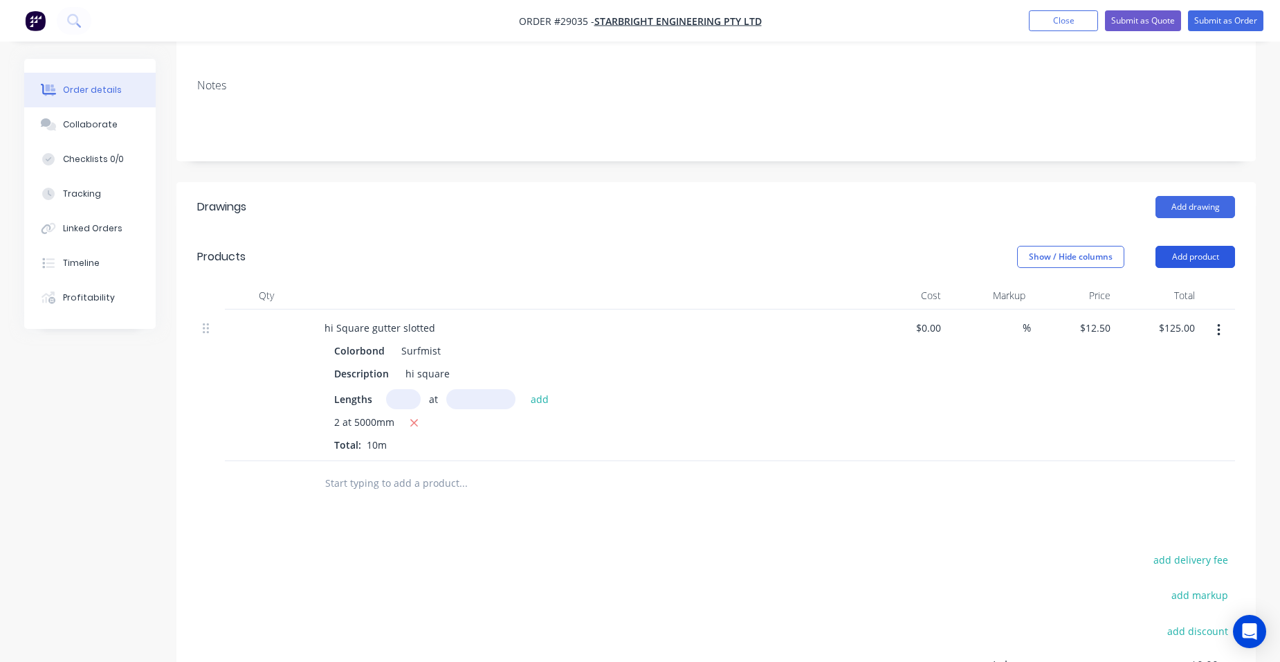
click at [1203, 246] on button "Add product" at bounding box center [1196, 257] width 80 height 22
click at [1154, 282] on div "Product catalogue" at bounding box center [1169, 292] width 107 height 20
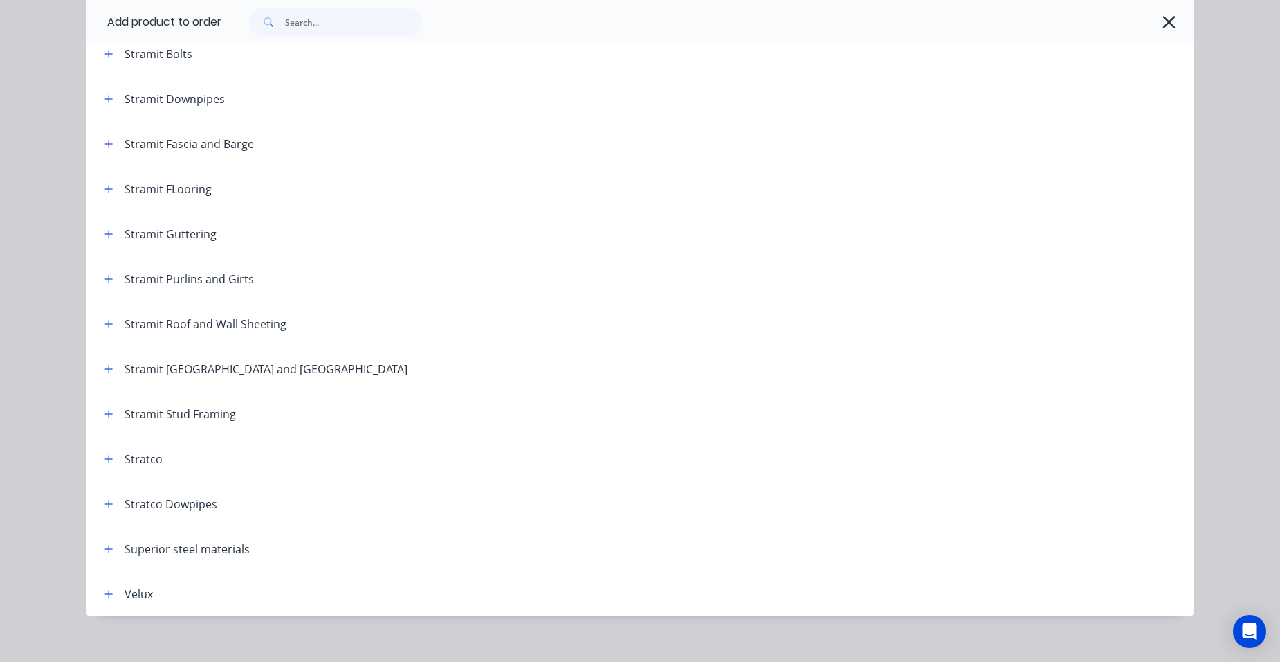
scroll to position [2295, 0]
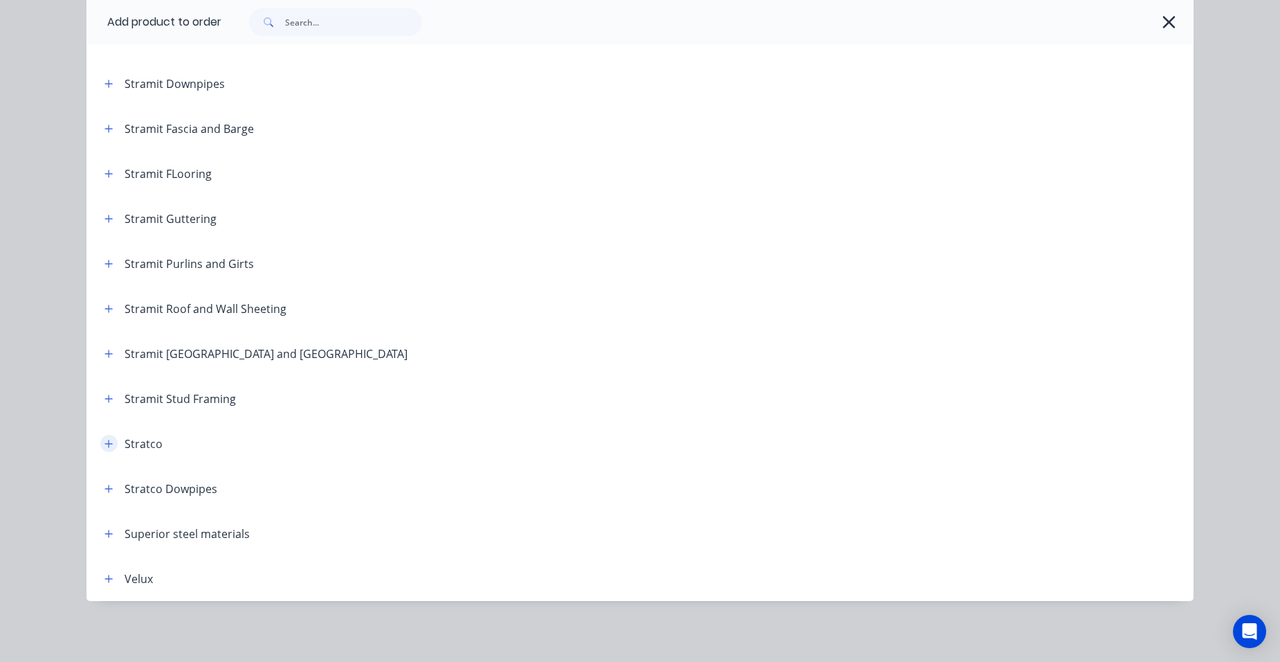
click at [101, 437] on button "button" at bounding box center [108, 443] width 17 height 17
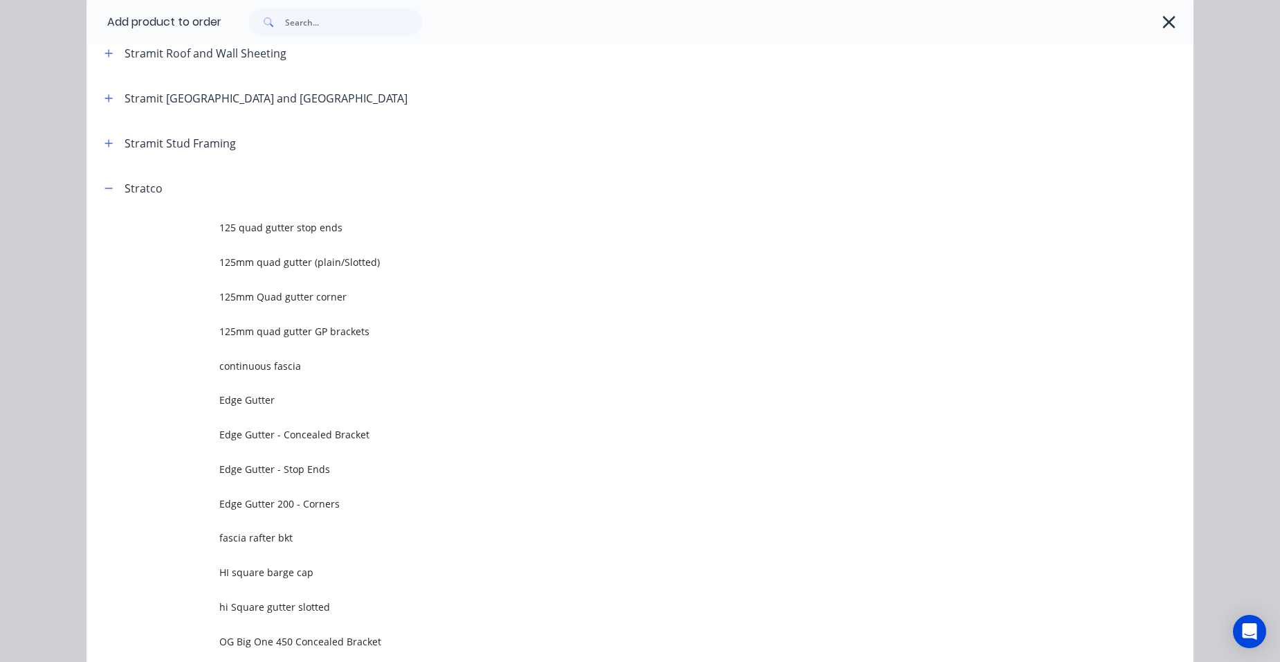
scroll to position [2433, 0]
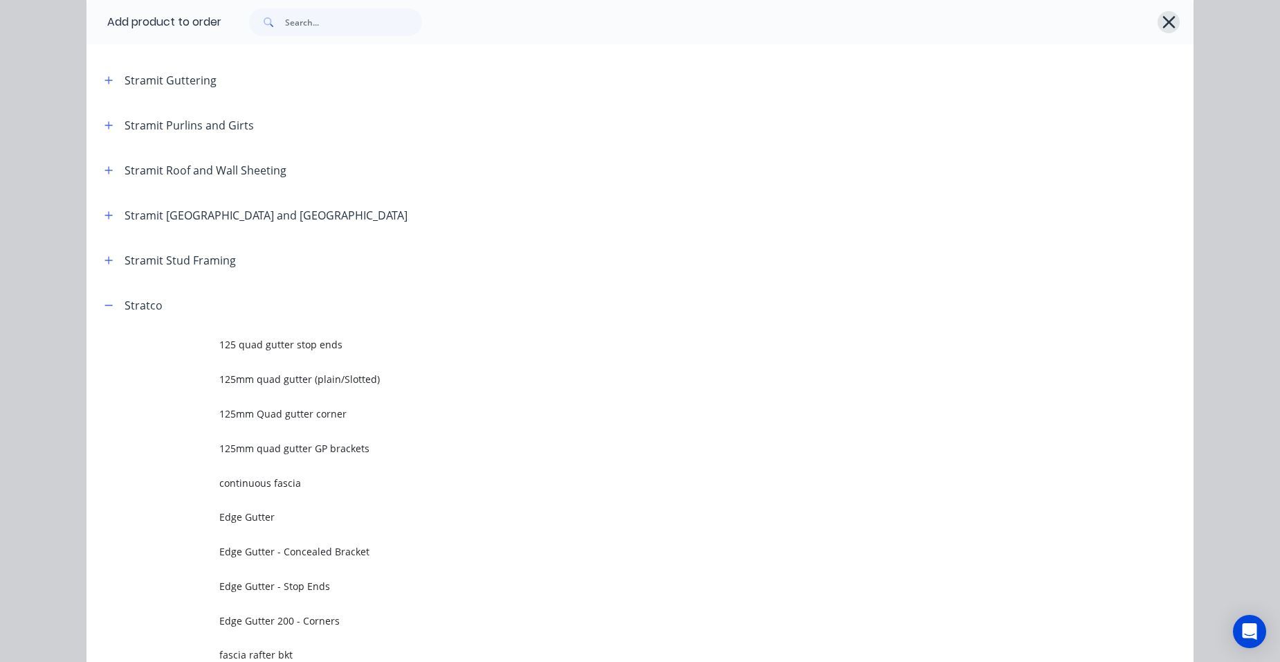
click at [1162, 22] on icon "button" at bounding box center [1169, 21] width 15 height 19
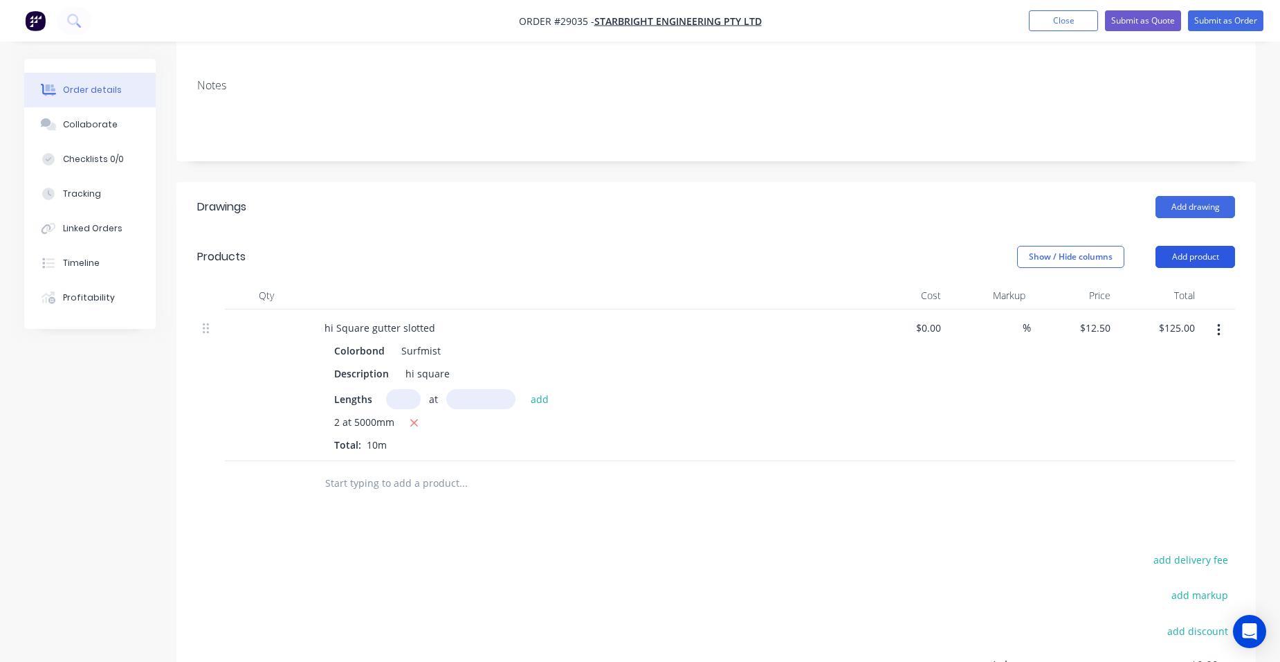
click at [1197, 246] on button "Add product" at bounding box center [1196, 257] width 80 height 22
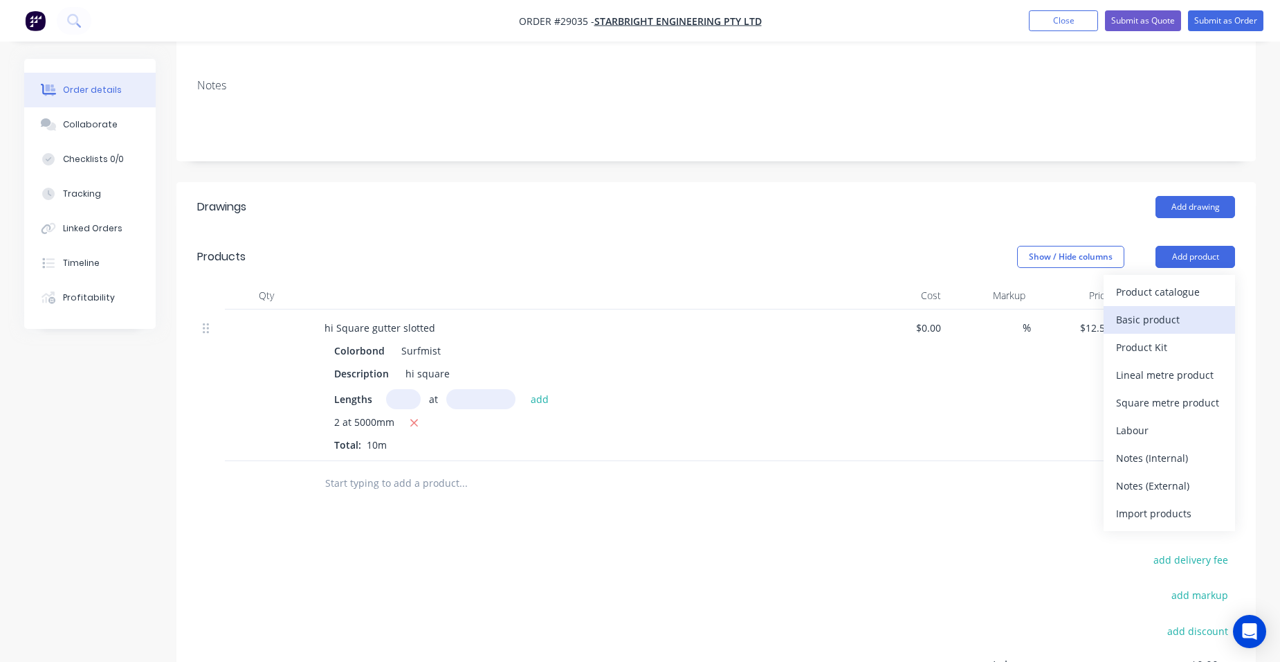
click at [1184, 309] on div "Basic product" at bounding box center [1169, 319] width 107 height 20
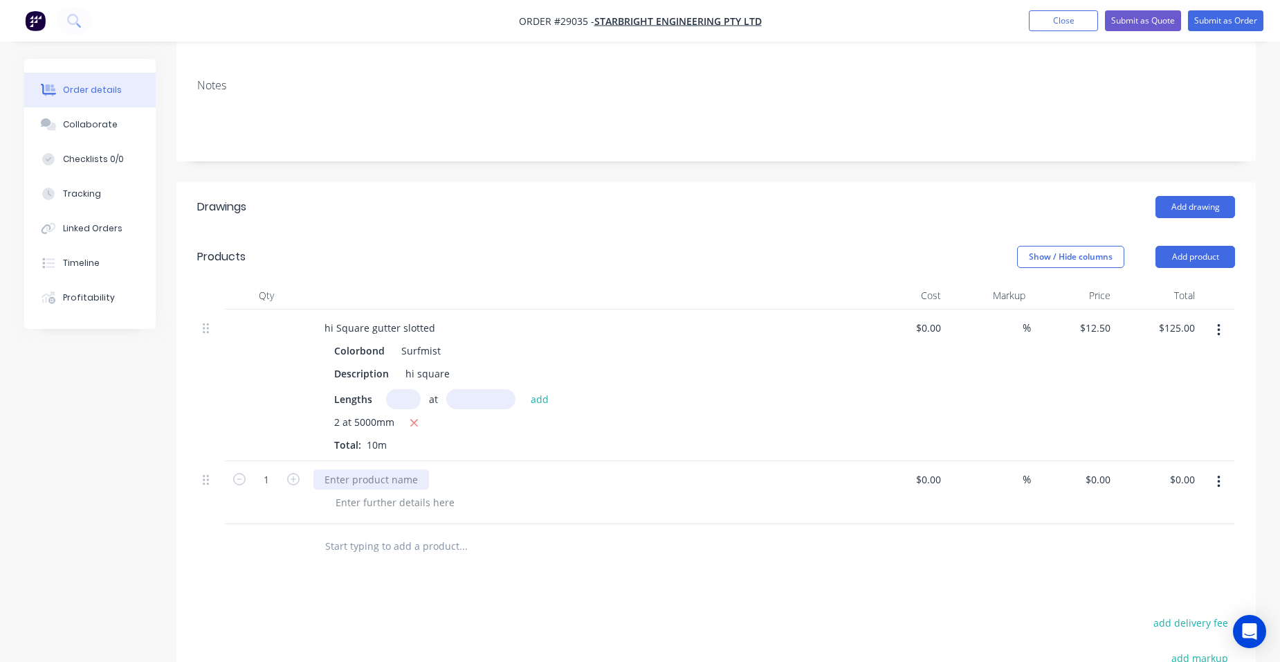
click at [365, 469] on div at bounding box center [371, 479] width 116 height 20
click at [357, 492] on div at bounding box center [395, 502] width 141 height 20
click at [291, 473] on icon "button" at bounding box center [293, 479] width 12 height 12
type input "2"
click at [1084, 20] on button "Close" at bounding box center [1063, 20] width 69 height 21
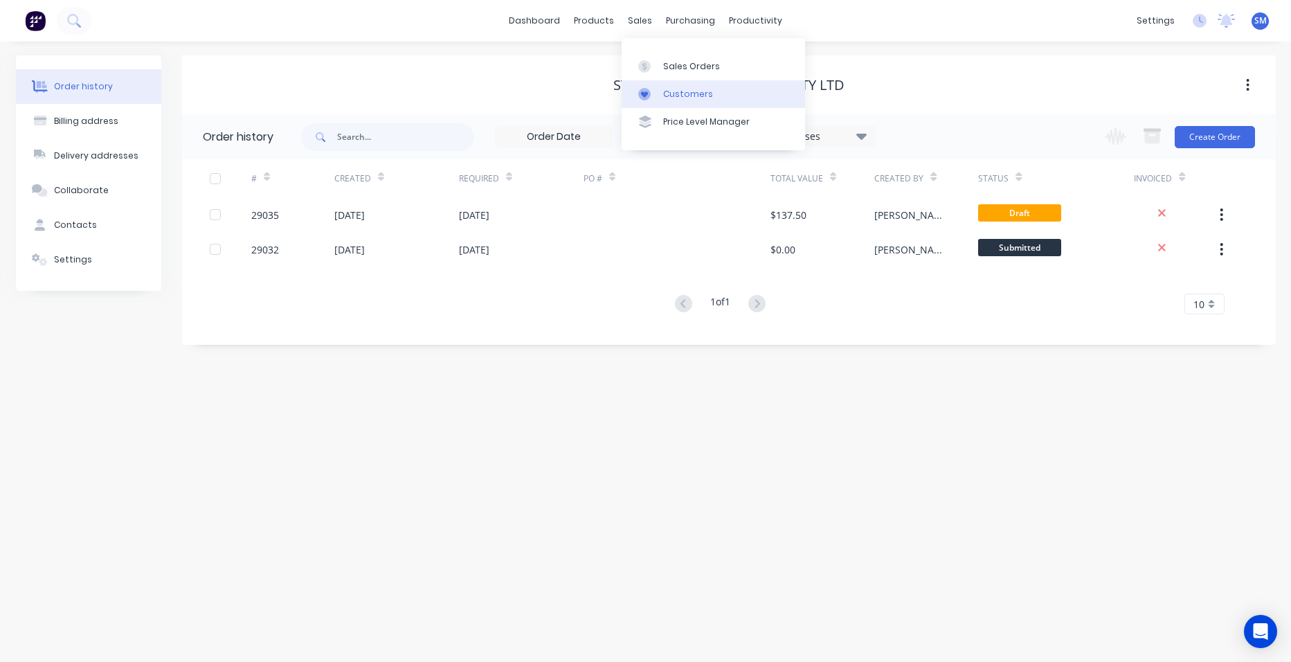
click at [671, 88] on div "Customers" at bounding box center [688, 94] width 50 height 12
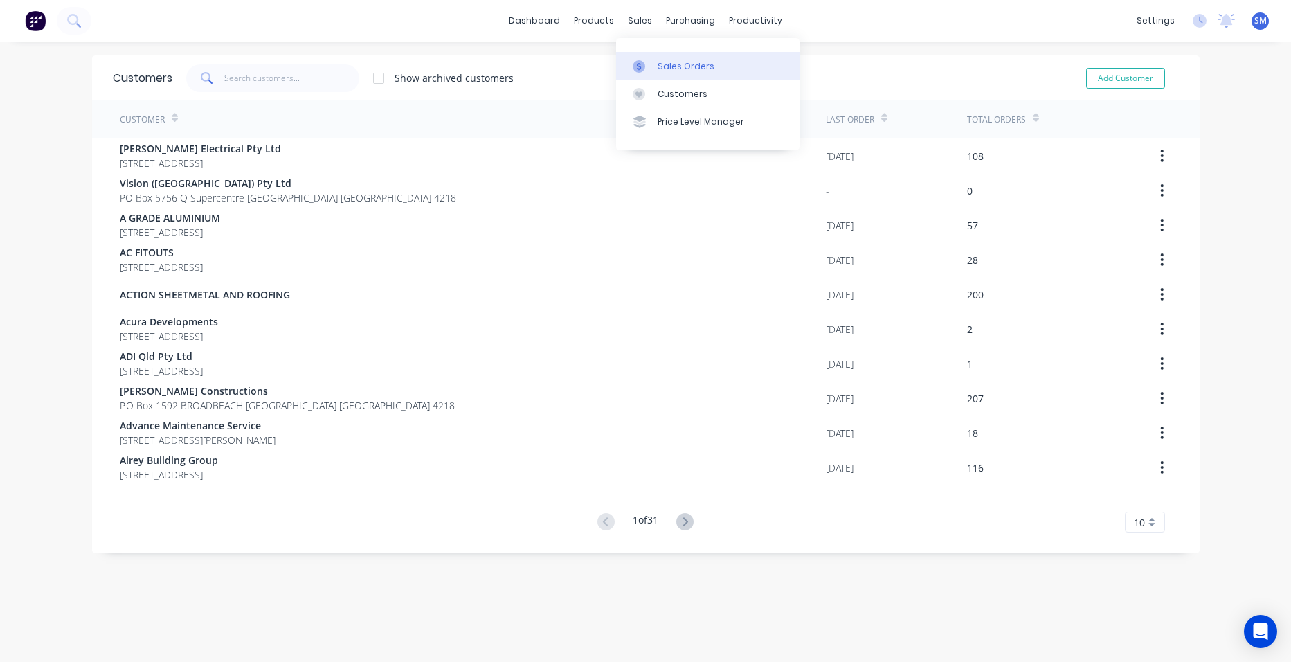
click at [658, 67] on div "Sales Orders" at bounding box center [685, 66] width 57 height 12
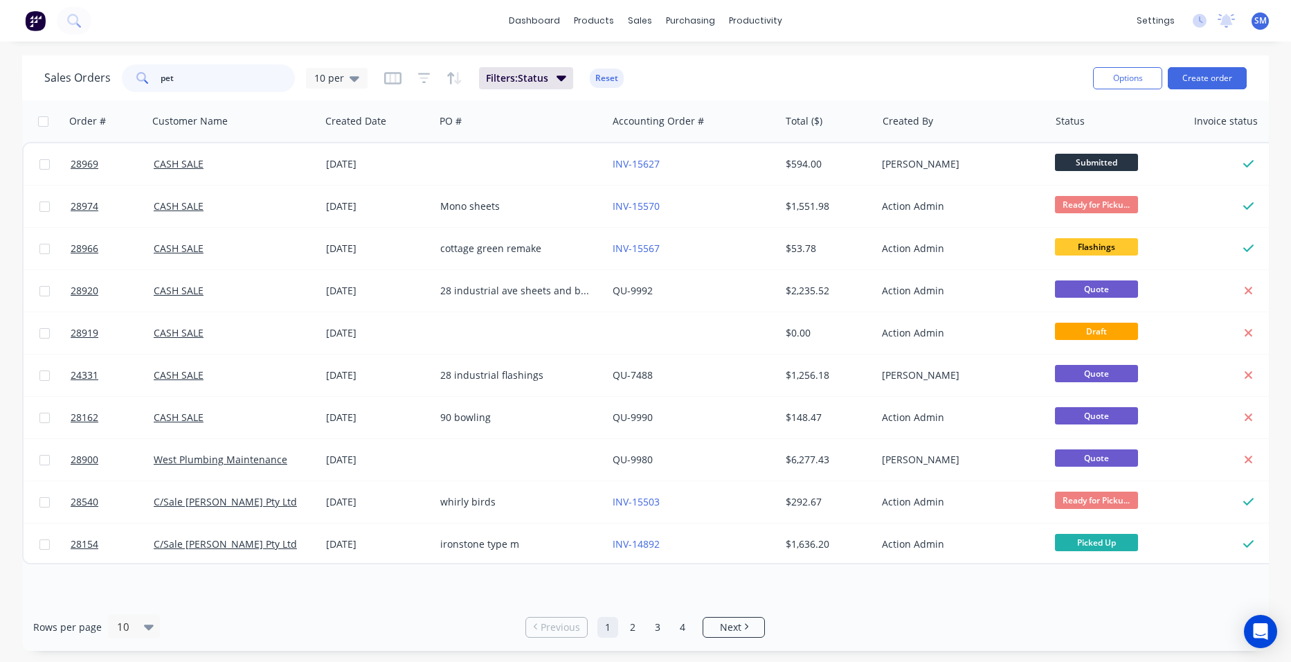
drag, startPoint x: 226, startPoint y: 88, endPoint x: 130, endPoint y: 82, distance: 95.7
click at [130, 82] on div "pet" at bounding box center [208, 78] width 173 height 28
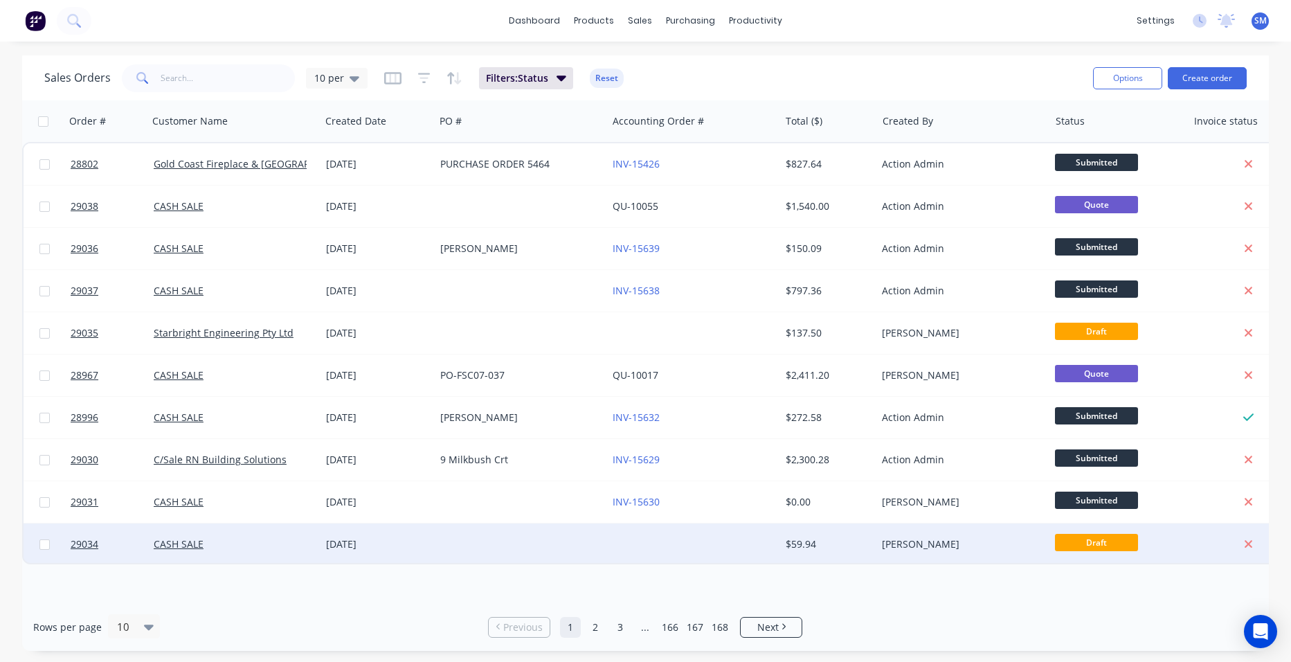
click at [731, 540] on div at bounding box center [693, 544] width 172 height 42
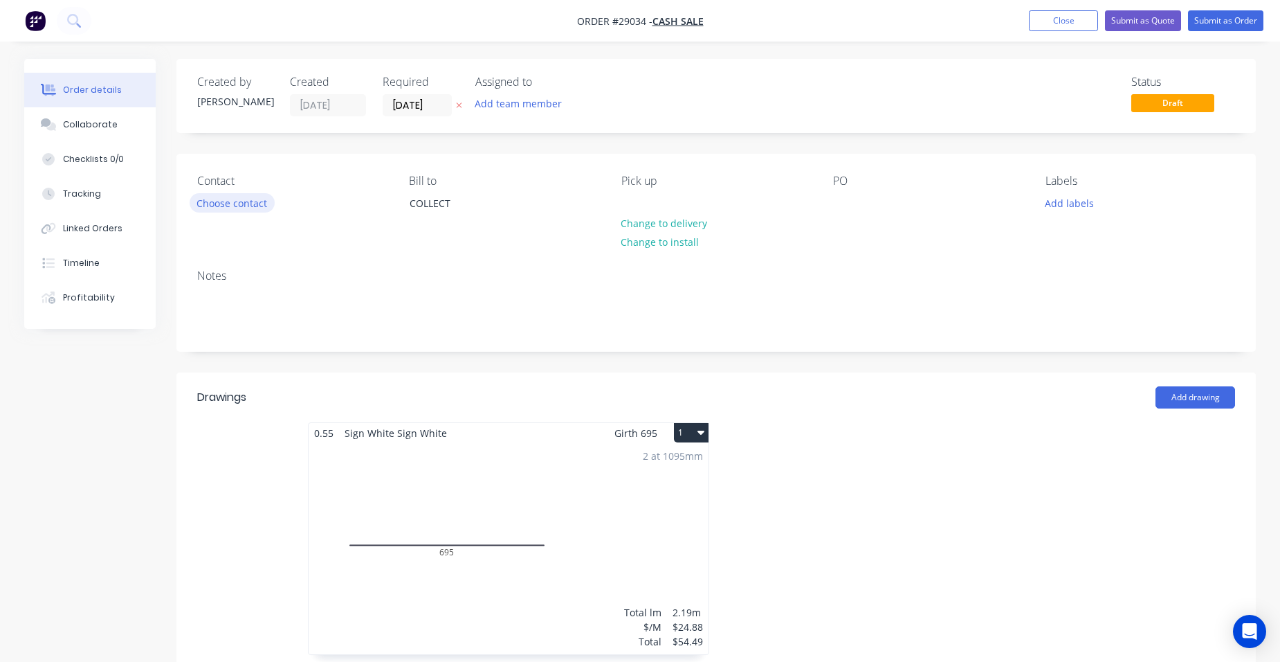
click at [242, 208] on button "Choose contact" at bounding box center [232, 202] width 85 height 19
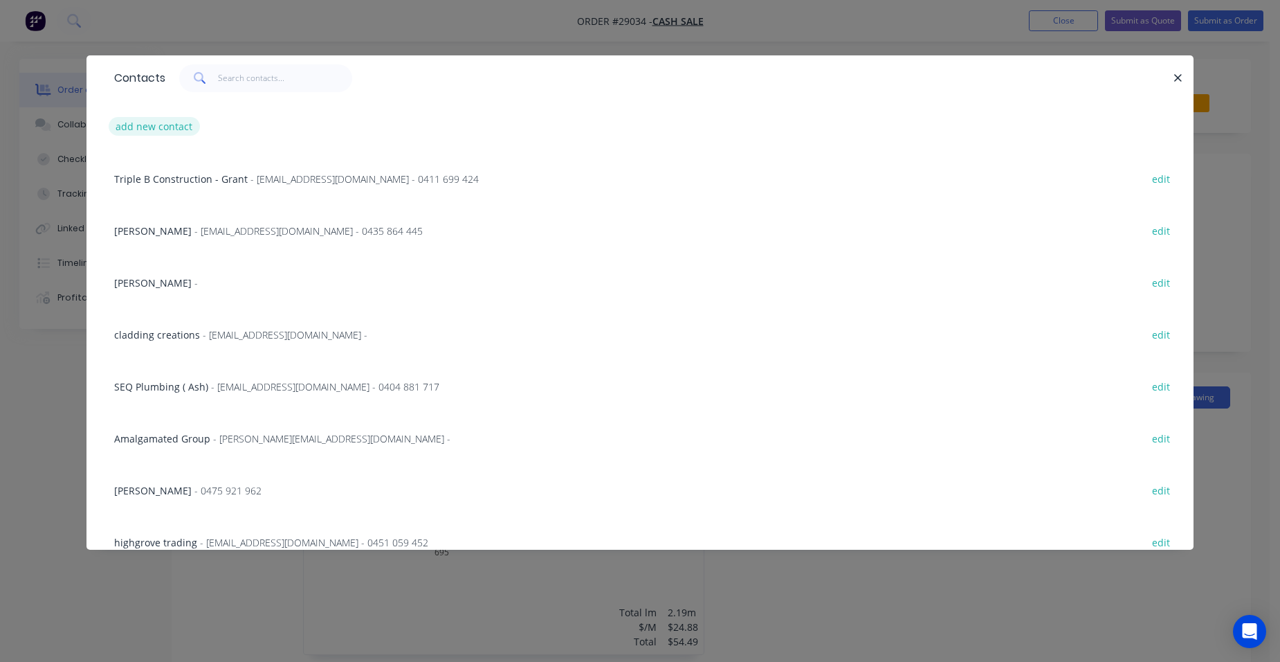
click at [169, 122] on button "add new contact" at bounding box center [154, 126] width 91 height 19
select select "AU"
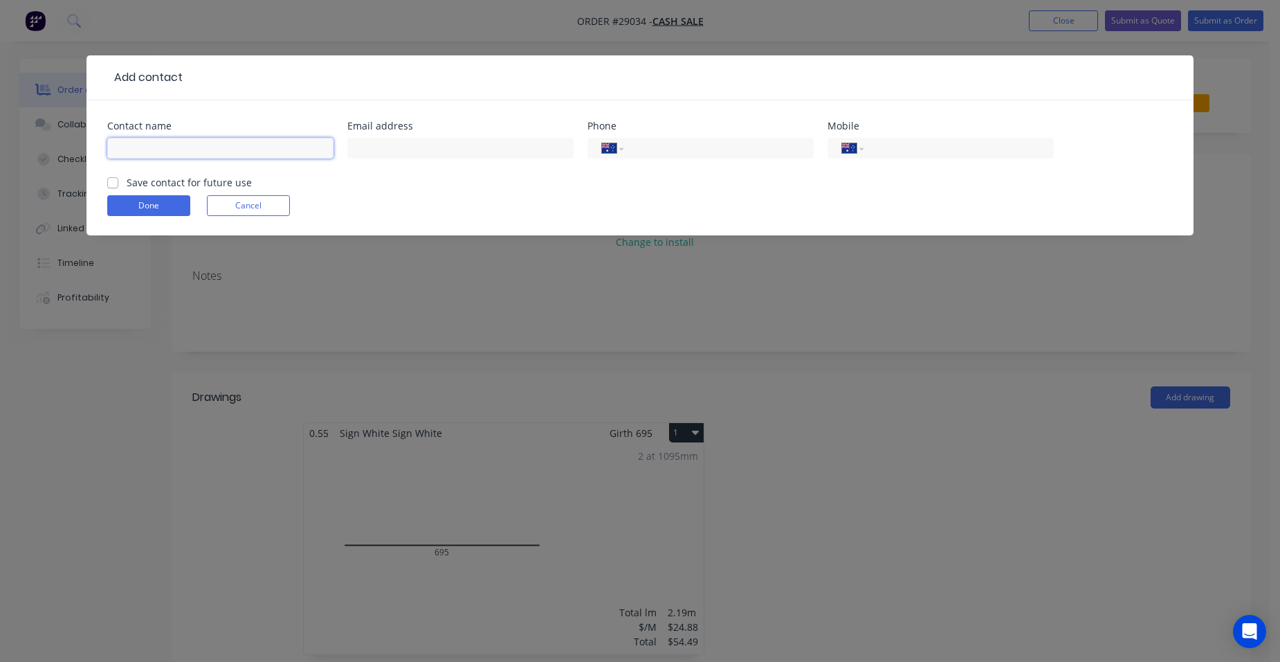
drag, startPoint x: 147, startPoint y: 147, endPoint x: 28, endPoint y: 208, distance: 133.1
click at [147, 147] on input "text" at bounding box center [220, 148] width 226 height 21
type input "Fox Signs"
type input "0400 122 958"
click at [127, 180] on label "Save contact for future use" at bounding box center [189, 182] width 125 height 15
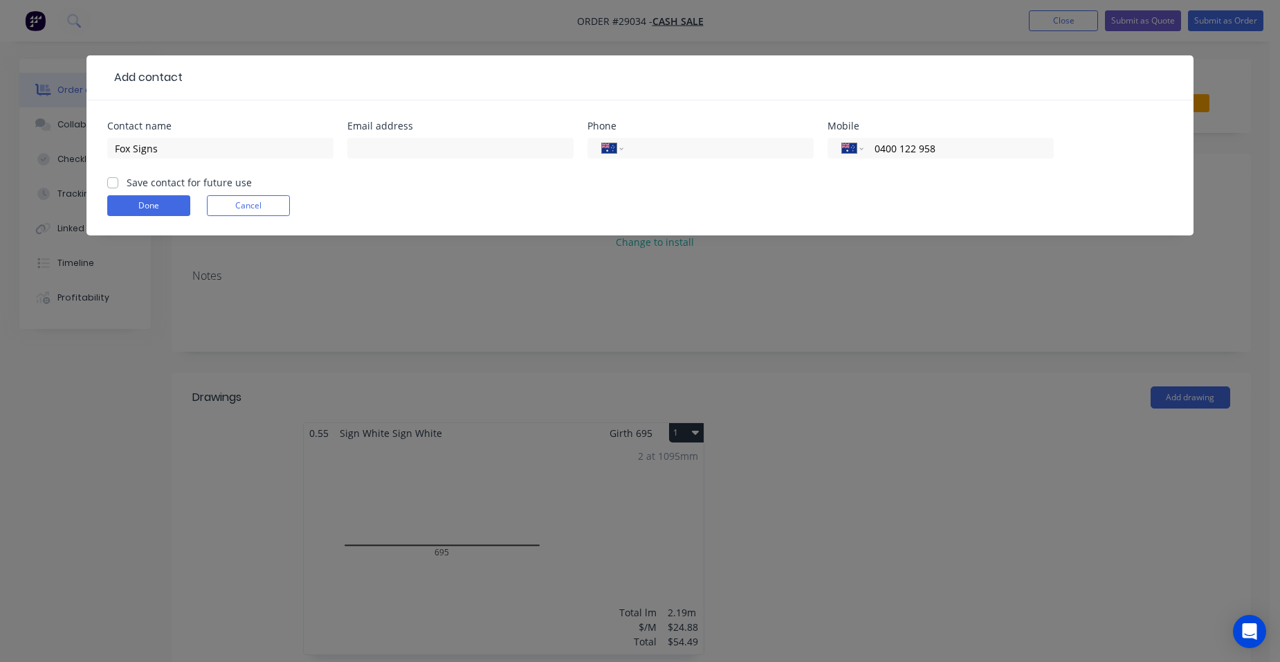
click at [111, 180] on input "Save contact for future use" at bounding box center [112, 181] width 11 height 13
checkbox input "true"
click at [127, 201] on button "Done" at bounding box center [148, 205] width 83 height 21
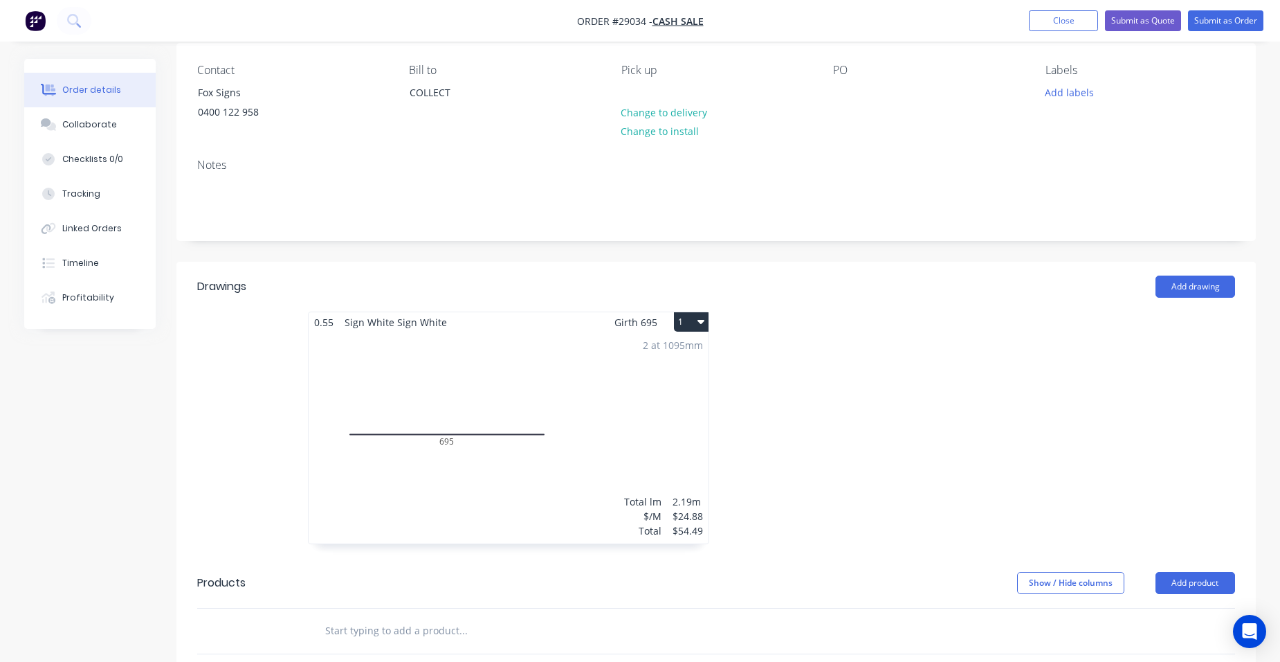
scroll to position [277, 0]
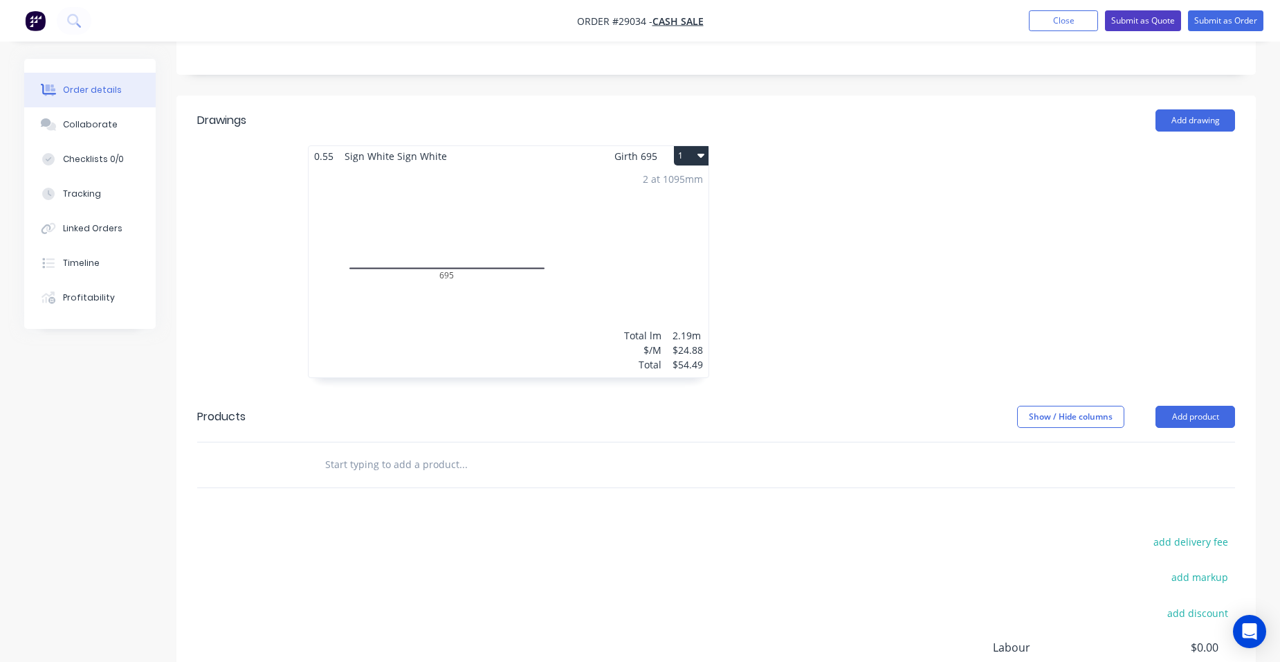
click at [1146, 25] on button "Submit as Quote" at bounding box center [1143, 20] width 76 height 21
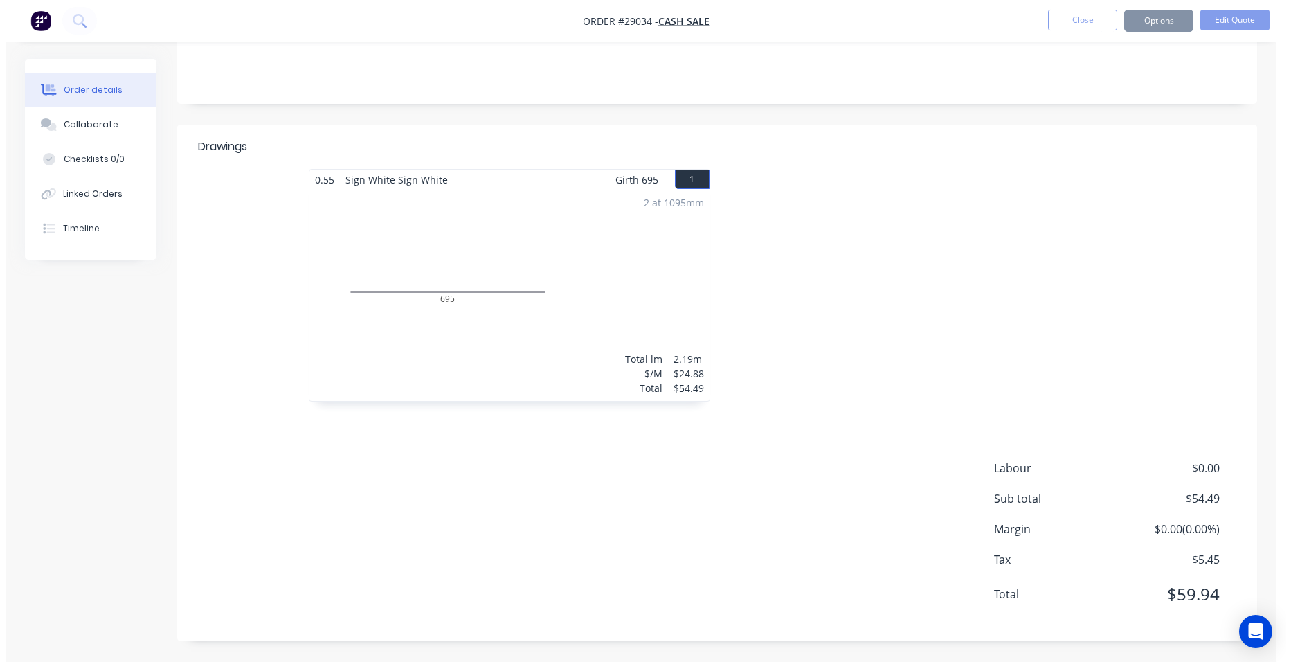
scroll to position [0, 0]
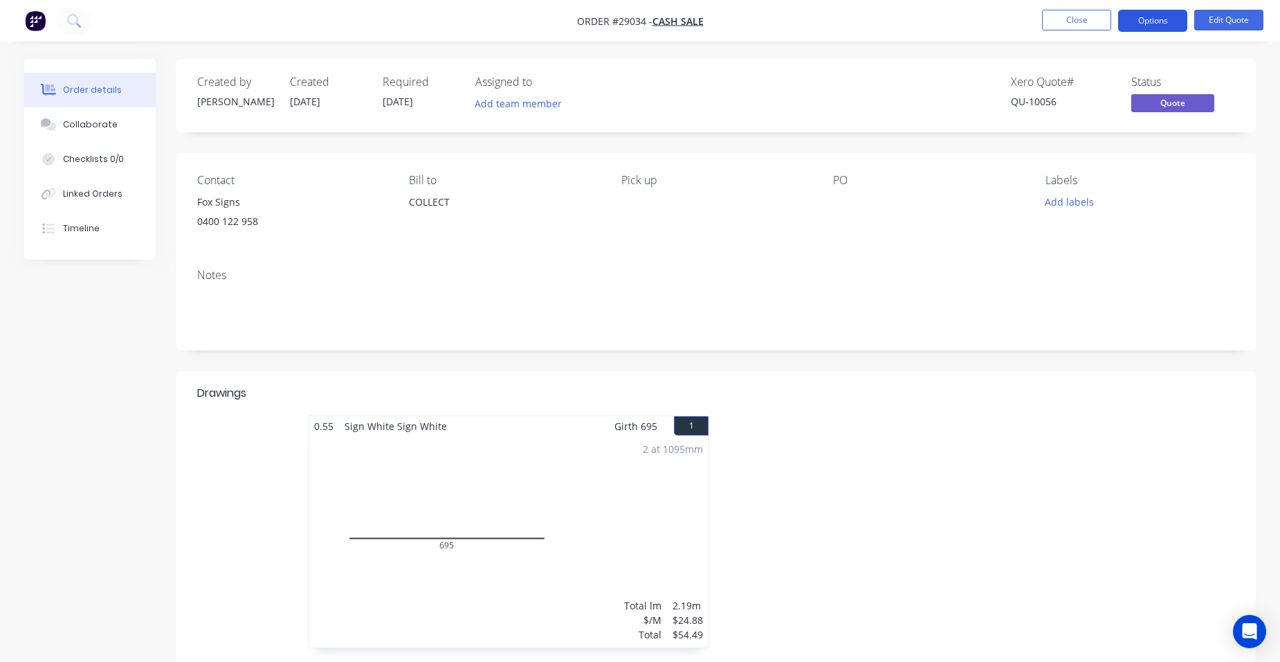
click at [1164, 24] on button "Options" at bounding box center [1152, 21] width 69 height 22
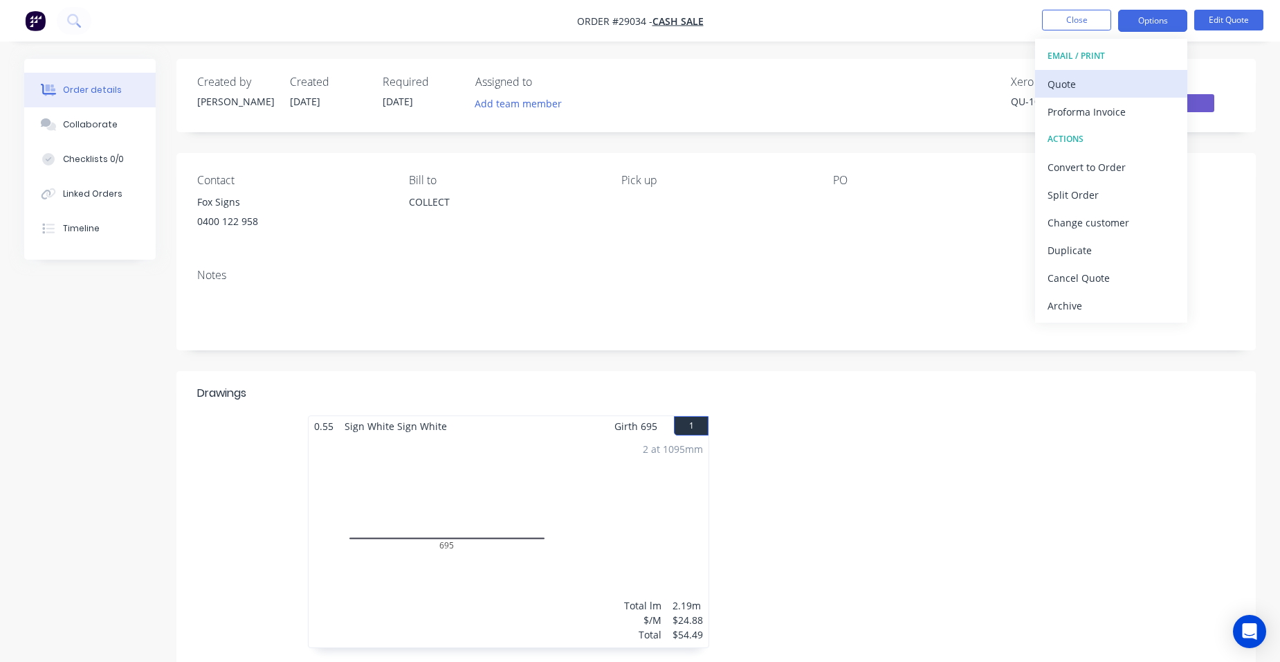
click at [1123, 72] on button "Quote" at bounding box center [1111, 84] width 152 height 28
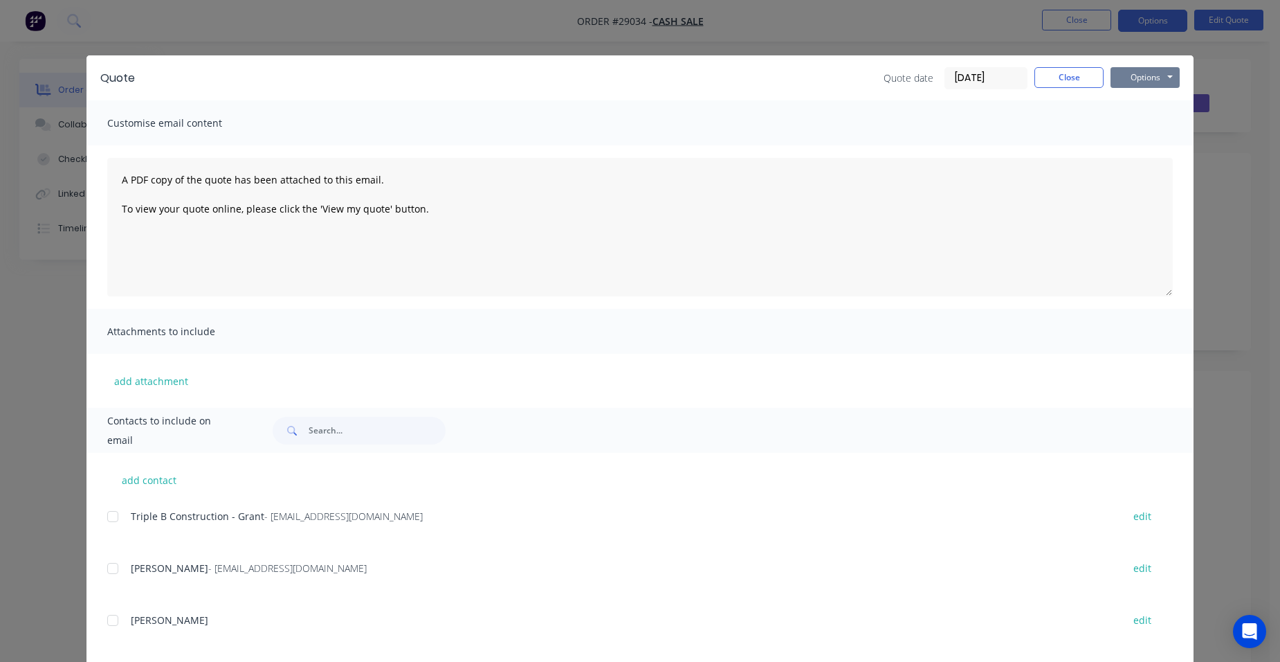
click at [1128, 80] on button "Options" at bounding box center [1145, 77] width 69 height 21
click at [1133, 125] on button "Print" at bounding box center [1155, 124] width 89 height 23
click at [1058, 83] on button "Close" at bounding box center [1069, 77] width 69 height 21
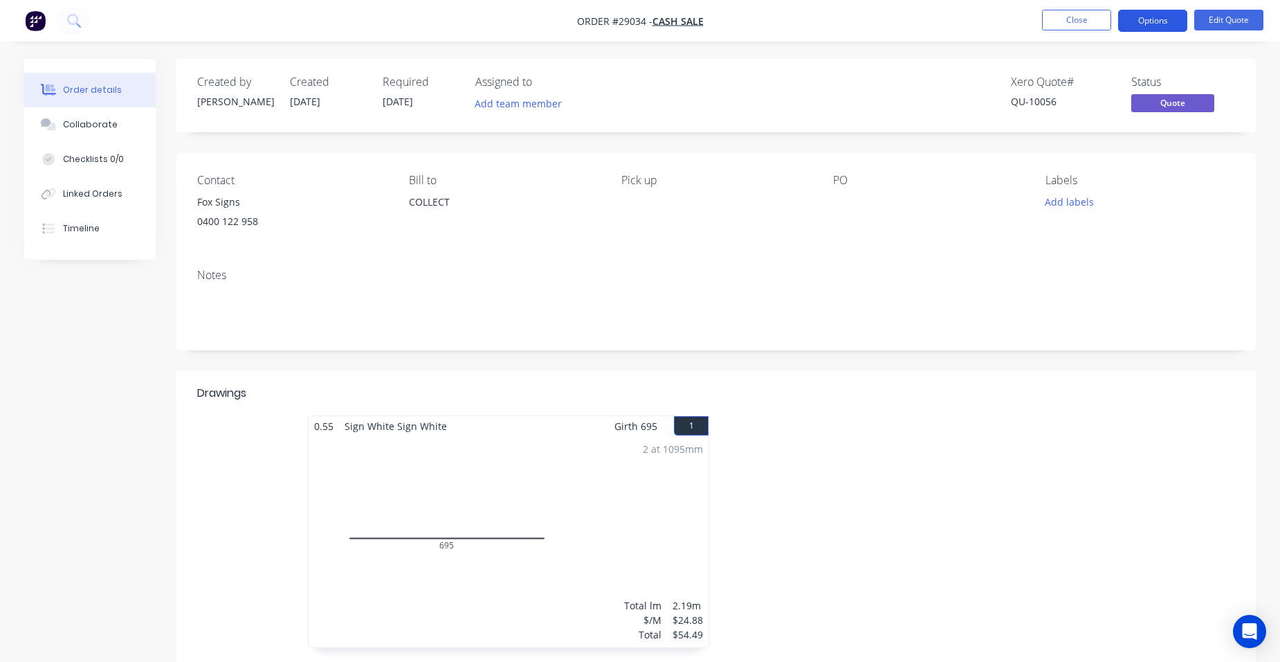
click at [1145, 23] on button "Options" at bounding box center [1152, 21] width 69 height 22
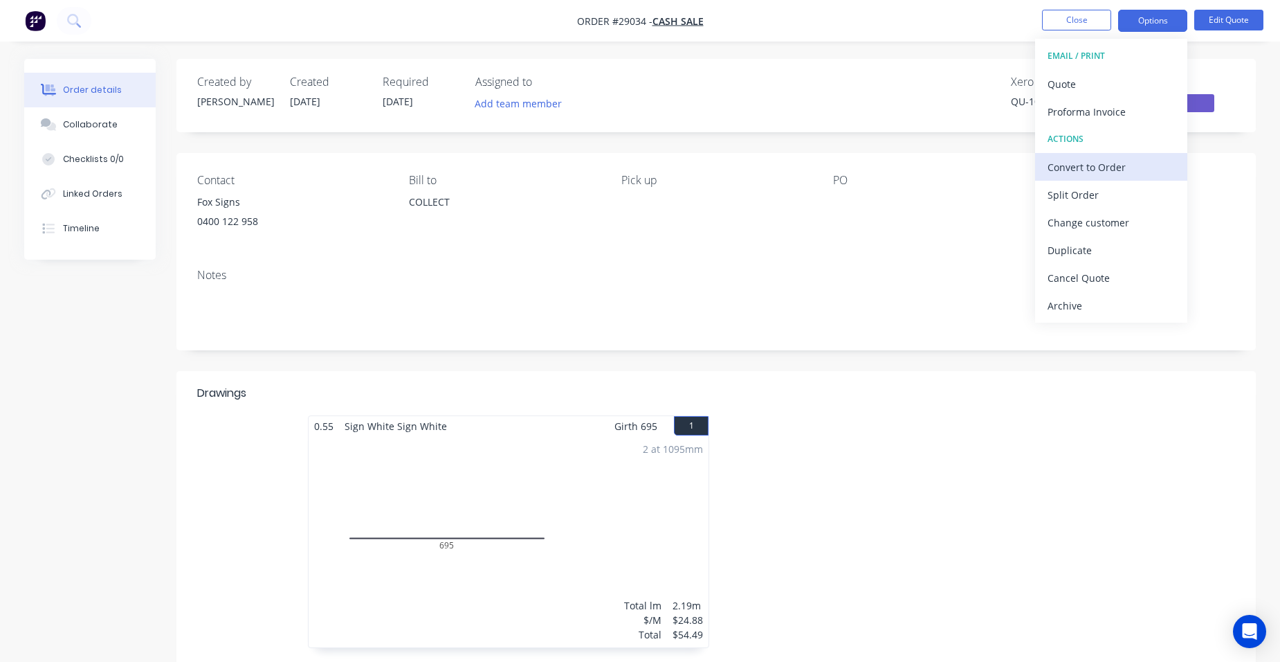
click at [1113, 156] on button "Convert to Order" at bounding box center [1111, 167] width 152 height 28
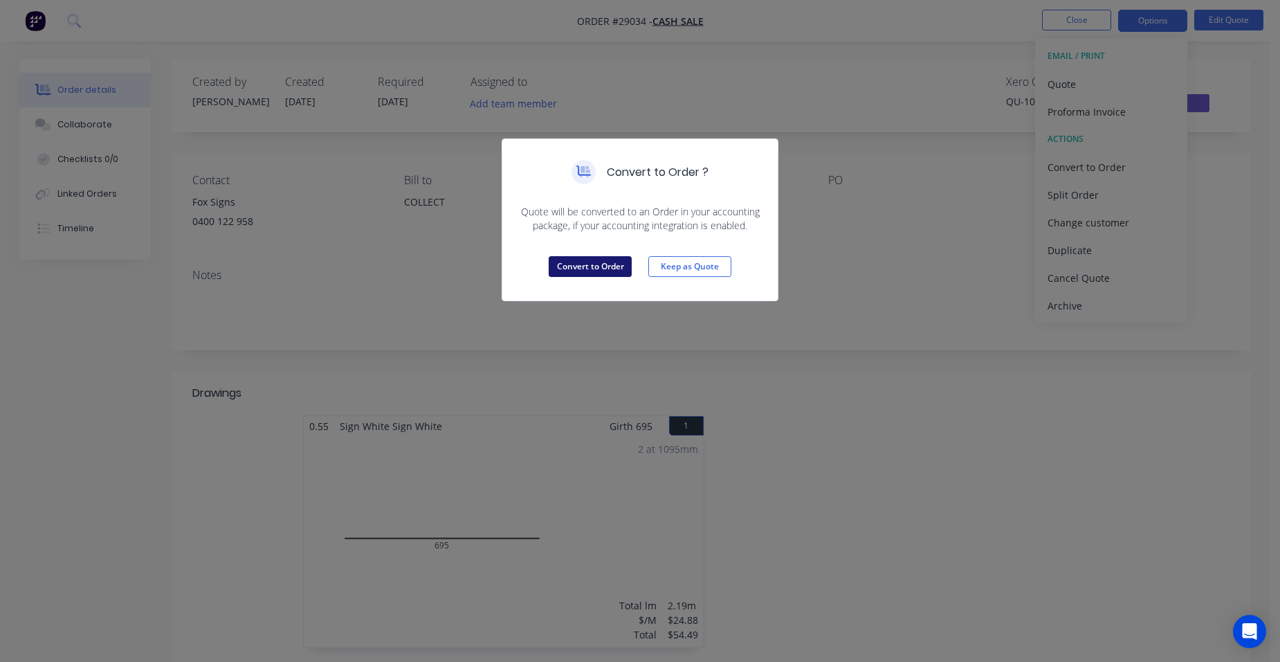
click at [601, 264] on button "Convert to Order" at bounding box center [590, 266] width 83 height 21
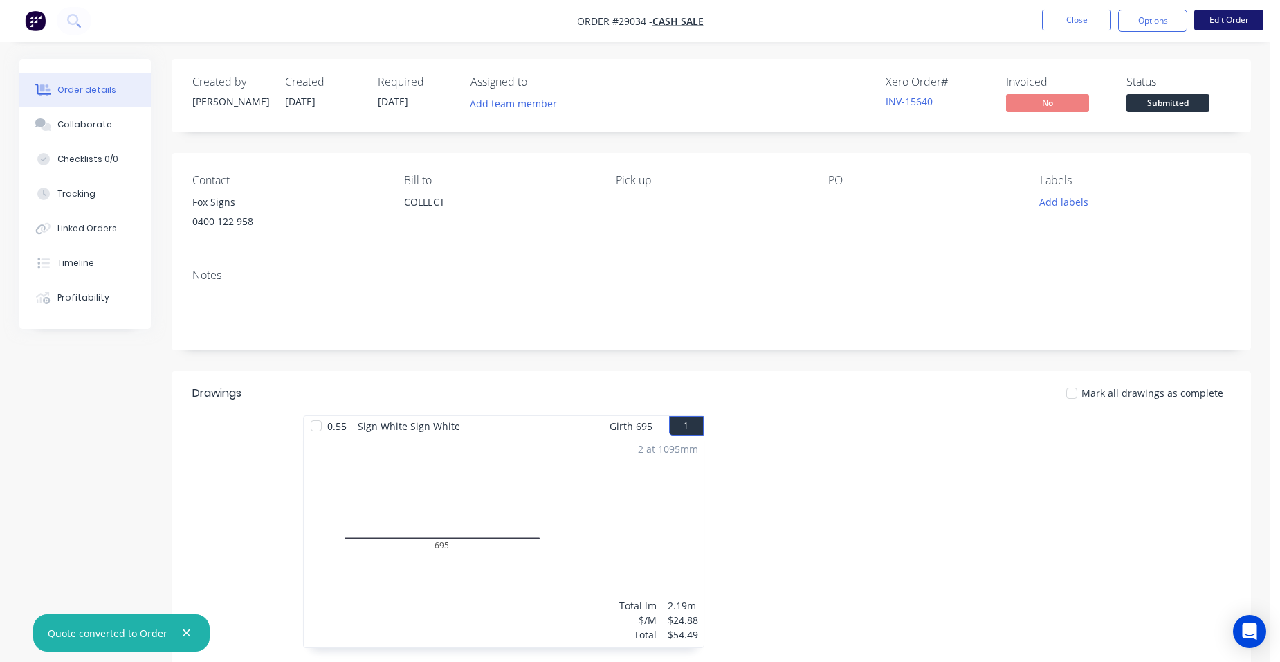
click at [1208, 14] on button "Edit Order" at bounding box center [1228, 20] width 69 height 21
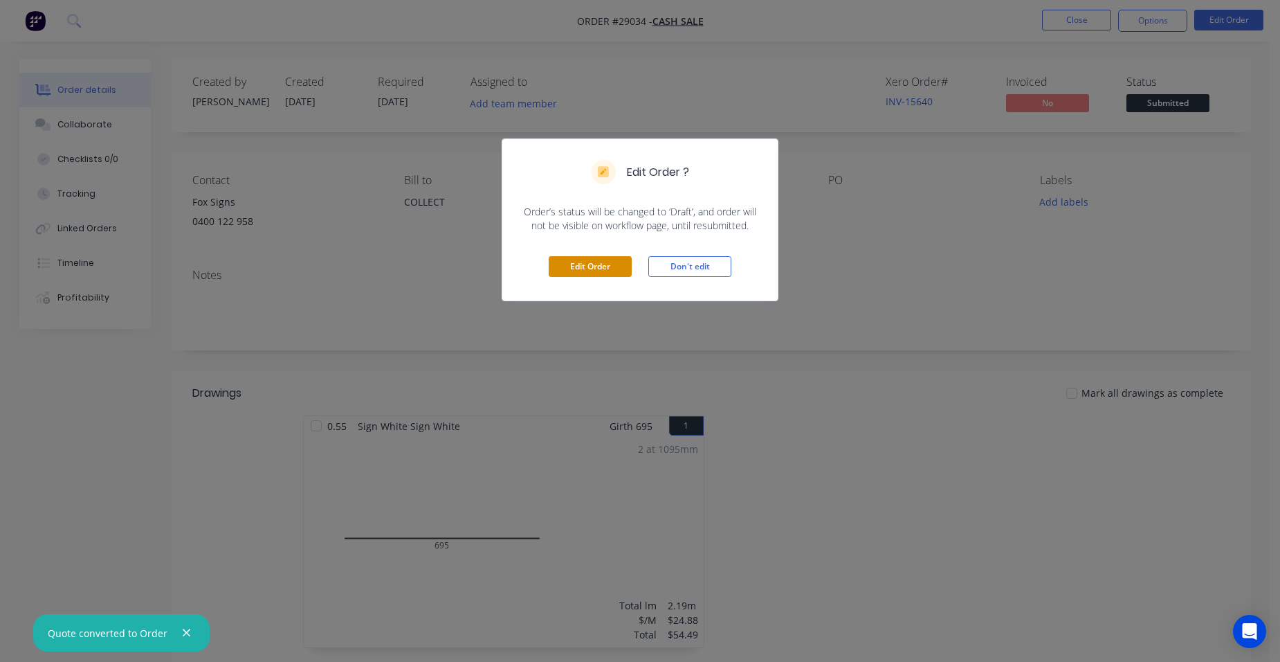
click at [570, 260] on button "Edit Order" at bounding box center [590, 266] width 83 height 21
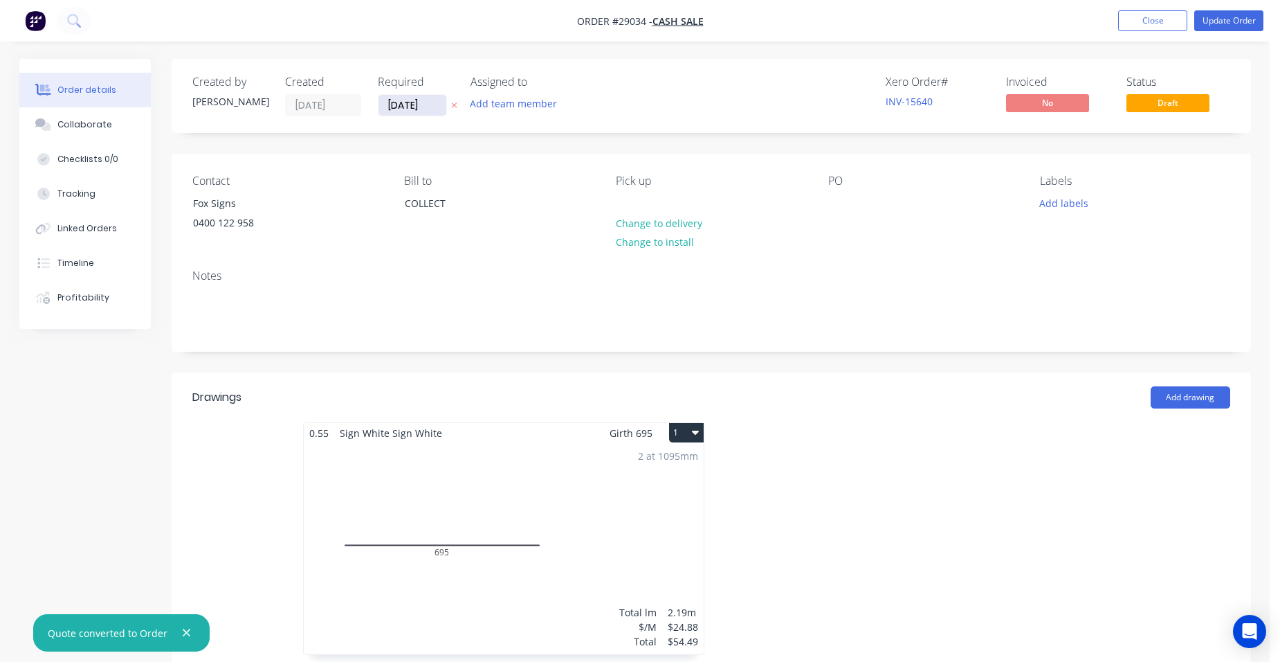
click at [422, 107] on input "[DATE]" at bounding box center [413, 105] width 68 height 21
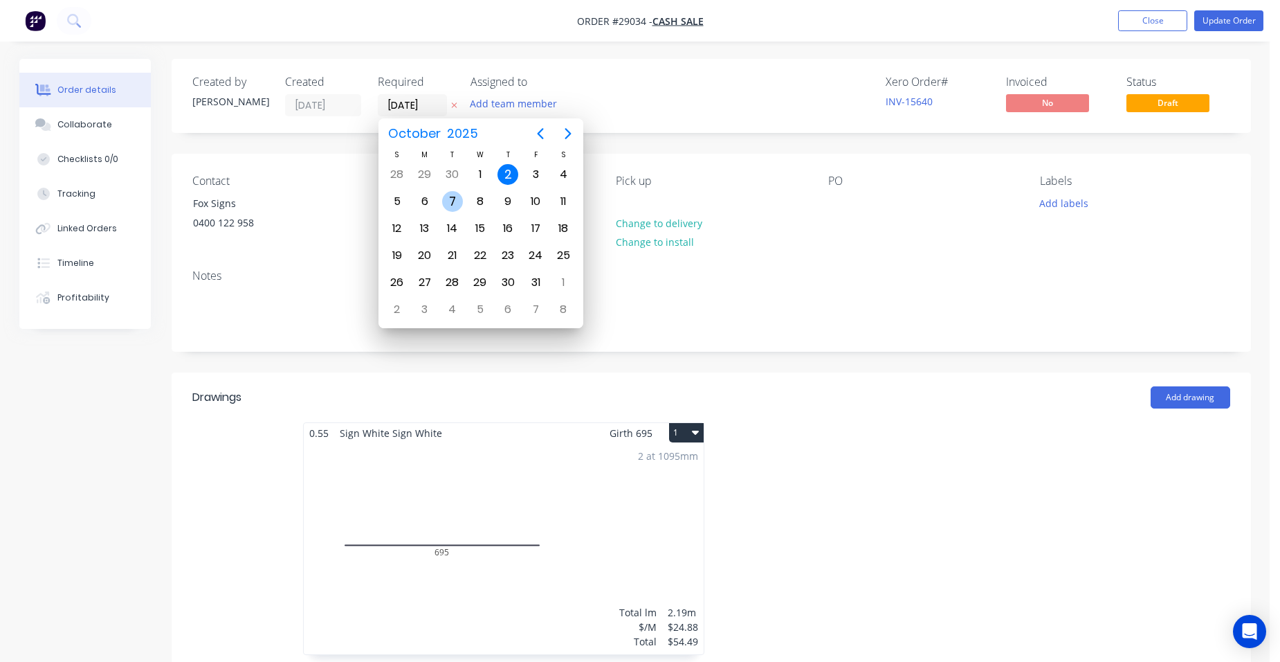
click at [452, 197] on div "7" at bounding box center [452, 201] width 21 height 21
type input "07/10/25"
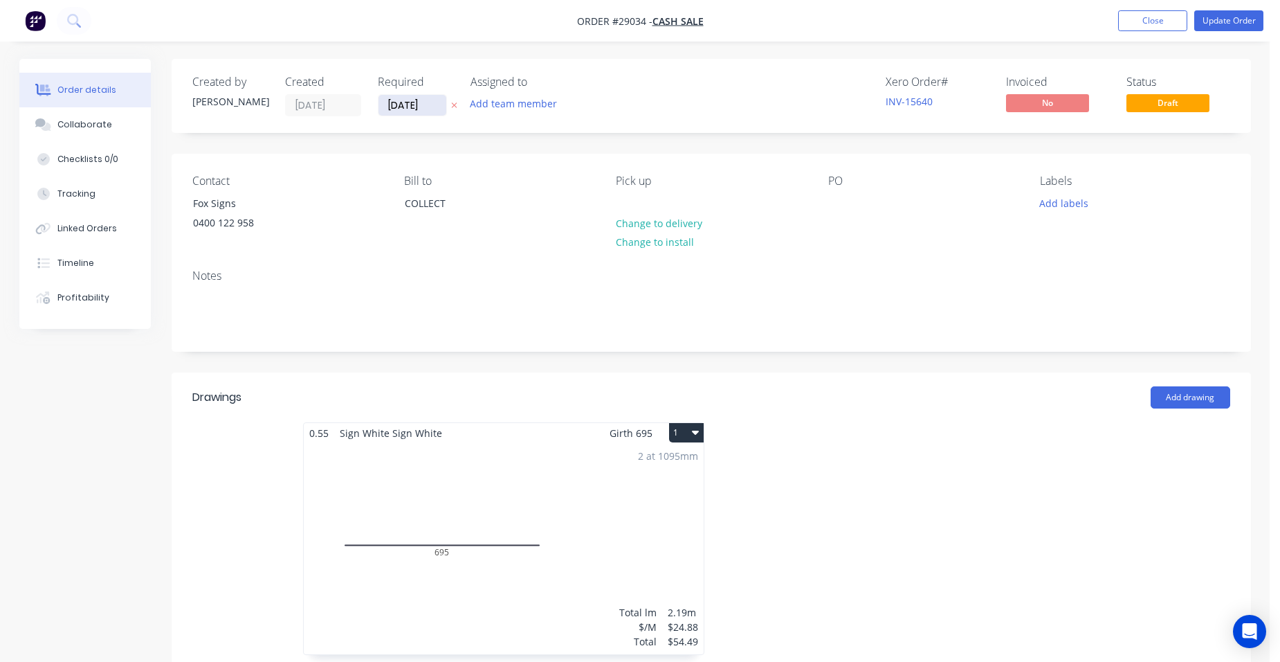
click at [432, 113] on input "07/10/25" at bounding box center [413, 105] width 68 height 21
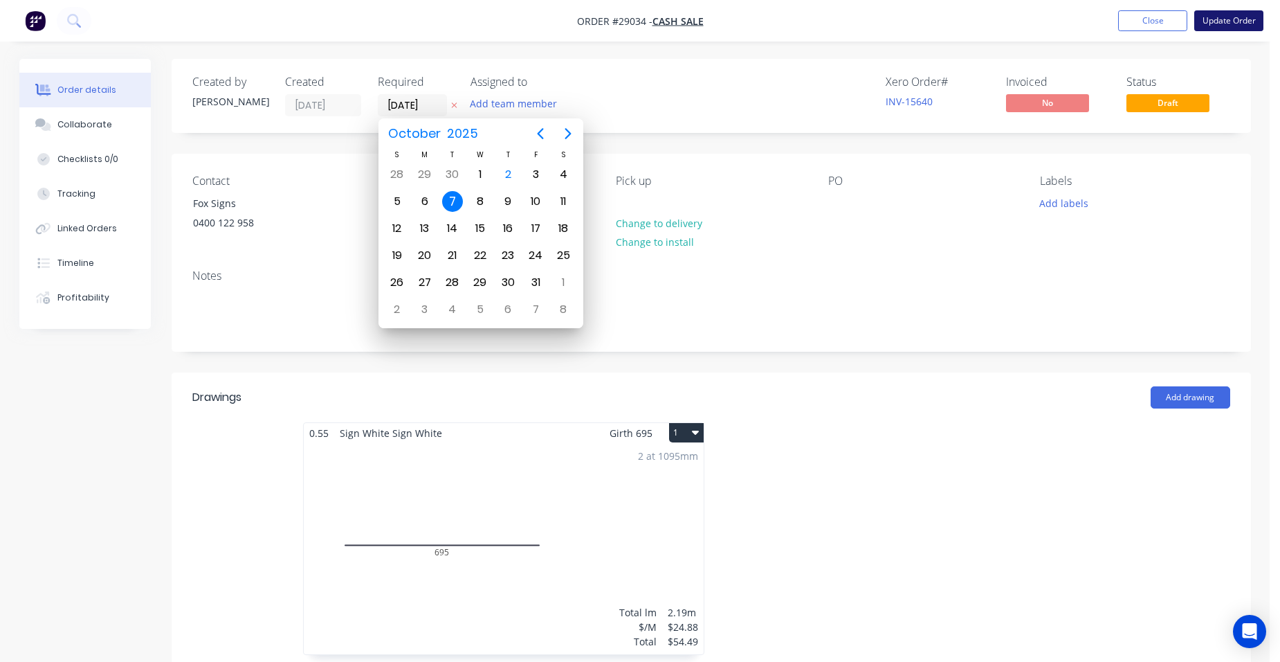
click at [1212, 21] on button "Update Order" at bounding box center [1228, 20] width 69 height 21
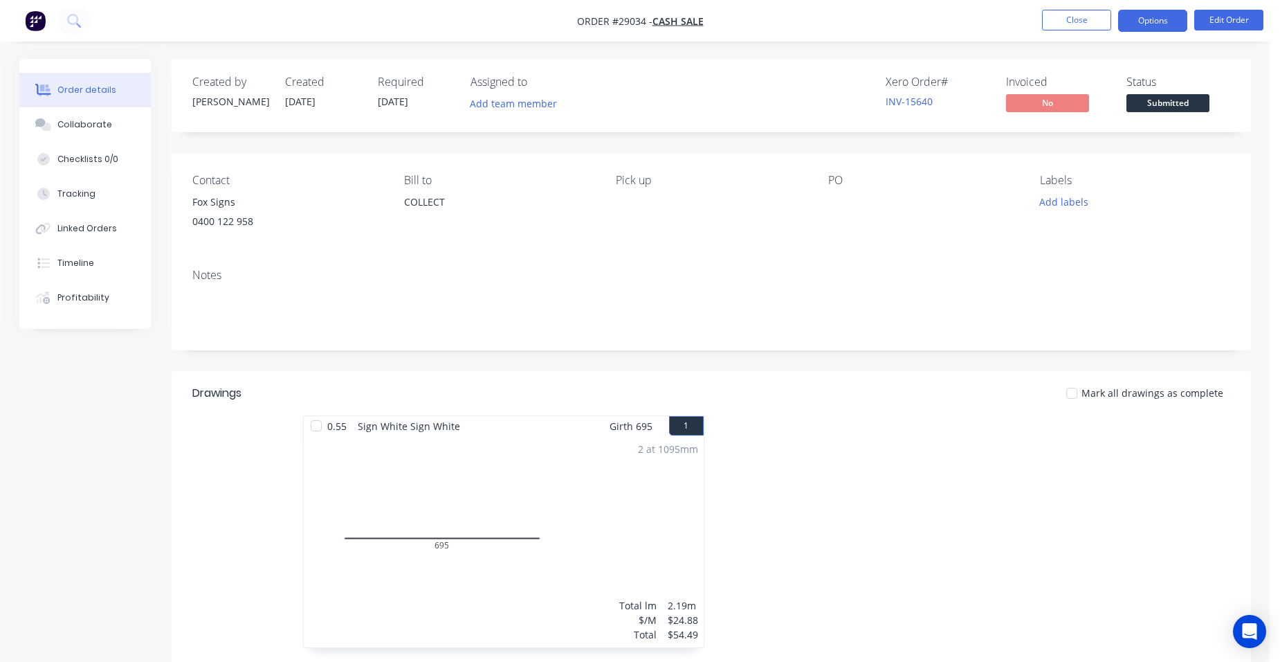
click at [1168, 15] on button "Options" at bounding box center [1152, 21] width 69 height 22
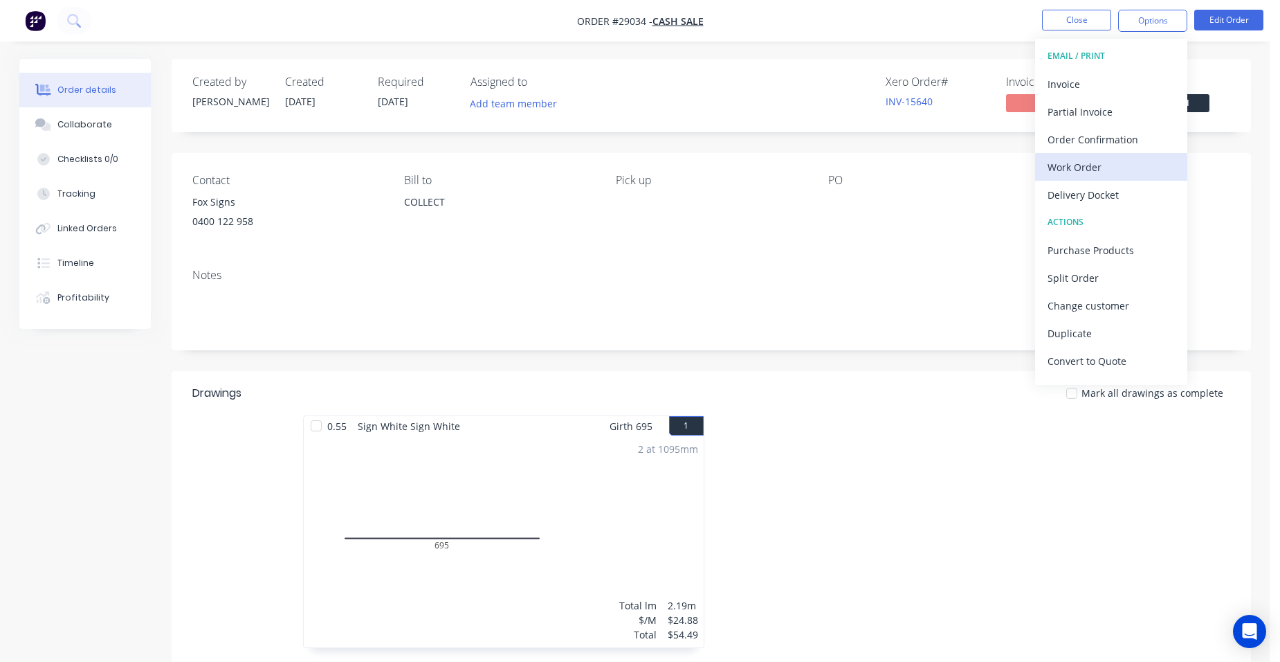
click at [1099, 163] on div "Work Order" at bounding box center [1111, 167] width 127 height 20
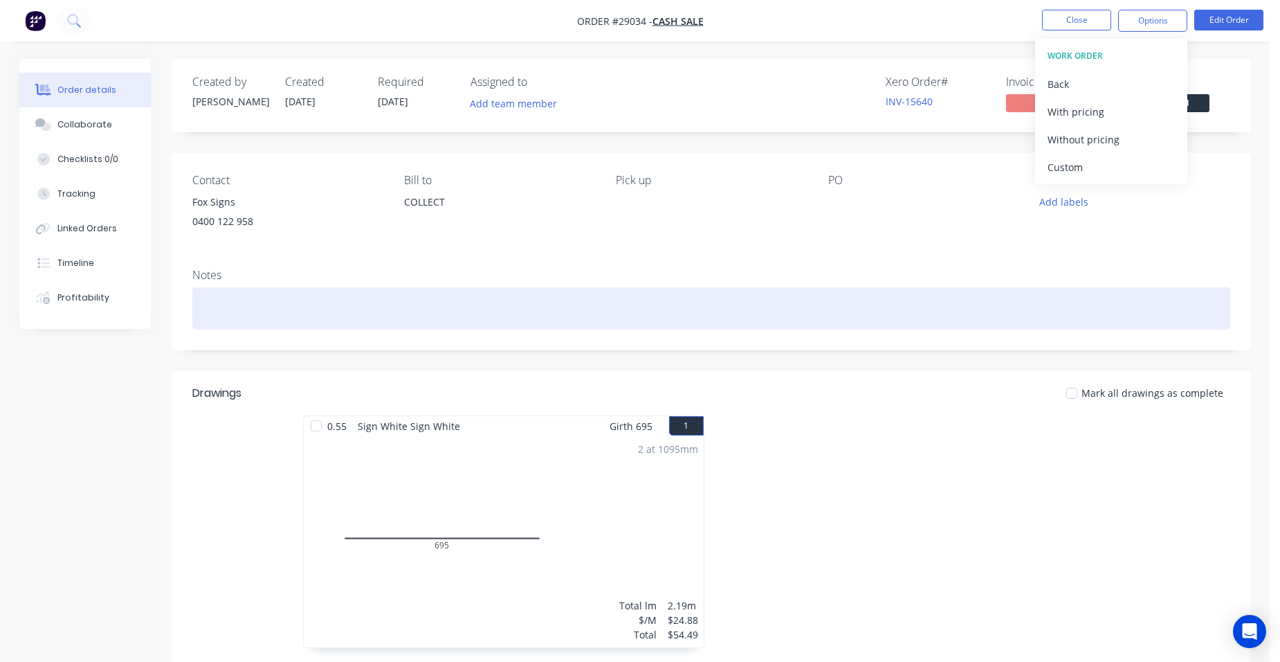
click at [262, 310] on div at bounding box center [711, 308] width 1038 height 42
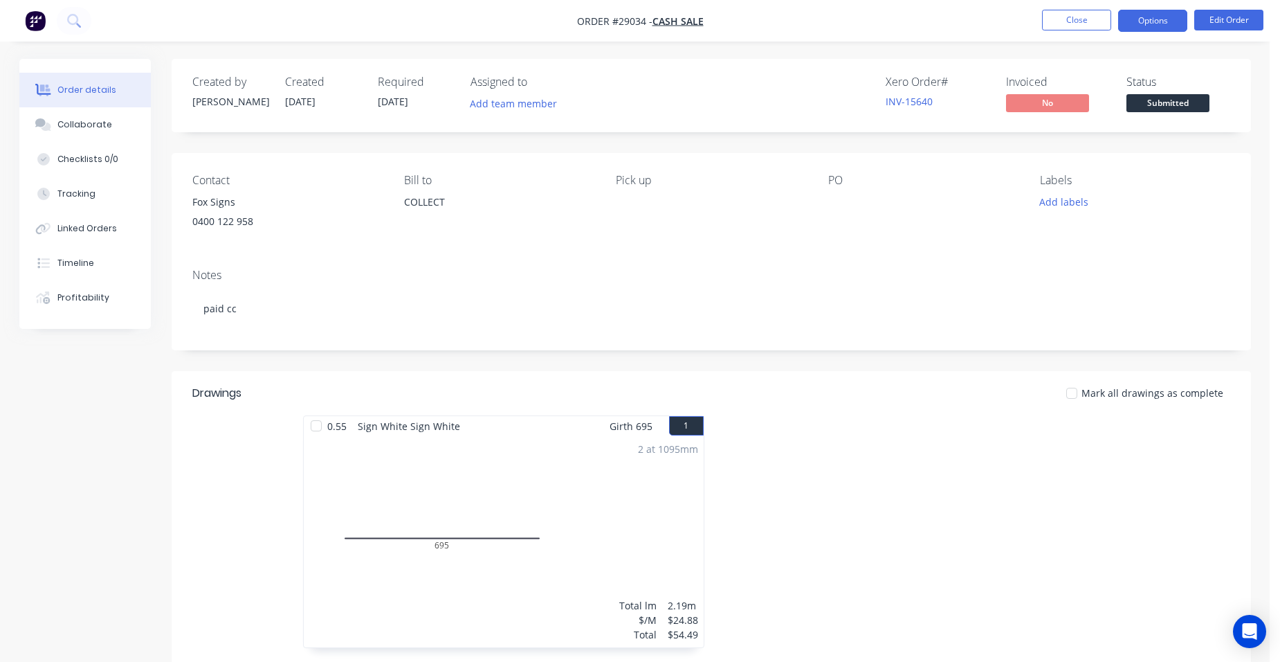
click at [1147, 27] on button "Options" at bounding box center [1152, 21] width 69 height 22
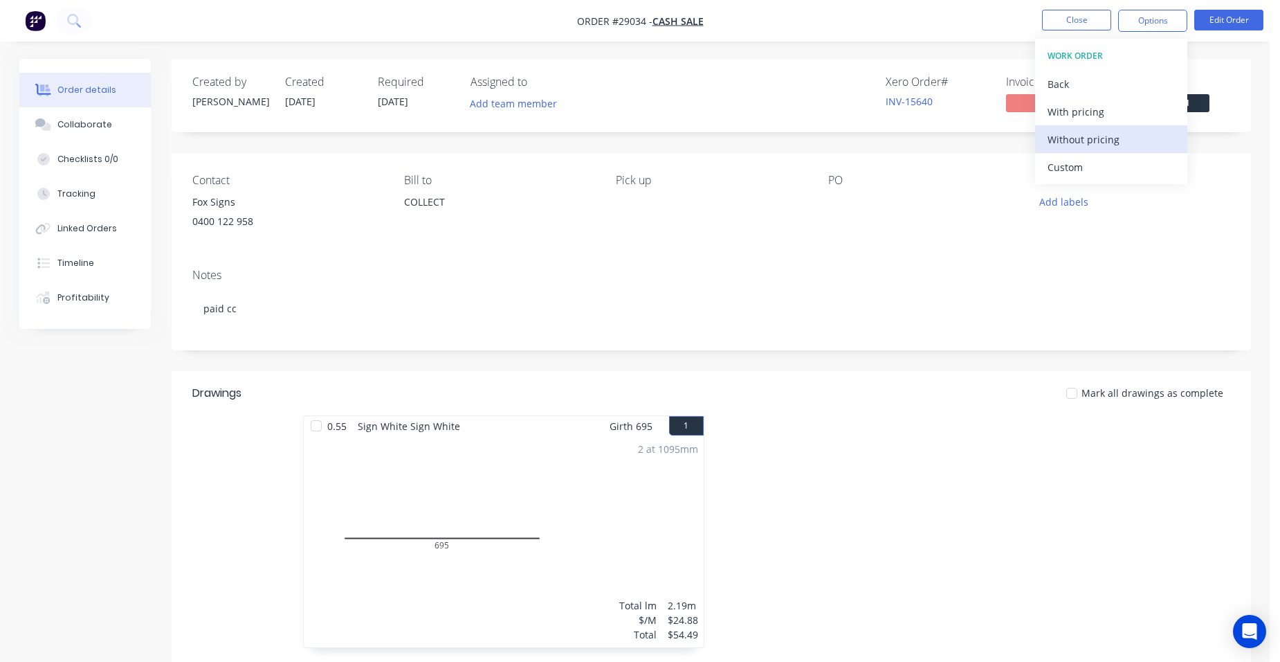
click at [1120, 132] on div "Without pricing" at bounding box center [1111, 139] width 127 height 20
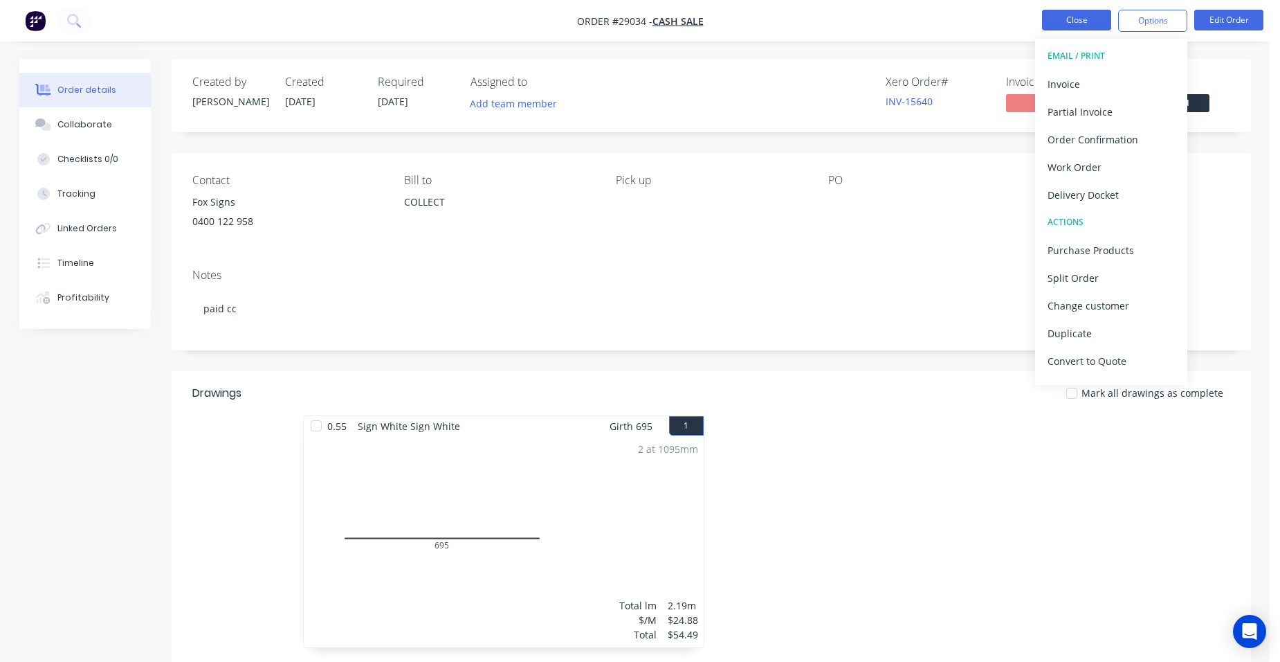
click at [1057, 28] on button "Close" at bounding box center [1076, 20] width 69 height 21
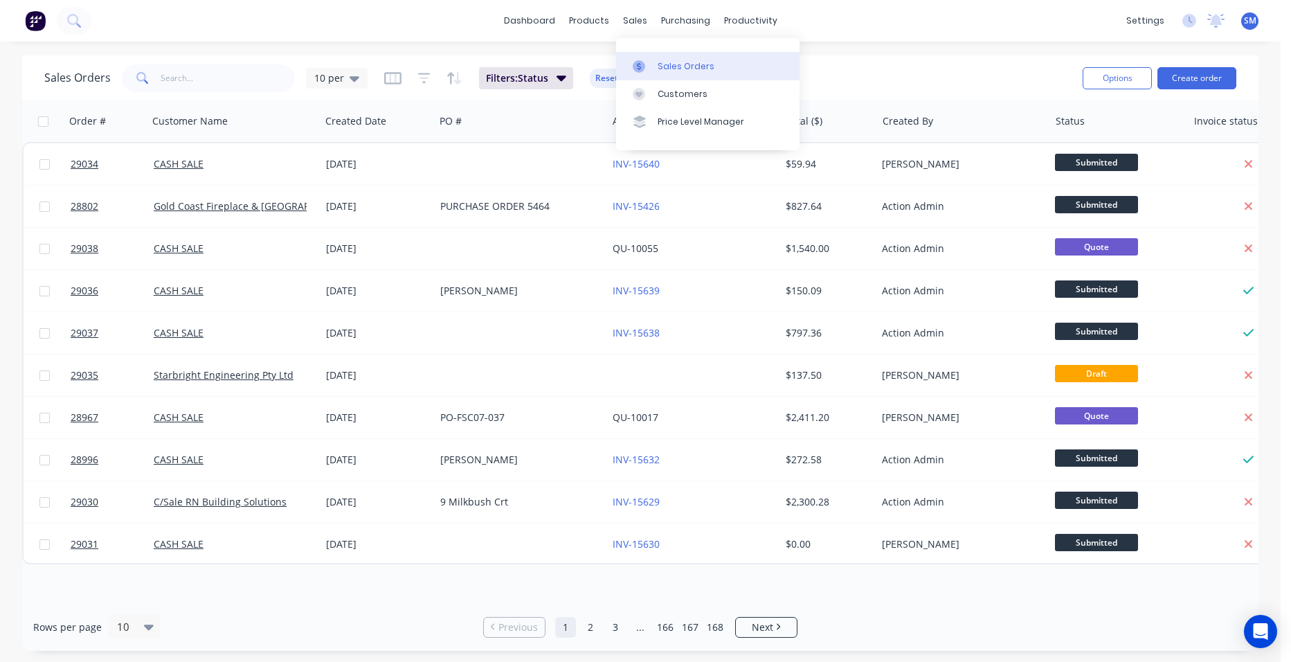
click at [655, 60] on link "Sales Orders" at bounding box center [707, 66] width 183 height 28
click at [199, 78] on input "text" at bounding box center [228, 78] width 135 height 28
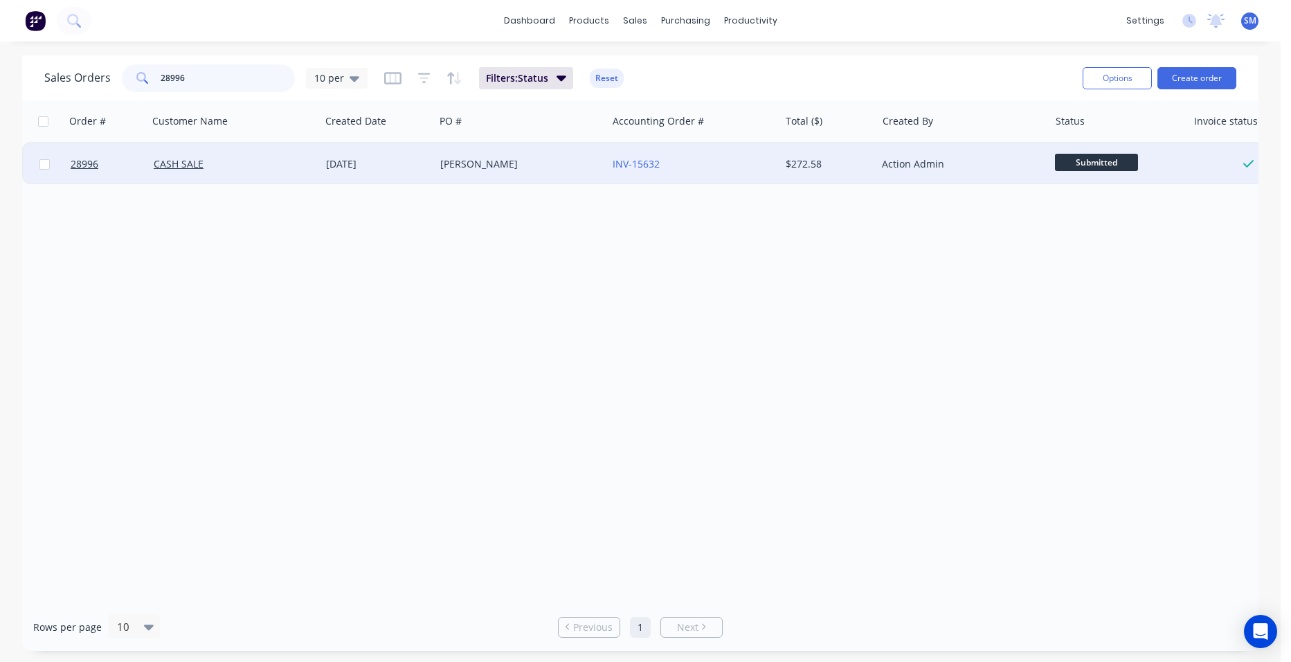
type input "28996"
click at [702, 173] on div "INV-15632" at bounding box center [693, 164] width 172 height 42
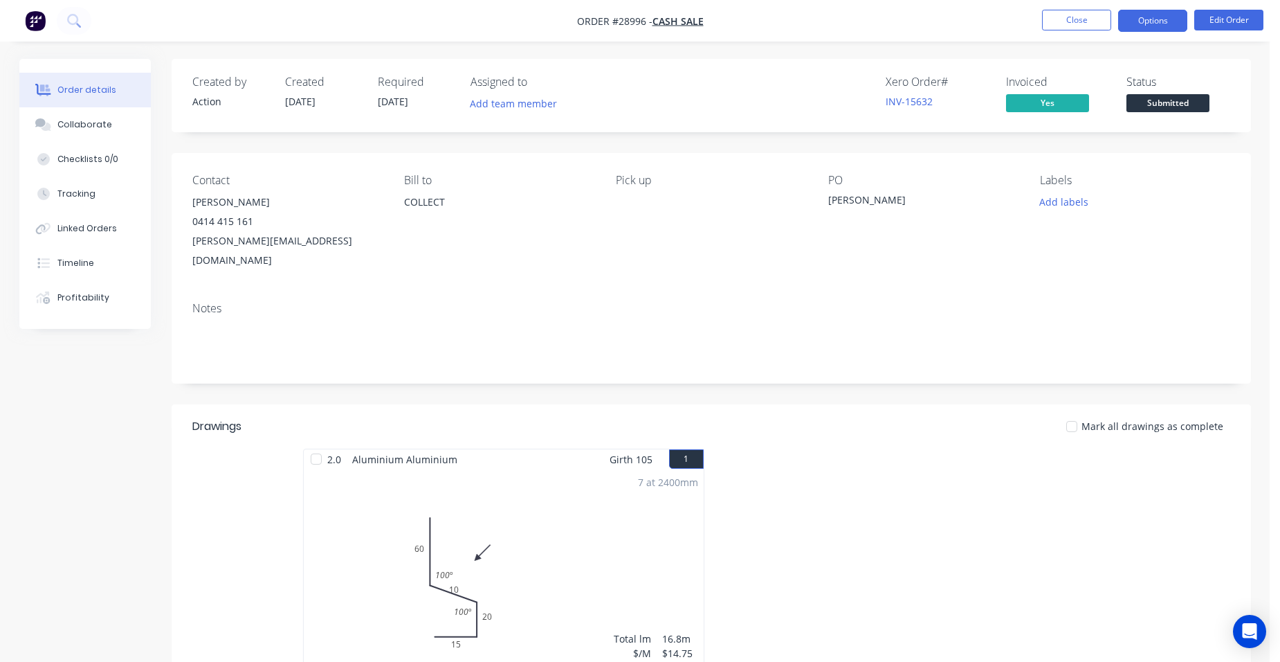
click at [1131, 24] on button "Options" at bounding box center [1152, 21] width 69 height 22
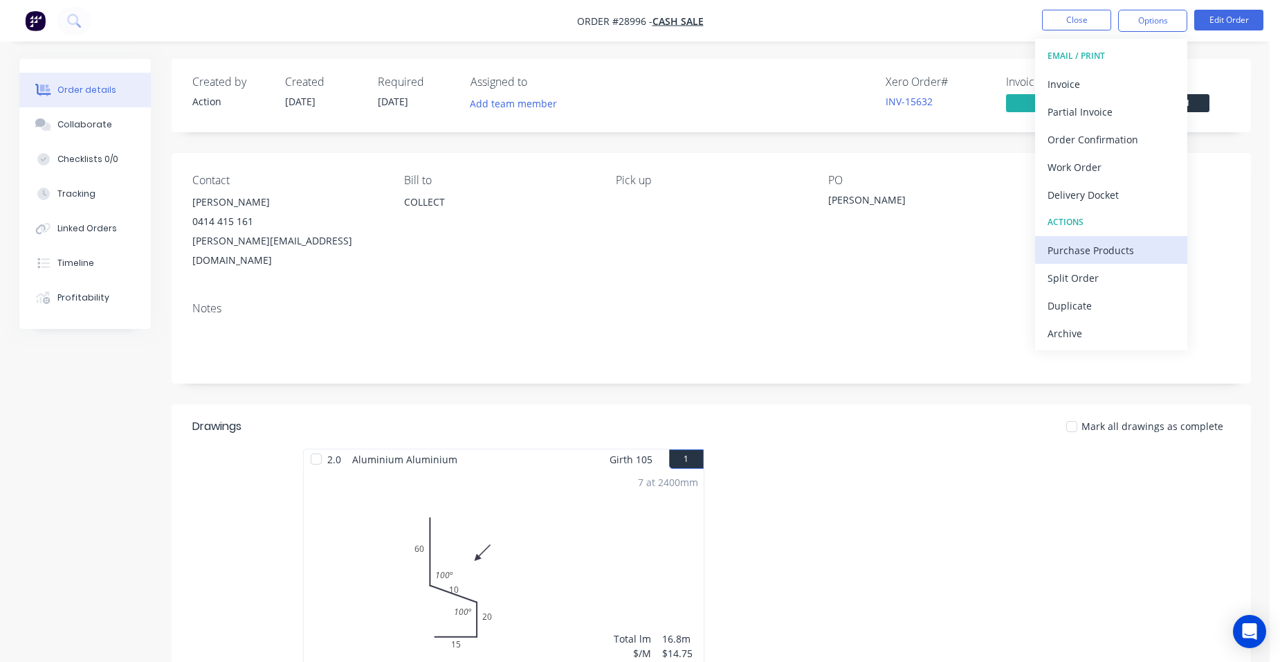
click at [1083, 249] on div "Purchase Products" at bounding box center [1111, 250] width 127 height 20
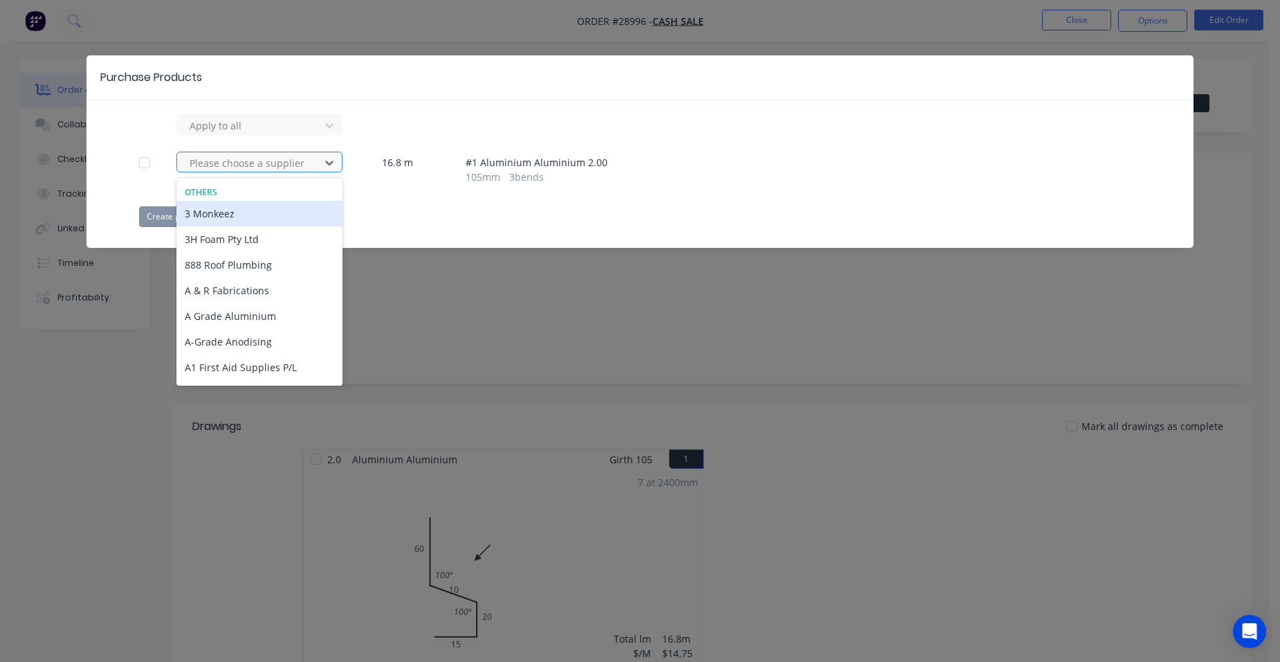
click at [273, 166] on div at bounding box center [250, 162] width 125 height 17
type input "dist"
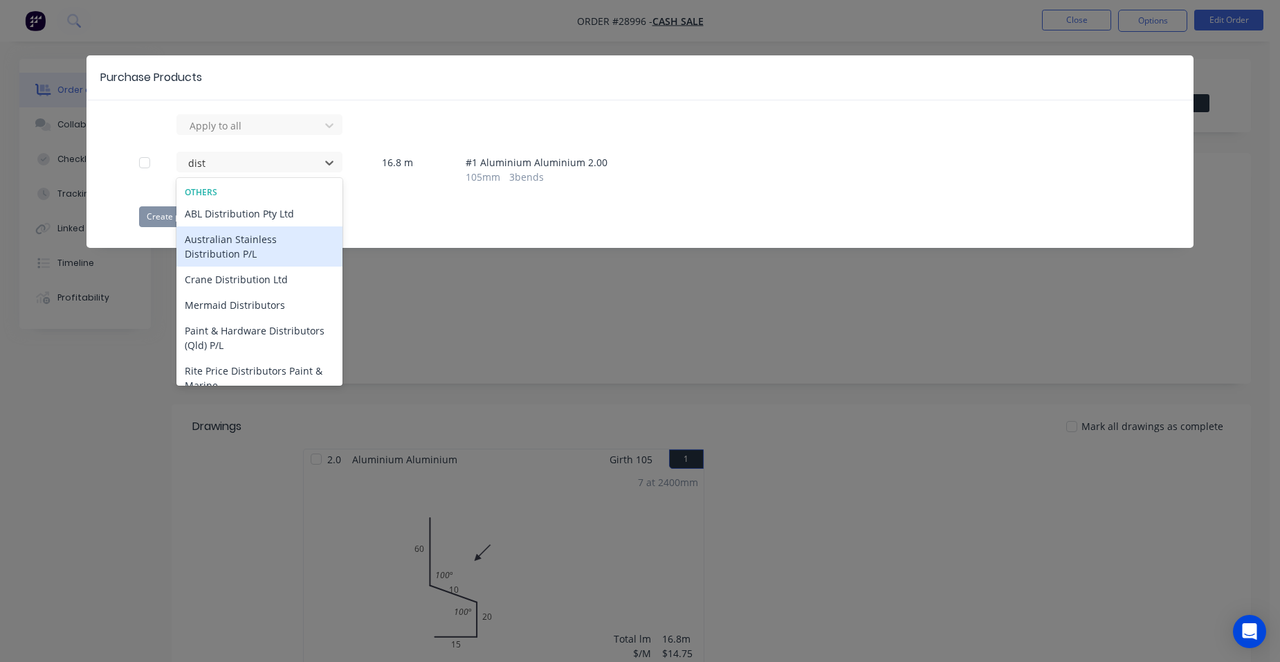
click at [277, 235] on div "Australian Stainless Distribution P/L" at bounding box center [259, 246] width 166 height 40
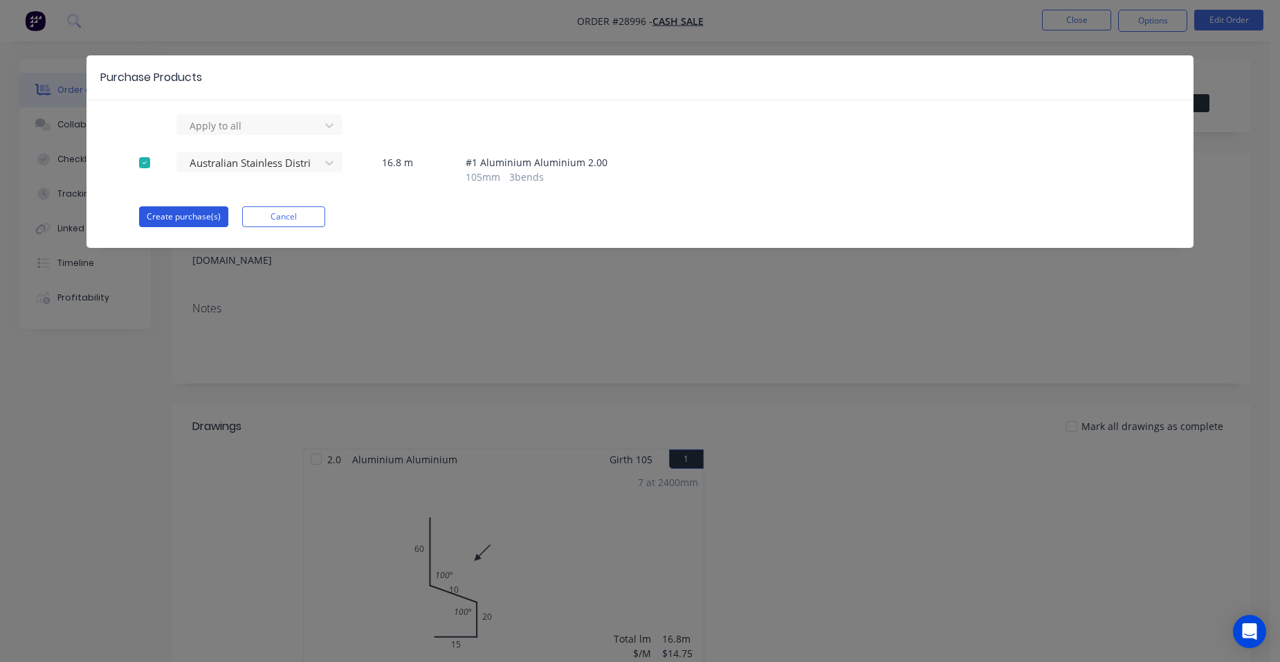
click at [183, 216] on button "Create purchase(s)" at bounding box center [183, 216] width 89 height 21
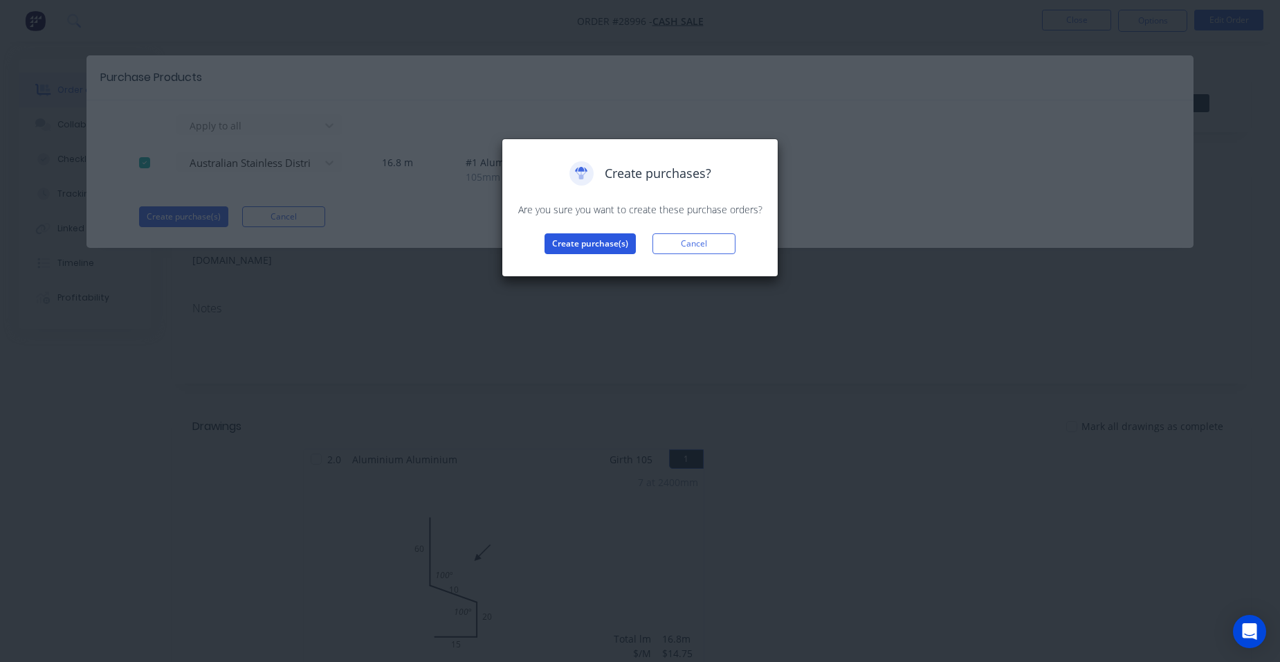
click at [617, 250] on button "Create purchase(s)" at bounding box center [590, 243] width 91 height 21
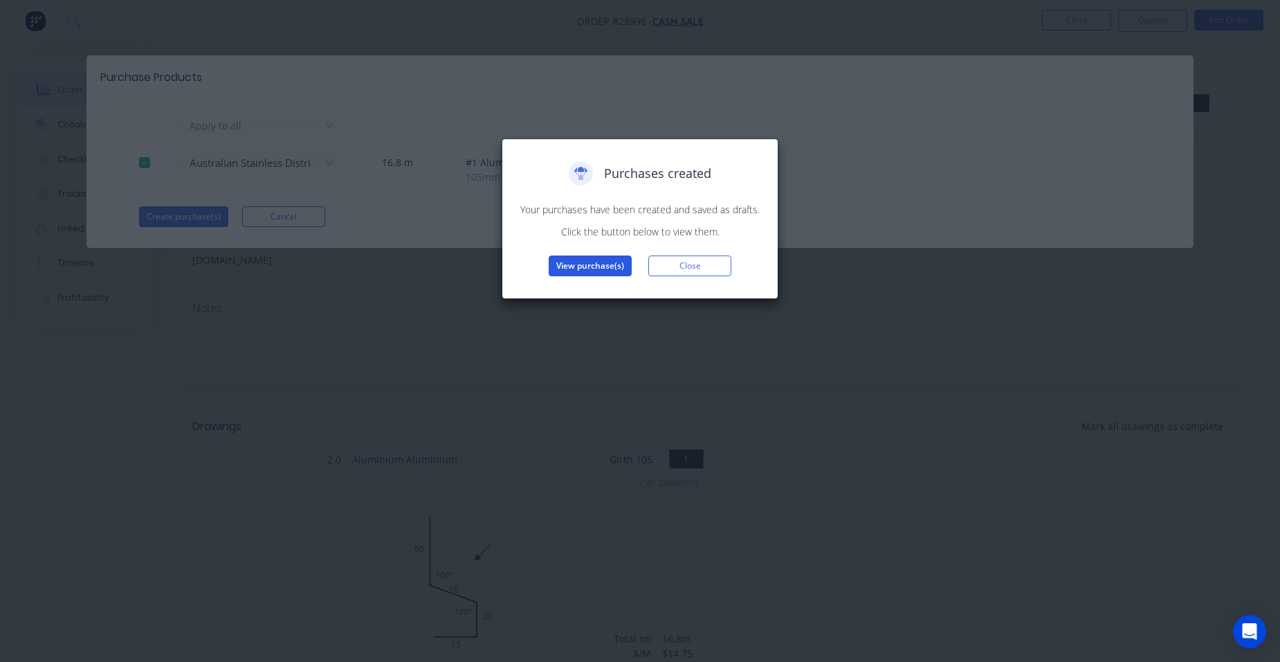
click at [605, 263] on button "View purchase(s)" at bounding box center [590, 265] width 83 height 21
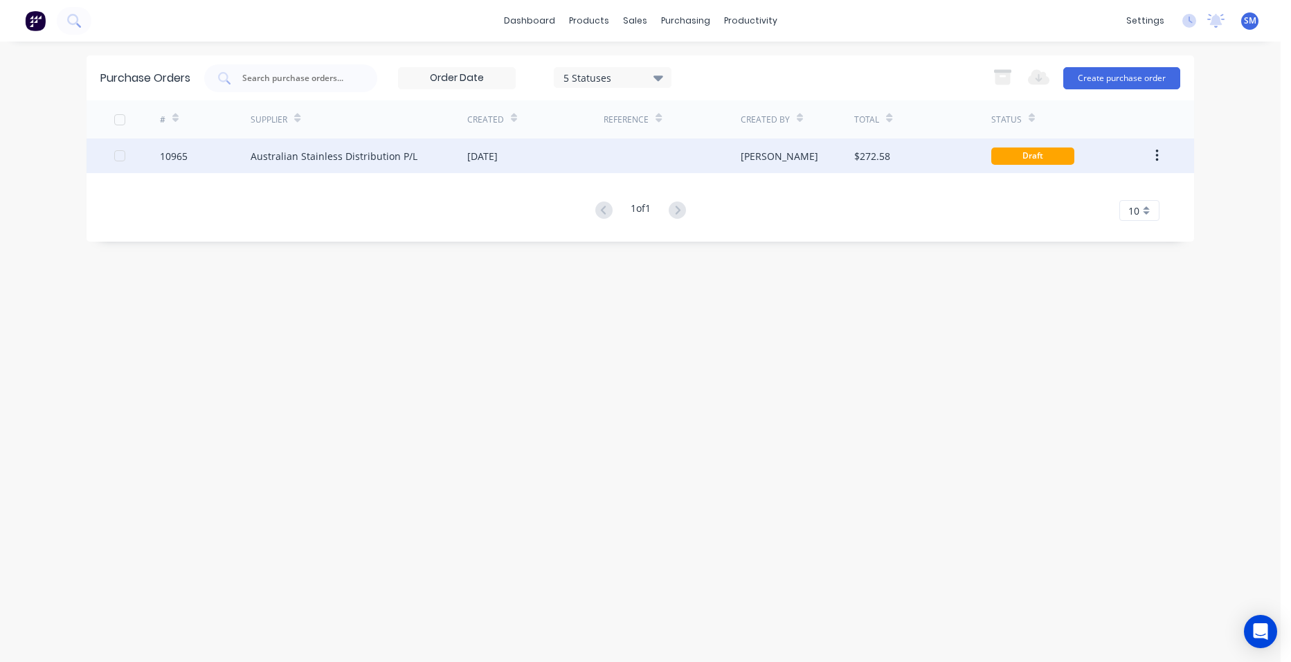
click at [604, 154] on div at bounding box center [671, 155] width 136 height 35
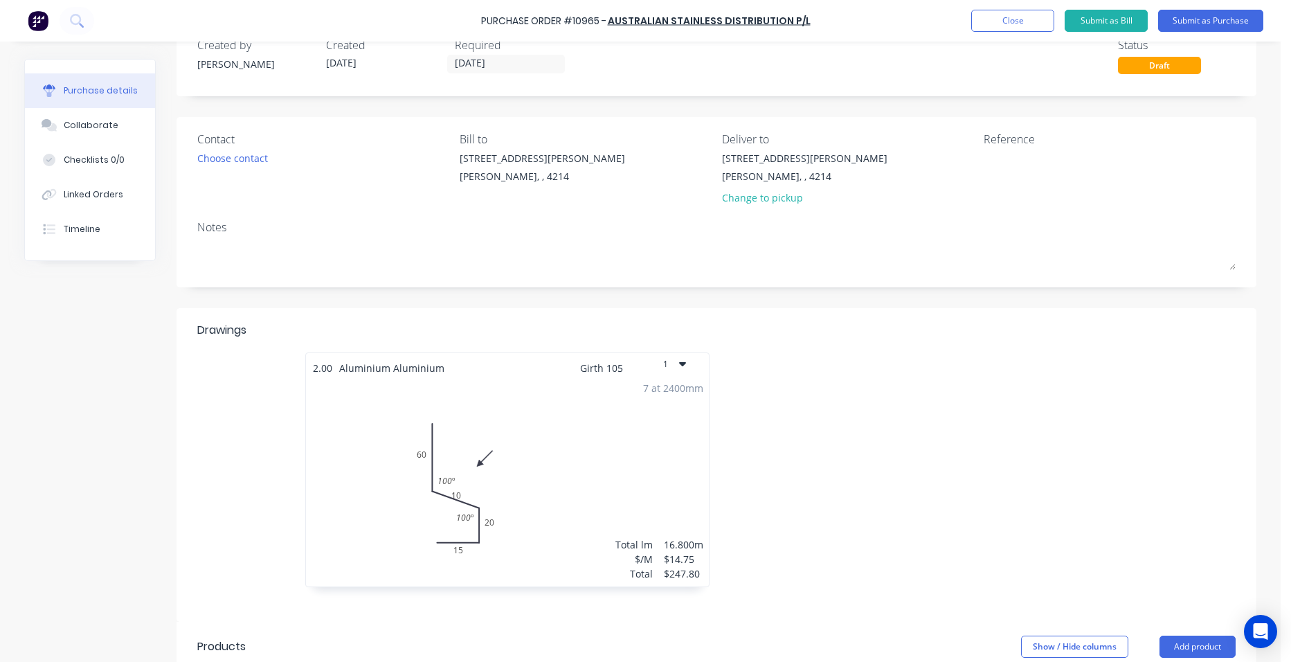
scroll to position [69, 0]
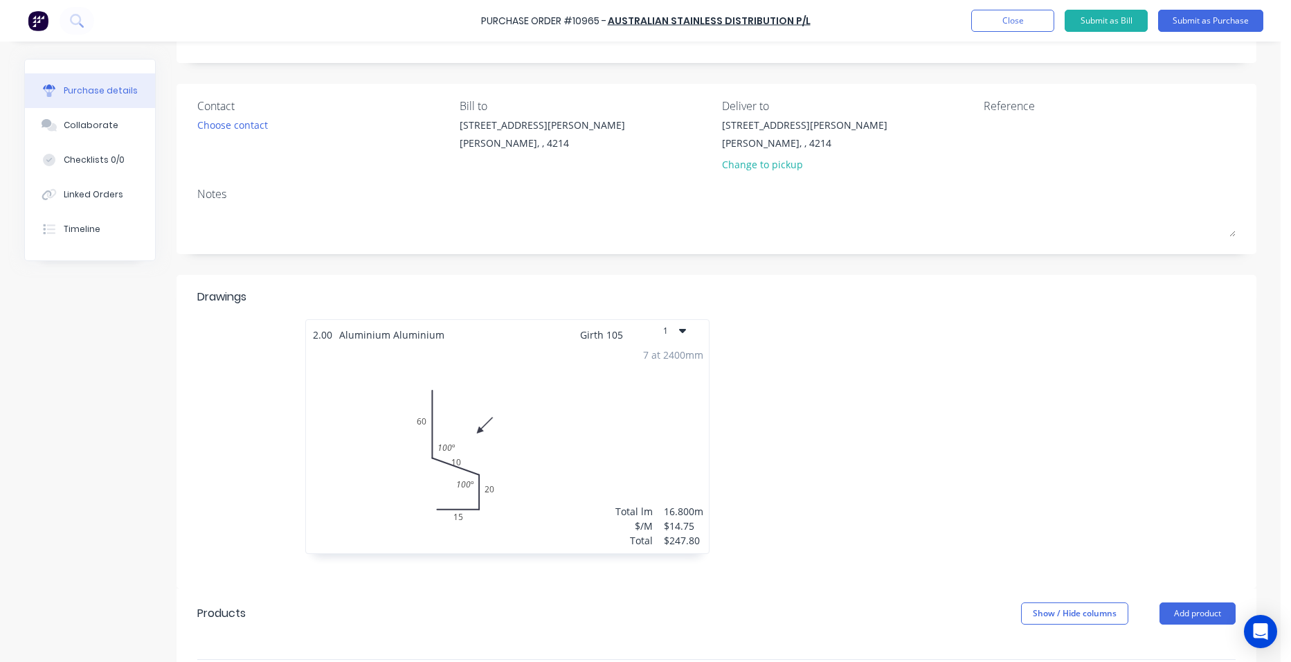
click at [686, 328] on button "1" at bounding box center [673, 331] width 69 height 22
click at [633, 367] on div "Delete" at bounding box center [643, 366] width 107 height 20
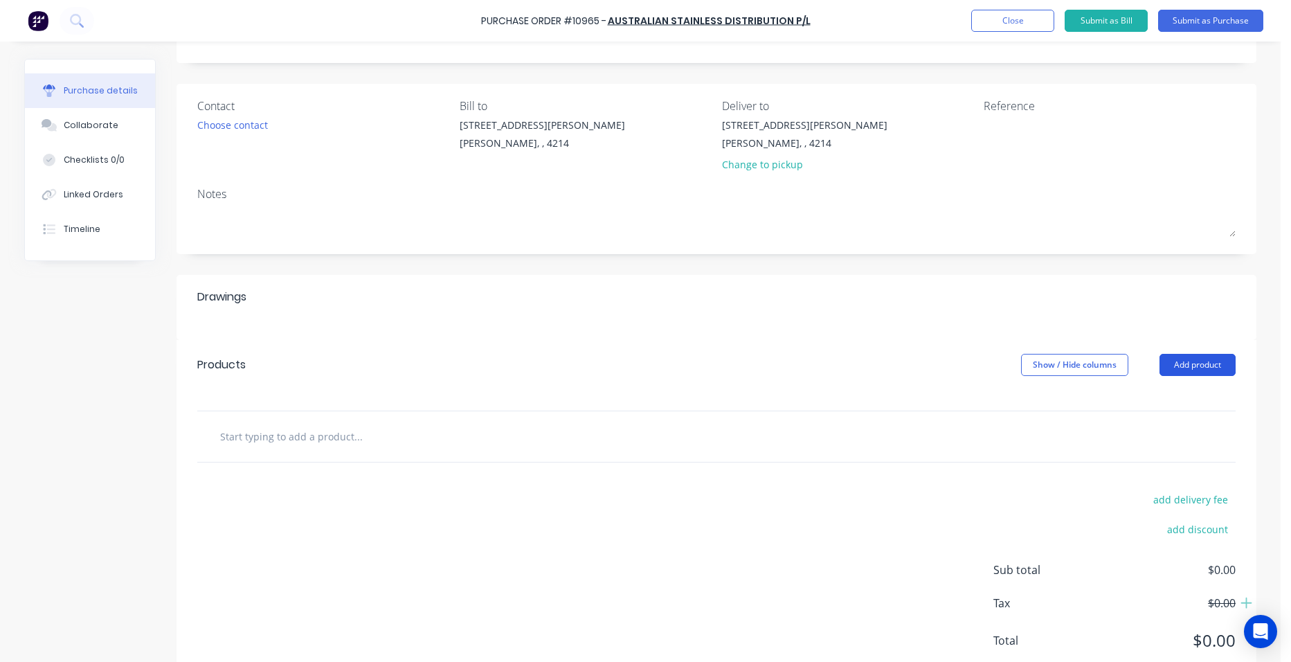
click at [1175, 367] on button "Add product" at bounding box center [1197, 365] width 76 height 22
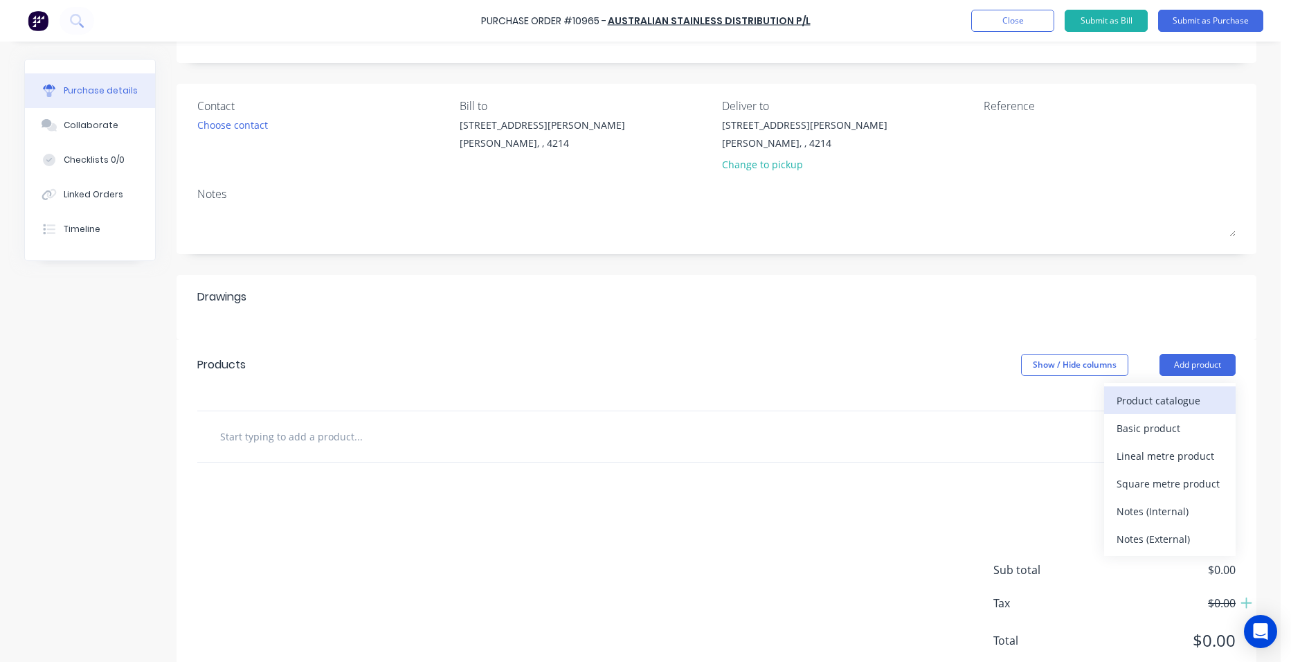
click at [1147, 409] on div "Product catalogue" at bounding box center [1169, 400] width 107 height 20
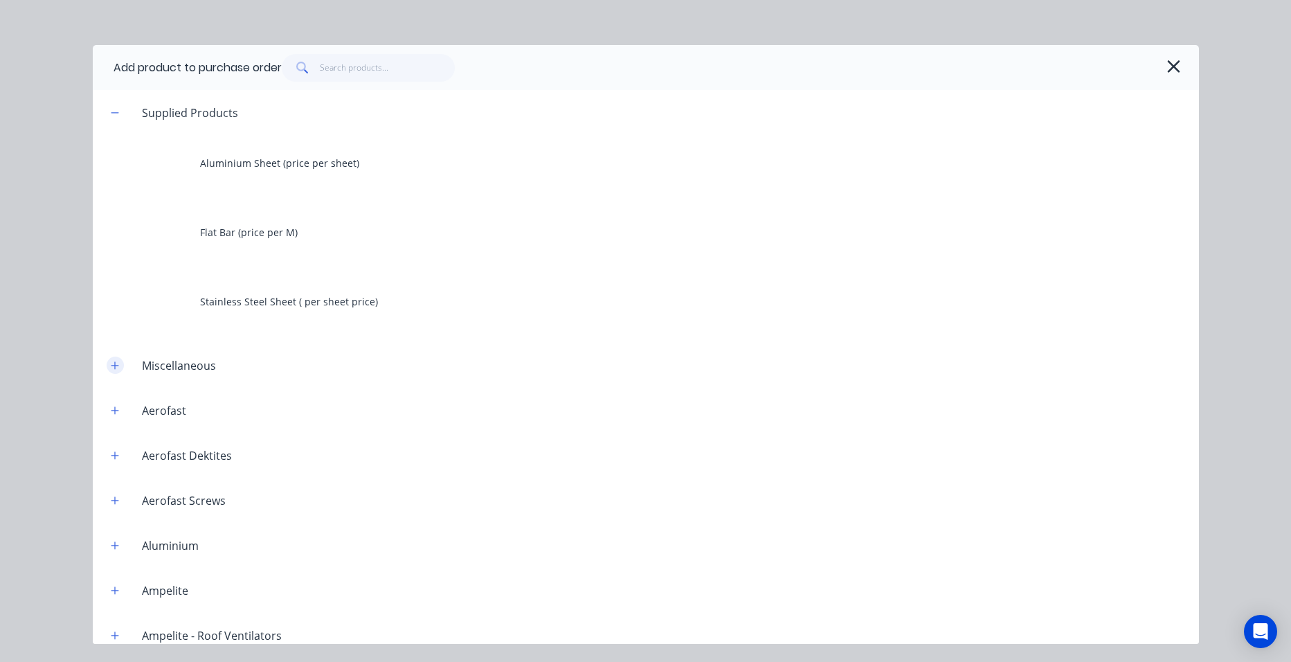
click at [111, 365] on icon "button" at bounding box center [115, 366] width 8 height 10
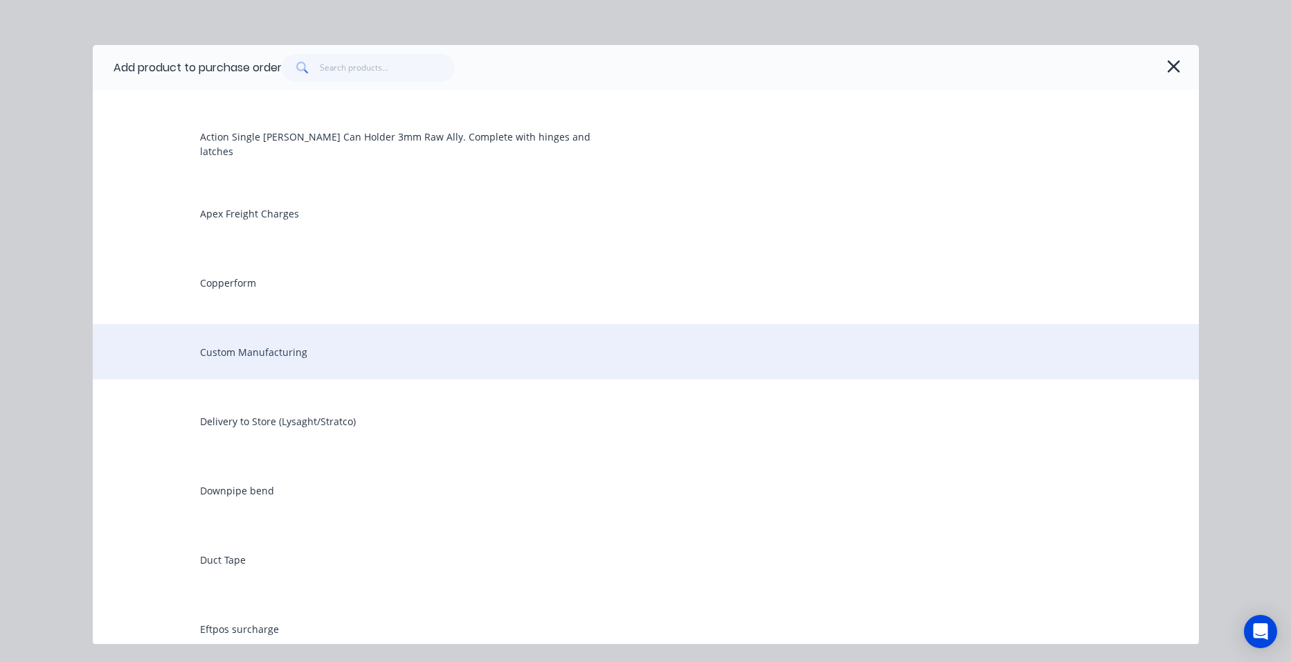
scroll to position [346, 0]
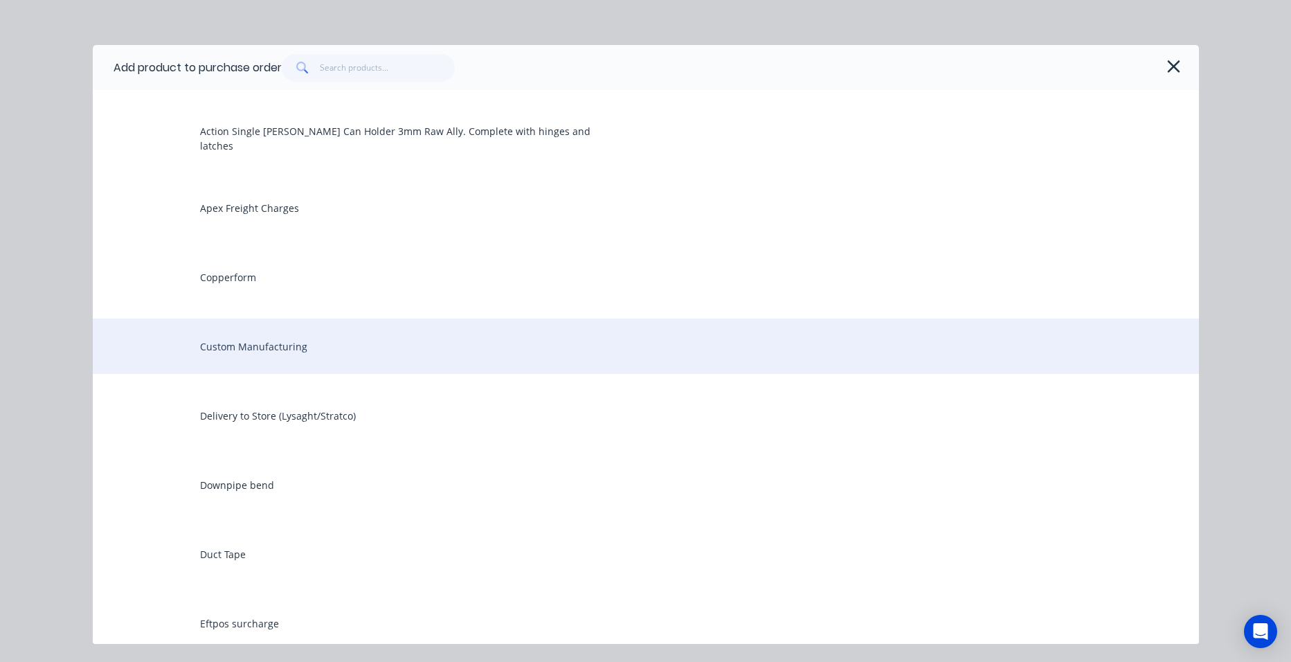
click at [289, 338] on div "Custom Manufacturing" at bounding box center [646, 345] width 1106 height 55
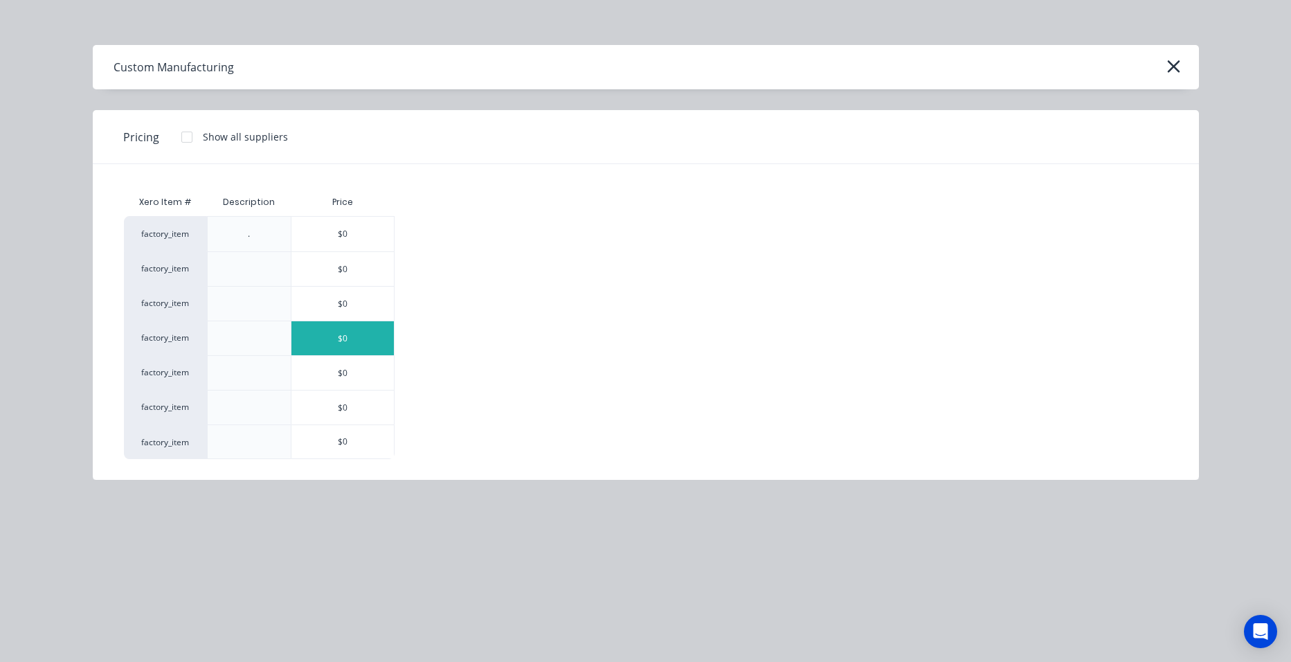
click at [310, 321] on div "$0" at bounding box center [342, 338] width 102 height 34
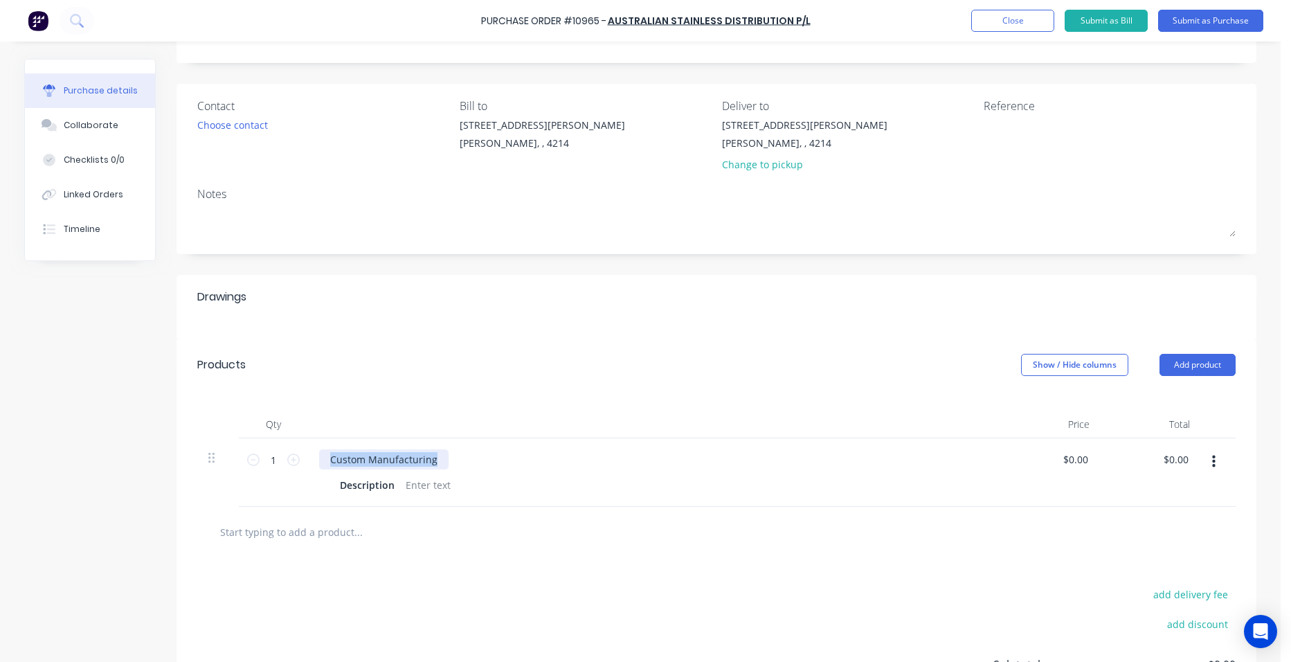
drag, startPoint x: 436, startPoint y: 457, endPoint x: 329, endPoint y: 404, distance: 119.5
click at [325, 425] on div "Qty Price Total 1 1 Custom Manufacturing Description $0.00 $0.00 $0.00 $0.00" at bounding box center [716, 448] width 1080 height 117
click at [403, 482] on div at bounding box center [428, 485] width 56 height 20
click at [1192, 19] on button "Submit as Purchase" at bounding box center [1210, 21] width 105 height 22
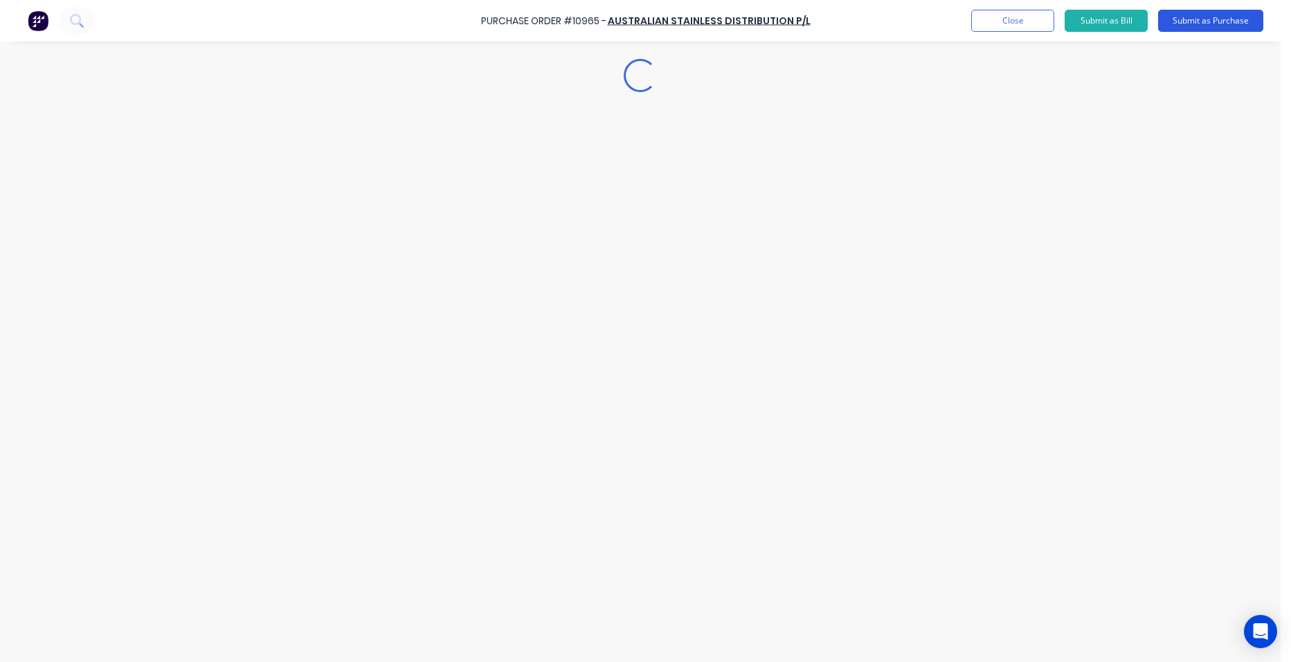
scroll to position [0, 0]
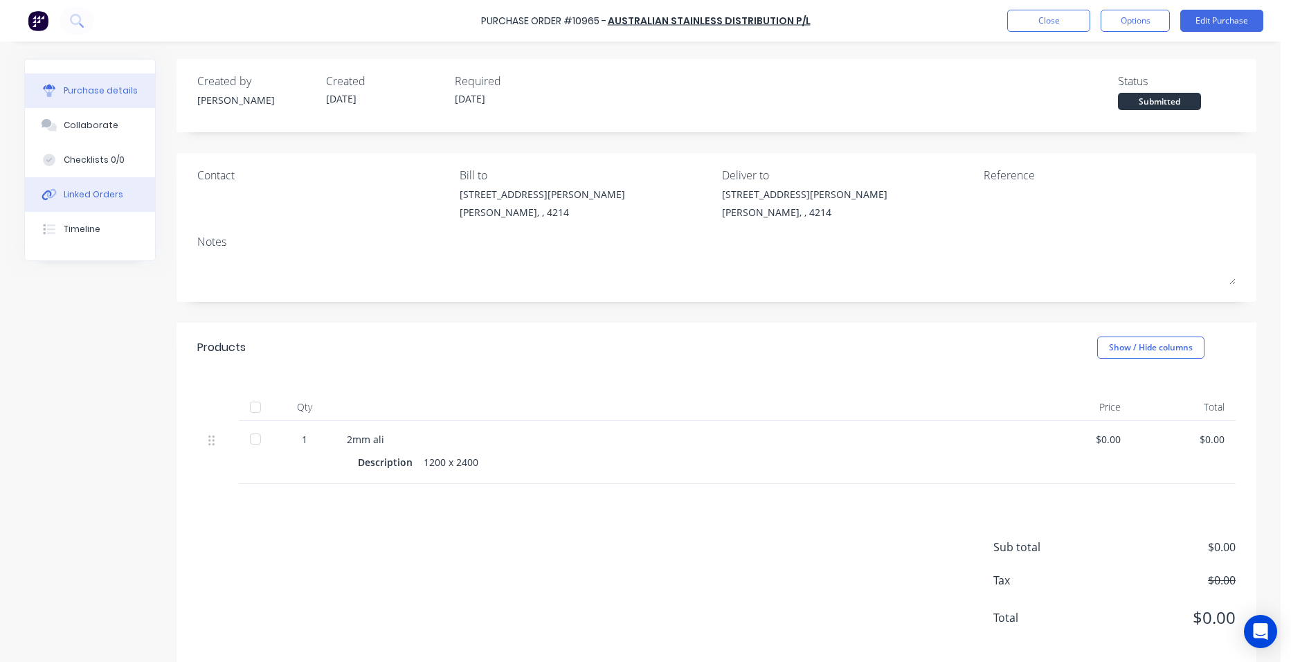
click at [57, 188] on button "Linked Orders" at bounding box center [90, 194] width 130 height 35
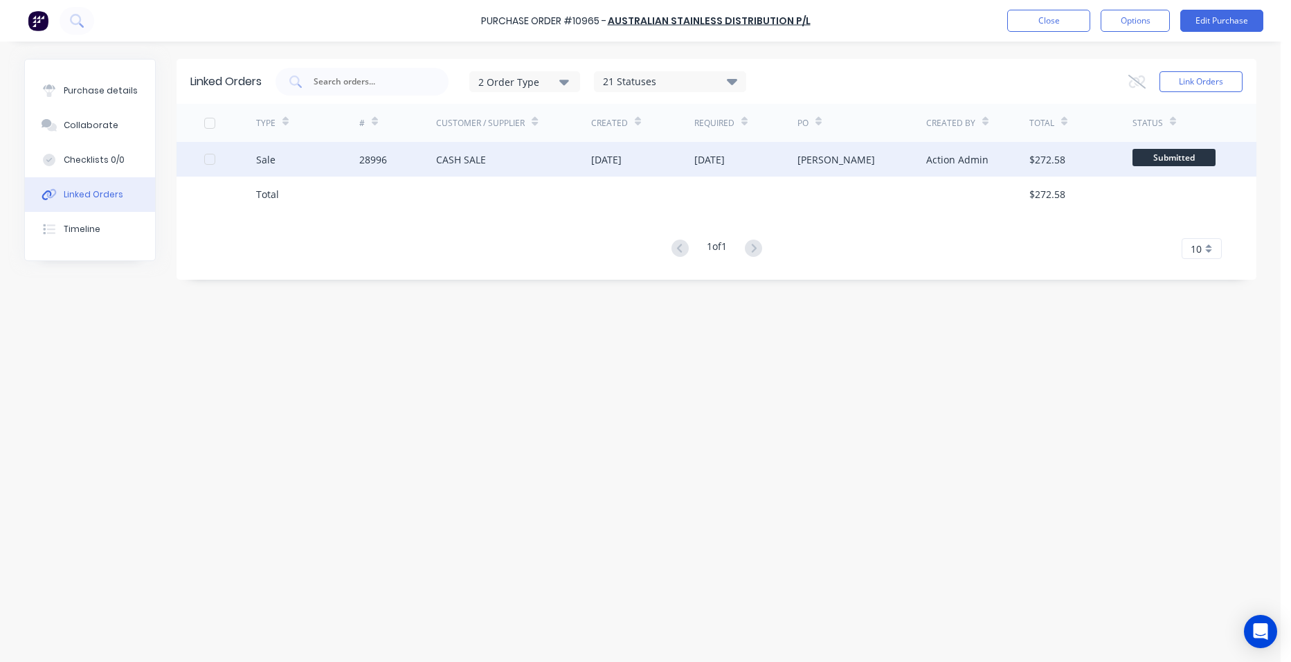
click at [401, 158] on div "28996" at bounding box center [398, 159] width 78 height 35
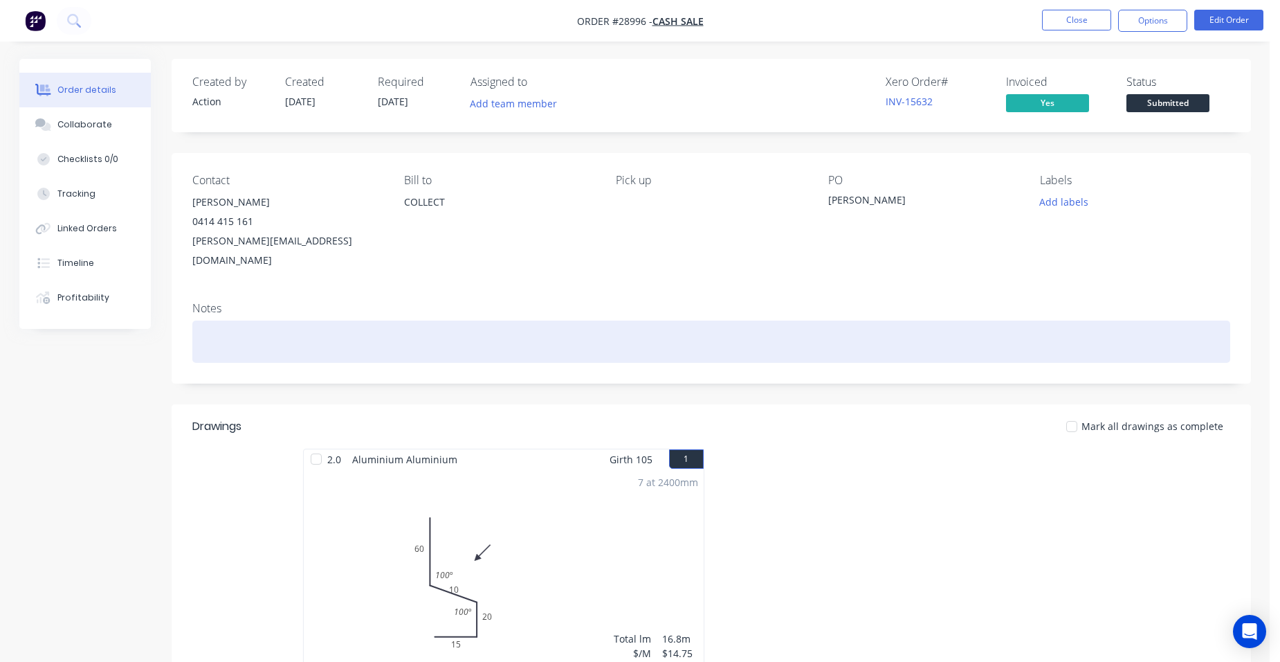
click at [237, 320] on div at bounding box center [711, 341] width 1038 height 42
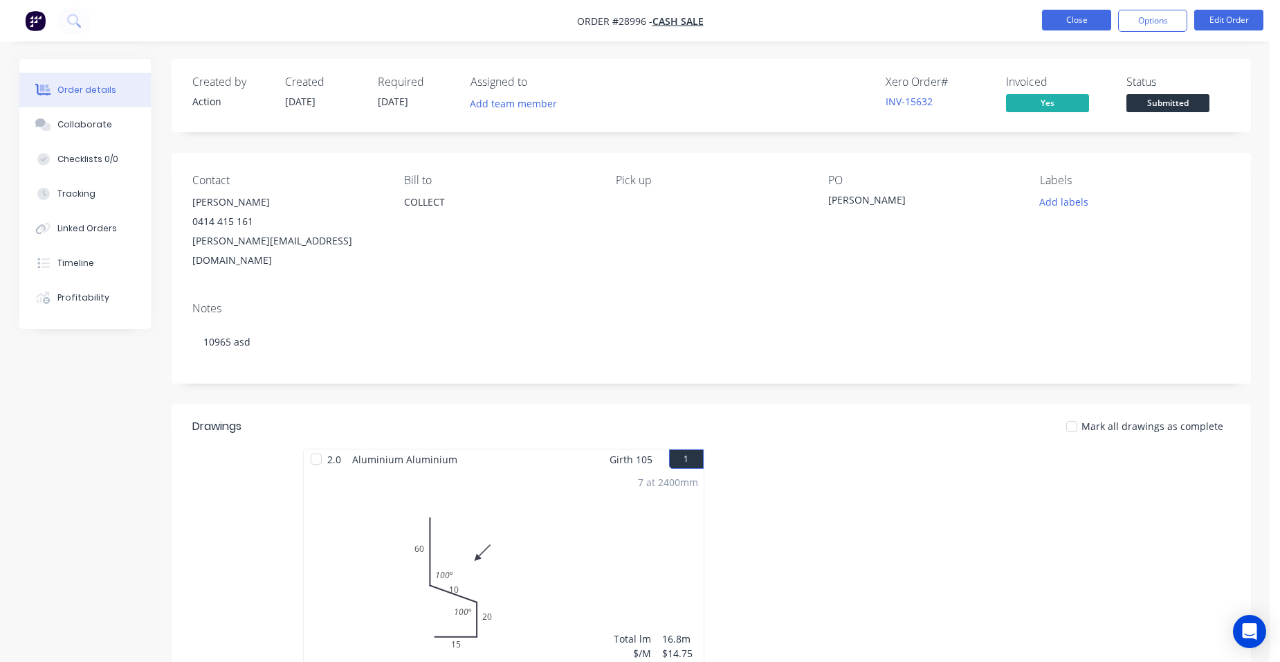
click at [1080, 20] on button "Close" at bounding box center [1076, 20] width 69 height 21
